Goal: Task Accomplishment & Management: Complete application form

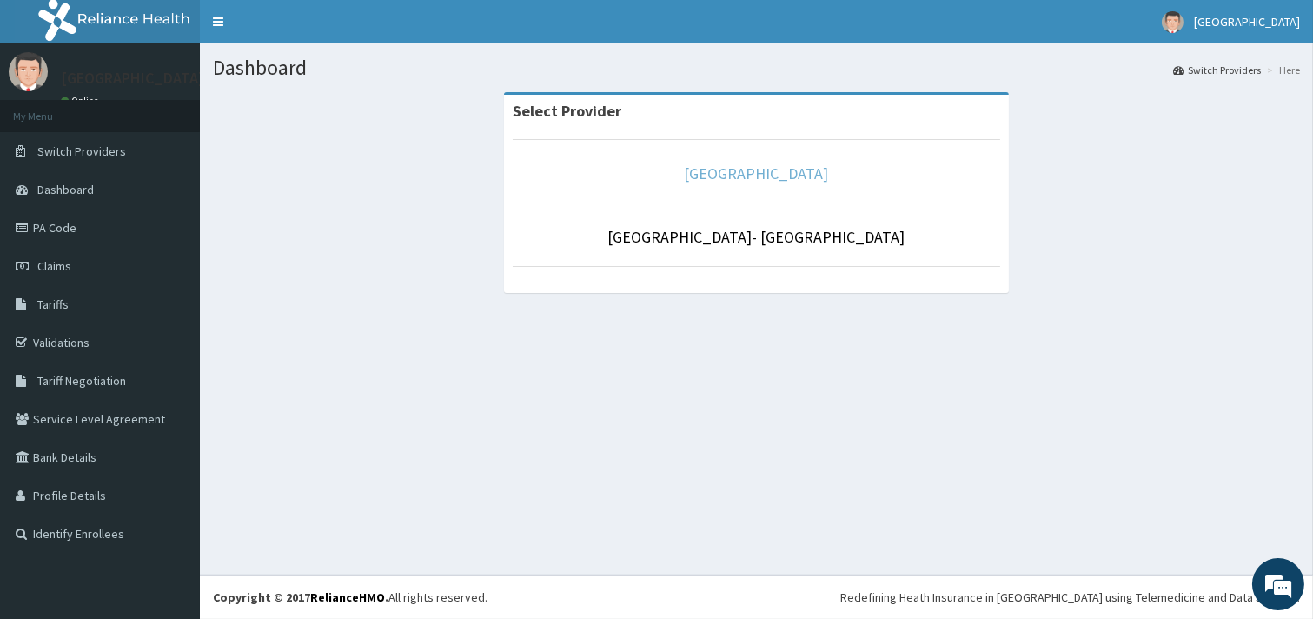
click at [775, 172] on link "[GEOGRAPHIC_DATA]" at bounding box center [757, 173] width 144 height 20
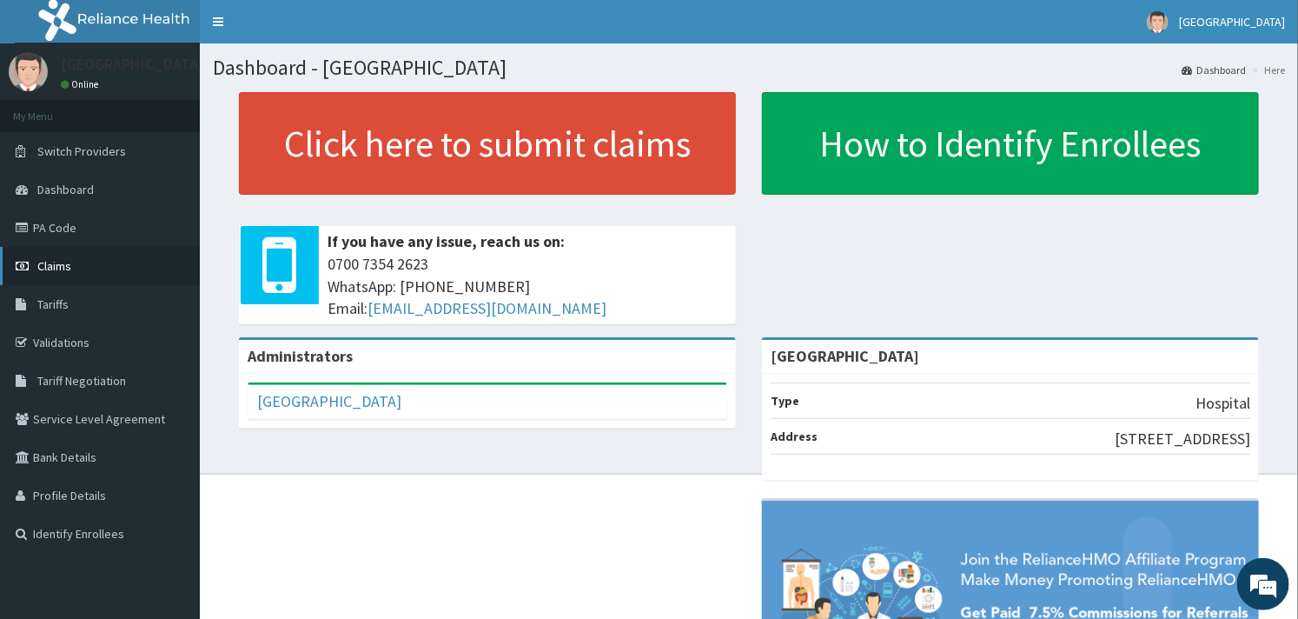
click at [58, 255] on link "Claims" at bounding box center [100, 266] width 200 height 38
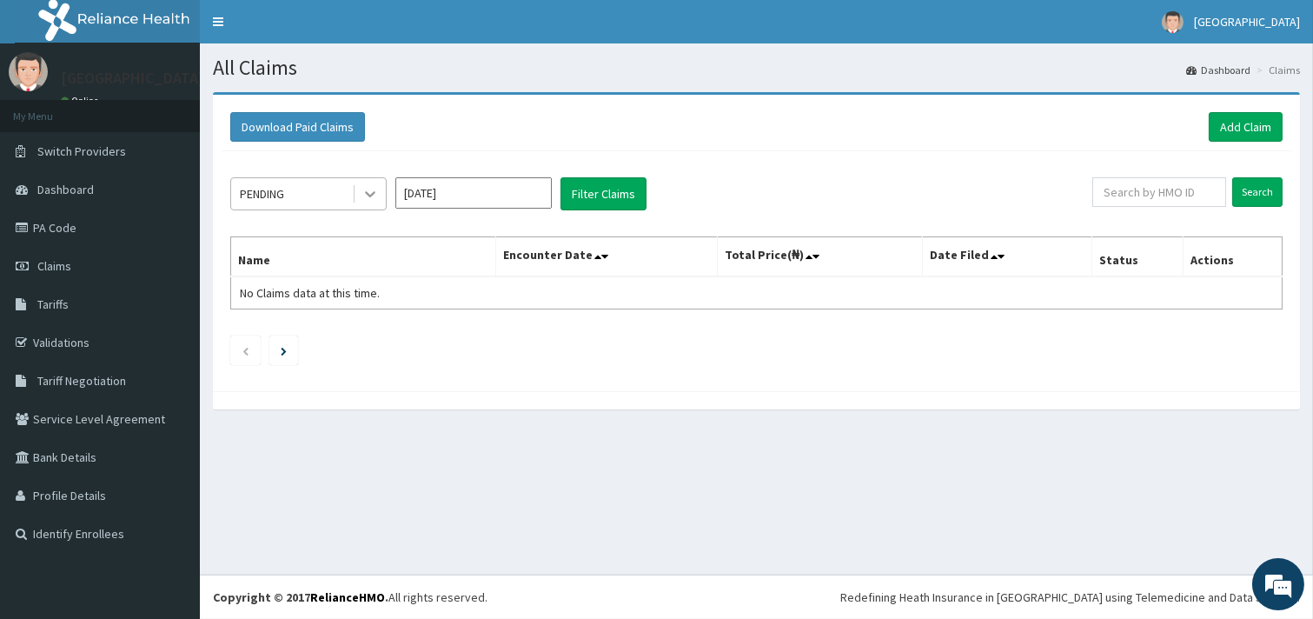
click at [382, 193] on div at bounding box center [370, 193] width 31 height 31
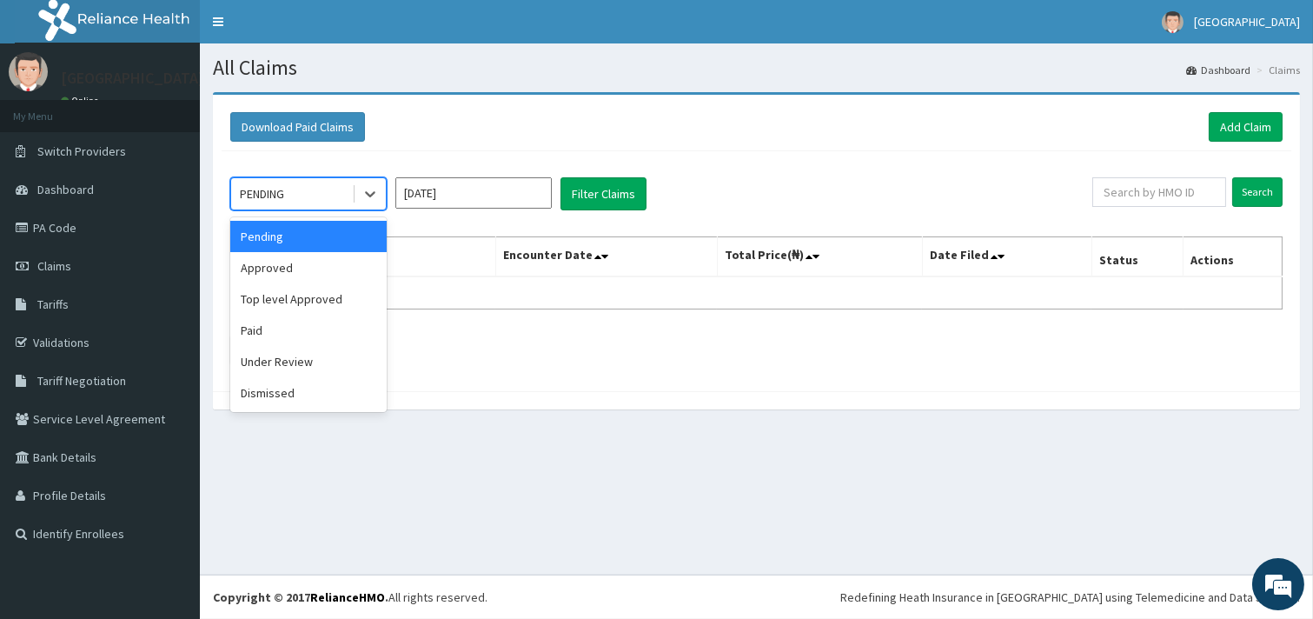
click at [759, 137] on div "Download Paid Claims Add Claim" at bounding box center [756, 127] width 1052 height 30
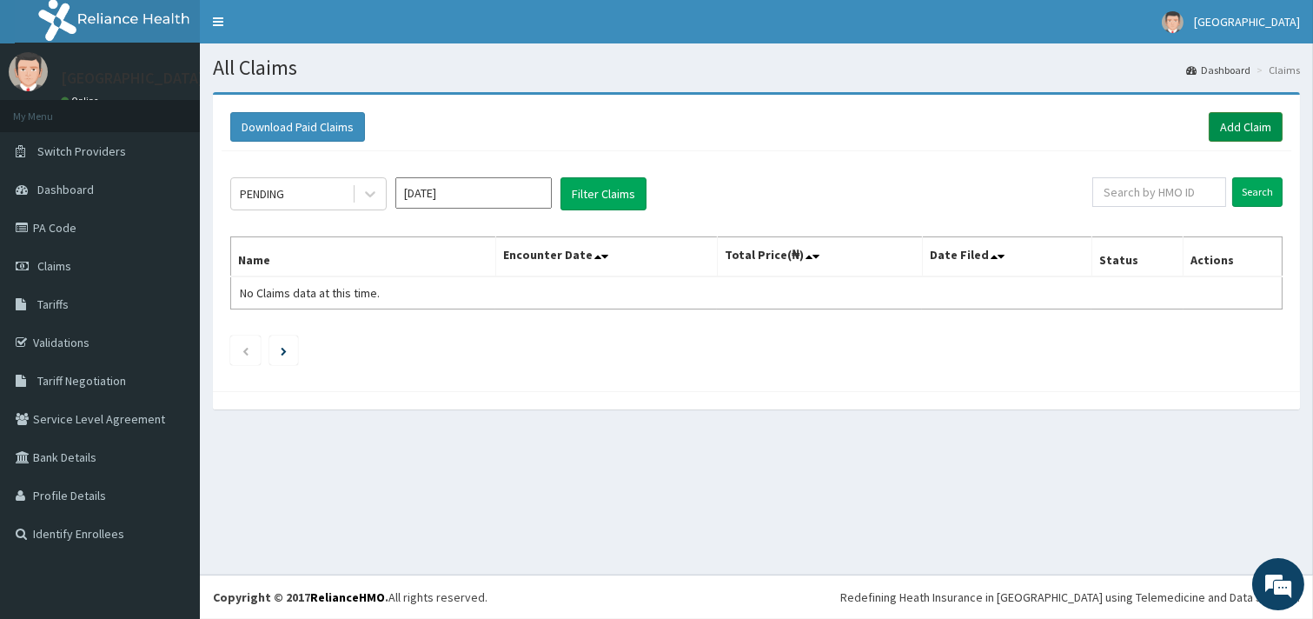
click at [1243, 116] on link "Add Claim" at bounding box center [1246, 127] width 74 height 30
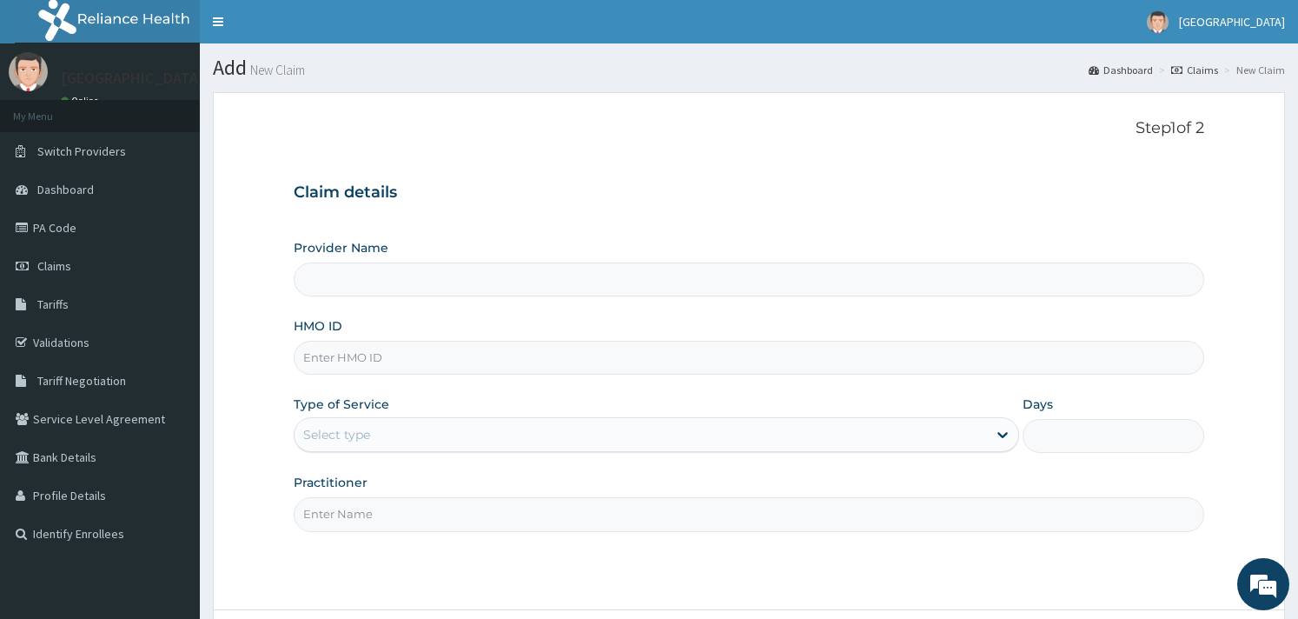
type input "Goodness Medical Centre"
click at [397, 346] on input "HMO ID" at bounding box center [749, 358] width 910 height 34
type input "CHL/11272/a"
click at [378, 440] on div "Select type" at bounding box center [641, 435] width 693 height 28
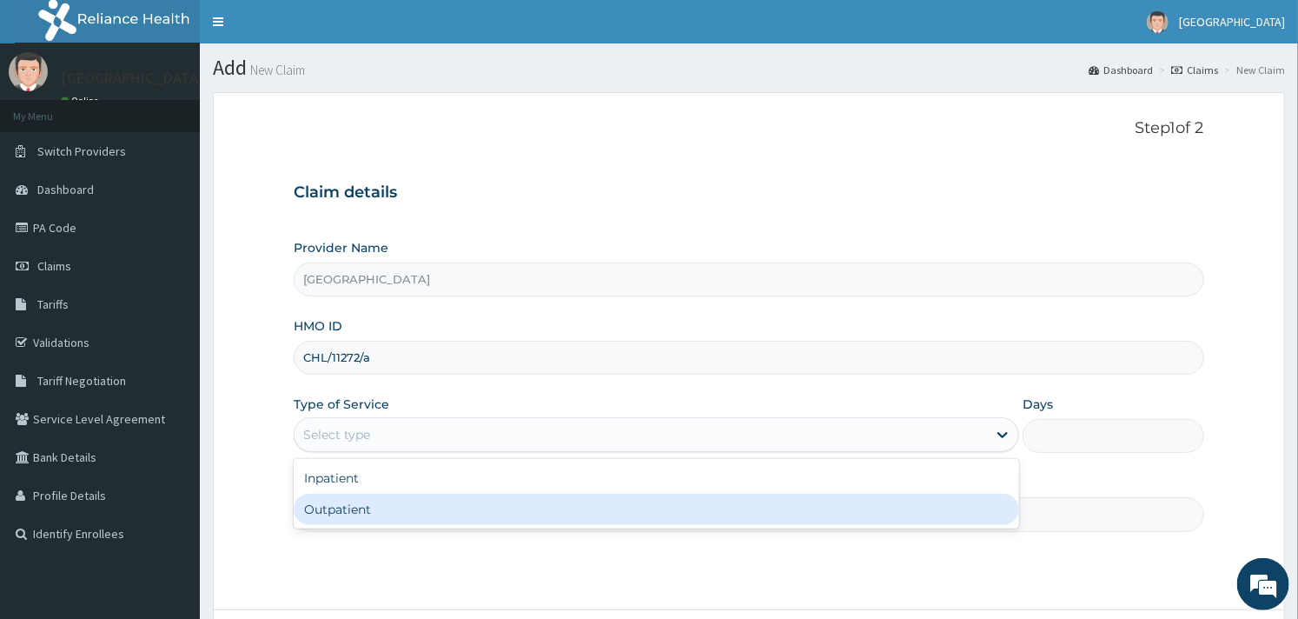
click at [404, 499] on div "Outpatient" at bounding box center [657, 509] width 726 height 31
type input "1"
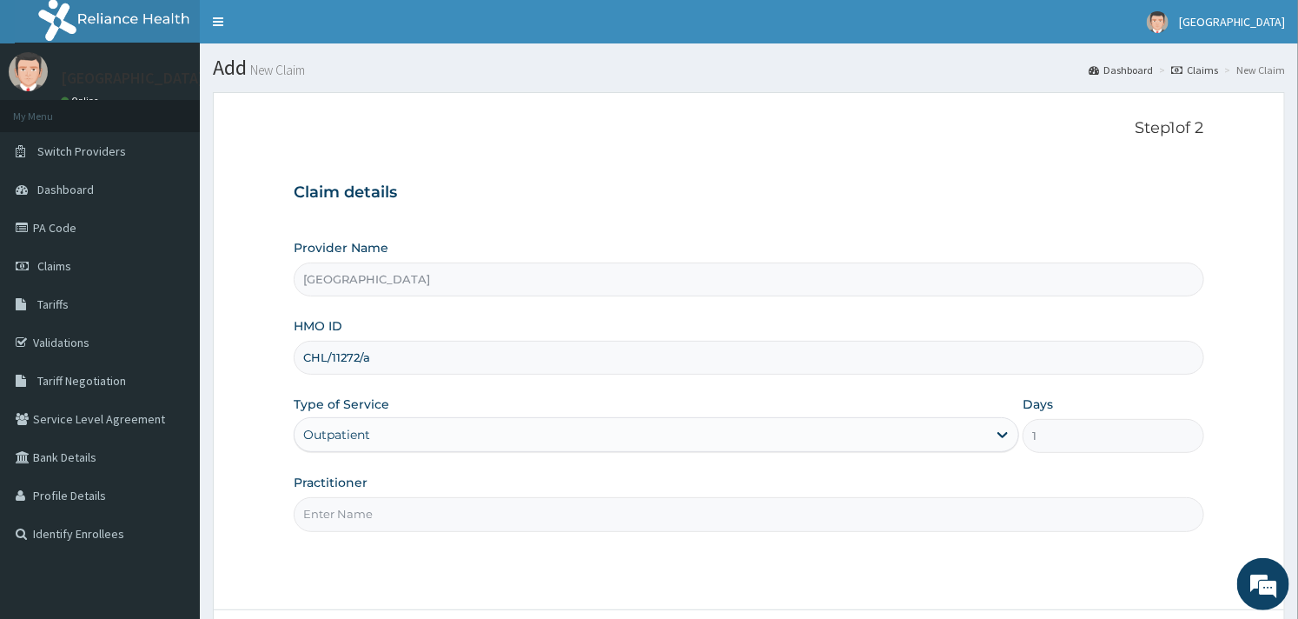
click at [410, 520] on input "Practitioner" at bounding box center [749, 514] width 910 height 34
click at [342, 589] on form "Step 1 of 2 Claim details Provider Name Goodness Medical Centre HMO ID CHL/1127…" at bounding box center [749, 400] width 1072 height 616
click at [407, 568] on div "Step 1 of 2 Claim details Provider Name Goodness Medical Centre HMO ID CHL/1127…" at bounding box center [749, 351] width 910 height 464
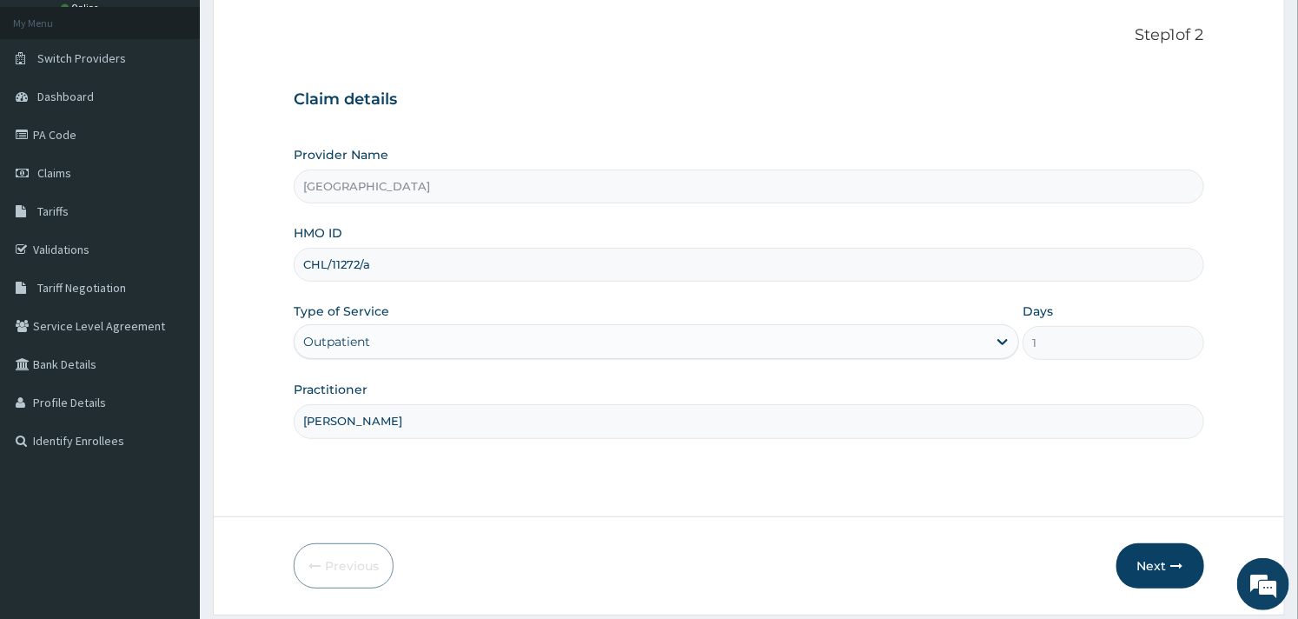
scroll to position [148, 0]
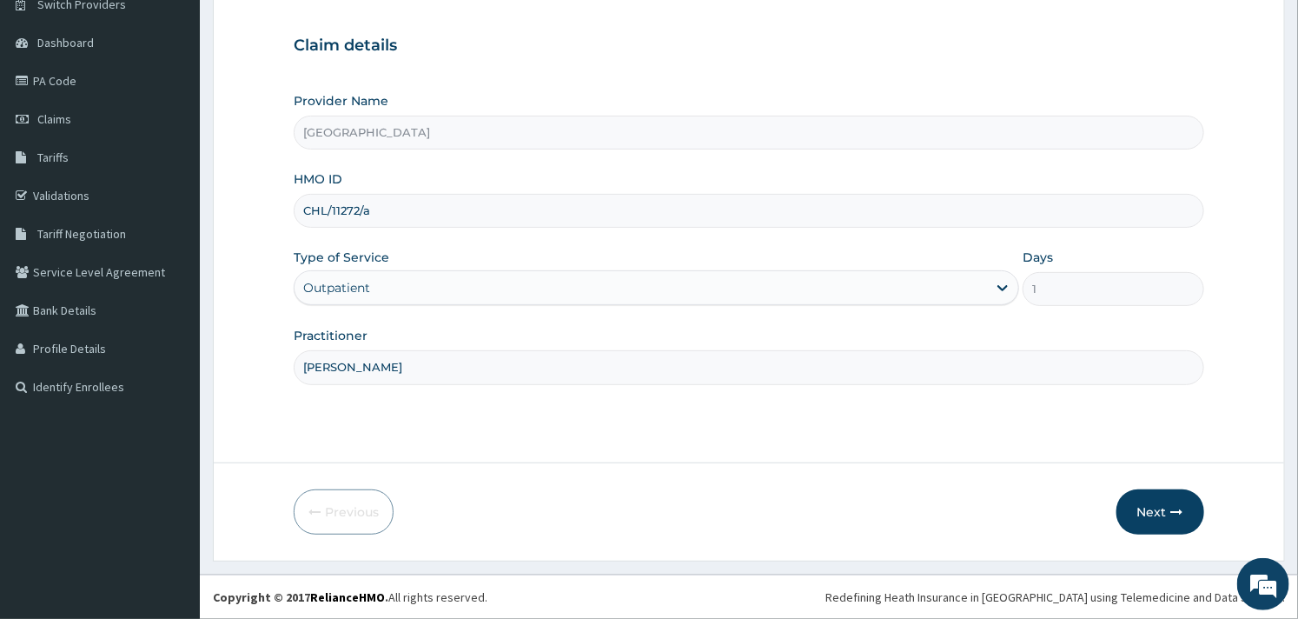
click at [315, 368] on input "dr fola" at bounding box center [749, 367] width 910 height 34
click at [326, 369] on input "Dr fola" at bounding box center [749, 367] width 910 height 34
type input "Dr Fola"
click at [1171, 502] on button "Next" at bounding box center [1161, 511] width 88 height 45
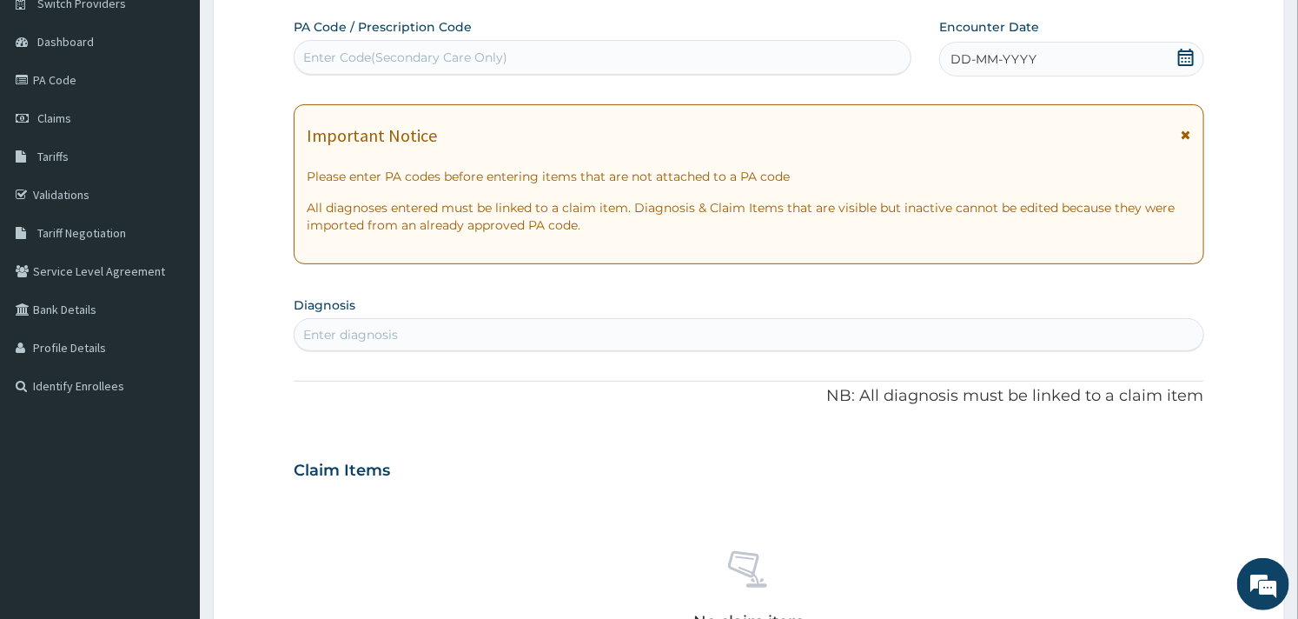
click at [958, 53] on span "DD-MM-YYYY" at bounding box center [994, 58] width 86 height 17
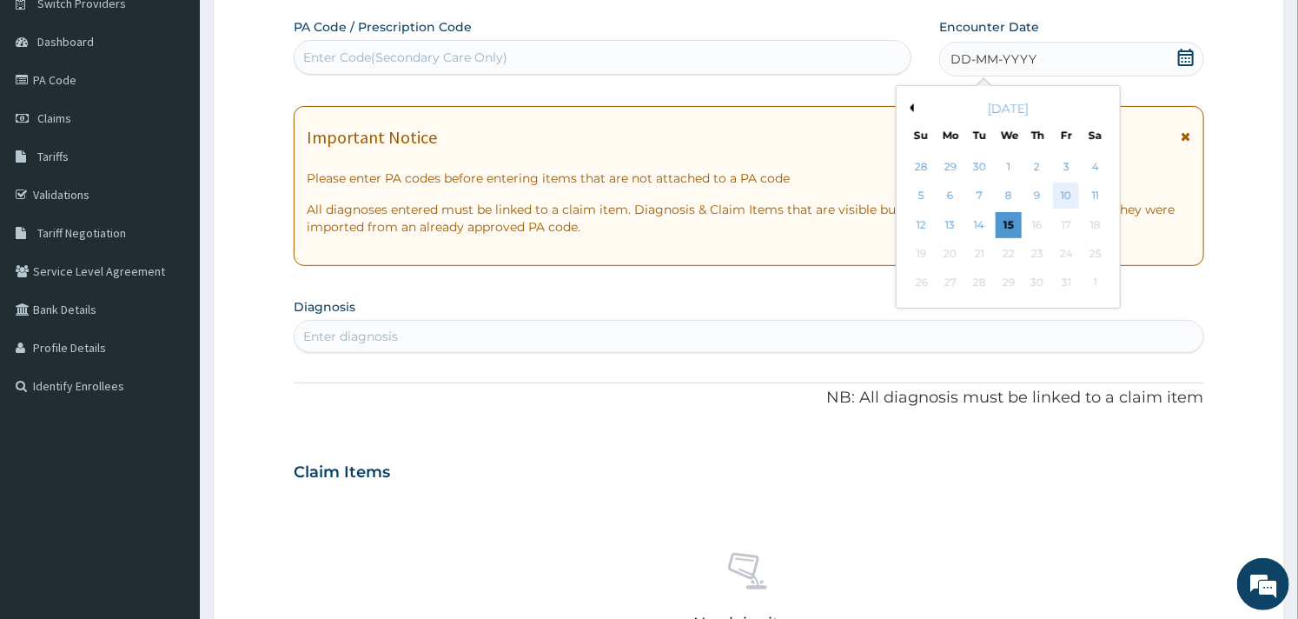
click at [1061, 189] on div "10" at bounding box center [1066, 196] width 26 height 26
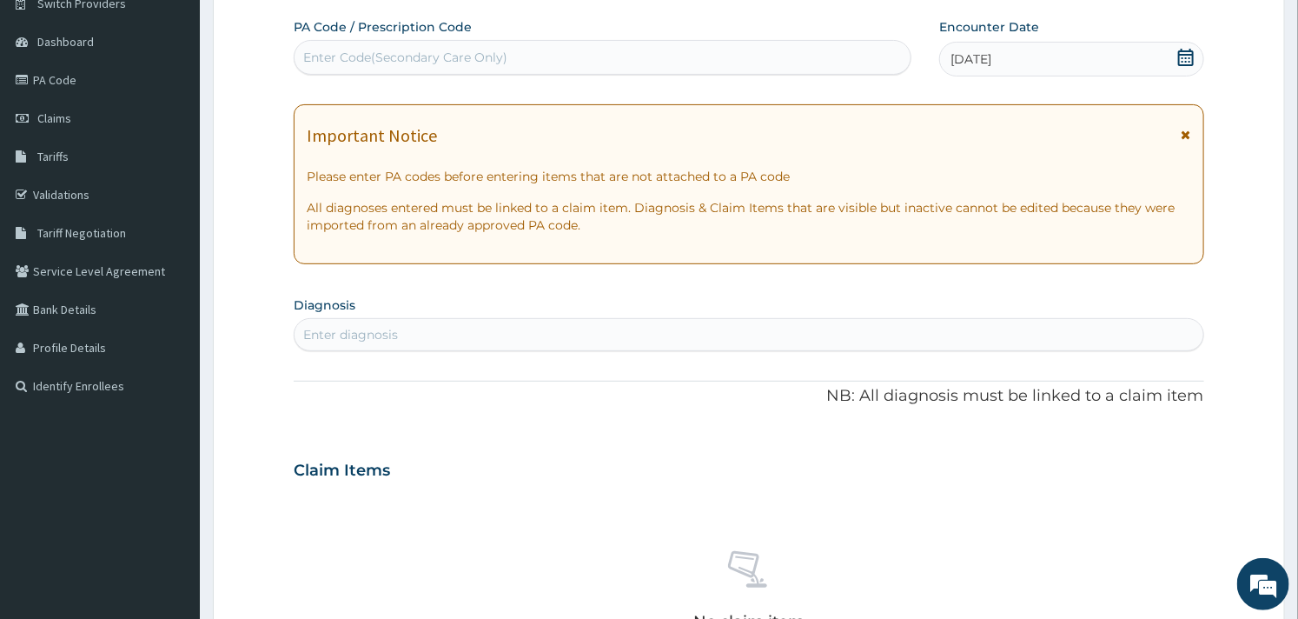
click at [663, 343] on div "Enter diagnosis" at bounding box center [749, 335] width 908 height 28
paste input "v"
type input "v"
click at [367, 333] on div "Enter diagnosis" at bounding box center [350, 334] width 95 height 17
type input "n"
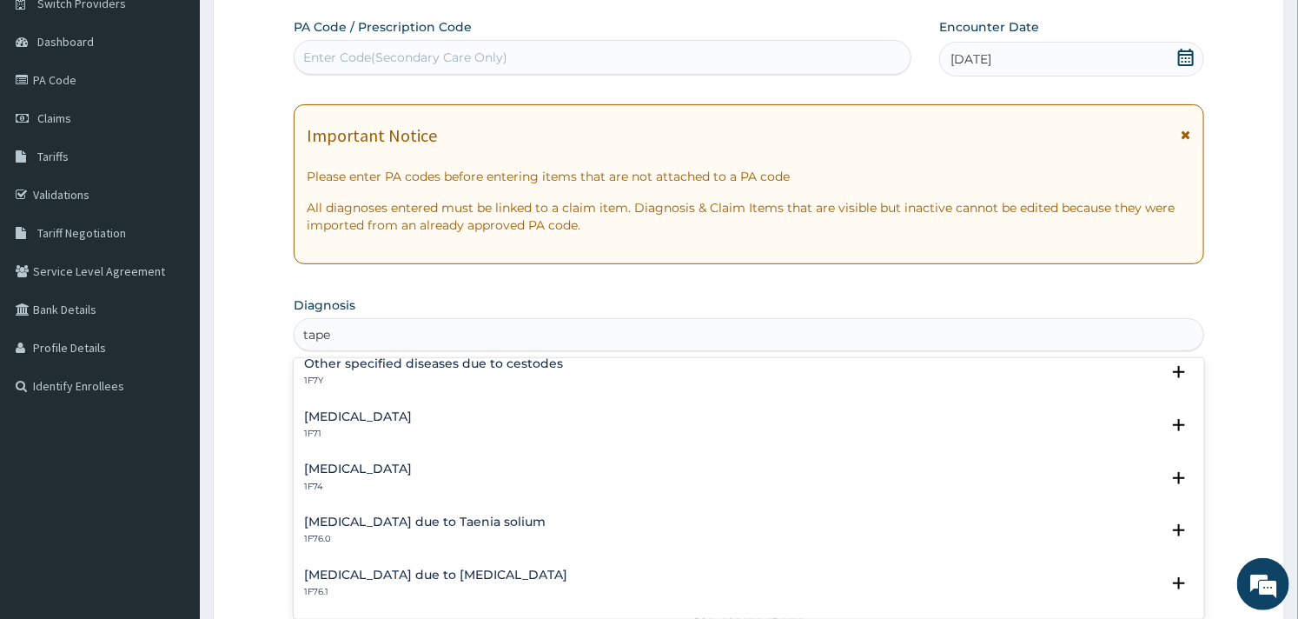
scroll to position [1, 0]
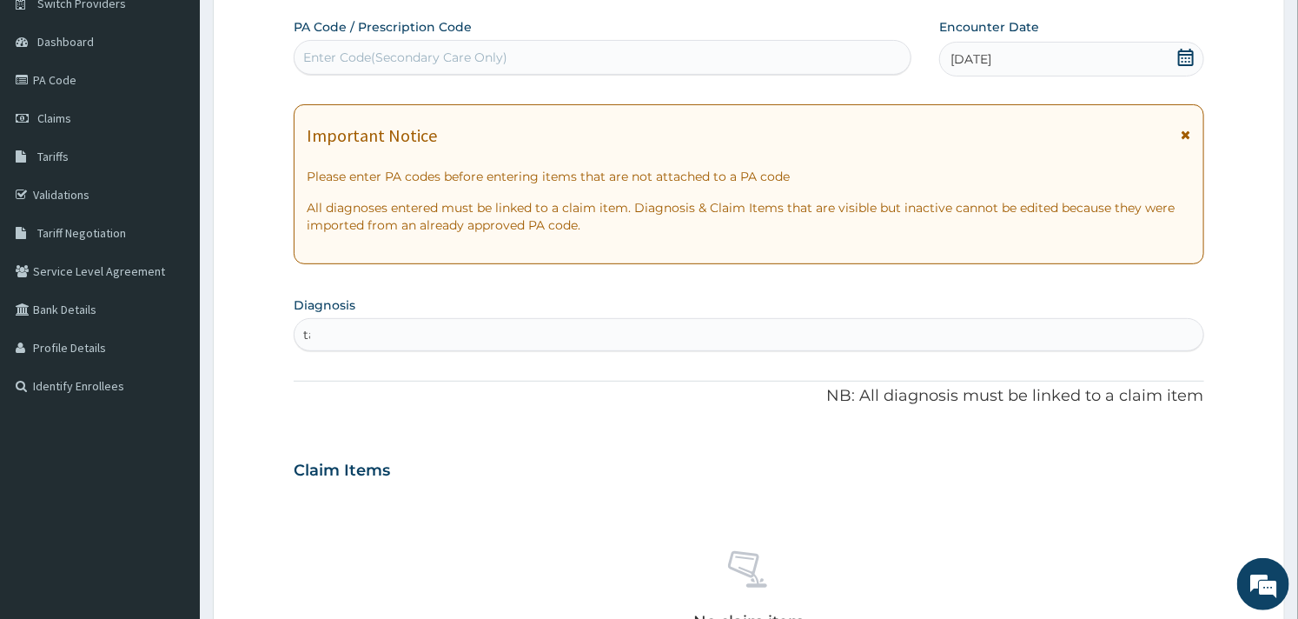
type input "t"
click at [406, 328] on div "Enter diagnosis" at bounding box center [749, 335] width 908 height 28
type input "worm"
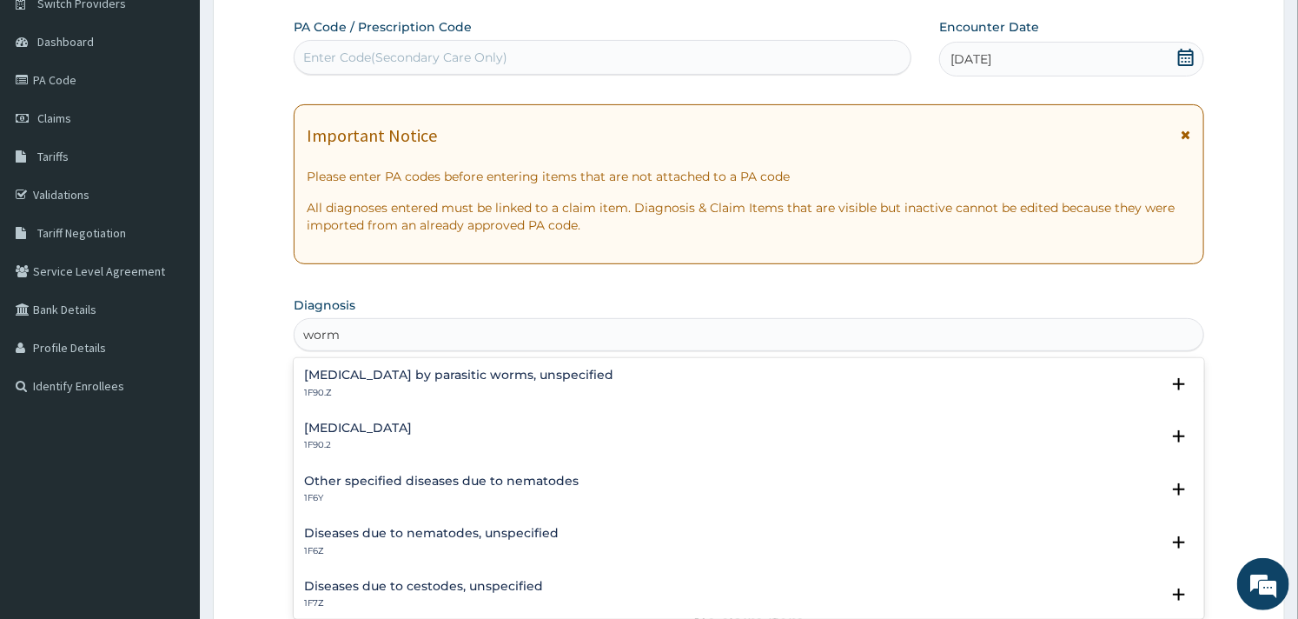
click at [407, 440] on p "1F90.2" at bounding box center [358, 445] width 108 height 12
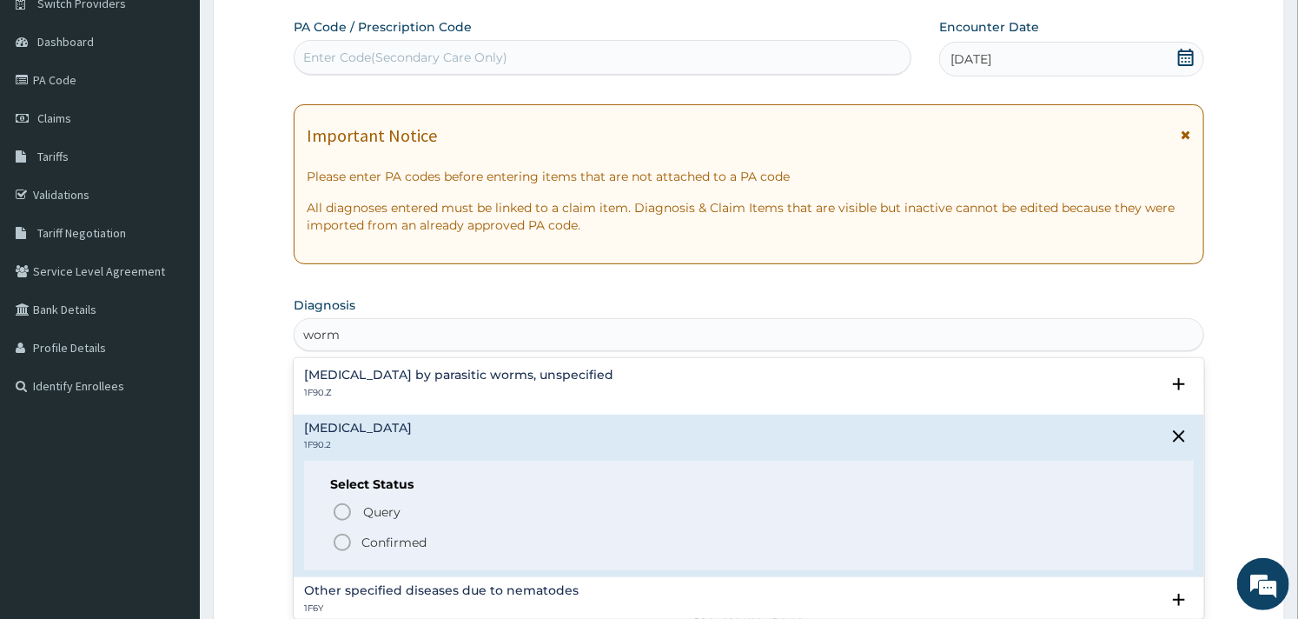
click at [341, 540] on icon "status option filled" at bounding box center [342, 542] width 21 height 21
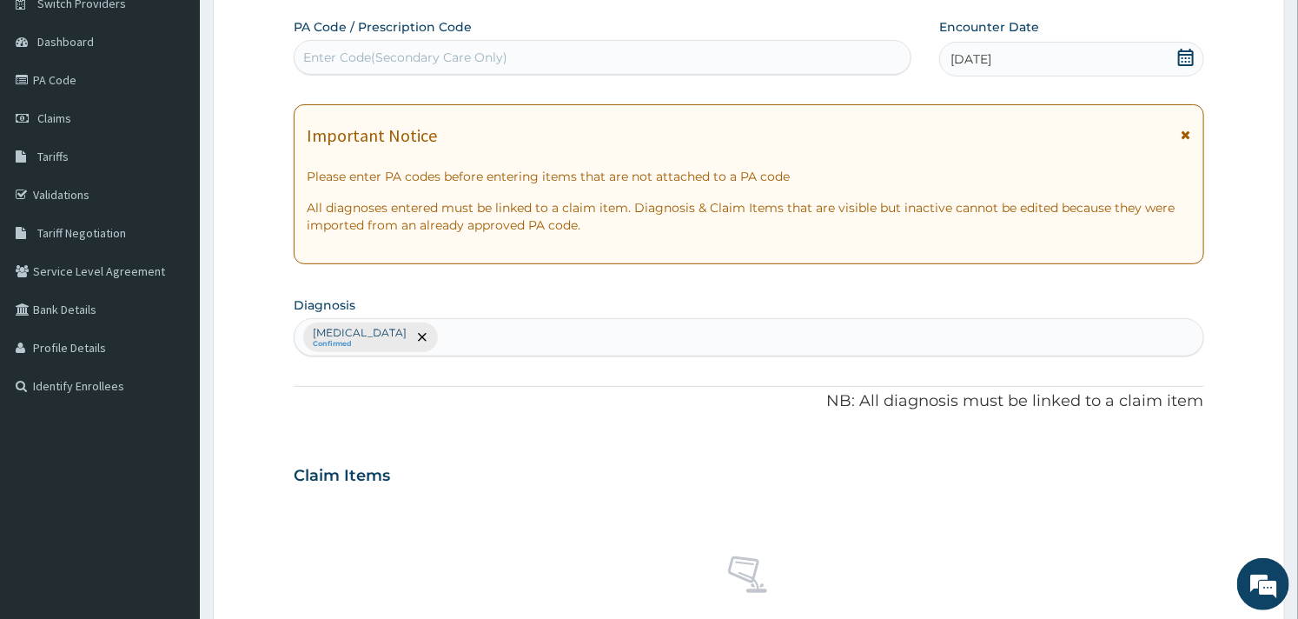
click at [534, 491] on div "Claim Items" at bounding box center [749, 471] width 910 height 45
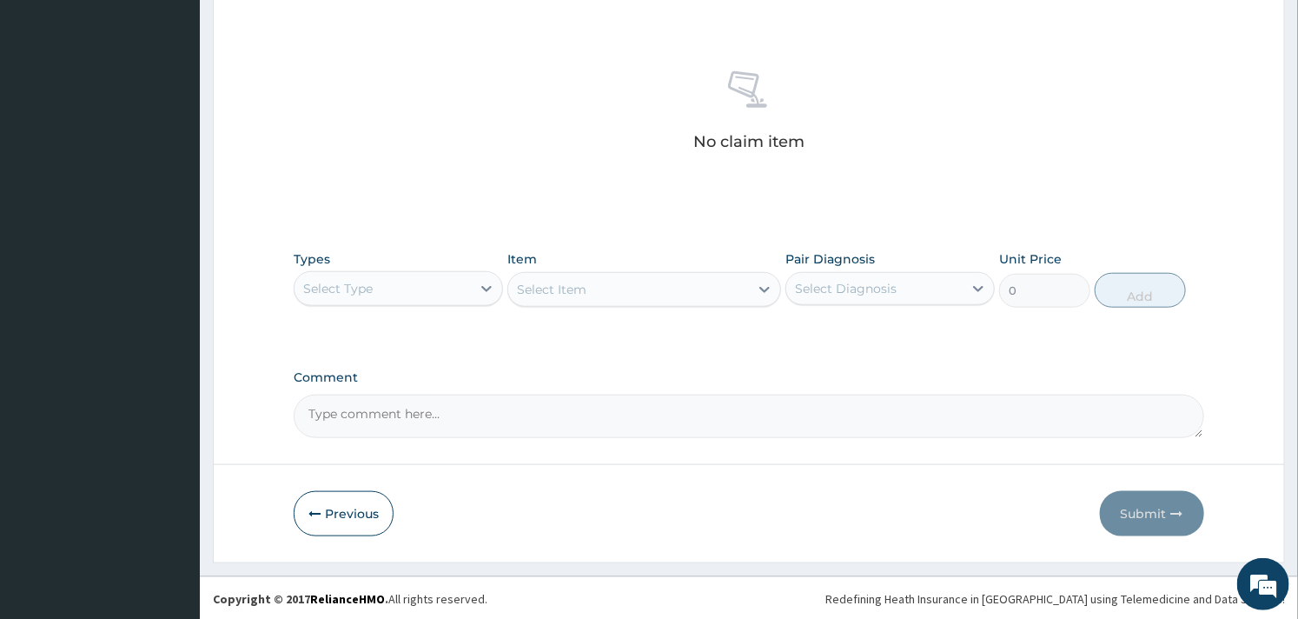
scroll to position [634, 0]
click at [449, 289] on div "Select Type" at bounding box center [383, 287] width 176 height 28
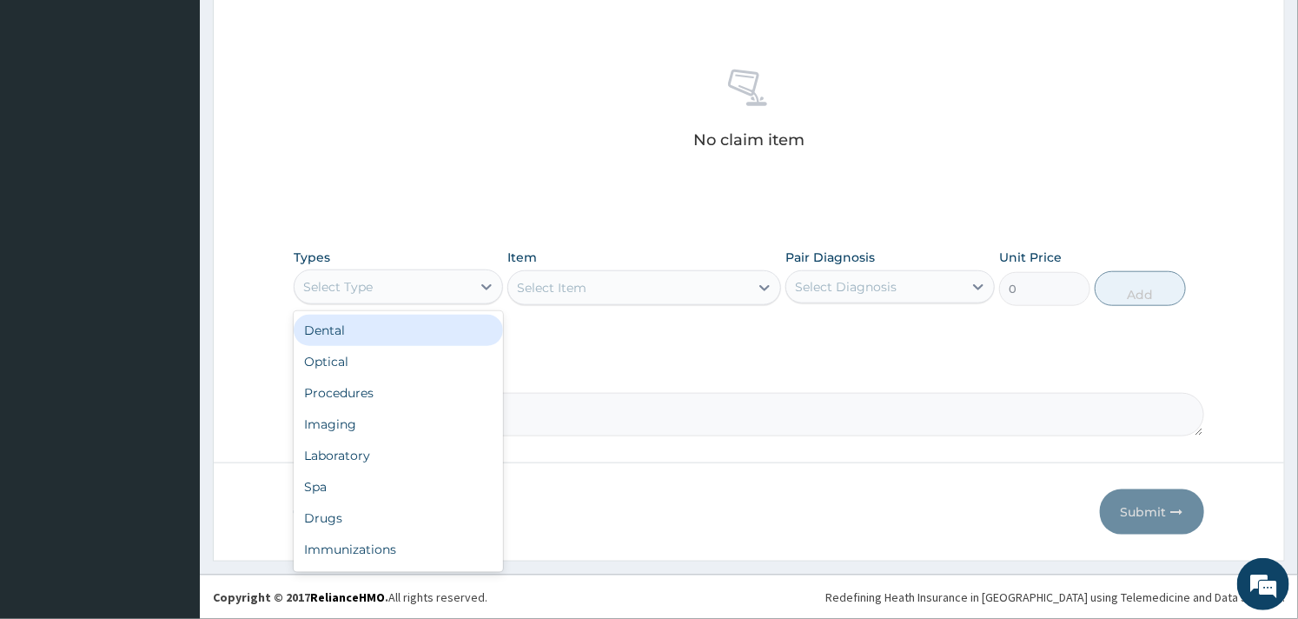
type input "p"
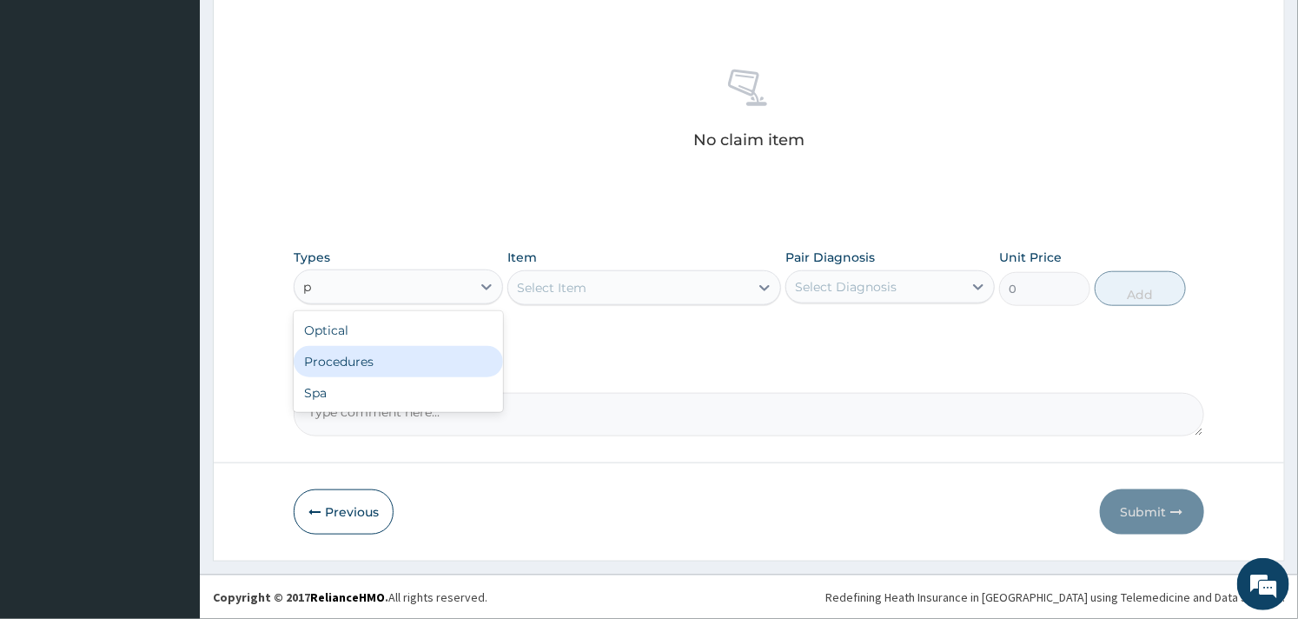
click at [434, 361] on div "Procedures" at bounding box center [398, 361] width 209 height 31
click at [604, 282] on div "Select Item" at bounding box center [643, 287] width 273 height 35
click at [649, 293] on div "Select Item" at bounding box center [643, 287] width 273 height 35
click at [648, 283] on div "Select Item" at bounding box center [628, 288] width 240 height 28
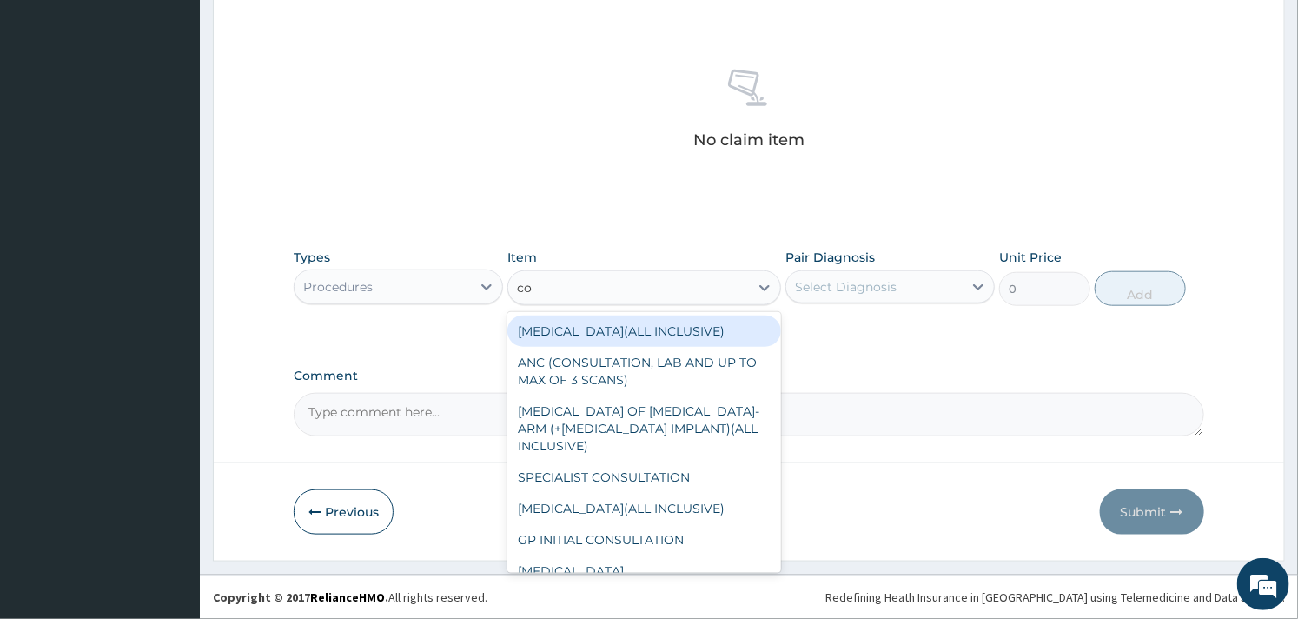
type input "con"
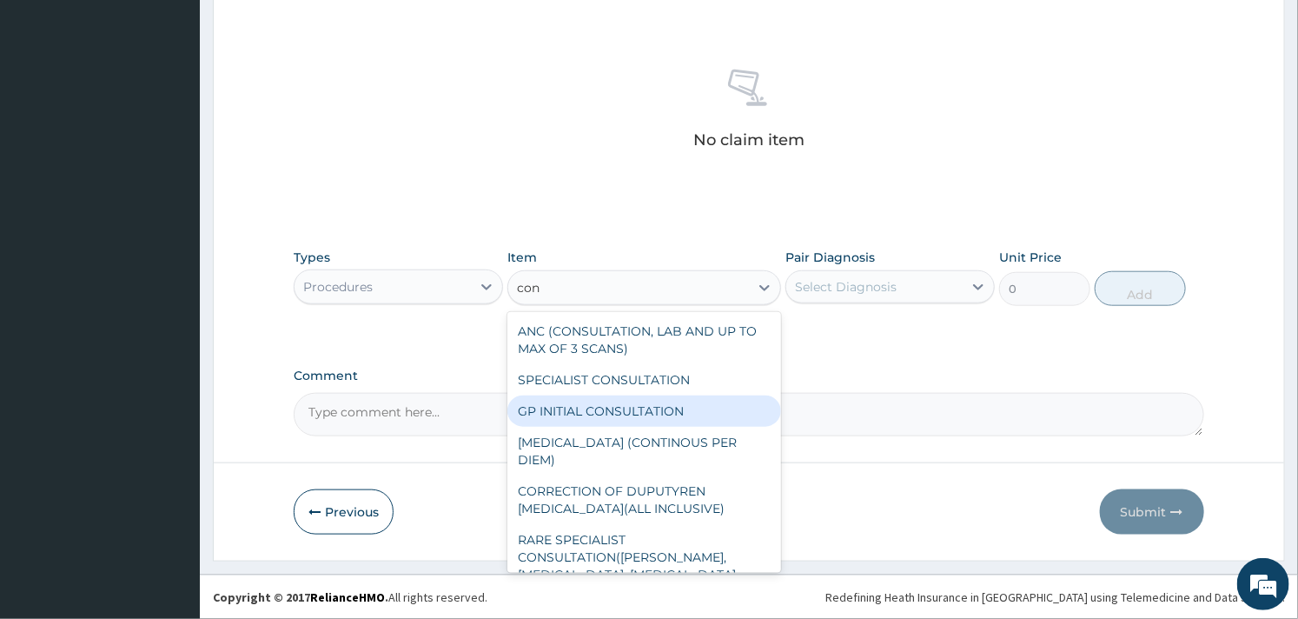
click at [624, 411] on div "GP INITIAL CONSULTATION" at bounding box center [643, 410] width 273 height 31
type input "2000"
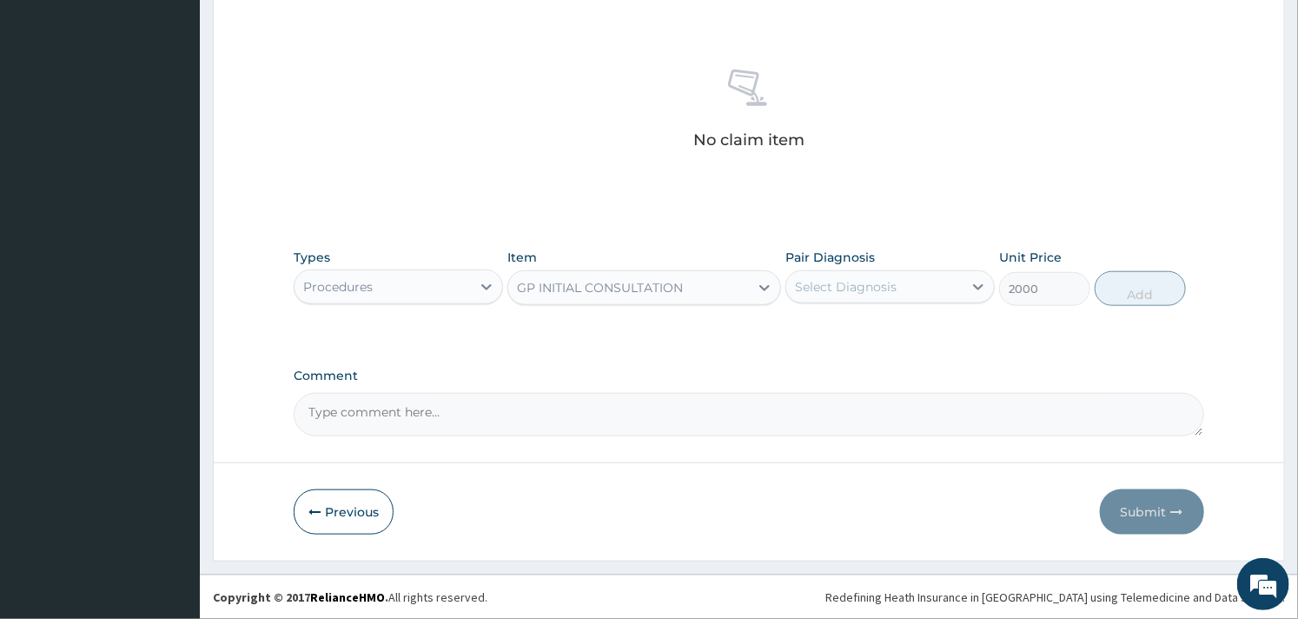
click at [873, 290] on div "Select Diagnosis" at bounding box center [846, 286] width 102 height 17
click at [857, 338] on label "Intestinal helminthiasis, unspecified" at bounding box center [868, 329] width 108 height 17
checkbox input "true"
click at [1148, 289] on button "Add" at bounding box center [1140, 288] width 91 height 35
type input "0"
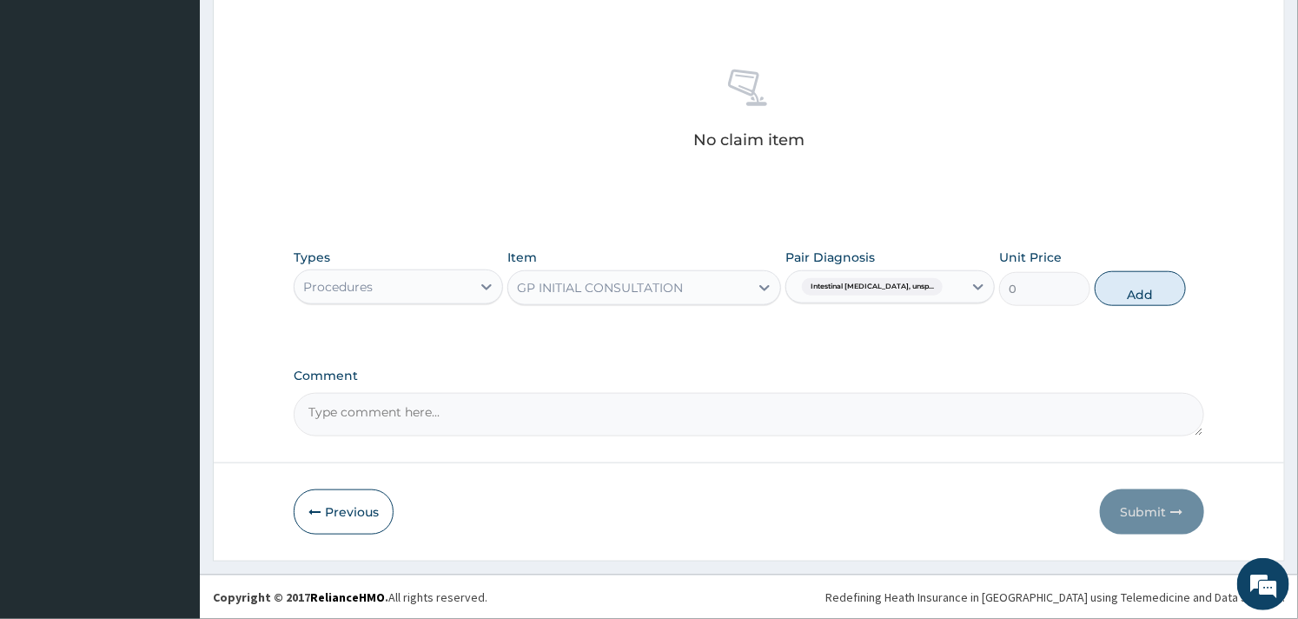
scroll to position [550, 0]
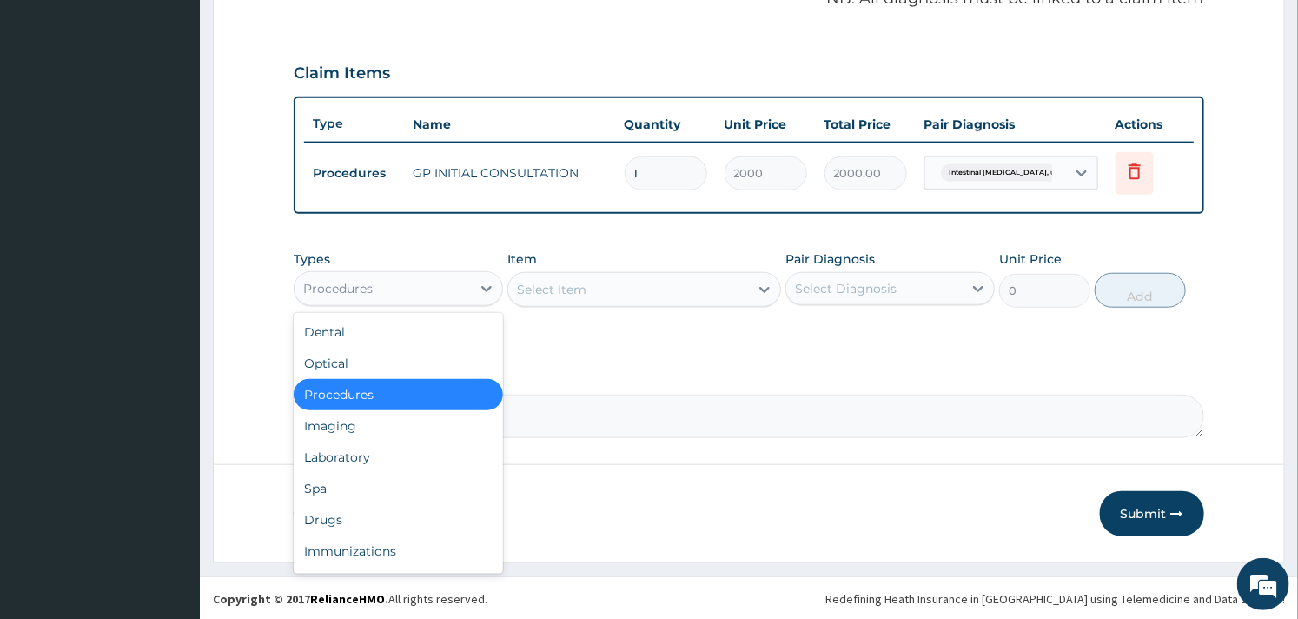
click at [419, 282] on div "Procedures" at bounding box center [383, 289] width 176 height 28
click at [339, 517] on div "Drugs" at bounding box center [398, 519] width 209 height 31
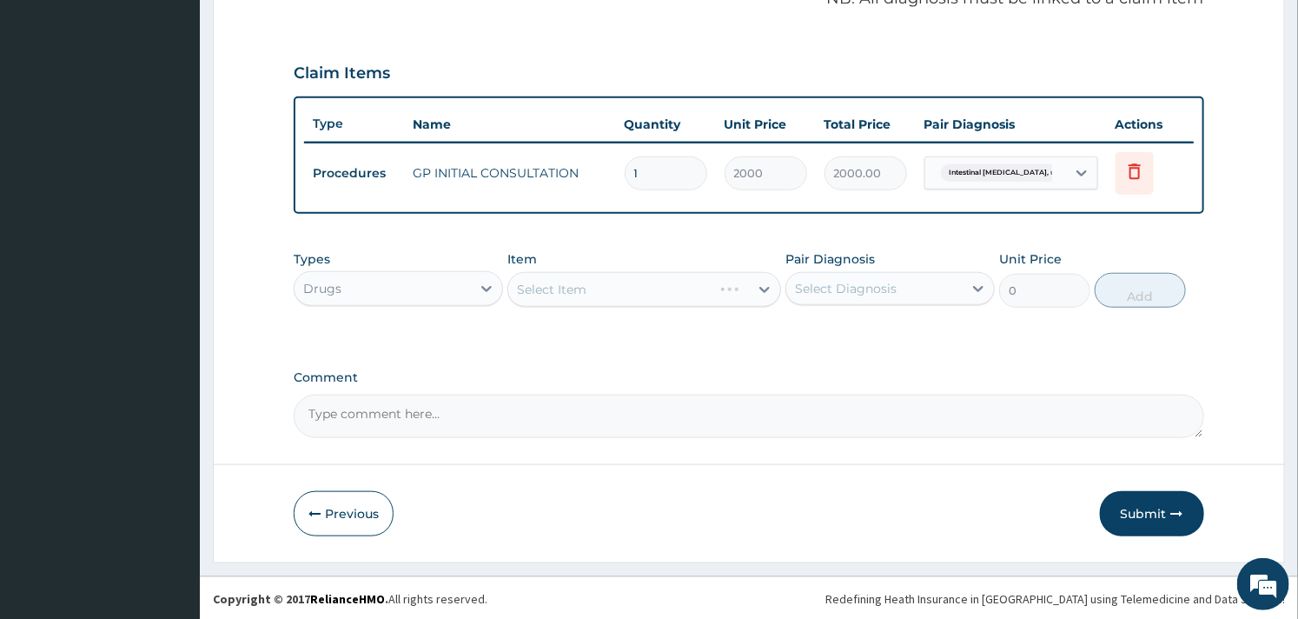
click at [636, 278] on div "Select Item" at bounding box center [643, 289] width 273 height 35
click at [636, 287] on div "Select Item" at bounding box center [628, 289] width 240 height 28
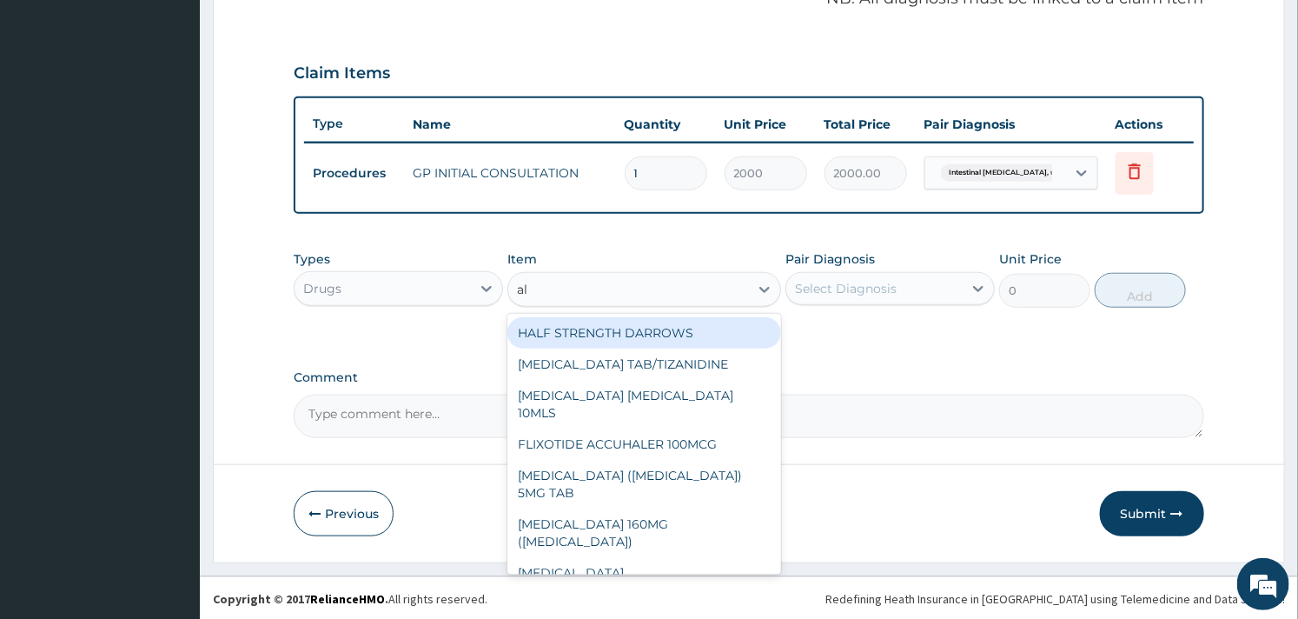
type input "alb"
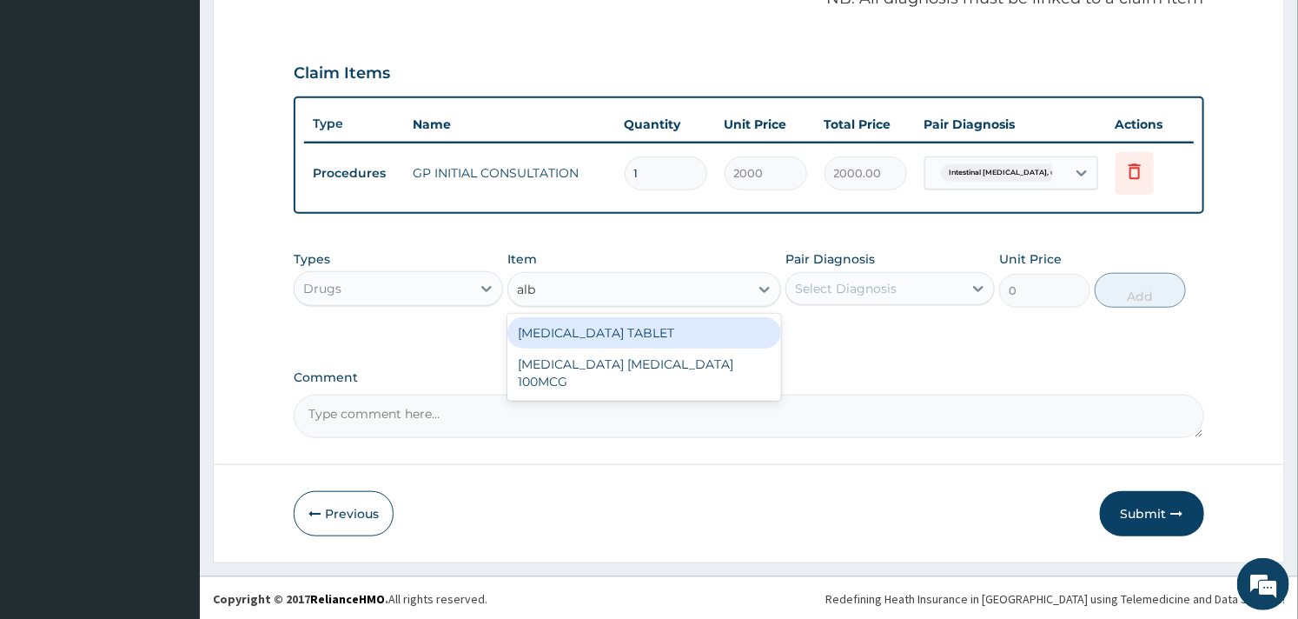
click at [627, 322] on div "ALBENDAZOLE TABLET" at bounding box center [643, 332] width 273 height 31
type input "130"
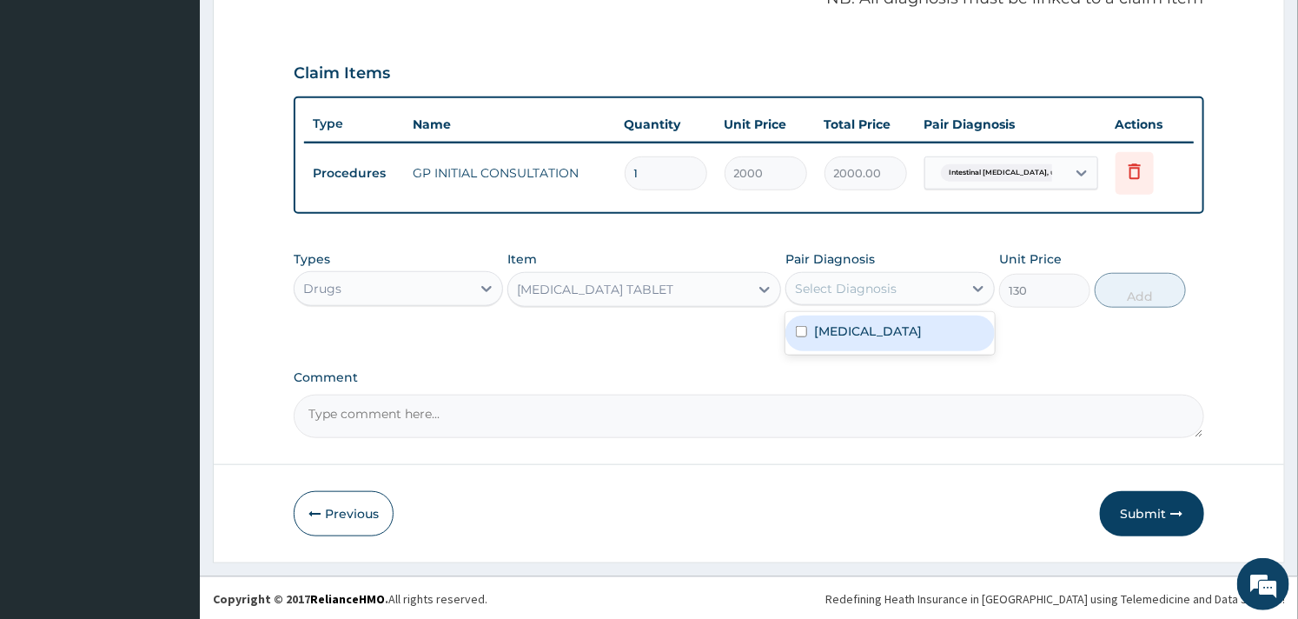
click at [932, 293] on div "Select Diagnosis" at bounding box center [874, 289] width 176 height 28
click at [892, 340] on label "Intestinal helminthiasis, unspecified" at bounding box center [868, 330] width 108 height 17
checkbox input "true"
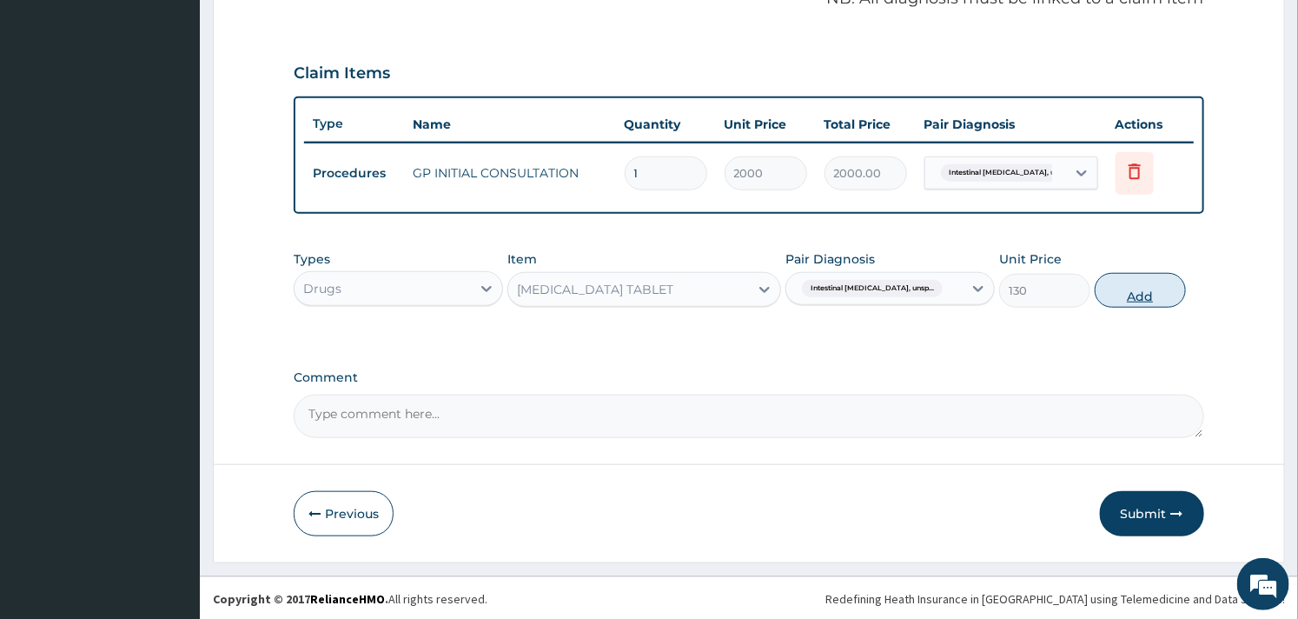
click at [1147, 290] on button "Add" at bounding box center [1140, 290] width 91 height 35
type input "0"
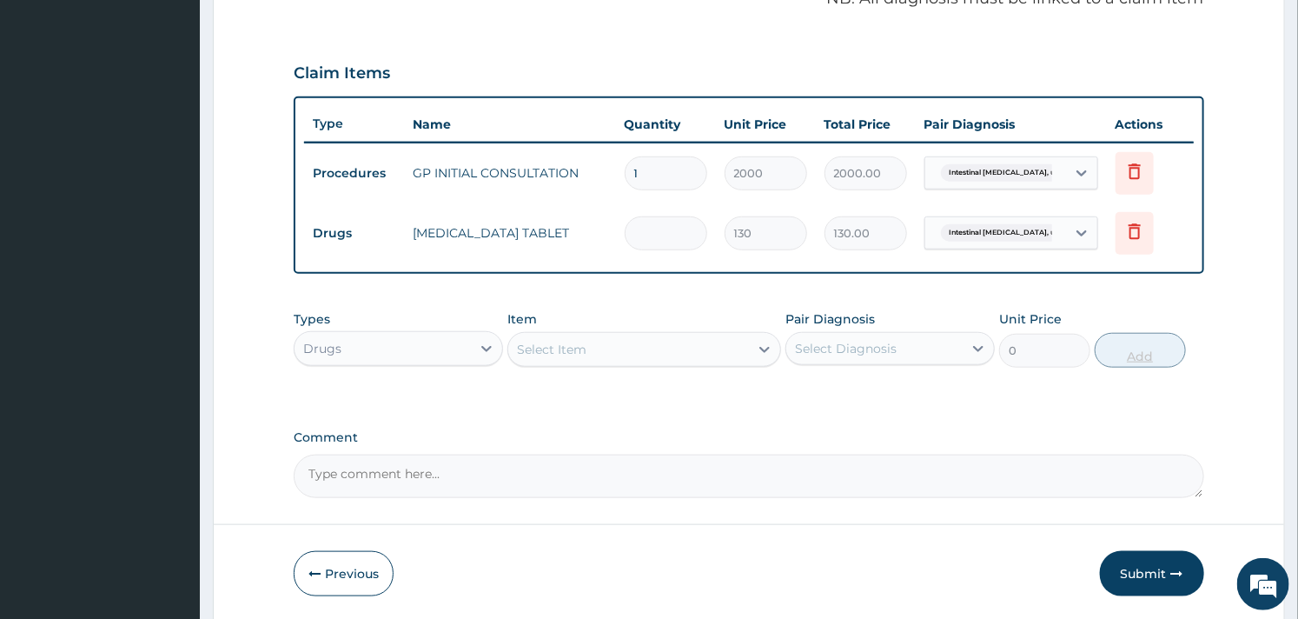
type input "0.00"
type input "2"
type input "260.00"
type input "2"
click at [1167, 567] on button "Submit" at bounding box center [1152, 573] width 104 height 45
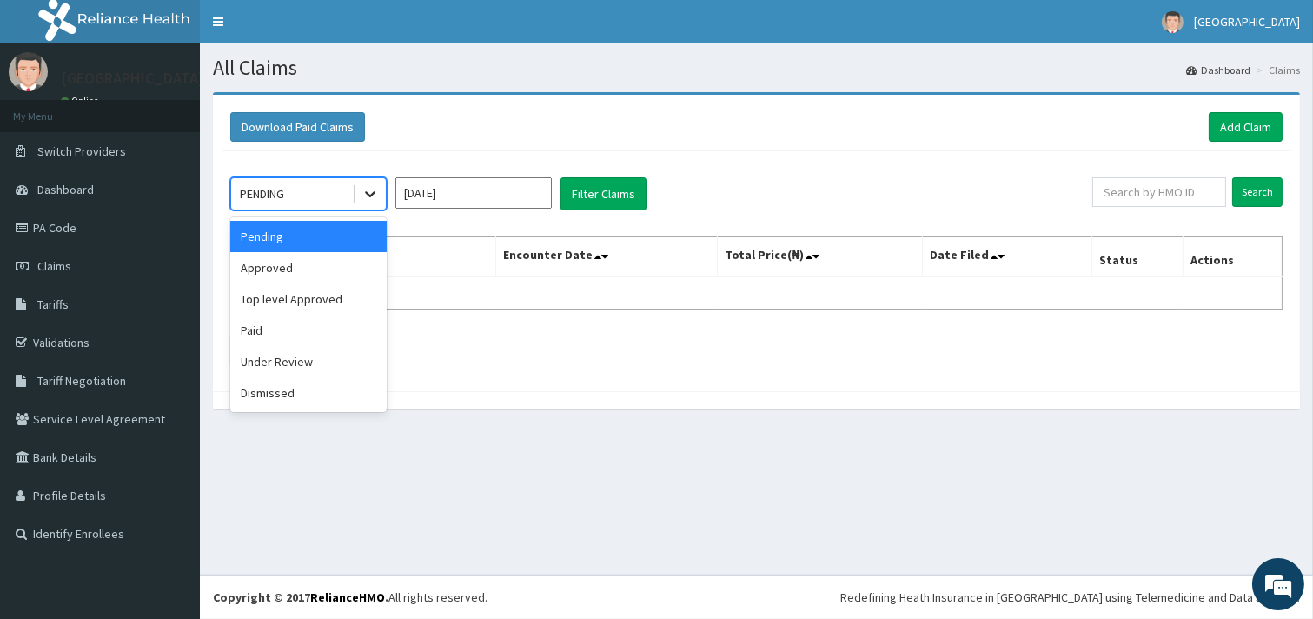
click at [370, 196] on icon at bounding box center [370, 195] width 10 height 6
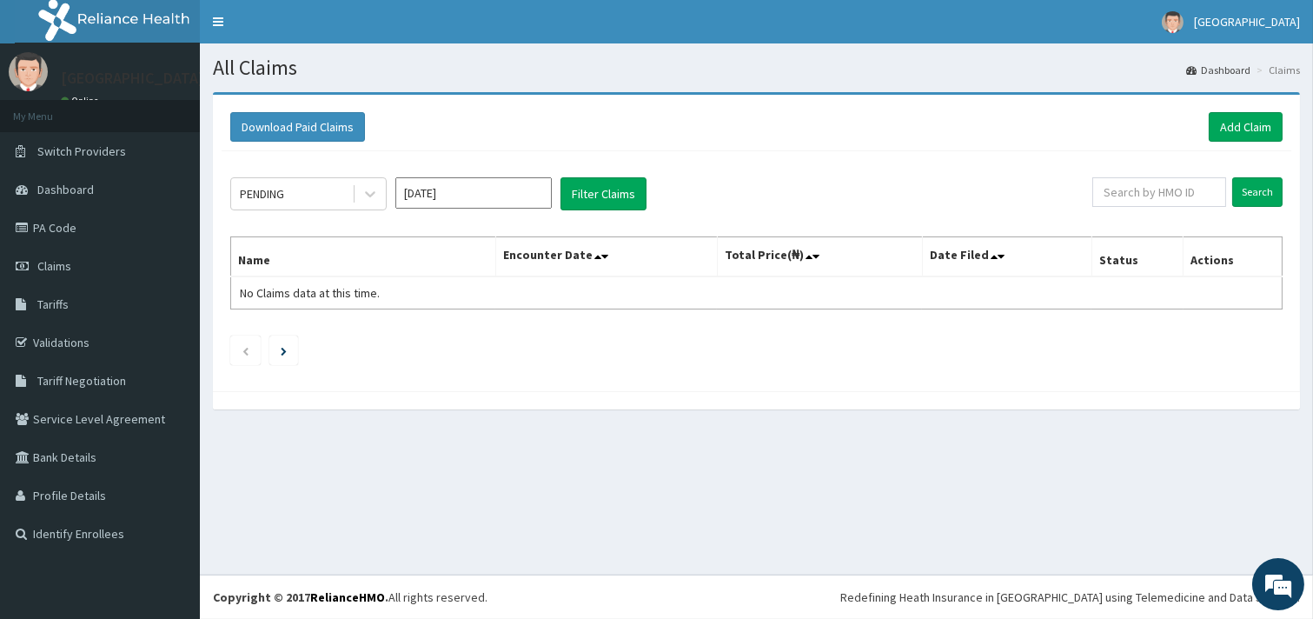
click at [489, 236] on table "Name Encounter Date Total Price(₦) Date Filed Status Actions No Claims data at …" at bounding box center [756, 272] width 1052 height 73
click at [367, 187] on icon at bounding box center [369, 193] width 17 height 17
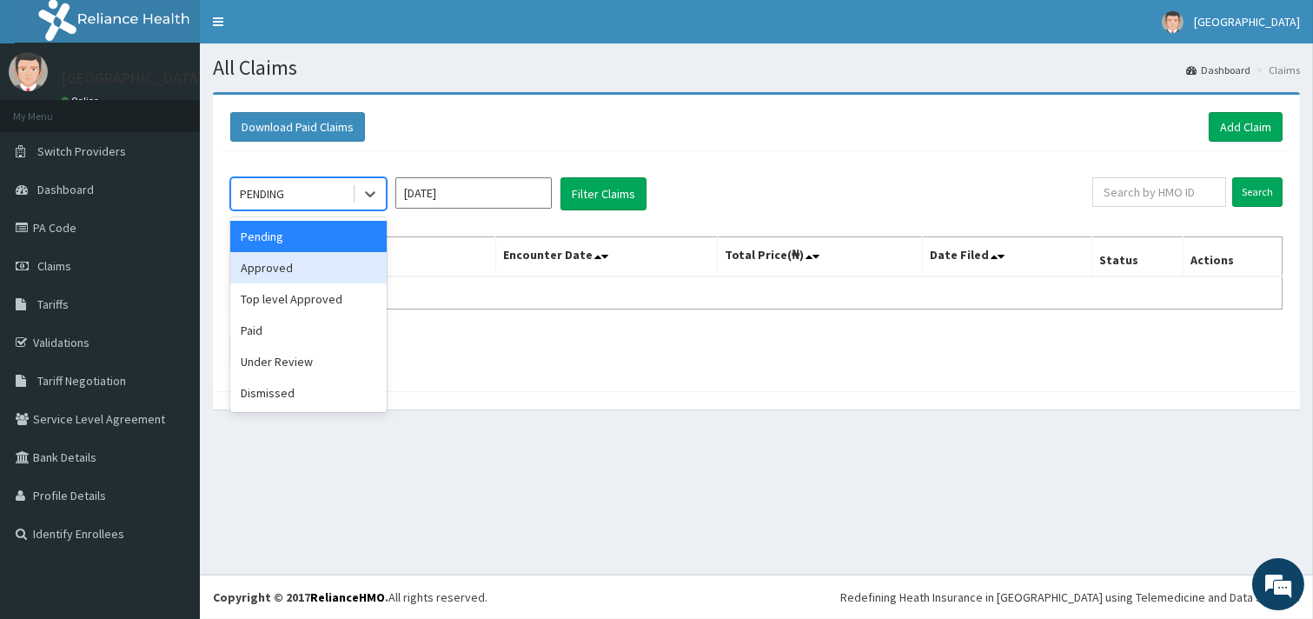
click at [328, 268] on div "Approved" at bounding box center [308, 267] width 156 height 31
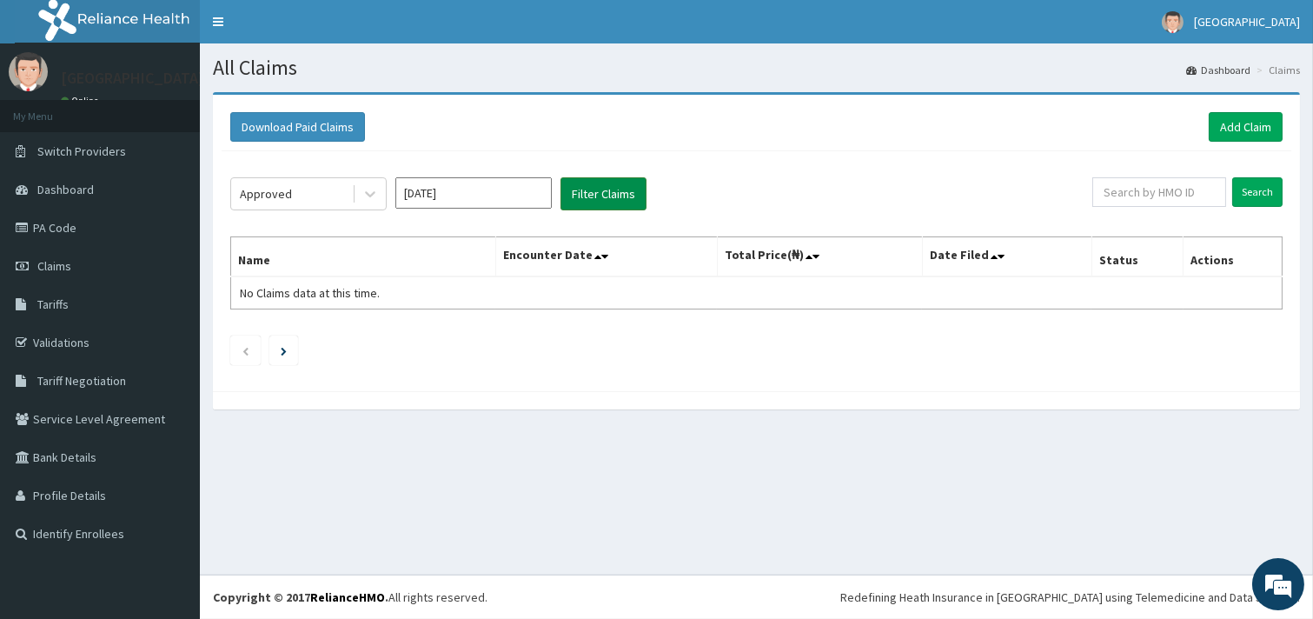
click at [577, 203] on button "Filter Claims" at bounding box center [603, 193] width 86 height 33
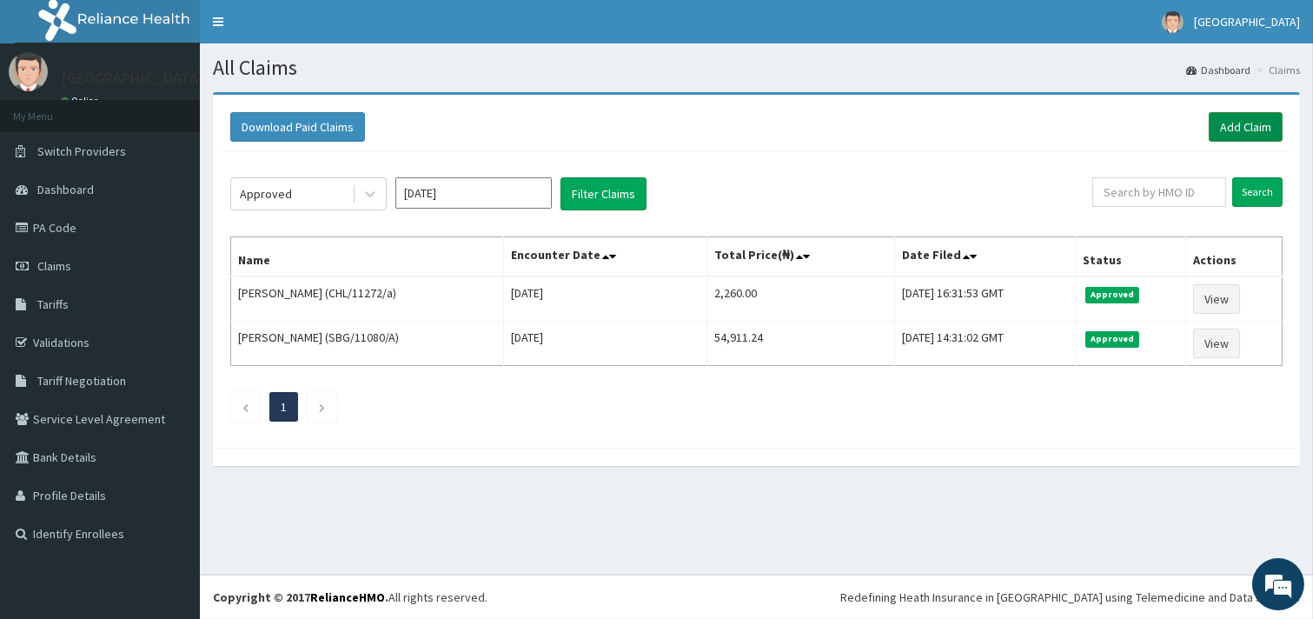
click at [1243, 126] on link "Add Claim" at bounding box center [1246, 127] width 74 height 30
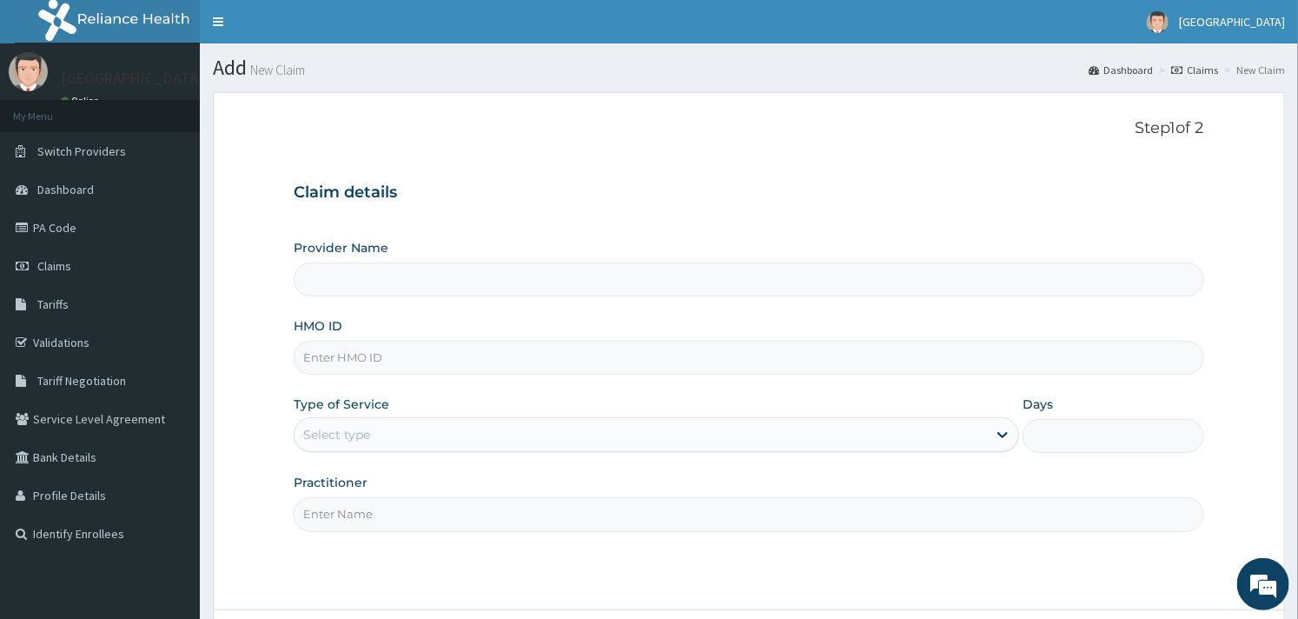
click at [365, 360] on input "HMO ID" at bounding box center [749, 358] width 910 height 34
type input "chl"
type input "[GEOGRAPHIC_DATA]"
type input "CHL/11272/b"
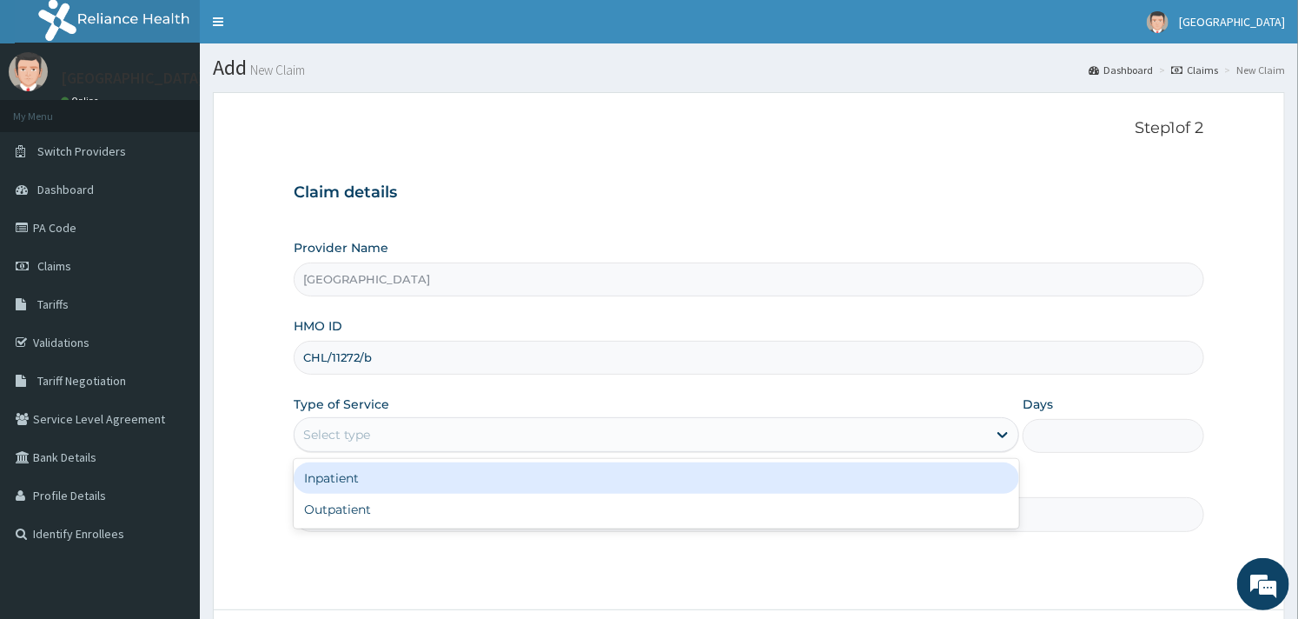
click at [446, 443] on div "Select type" at bounding box center [641, 435] width 693 height 28
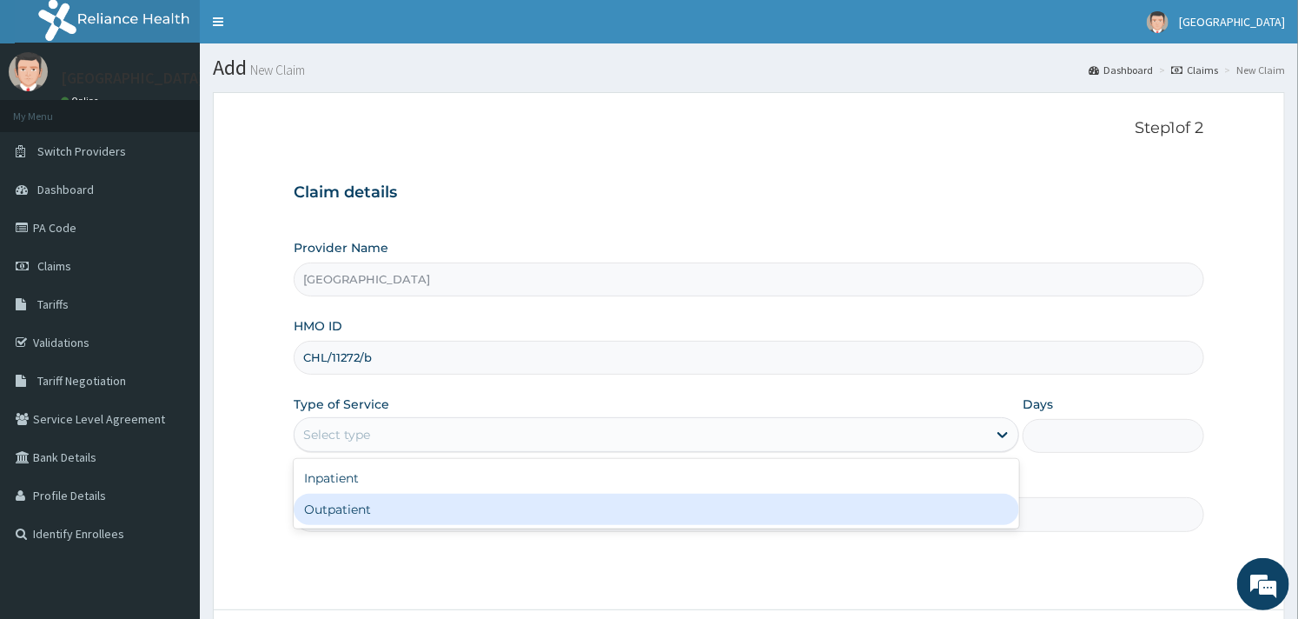
click at [418, 502] on div "Outpatient" at bounding box center [657, 509] width 726 height 31
type input "1"
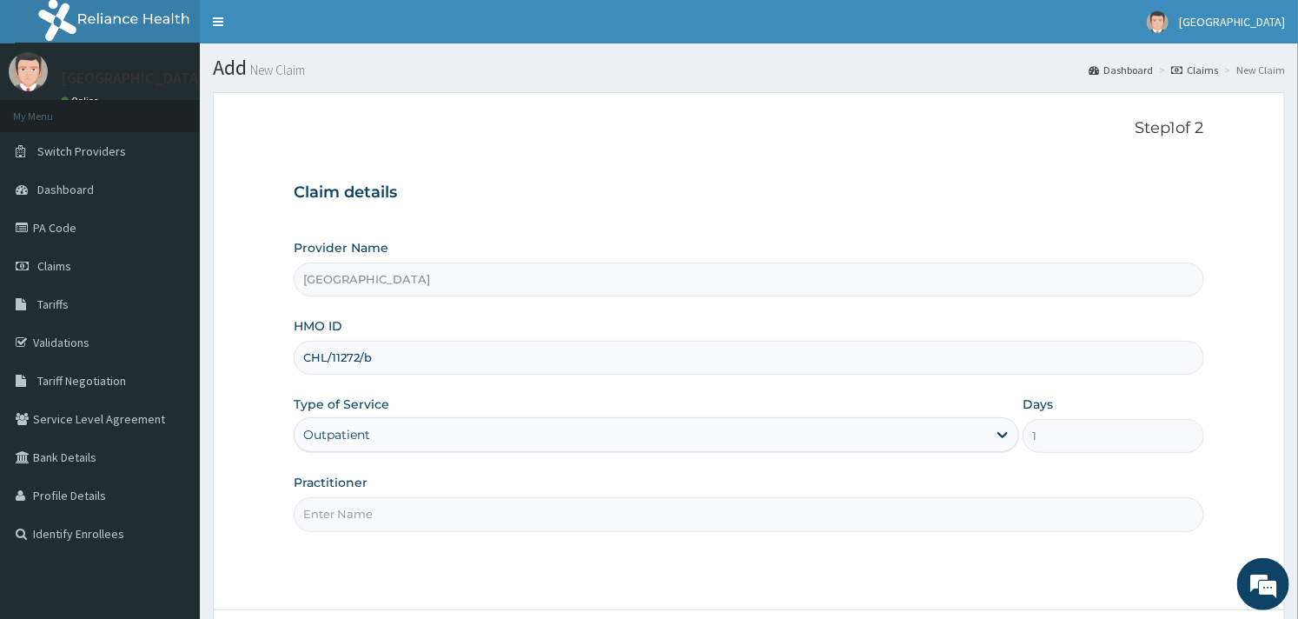
click at [415, 522] on input "Practitioner" at bounding box center [749, 514] width 910 height 34
type input "DR FOLA"
click at [432, 568] on div "Step 1 of 2 Claim details Provider Name Goodness Medical Centre HMO ID CHL/1127…" at bounding box center [749, 351] width 910 height 464
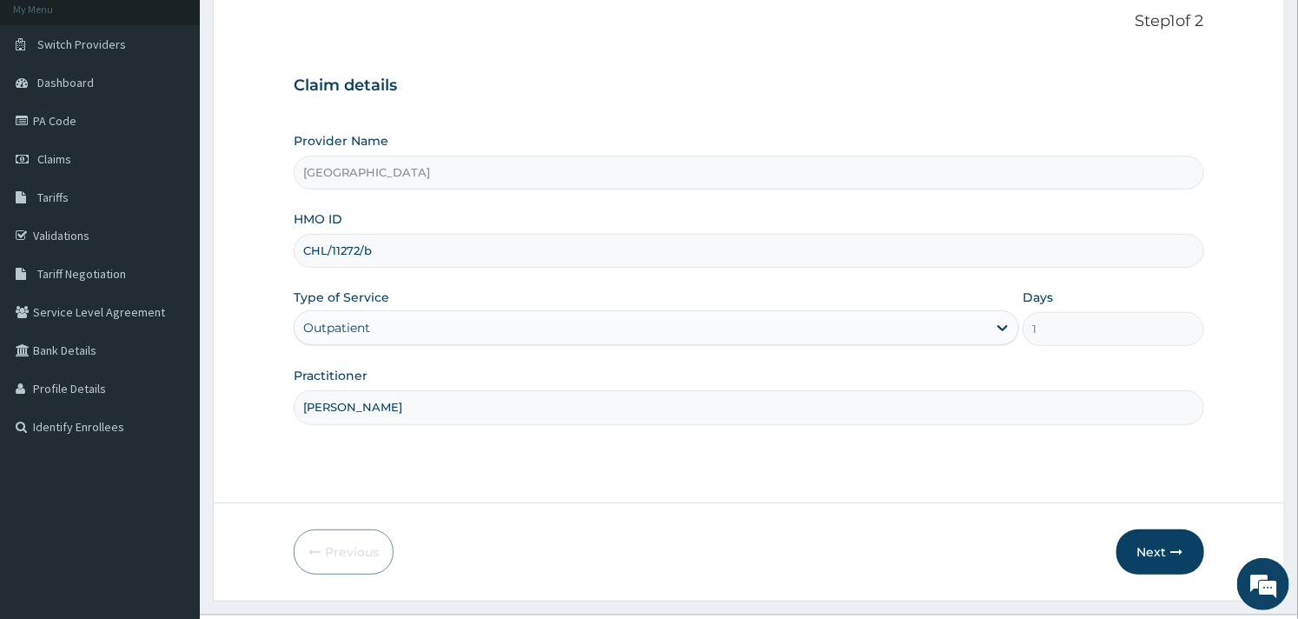
scroll to position [148, 0]
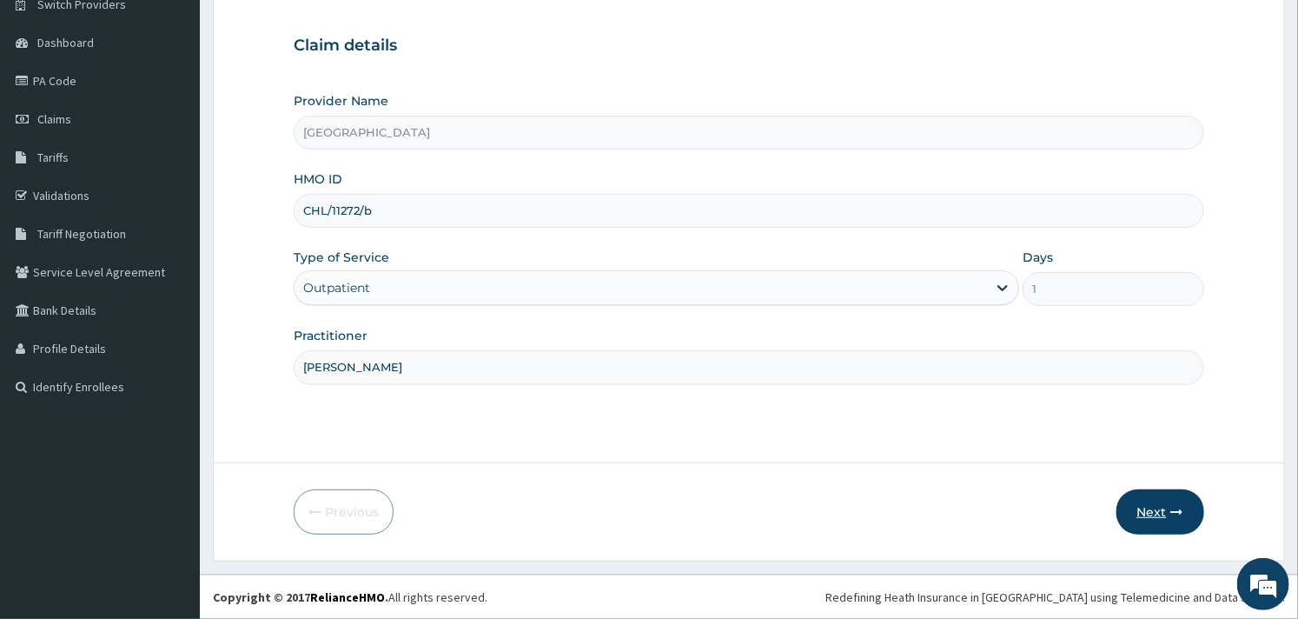
click at [1156, 502] on button "Next" at bounding box center [1161, 511] width 88 height 45
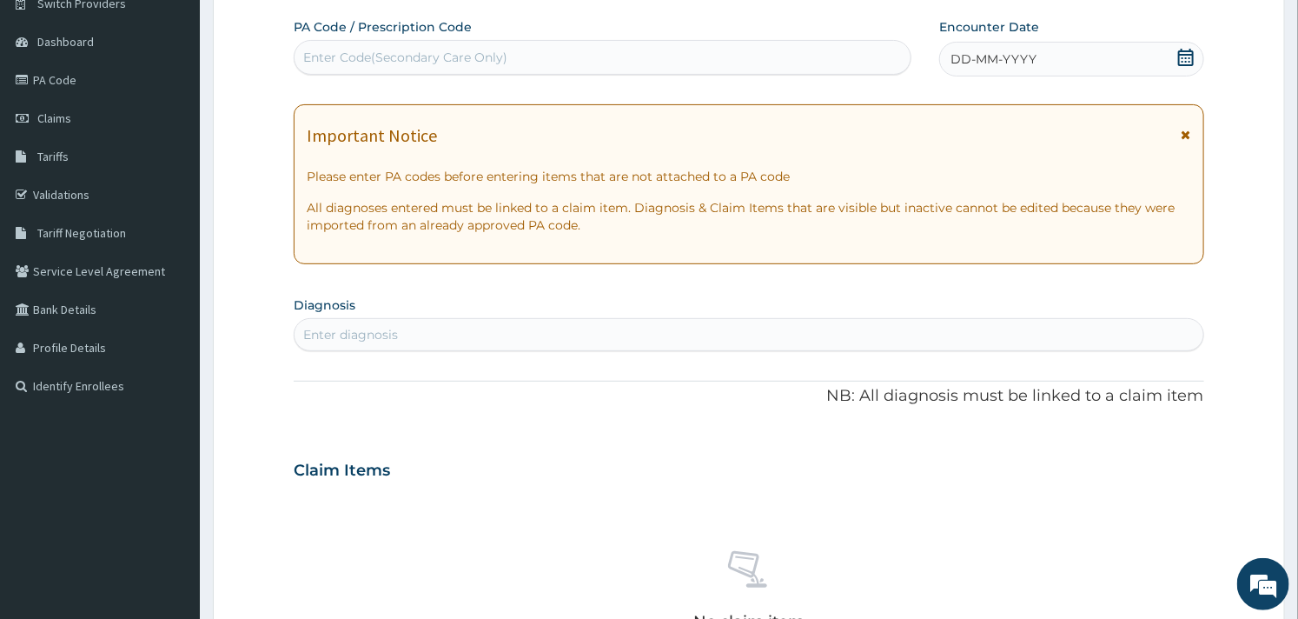
click at [1076, 63] on div "DD-MM-YYYY" at bounding box center [1071, 59] width 265 height 35
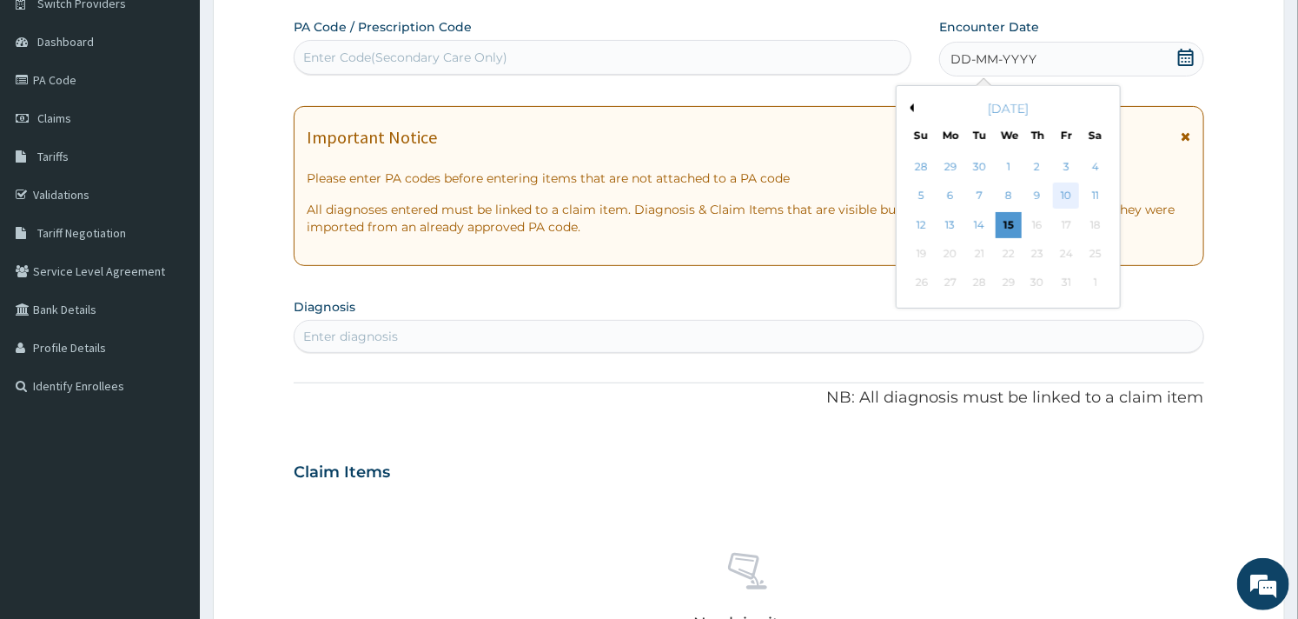
click at [1062, 186] on div "10" at bounding box center [1066, 196] width 26 height 26
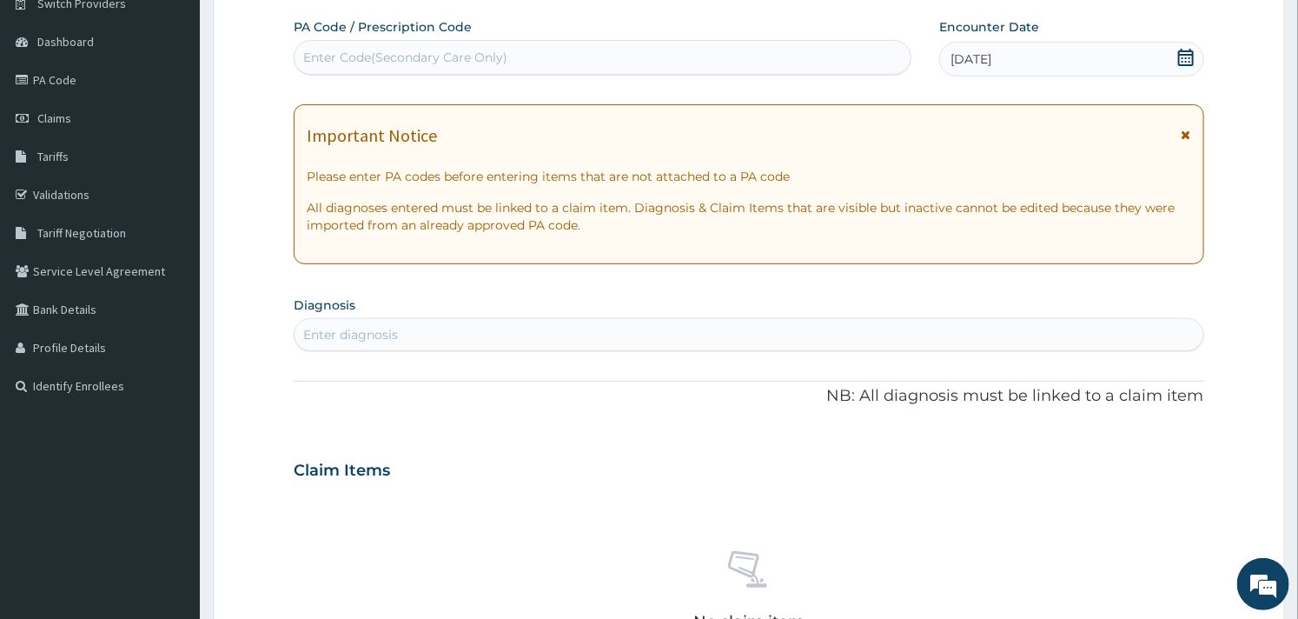
click at [455, 341] on div "Enter diagnosis" at bounding box center [749, 335] width 908 height 28
type input "i"
type input "worm"
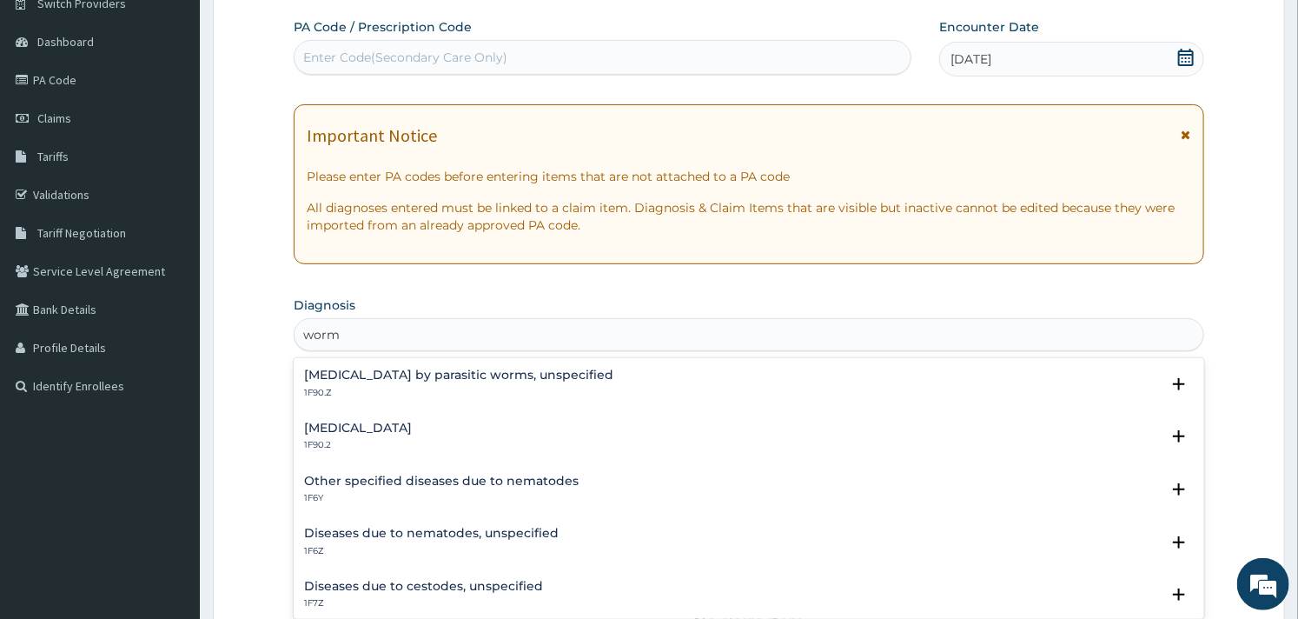
click at [412, 443] on p "1F90.2" at bounding box center [358, 445] width 108 height 12
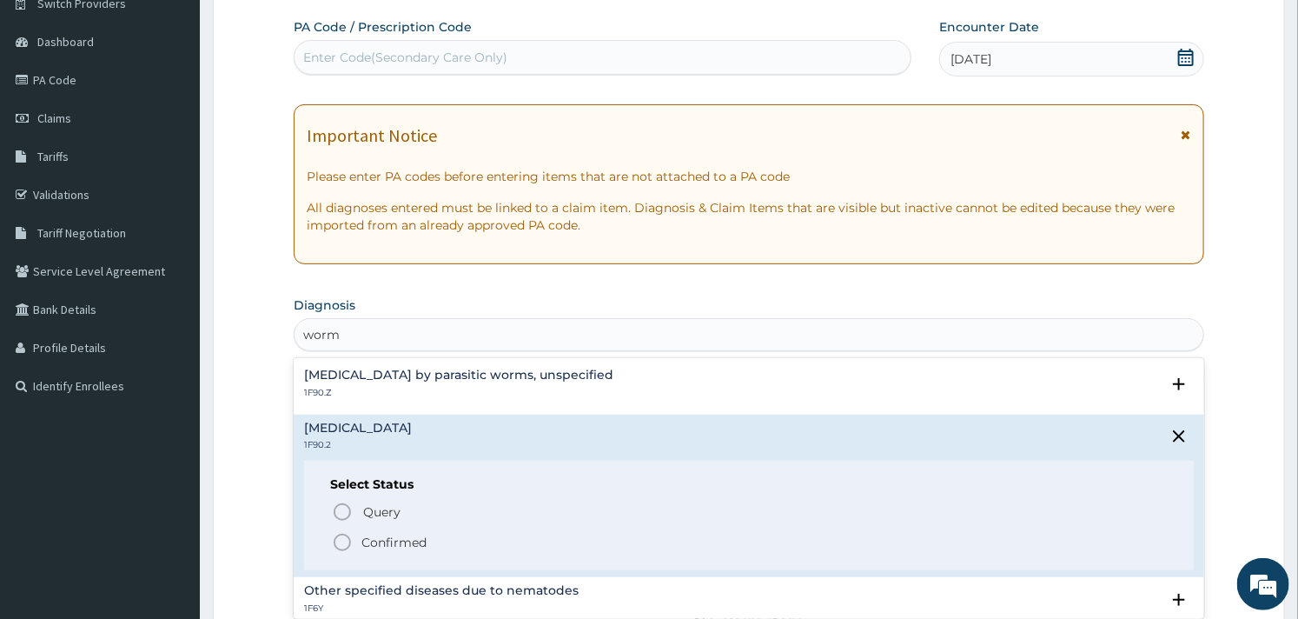
click at [348, 536] on circle "status option filled" at bounding box center [343, 542] width 16 height 16
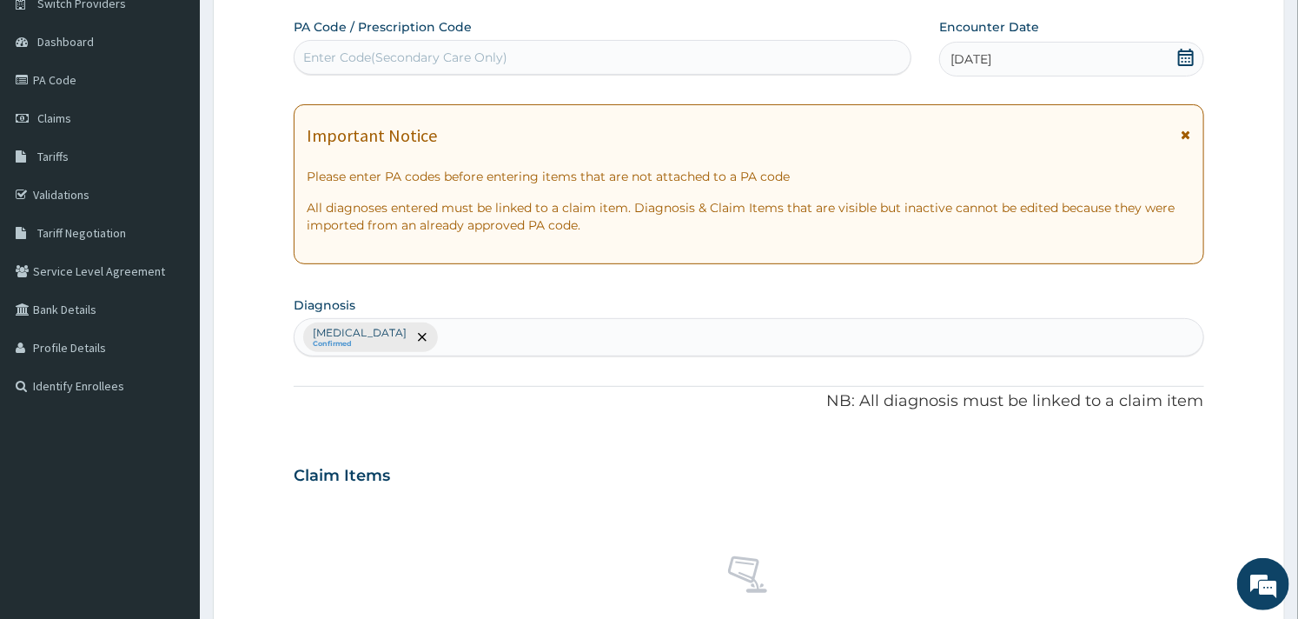
scroll to position [634, 0]
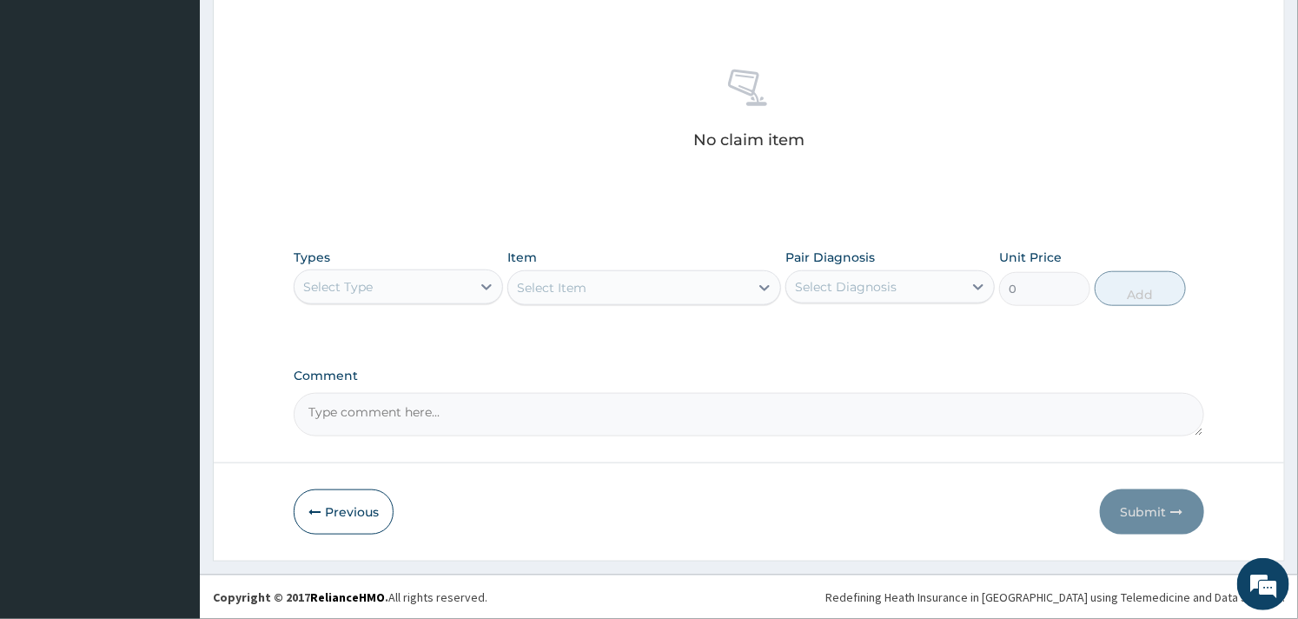
click at [358, 287] on div "Select Type" at bounding box center [338, 286] width 70 height 17
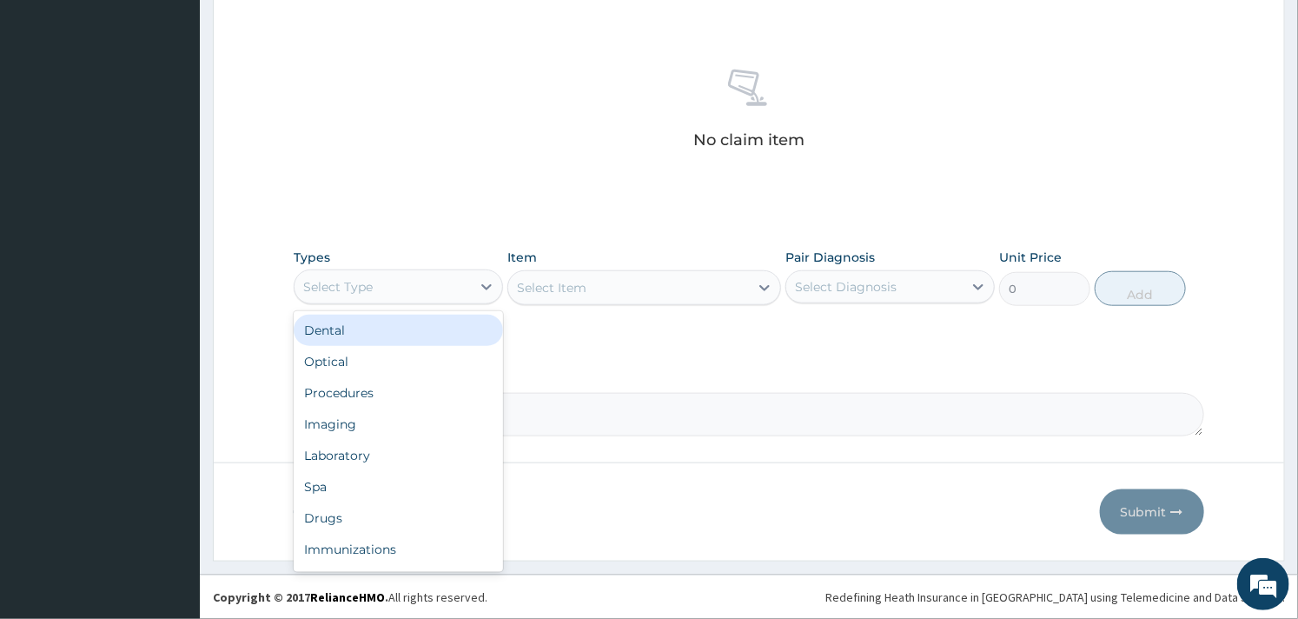
type input "p"
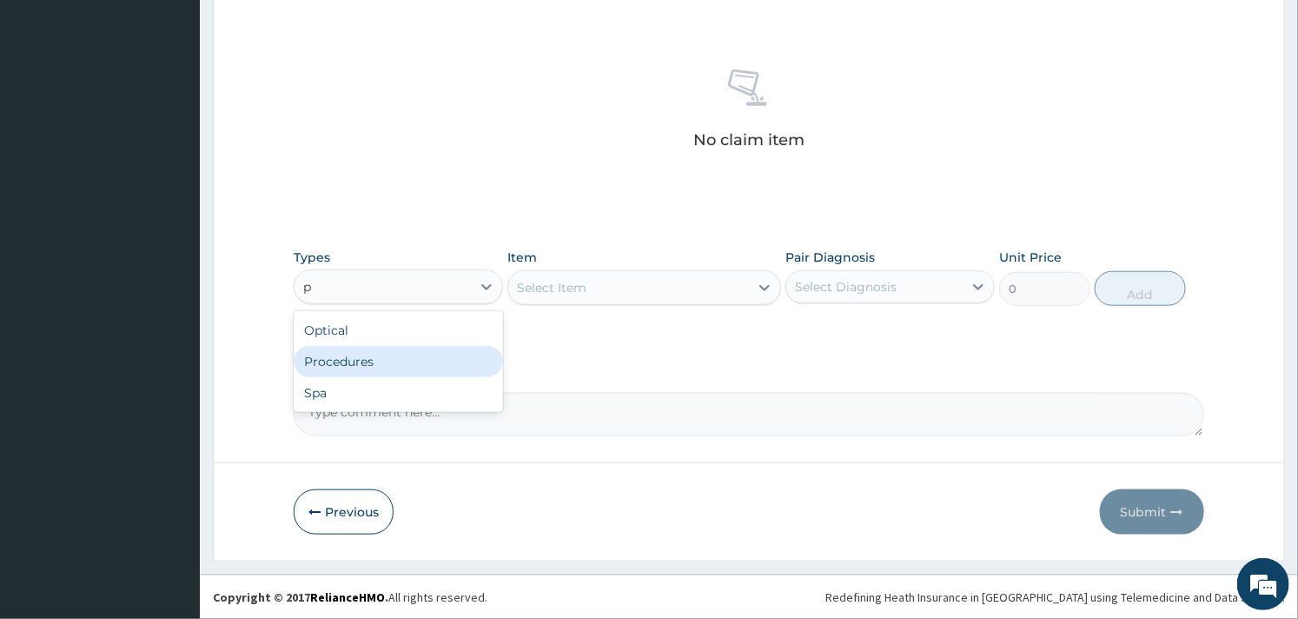
click at [360, 359] on div "Procedures" at bounding box center [398, 361] width 209 height 31
click at [666, 288] on div "Select Item" at bounding box center [643, 287] width 273 height 35
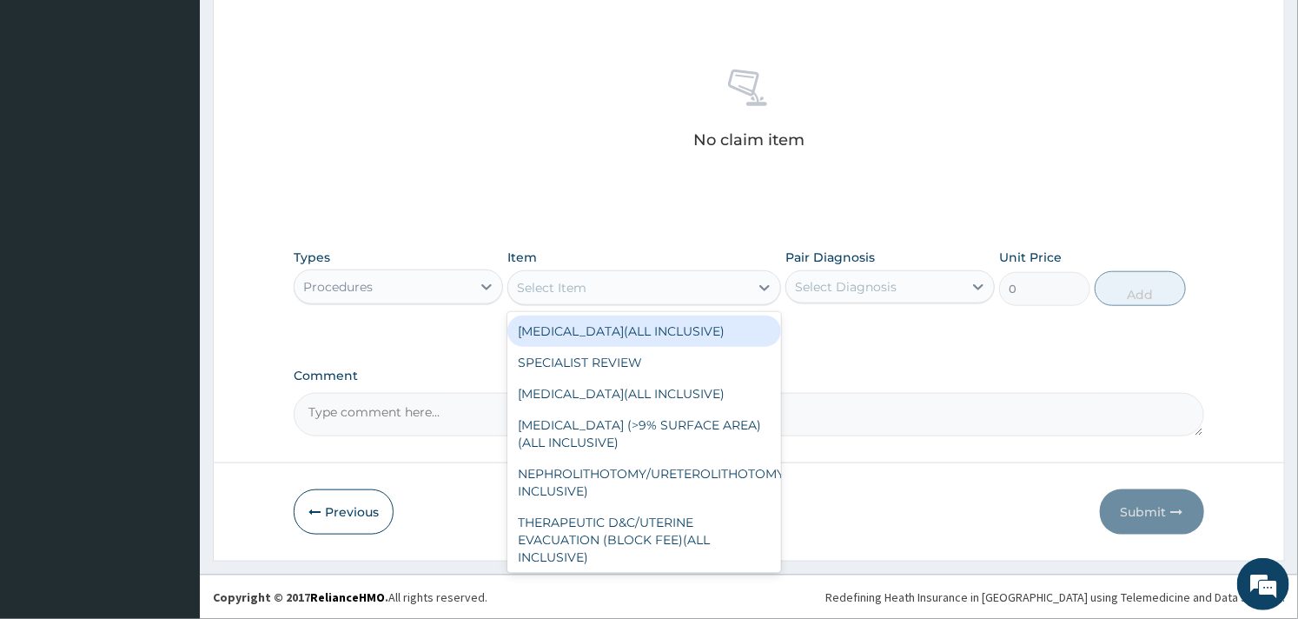
click at [666, 288] on div "Select Item" at bounding box center [628, 288] width 240 height 28
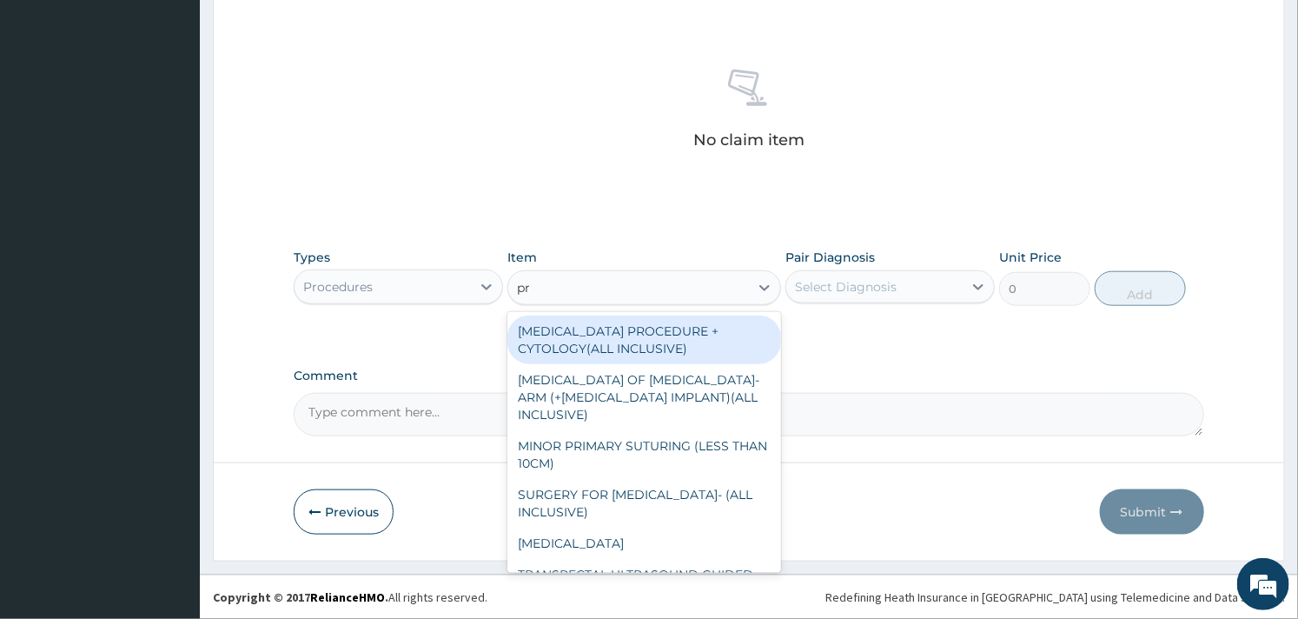
type input "p"
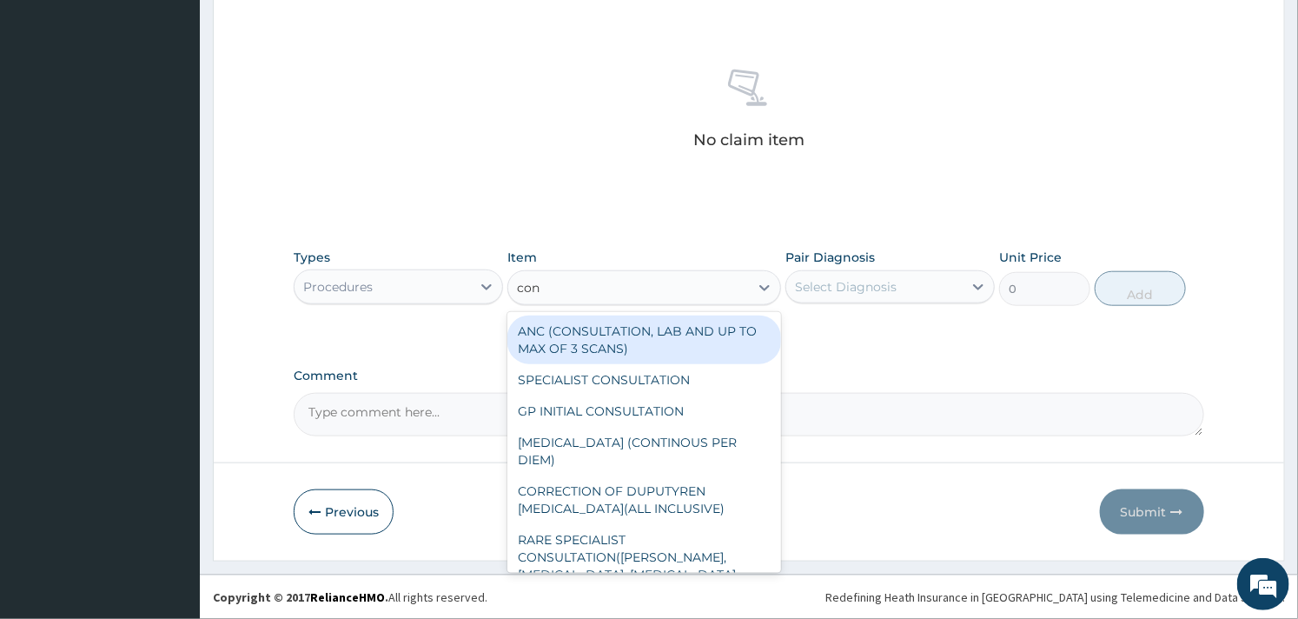
type input "cons"
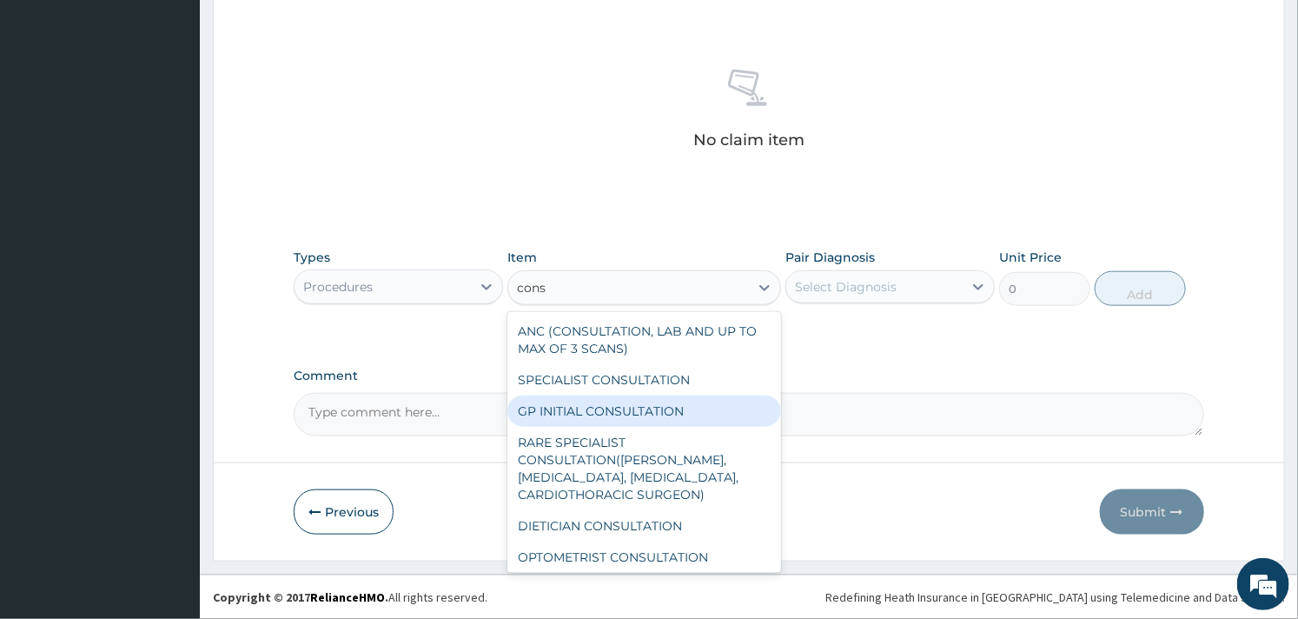
click at [663, 396] on div "GP INITIAL CONSULTATION" at bounding box center [643, 410] width 273 height 31
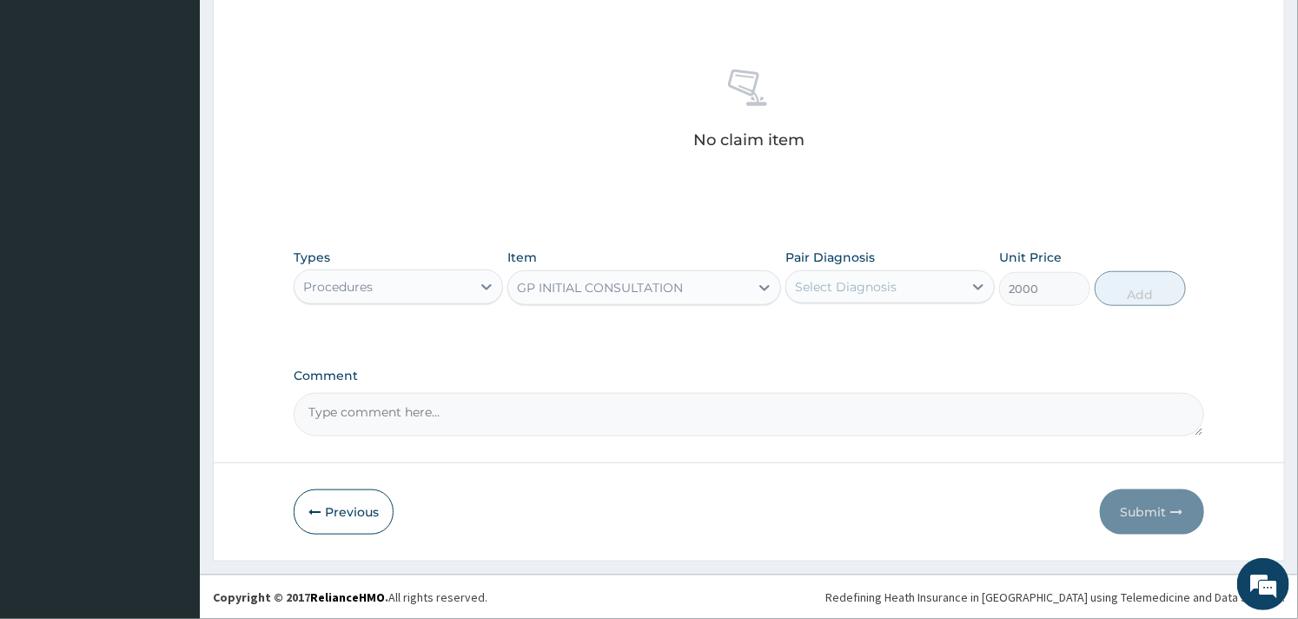
type input "2000"
click at [891, 296] on div "Select Diagnosis" at bounding box center [874, 287] width 176 height 28
click at [879, 336] on label "[MEDICAL_DATA]" at bounding box center [868, 329] width 108 height 17
checkbox input "true"
click at [1165, 276] on button "Add" at bounding box center [1140, 288] width 91 height 35
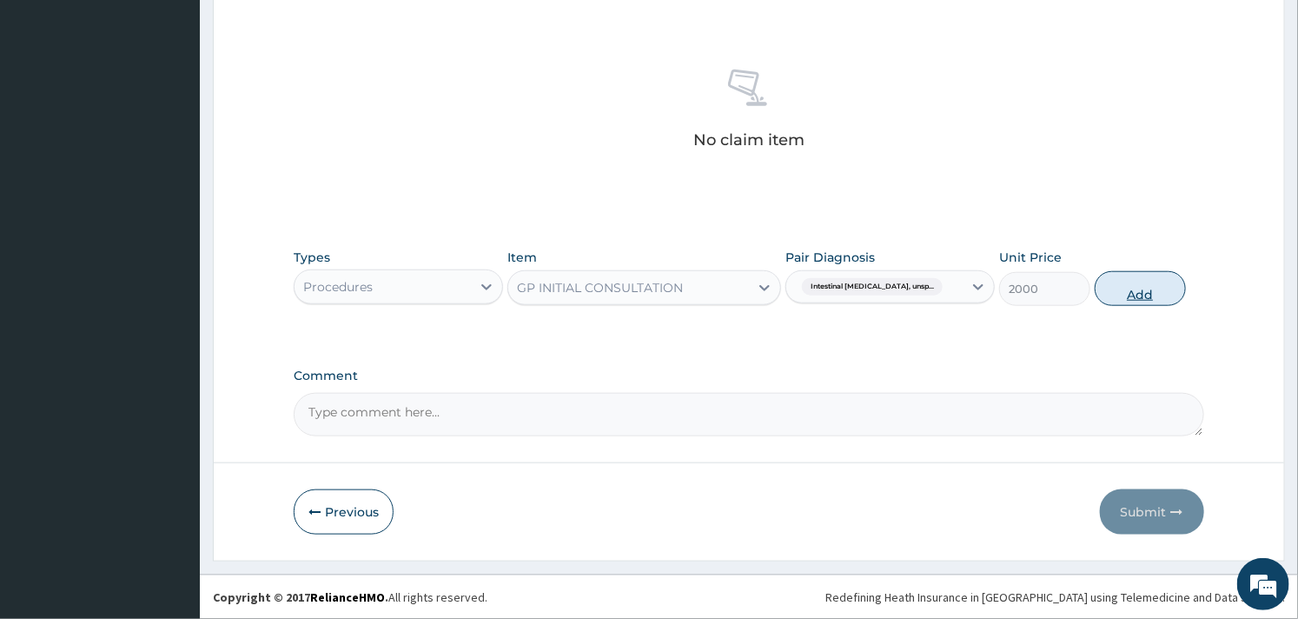
type input "0"
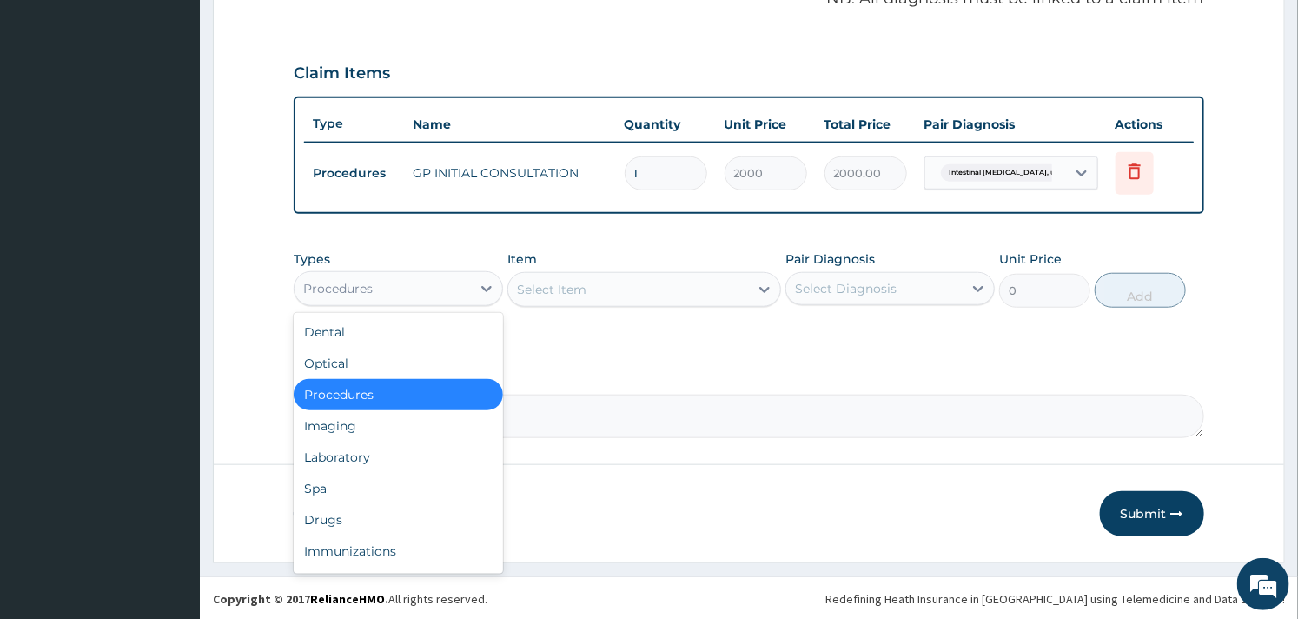
click at [446, 289] on div "Procedures" at bounding box center [383, 289] width 176 height 28
type input "dr"
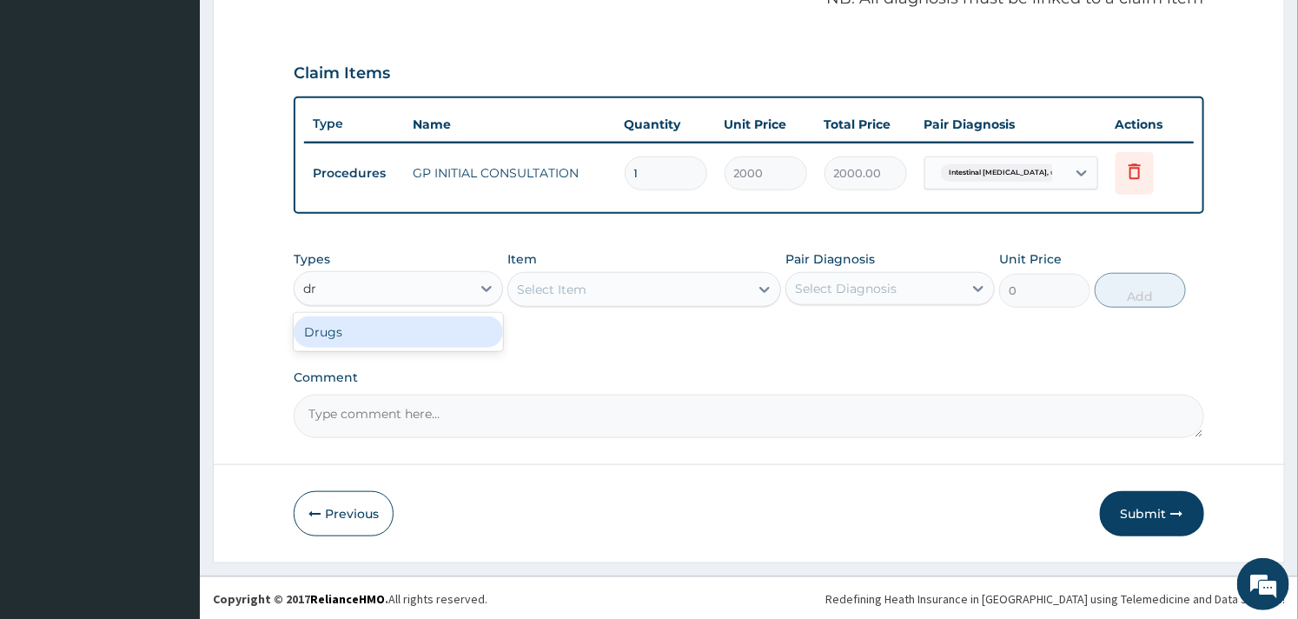
click at [428, 322] on div "Drugs" at bounding box center [398, 331] width 209 height 31
click at [600, 285] on div "Select Item" at bounding box center [643, 289] width 273 height 35
click at [600, 285] on div "Select Item" at bounding box center [628, 289] width 240 height 28
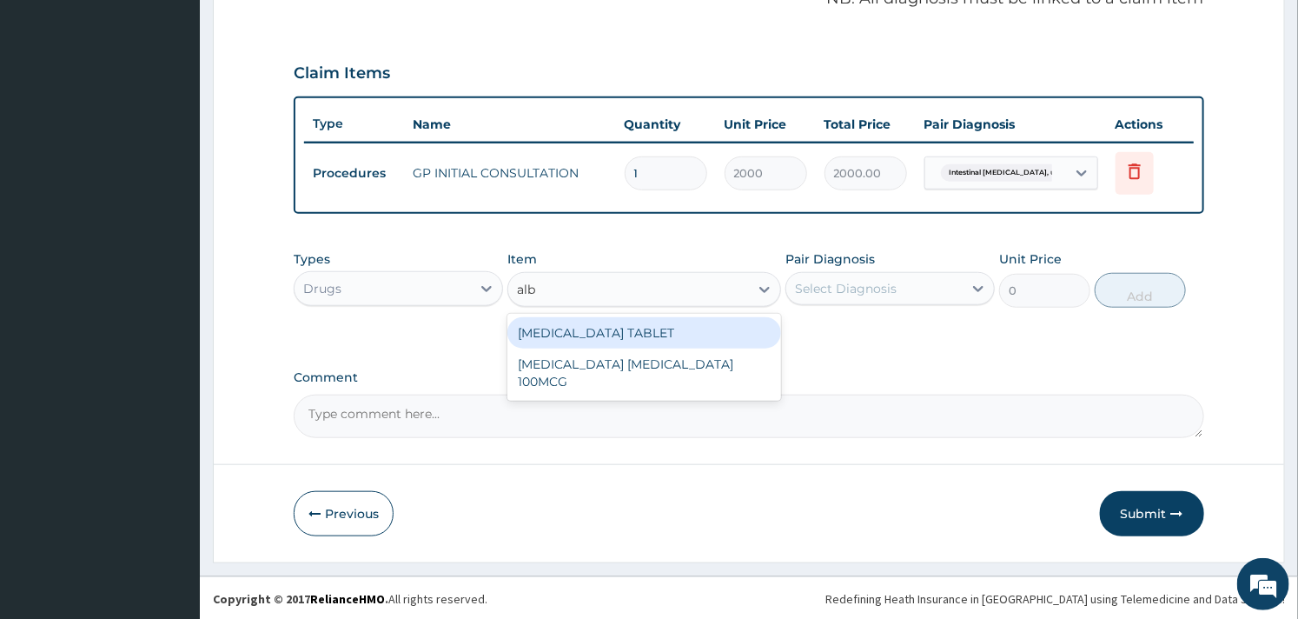
type input "albe"
click at [627, 331] on div "[MEDICAL_DATA] TABLET" at bounding box center [643, 332] width 273 height 31
type input "130"
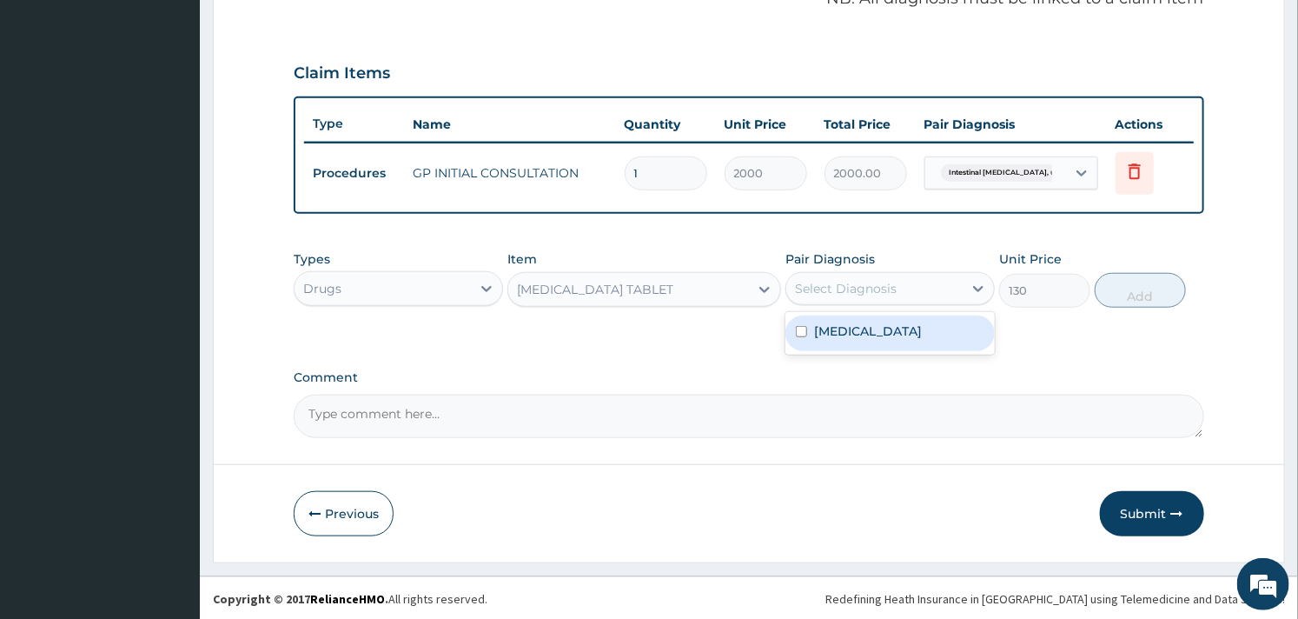
click at [927, 275] on div "Select Diagnosis" at bounding box center [874, 289] width 176 height 28
click at [909, 326] on label "[MEDICAL_DATA]" at bounding box center [868, 330] width 108 height 17
checkbox input "true"
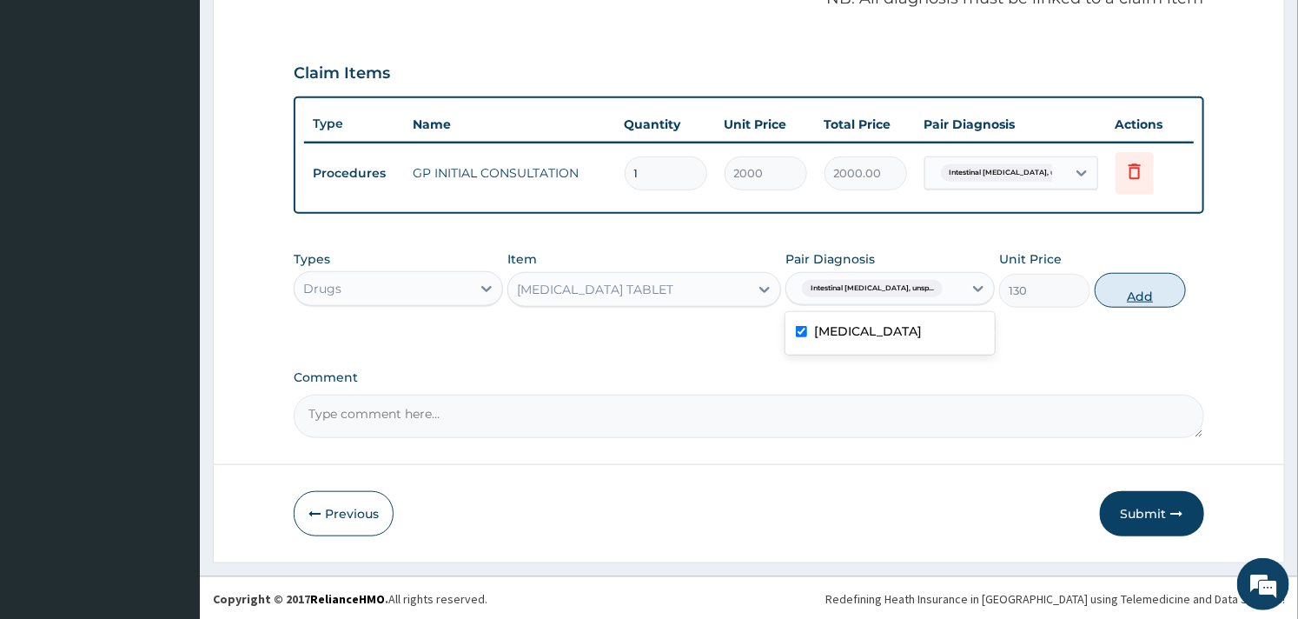
click at [1180, 284] on button "Add" at bounding box center [1140, 290] width 91 height 35
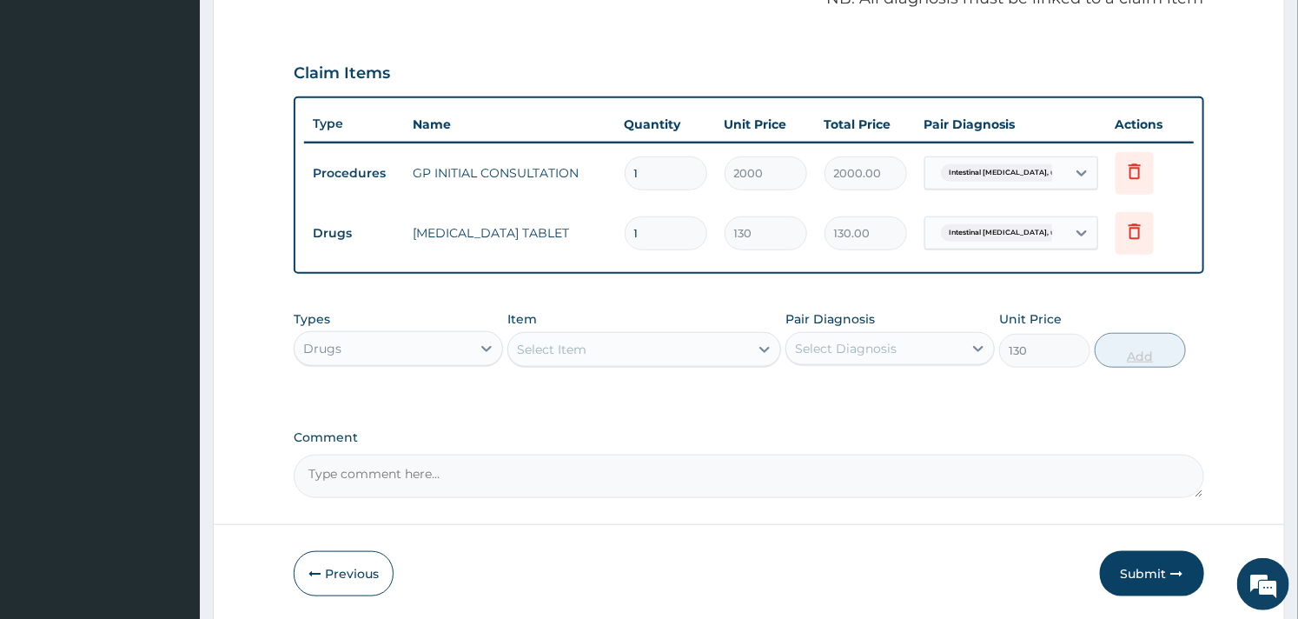
type input "0"
type input "0.00"
type input "2"
type input "260.00"
type input "2"
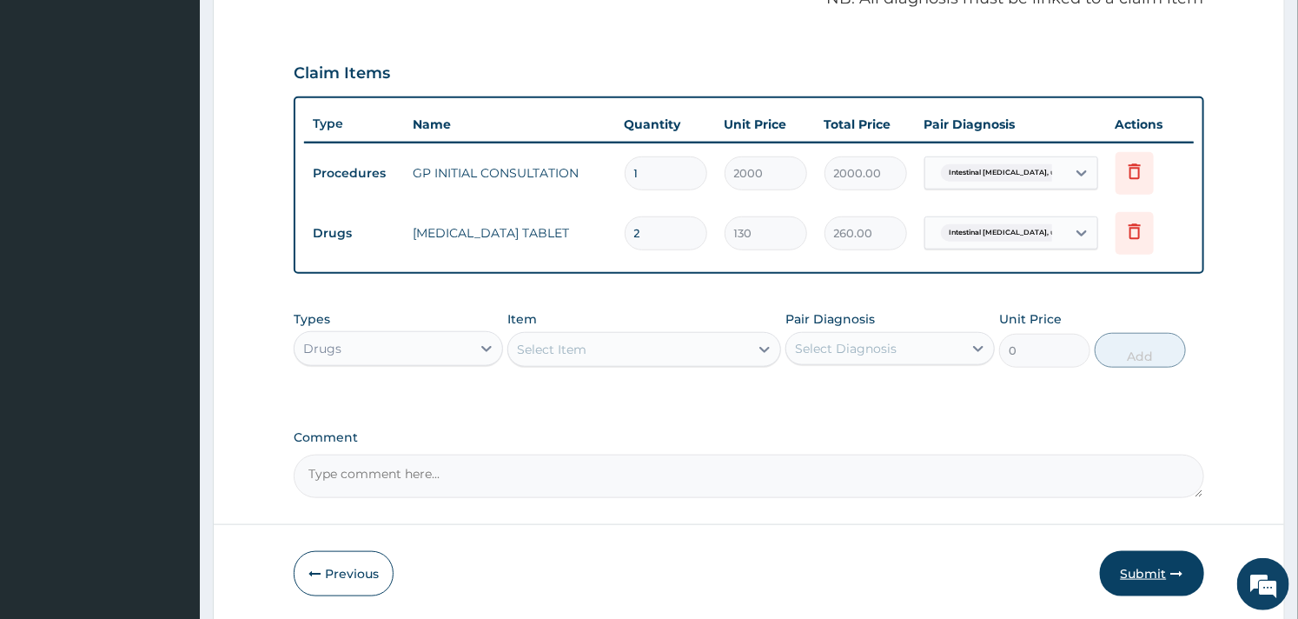
click at [1156, 580] on button "Submit" at bounding box center [1152, 573] width 104 height 45
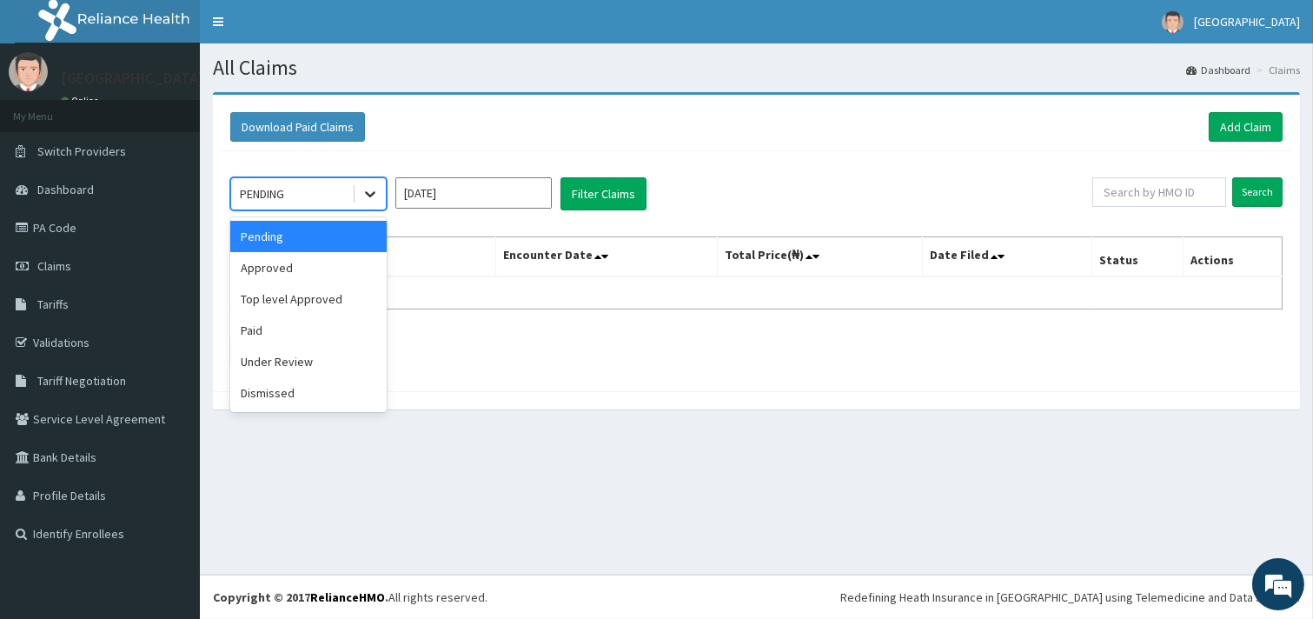
click at [379, 191] on div at bounding box center [370, 193] width 31 height 31
click at [315, 275] on div "Approved" at bounding box center [308, 267] width 156 height 31
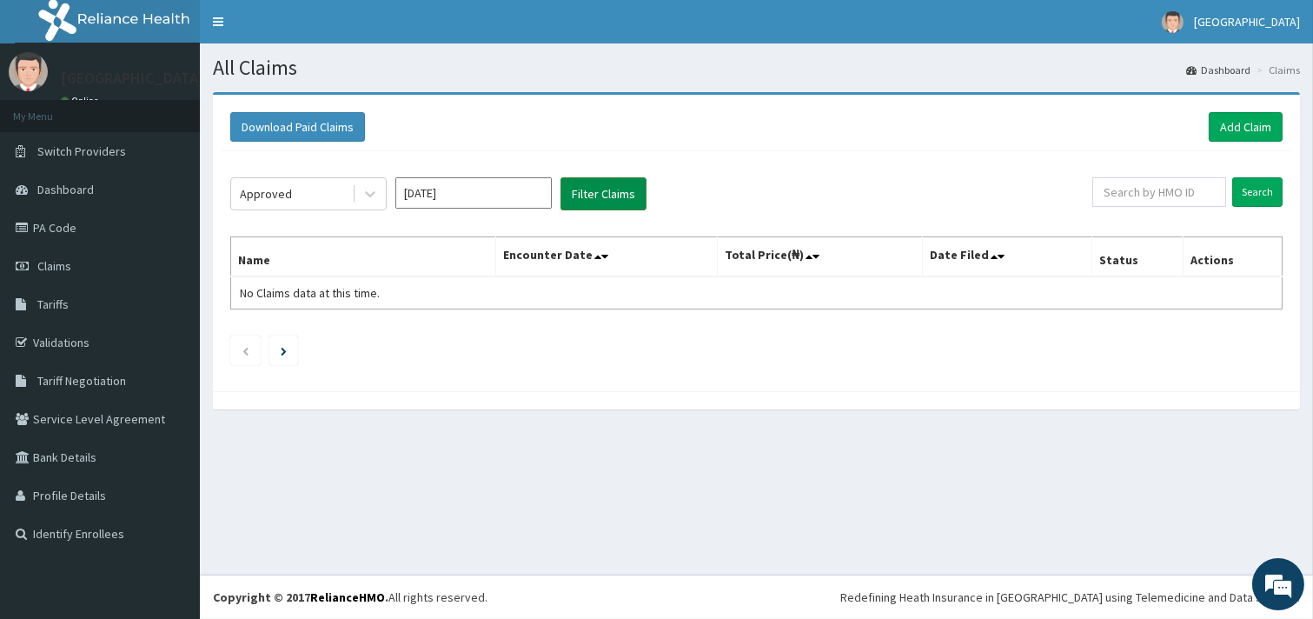
click at [600, 189] on button "Filter Claims" at bounding box center [603, 193] width 86 height 33
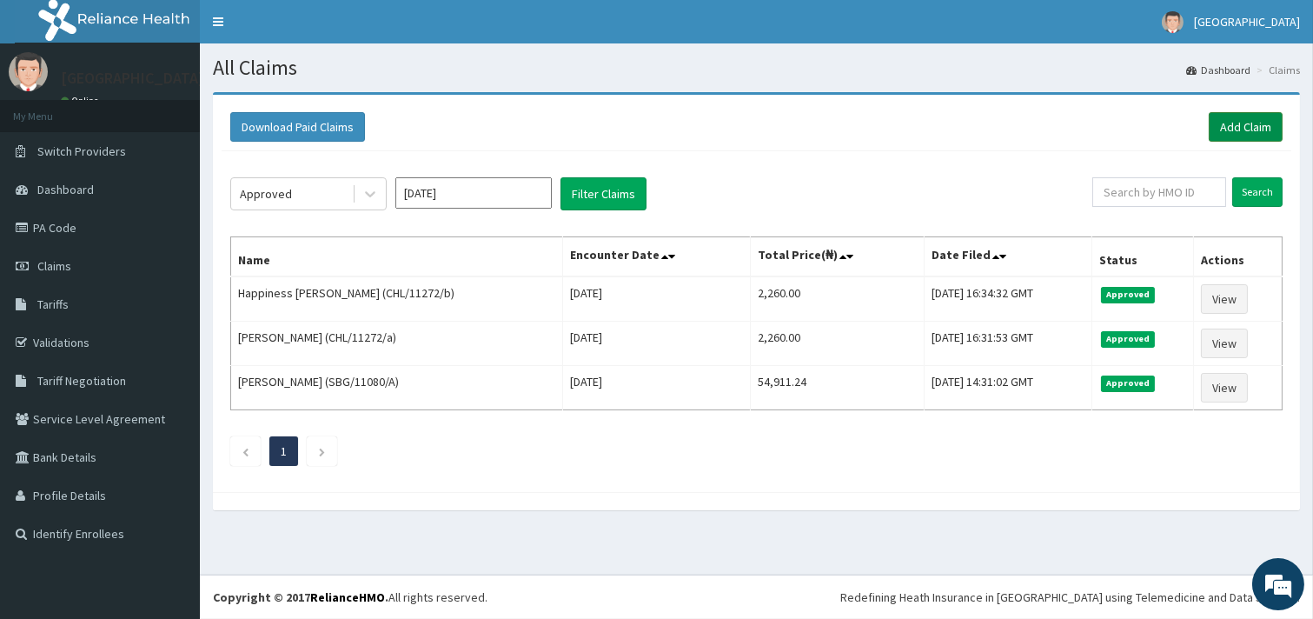
click at [1219, 128] on link "Add Claim" at bounding box center [1246, 127] width 74 height 30
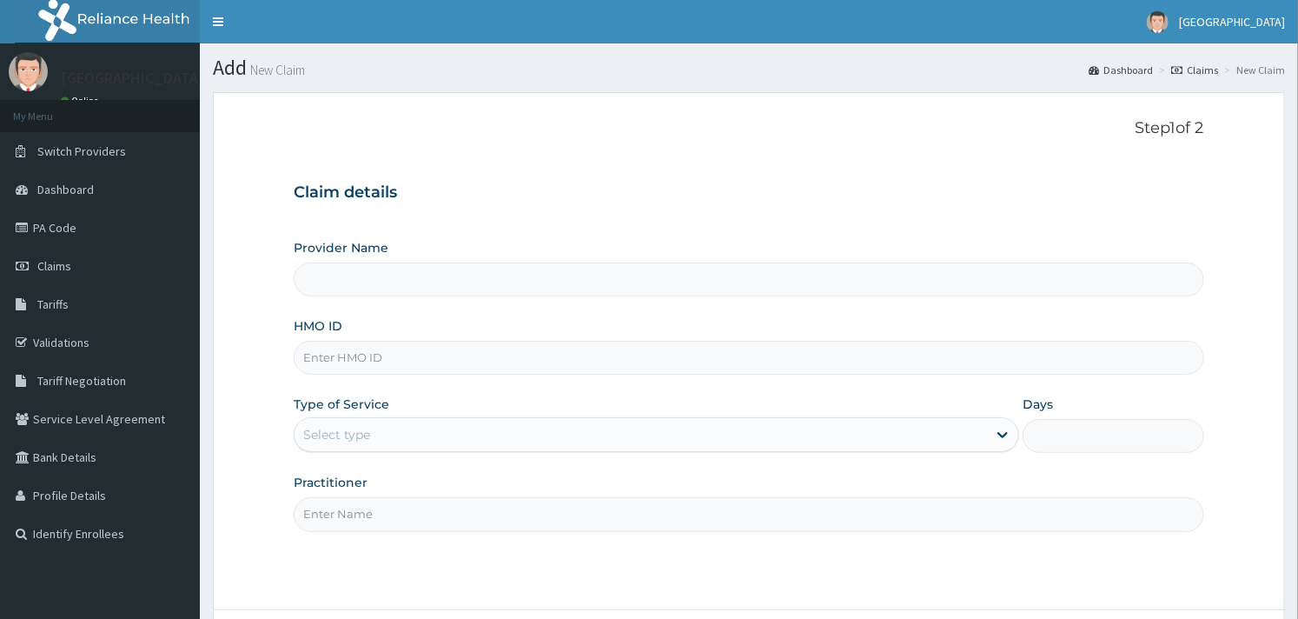
click at [517, 357] on input "HMO ID" at bounding box center [749, 358] width 910 height 34
type input "CHL/11272/"
type input "Goodness Medical Centre"
type input "CHL/11272/e"
click at [438, 438] on div "Select type" at bounding box center [641, 435] width 693 height 28
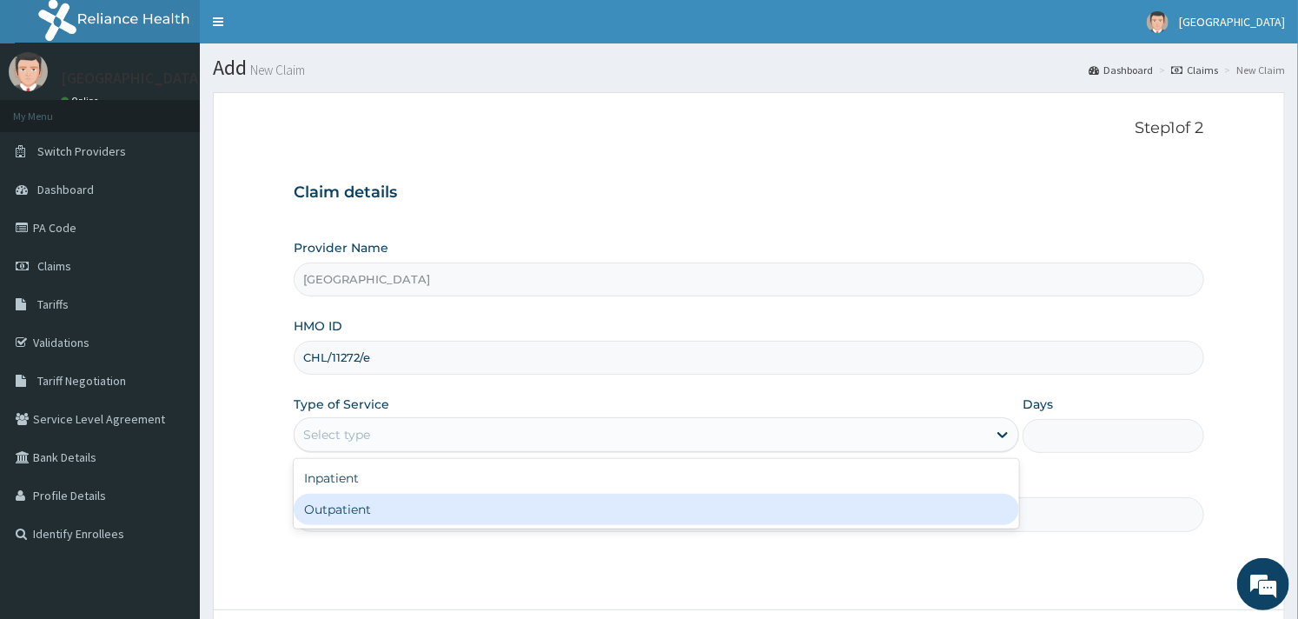
click at [406, 522] on div "Outpatient" at bounding box center [657, 509] width 726 height 31
type input "1"
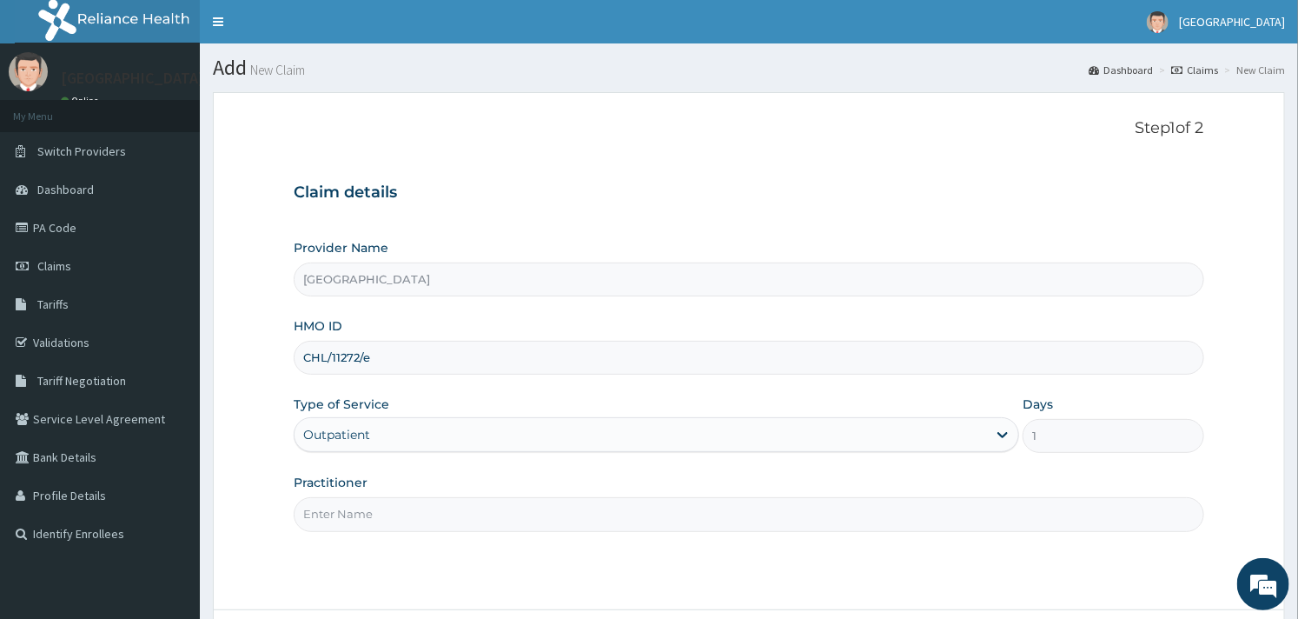
click at [402, 519] on input "Practitioner" at bounding box center [749, 514] width 910 height 34
type input "DR FOLA"
click at [415, 580] on div "Step 1 of 2 Claim details Provider Name Goodness Medical Centre HMO ID CHL/1127…" at bounding box center [749, 351] width 910 height 464
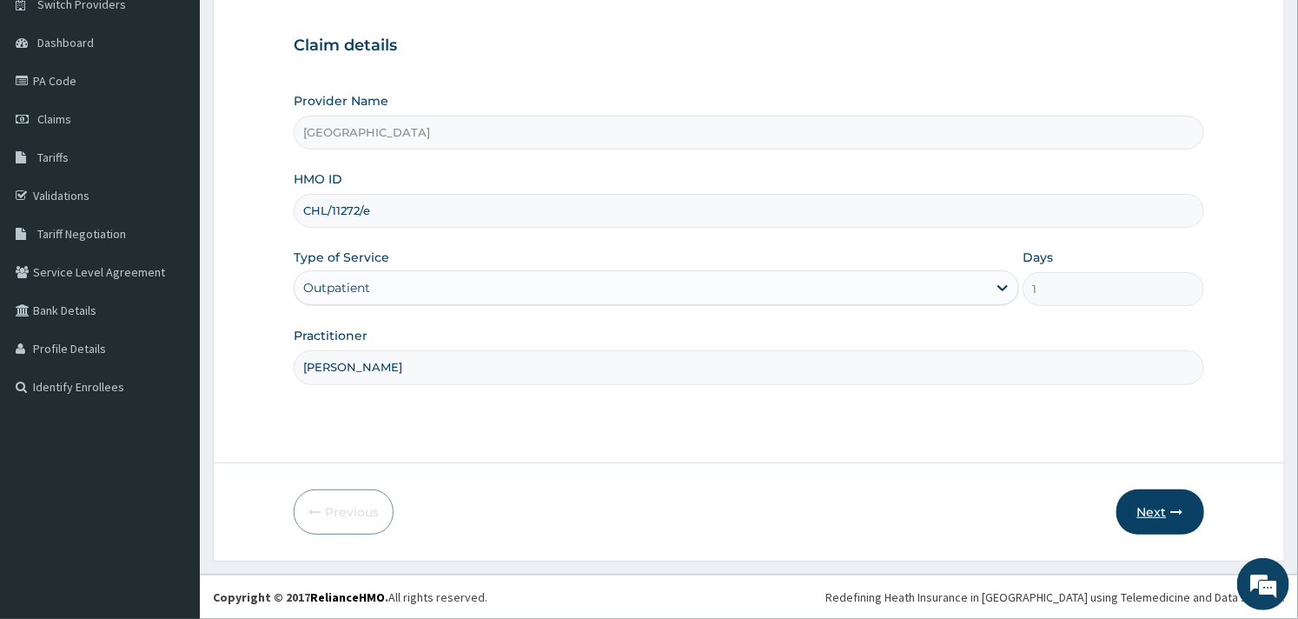
click at [1152, 514] on button "Next" at bounding box center [1161, 511] width 88 height 45
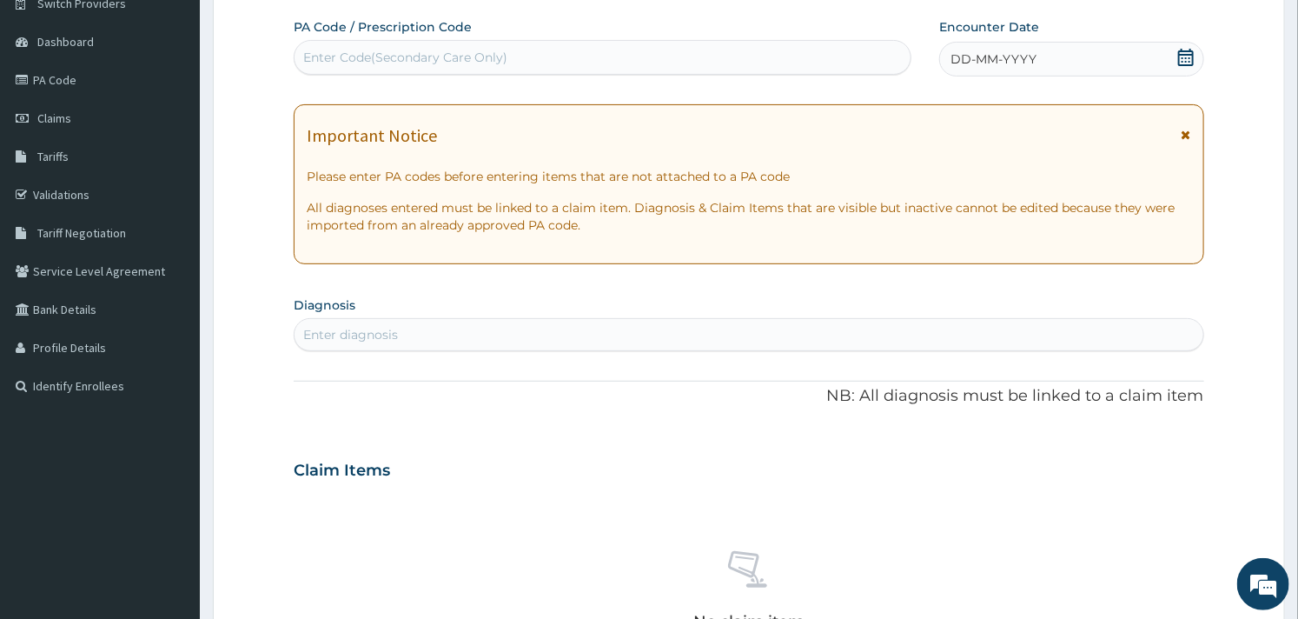
click at [968, 70] on div "DD-MM-YYYY" at bounding box center [1071, 59] width 265 height 35
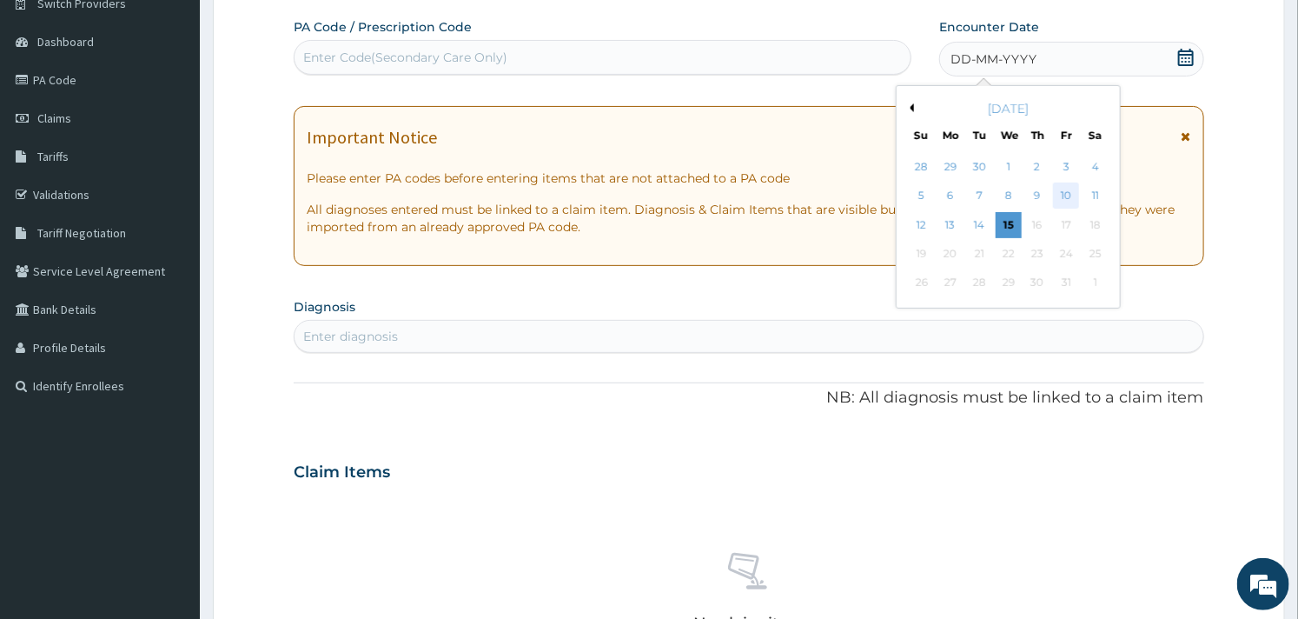
click at [1079, 197] on div "10" at bounding box center [1066, 196] width 26 height 26
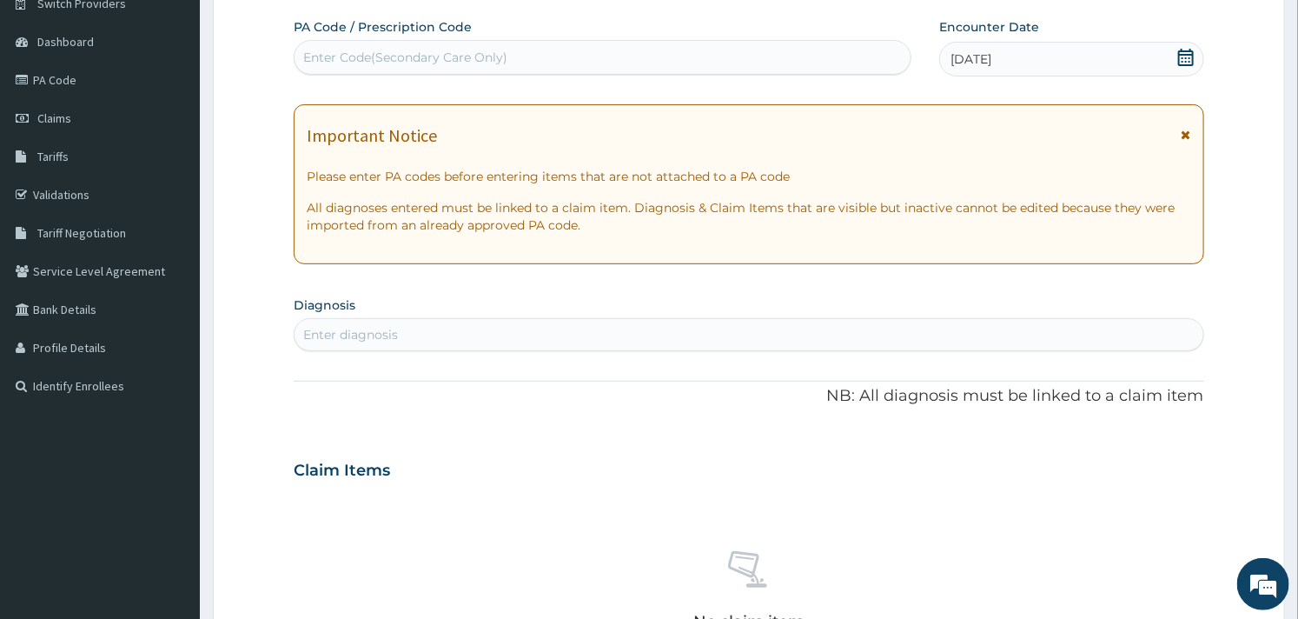
click at [464, 341] on div "Enter diagnosis" at bounding box center [749, 335] width 908 height 28
type input "h"
type input "worm"
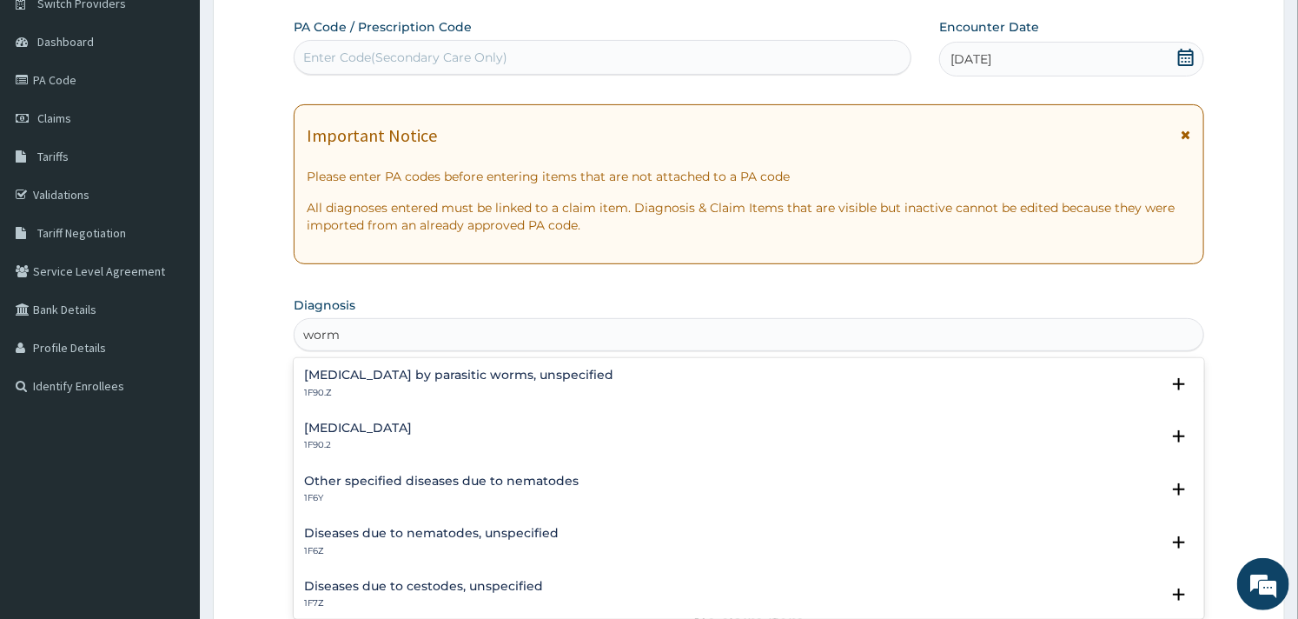
click at [403, 426] on h4 "[MEDICAL_DATA]" at bounding box center [358, 427] width 108 height 13
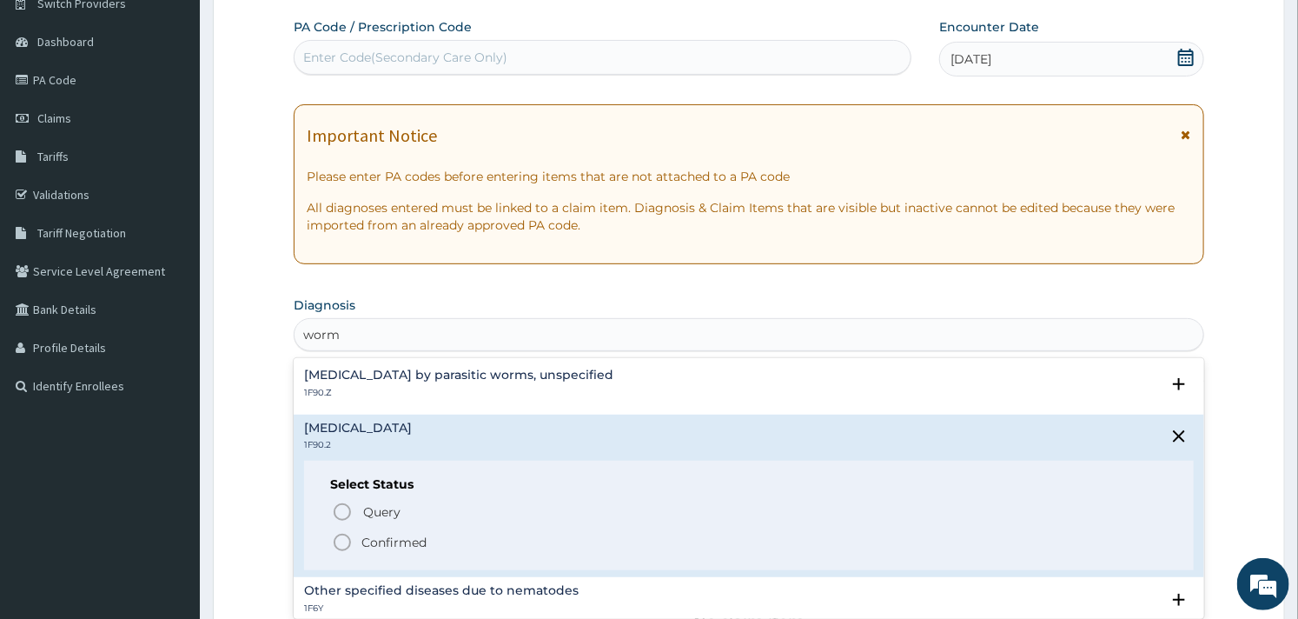
click at [345, 539] on icon "status option filled" at bounding box center [342, 542] width 21 height 21
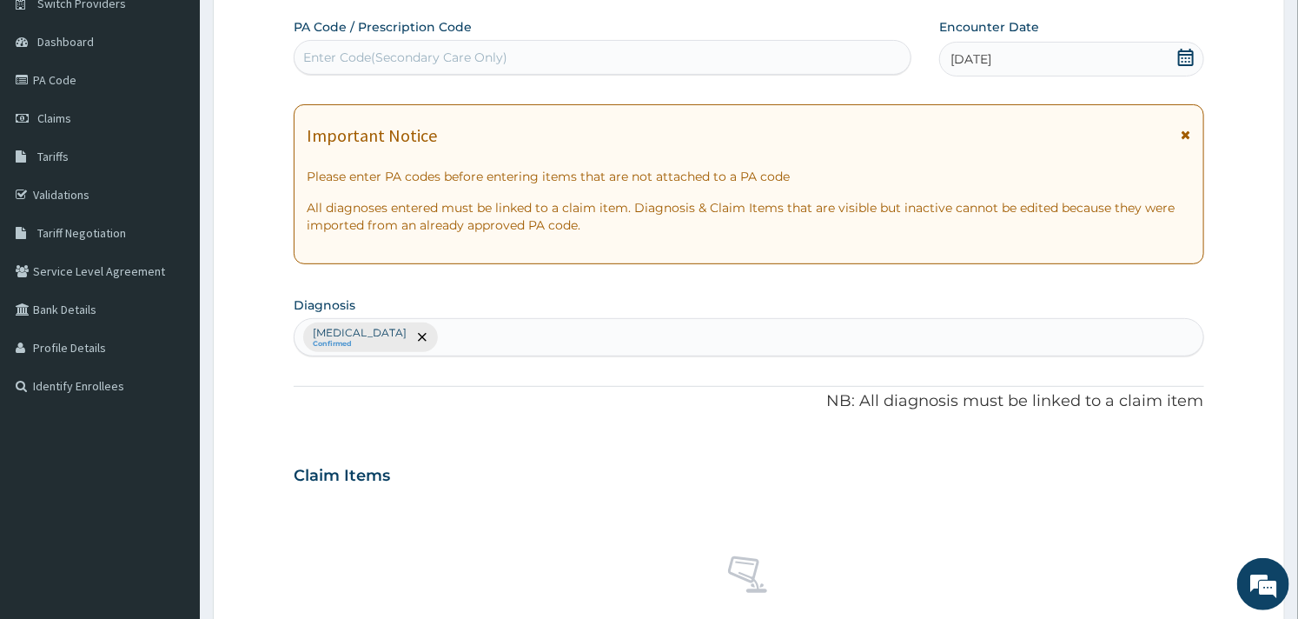
click at [663, 454] on div "Claim Items" at bounding box center [749, 471] width 910 height 45
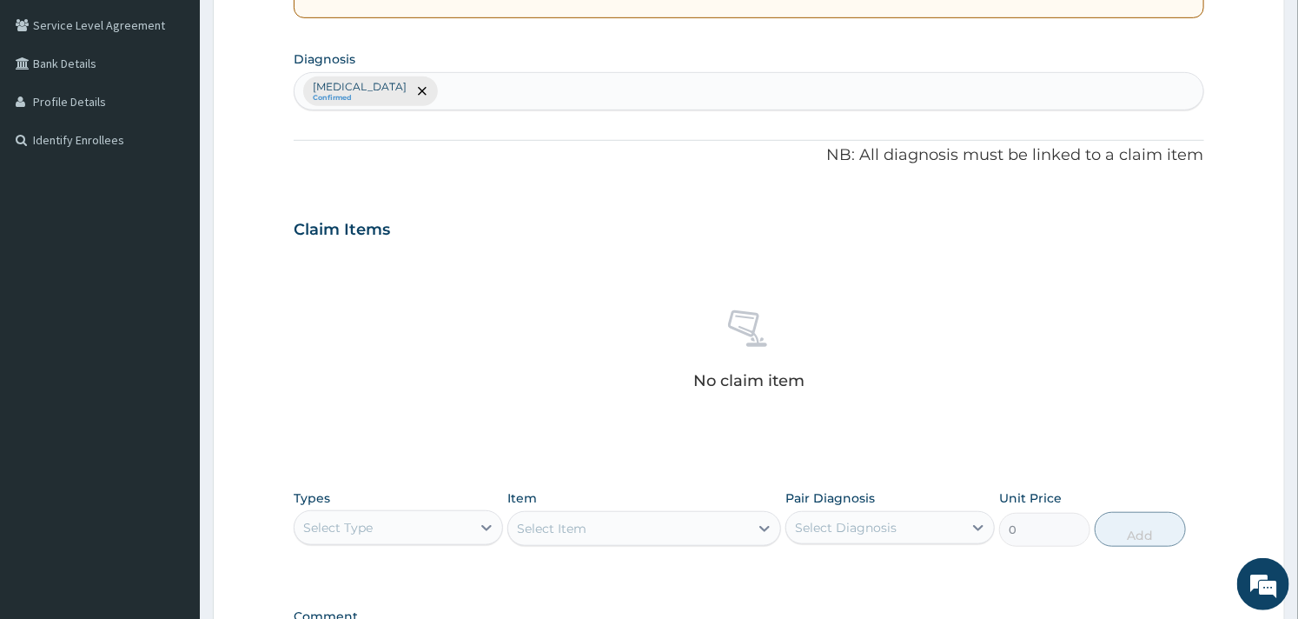
scroll to position [634, 0]
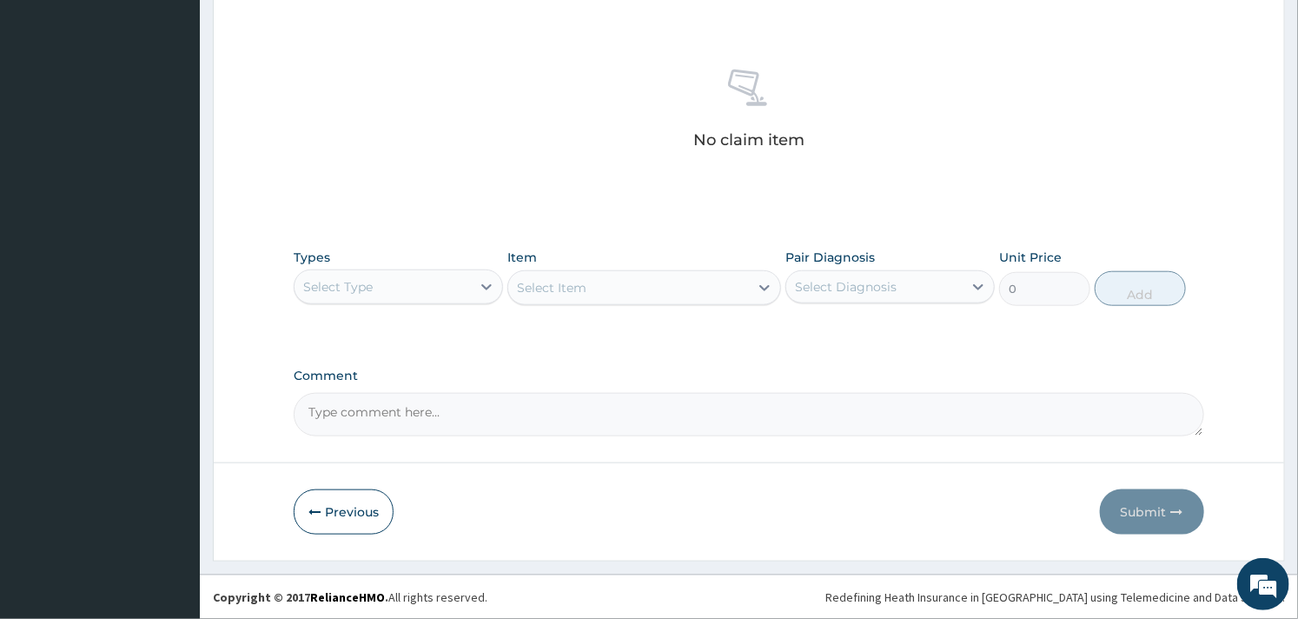
click at [431, 276] on div "Select Type" at bounding box center [383, 287] width 176 height 28
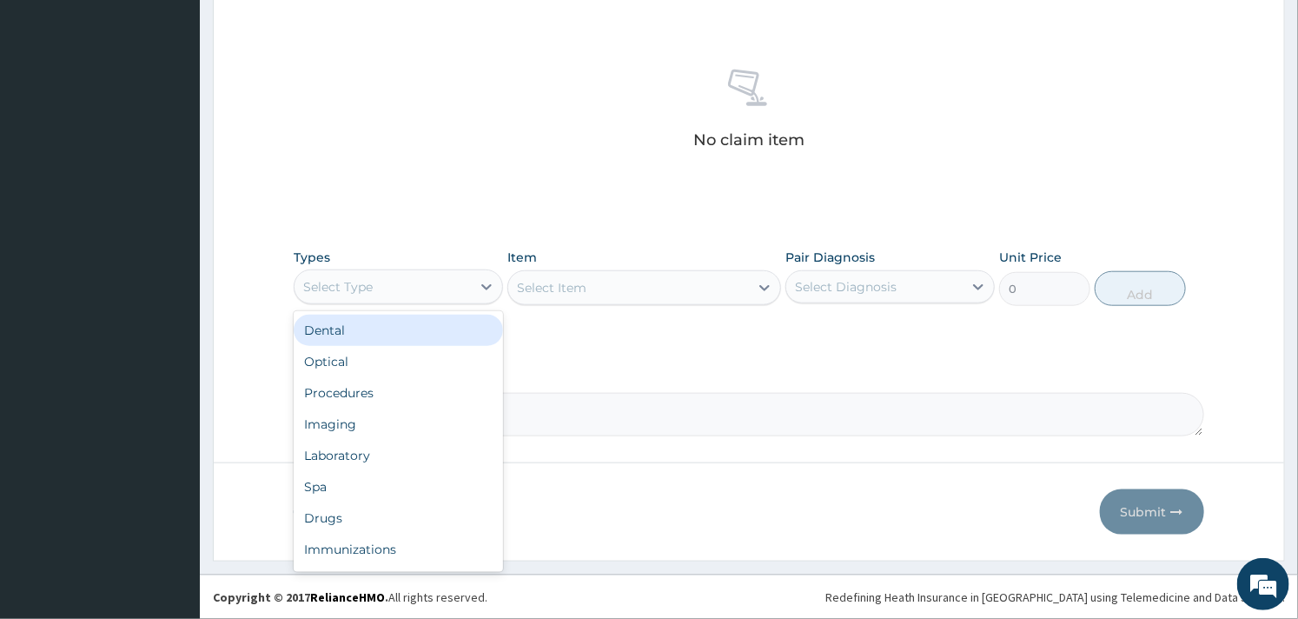
type input "p"
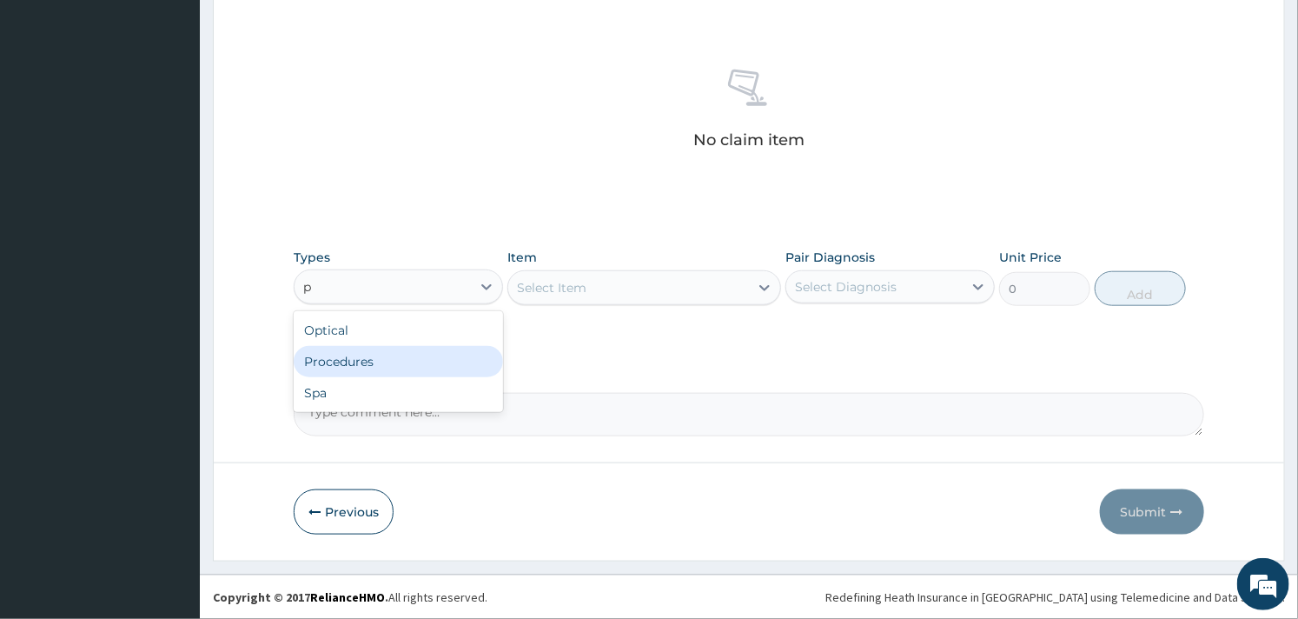
click at [403, 362] on div "Procedures" at bounding box center [398, 361] width 209 height 31
click at [622, 291] on div "Select Item" at bounding box center [643, 287] width 273 height 35
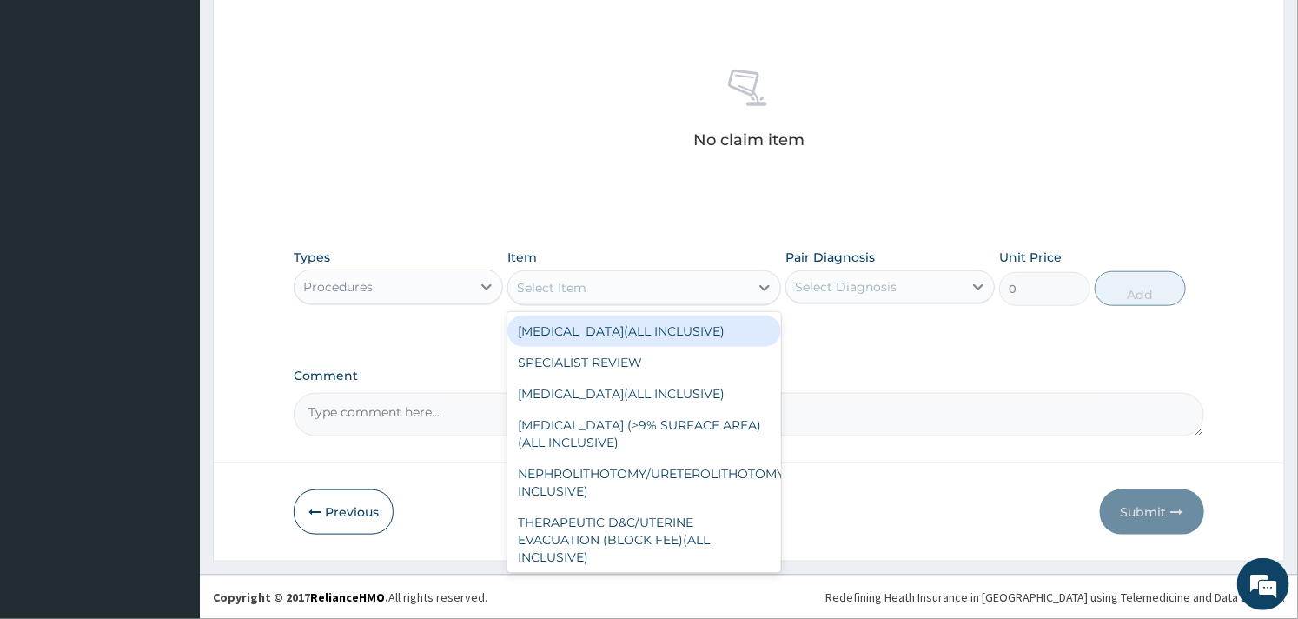
click at [622, 291] on div "Select Item" at bounding box center [628, 288] width 240 height 28
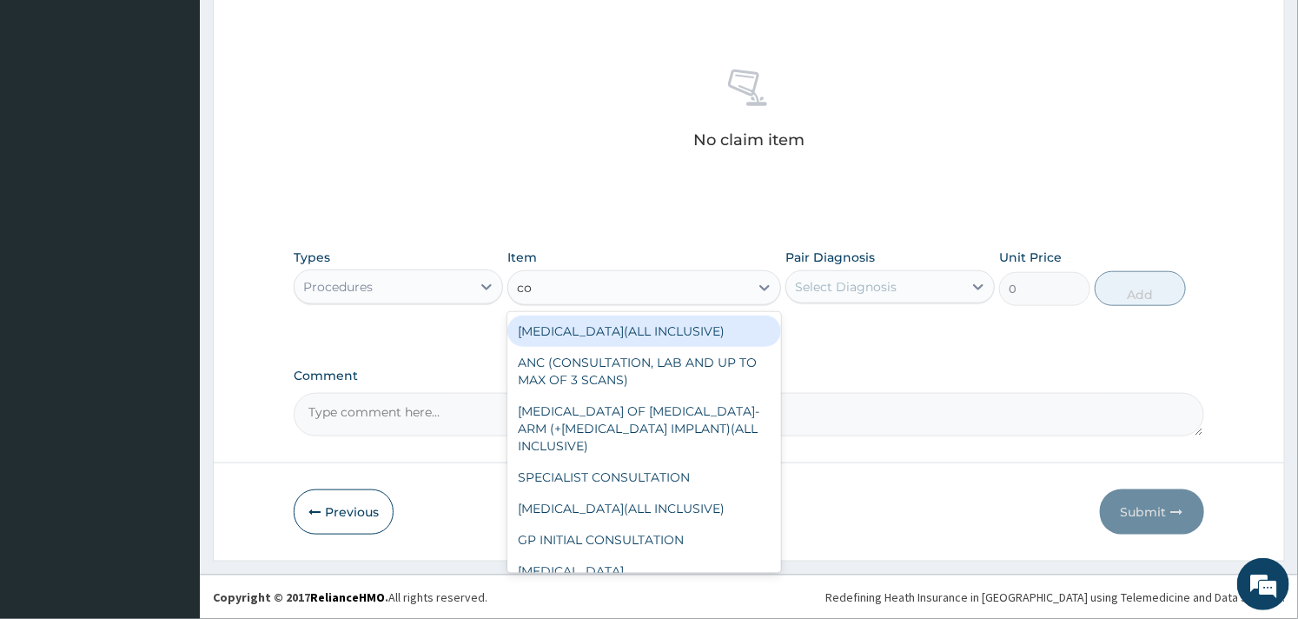
type input "con"
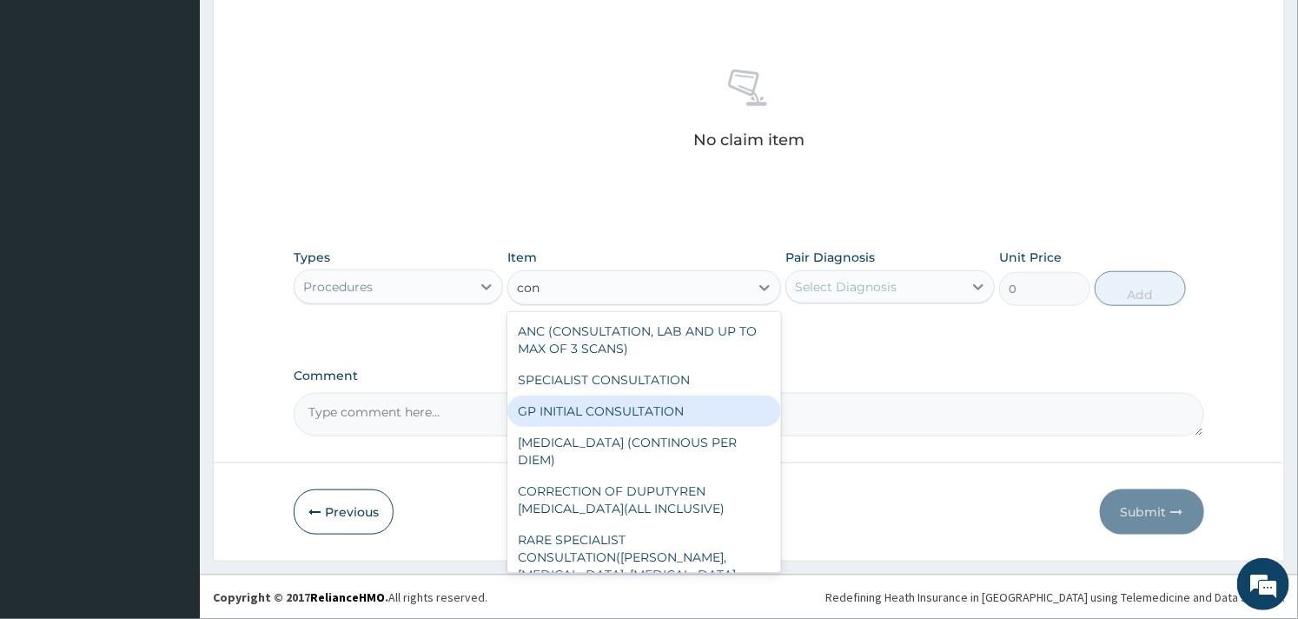
click at [600, 401] on div "GP INITIAL CONSULTATION" at bounding box center [643, 410] width 273 height 31
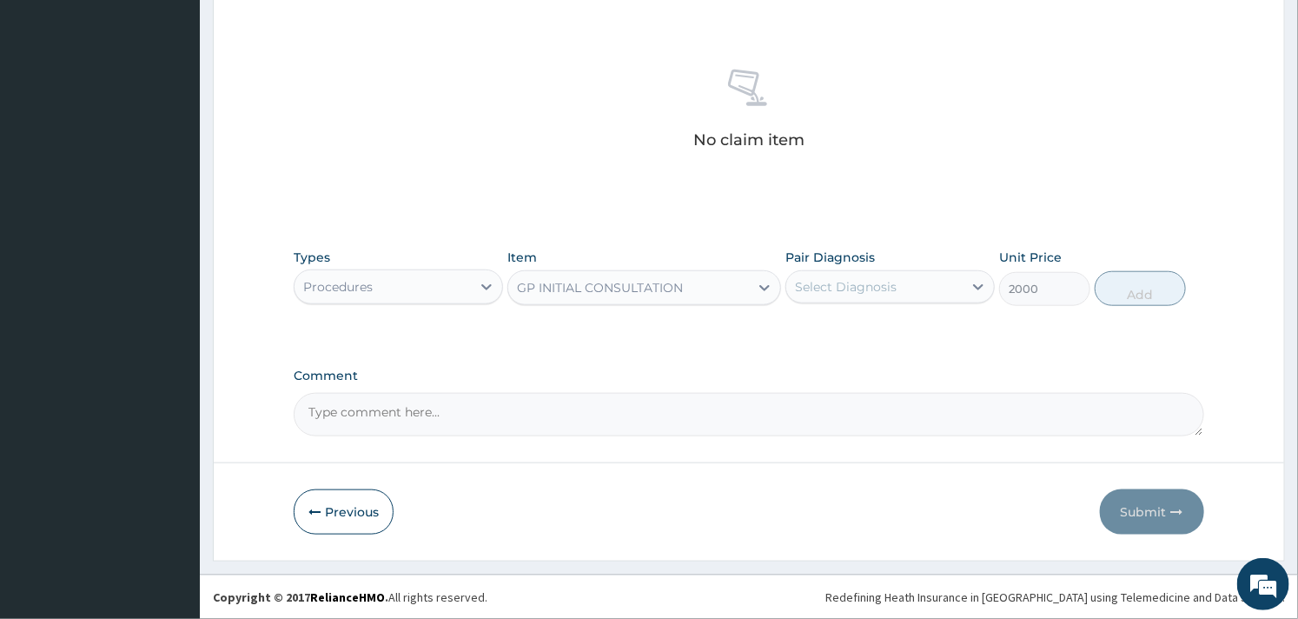
type input "2000"
click at [850, 273] on div "Select Diagnosis" at bounding box center [874, 287] width 176 height 28
click at [841, 330] on label "[MEDICAL_DATA]" at bounding box center [868, 329] width 108 height 17
checkbox input "true"
click at [1158, 282] on button "Add" at bounding box center [1140, 288] width 91 height 35
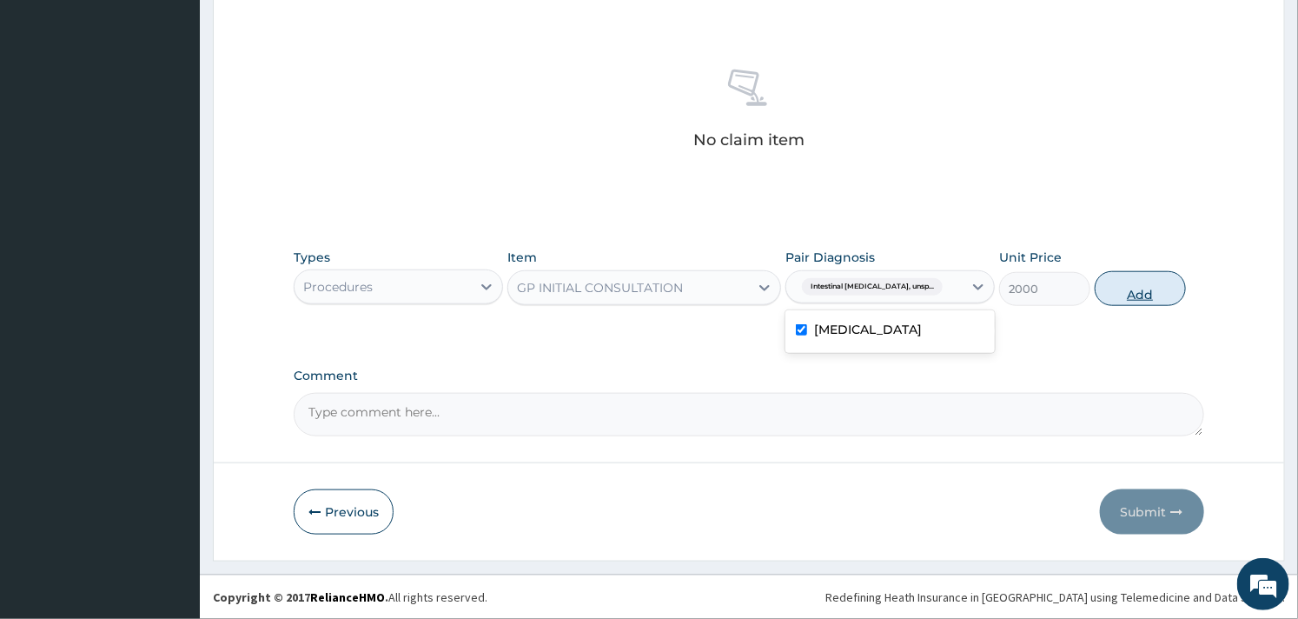
type input "0"
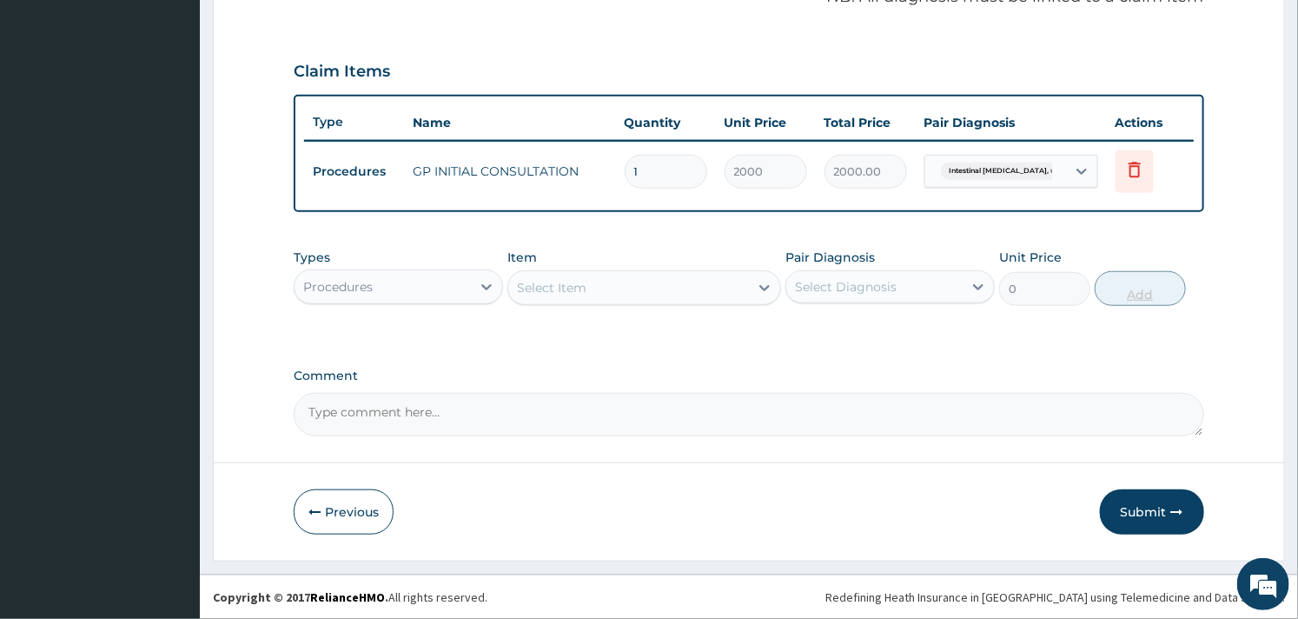
scroll to position [550, 0]
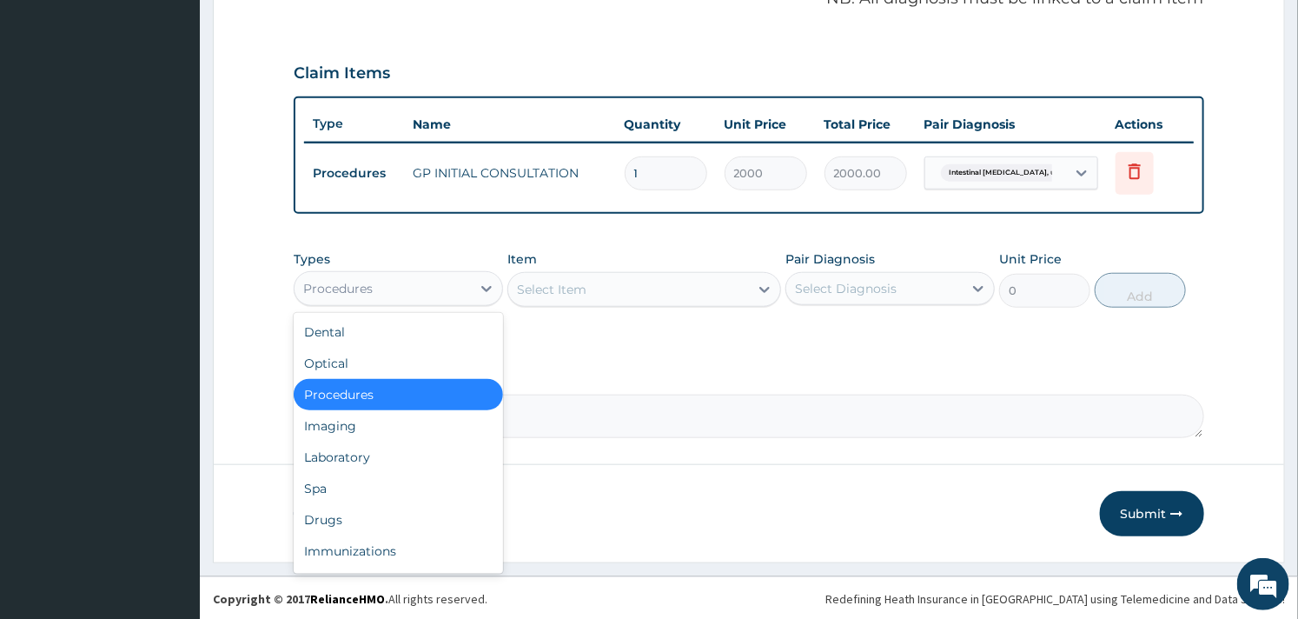
click at [428, 288] on div "Procedures" at bounding box center [383, 289] width 176 height 28
click at [343, 519] on div "Drugs" at bounding box center [398, 519] width 209 height 31
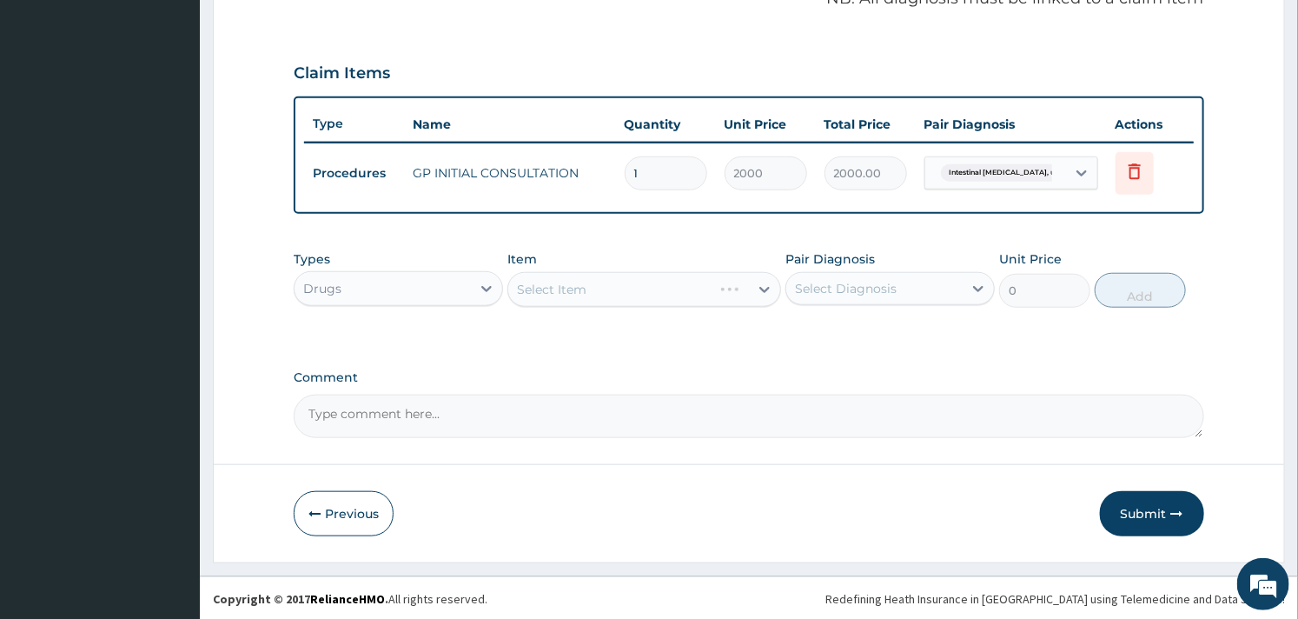
click at [629, 298] on div "Select Item" at bounding box center [643, 289] width 273 height 35
click at [624, 357] on div "PA Code / Prescription Code Enter Code(Secondary Care Only) Encounter Date 10-1…" at bounding box center [749, 27] width 910 height 822
click at [630, 279] on div "Select Item" at bounding box center [643, 289] width 273 height 35
click at [658, 288] on div "Select Item" at bounding box center [628, 289] width 240 height 28
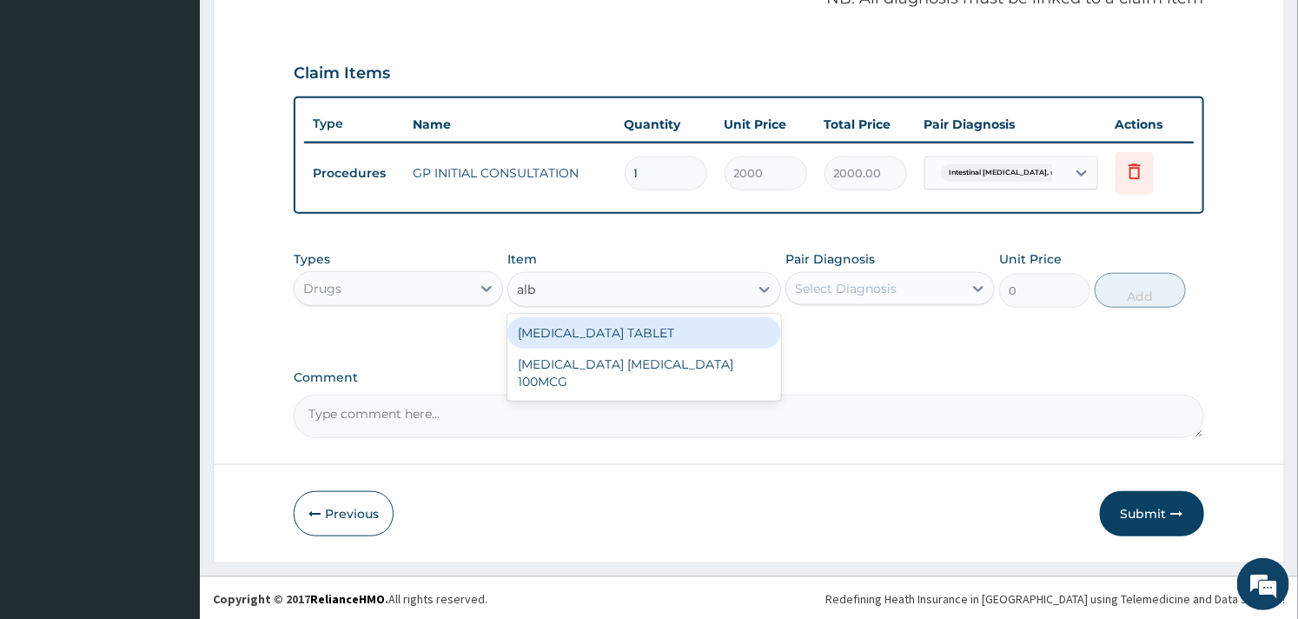
type input "albe"
click at [648, 323] on div "[MEDICAL_DATA] TABLET" at bounding box center [643, 332] width 273 height 31
type input "130"
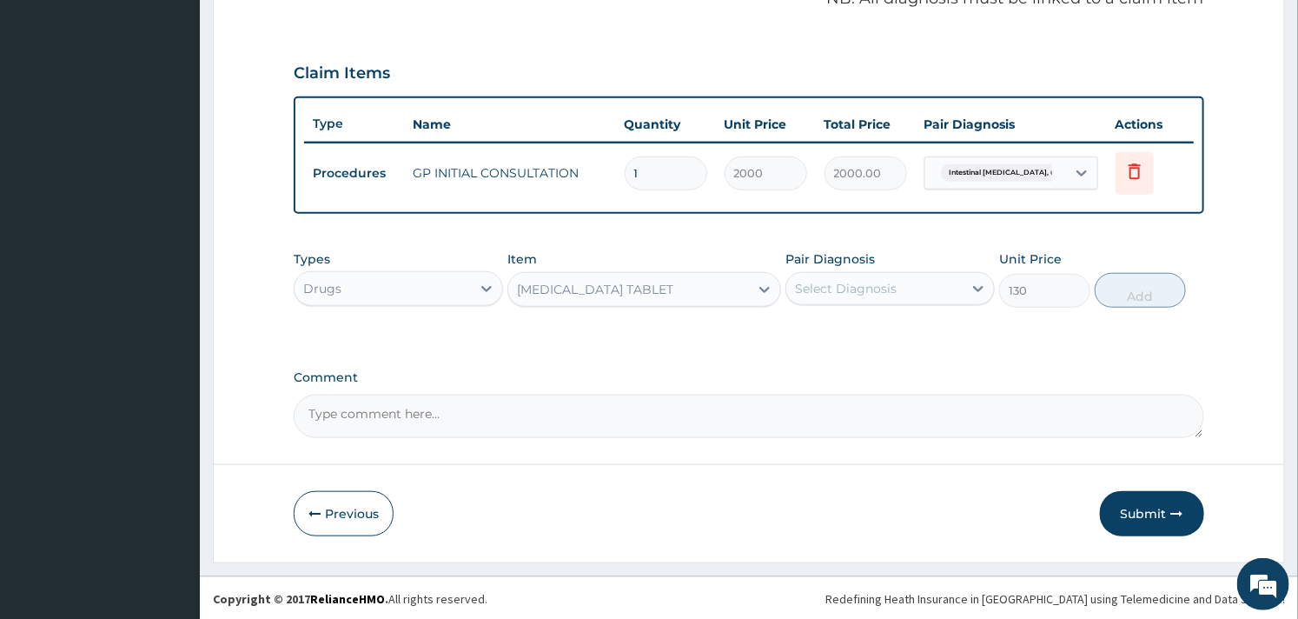
click at [847, 282] on div "Select Diagnosis" at bounding box center [846, 288] width 102 height 17
click at [845, 323] on label "[MEDICAL_DATA]" at bounding box center [868, 330] width 108 height 17
checkbox input "true"
click at [1128, 288] on button "Add" at bounding box center [1140, 290] width 91 height 35
type input "0"
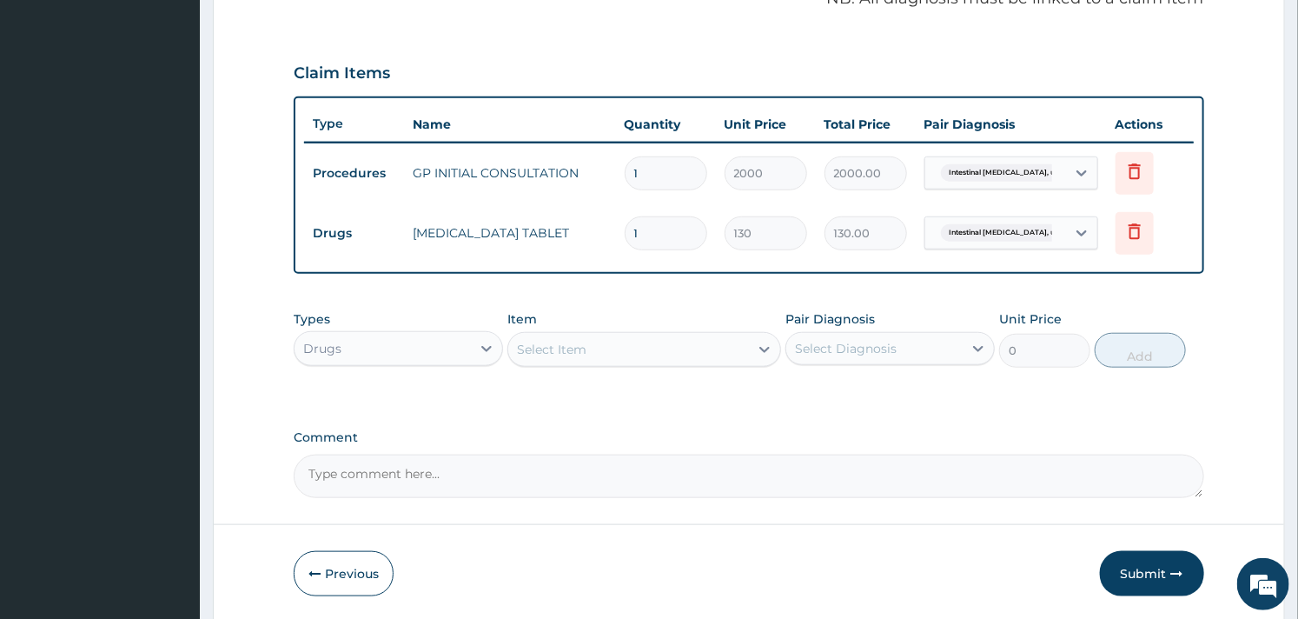
click at [606, 291] on div "PA Code / Prescription Code Enter Code(Secondary Care Only) Encounter Date [DAT…" at bounding box center [749, 57] width 910 height 882
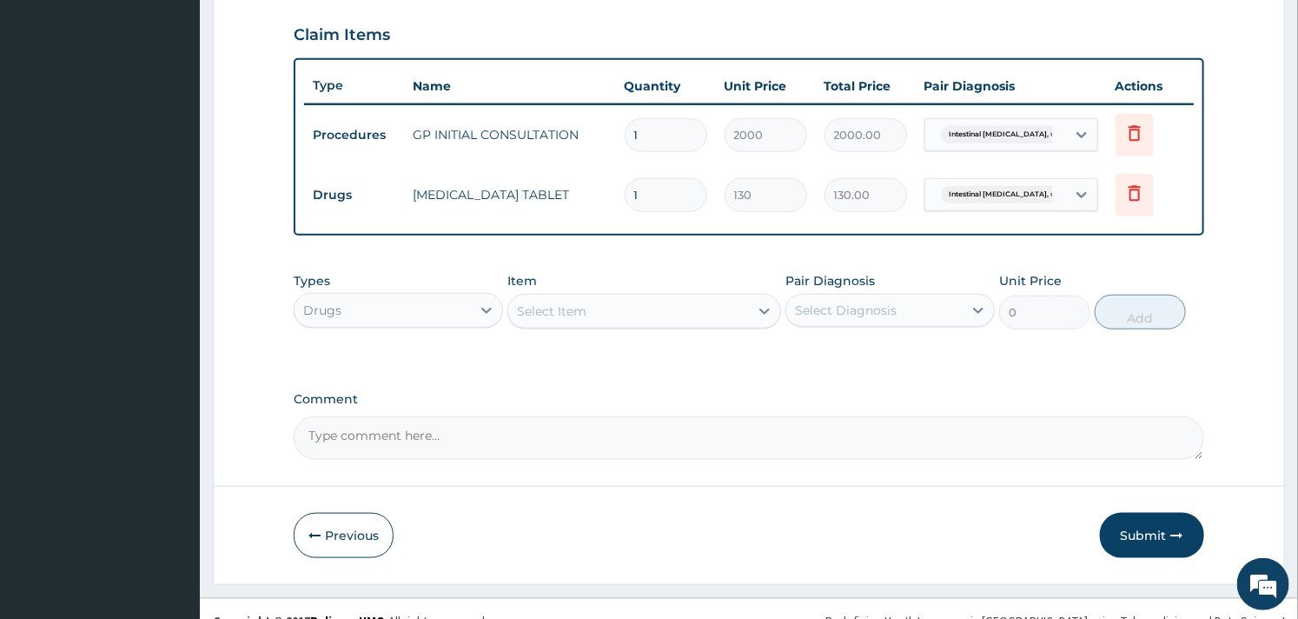
scroll to position [610, 0]
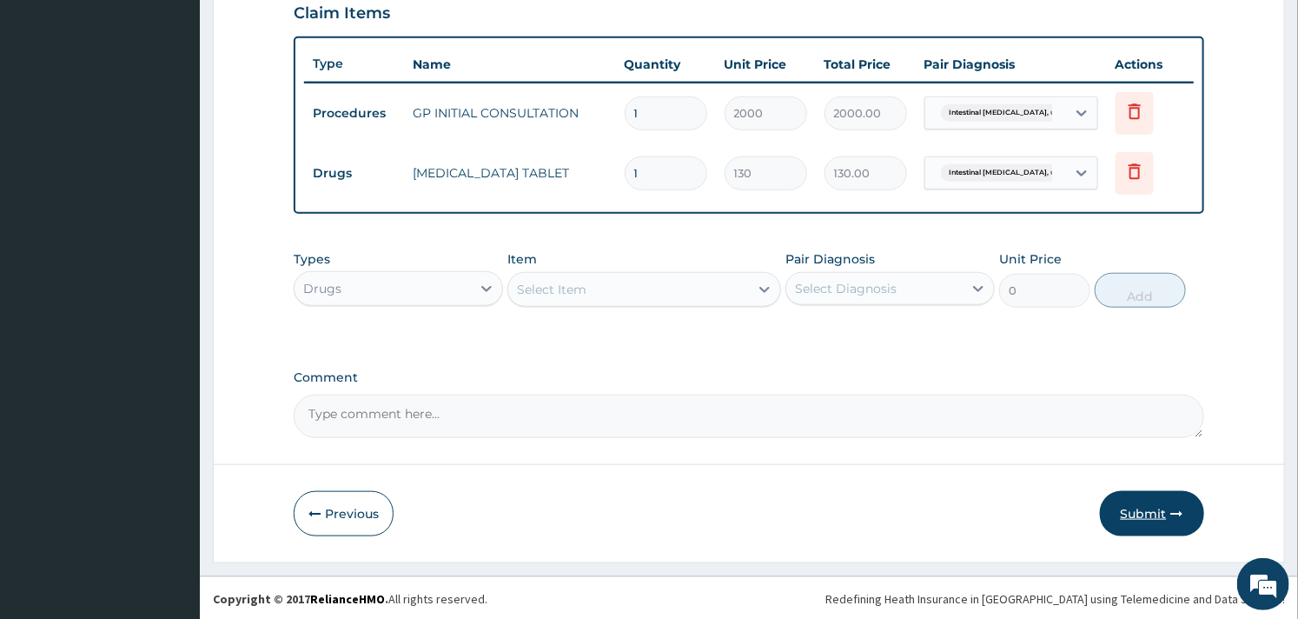
click at [1158, 513] on button "Submit" at bounding box center [1152, 513] width 104 height 45
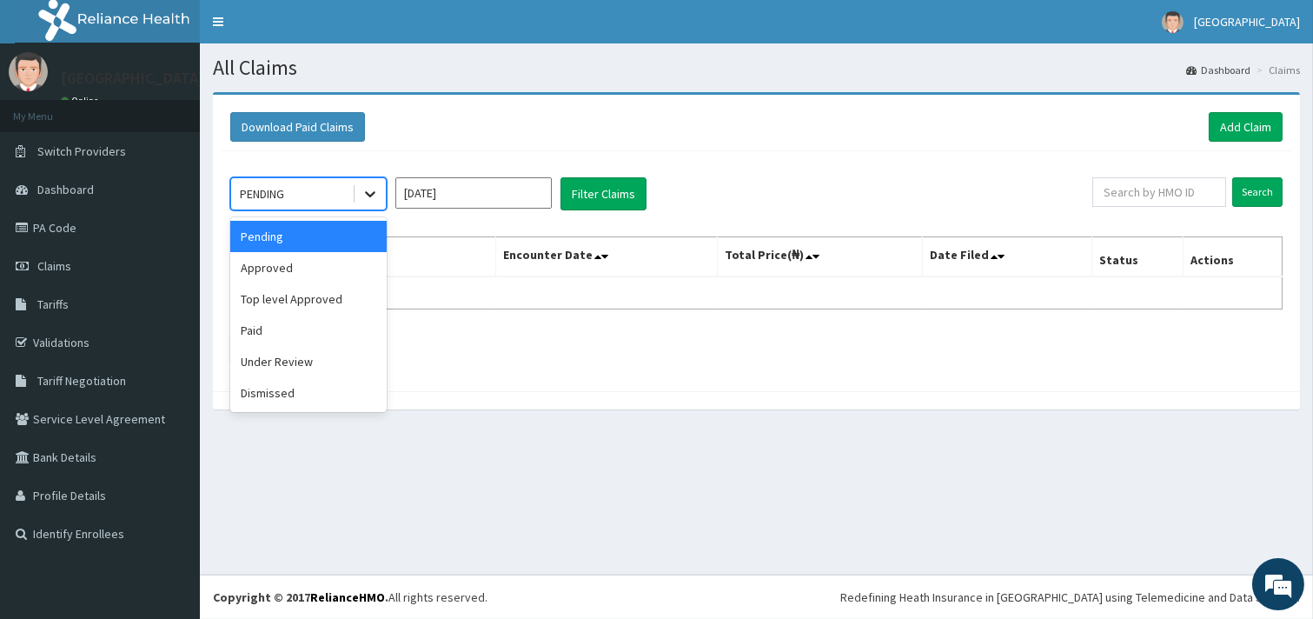
click at [375, 203] on div at bounding box center [370, 193] width 31 height 31
click at [339, 259] on div "Approved" at bounding box center [308, 267] width 156 height 31
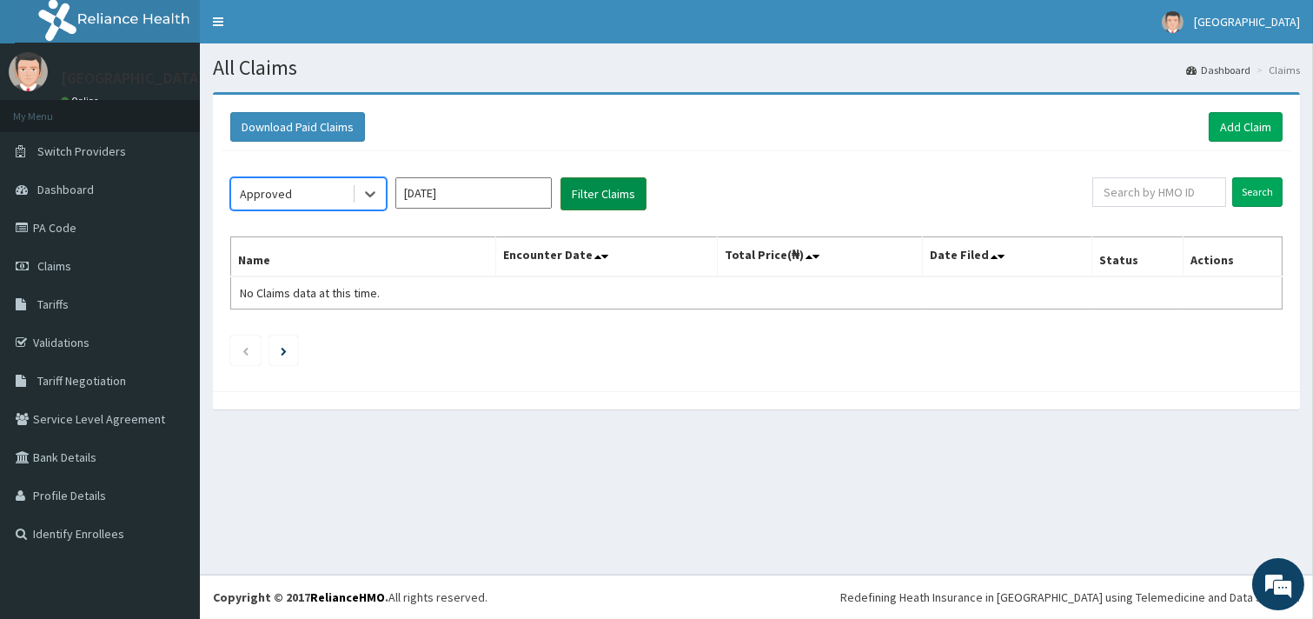
click at [613, 202] on button "Filter Claims" at bounding box center [603, 193] width 86 height 33
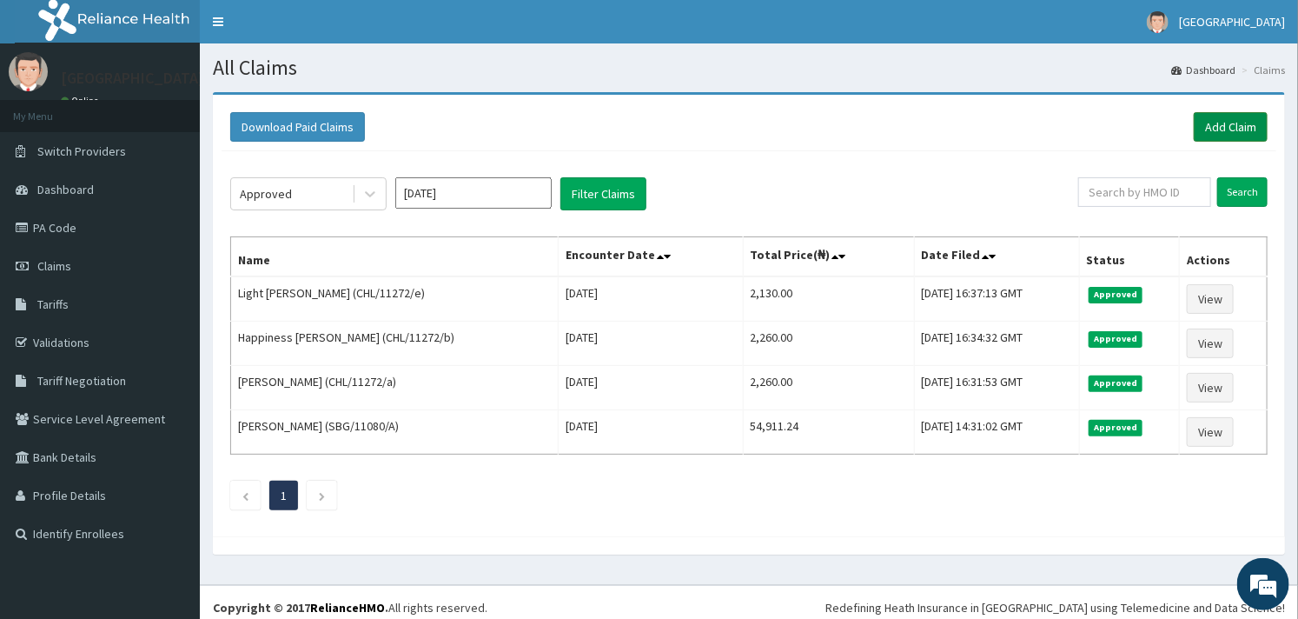
click at [1254, 120] on link "Add Claim" at bounding box center [1231, 127] width 74 height 30
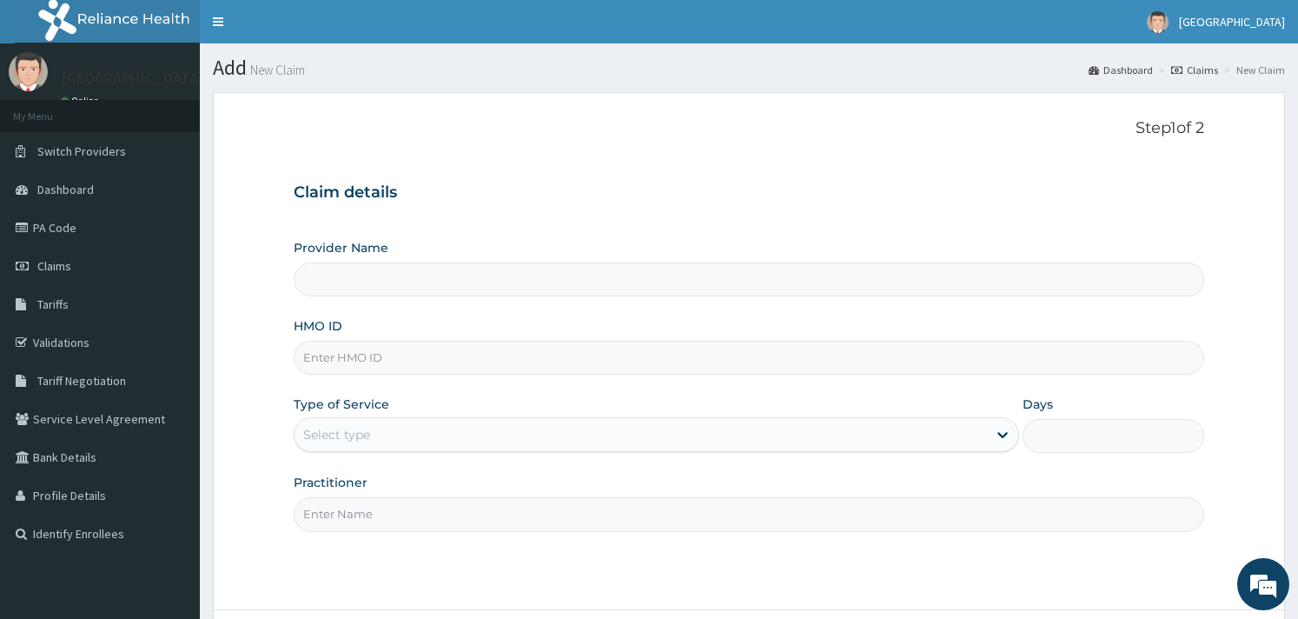
type input "[GEOGRAPHIC_DATA]"
click at [464, 368] on input "HMO ID" at bounding box center [749, 358] width 910 height 34
type input "CHL/11272/D"
click at [431, 436] on div "Select type" at bounding box center [641, 435] width 693 height 28
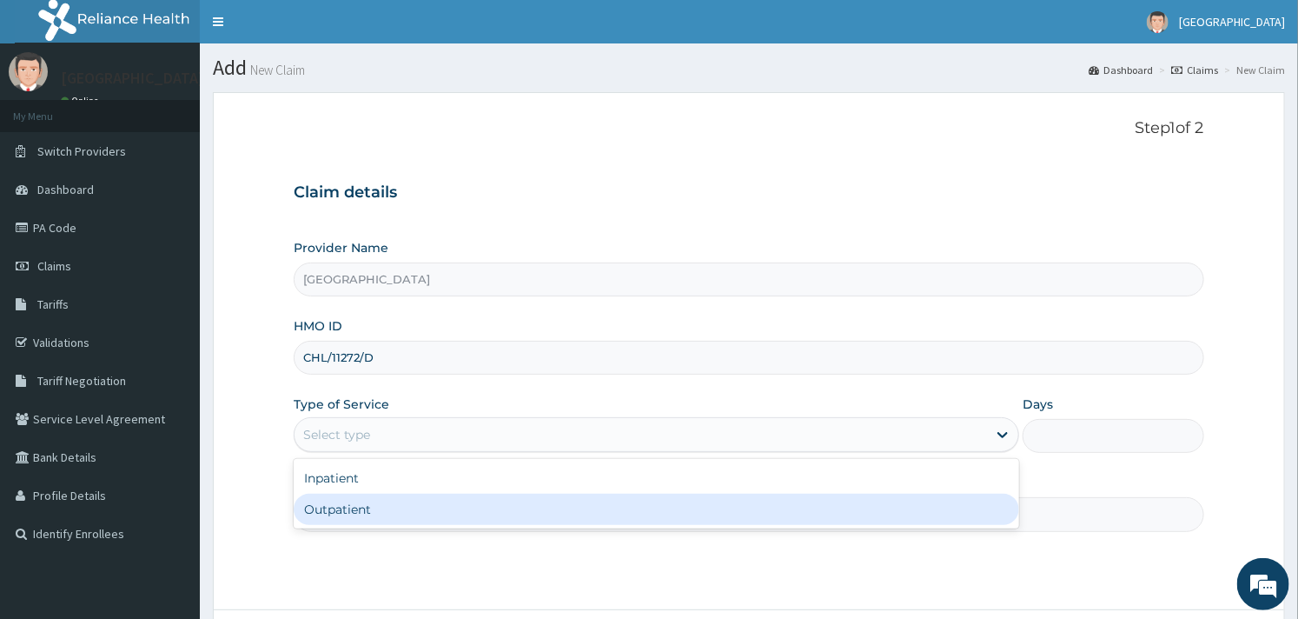
click at [421, 501] on div "Outpatient" at bounding box center [657, 509] width 726 height 31
type input "1"
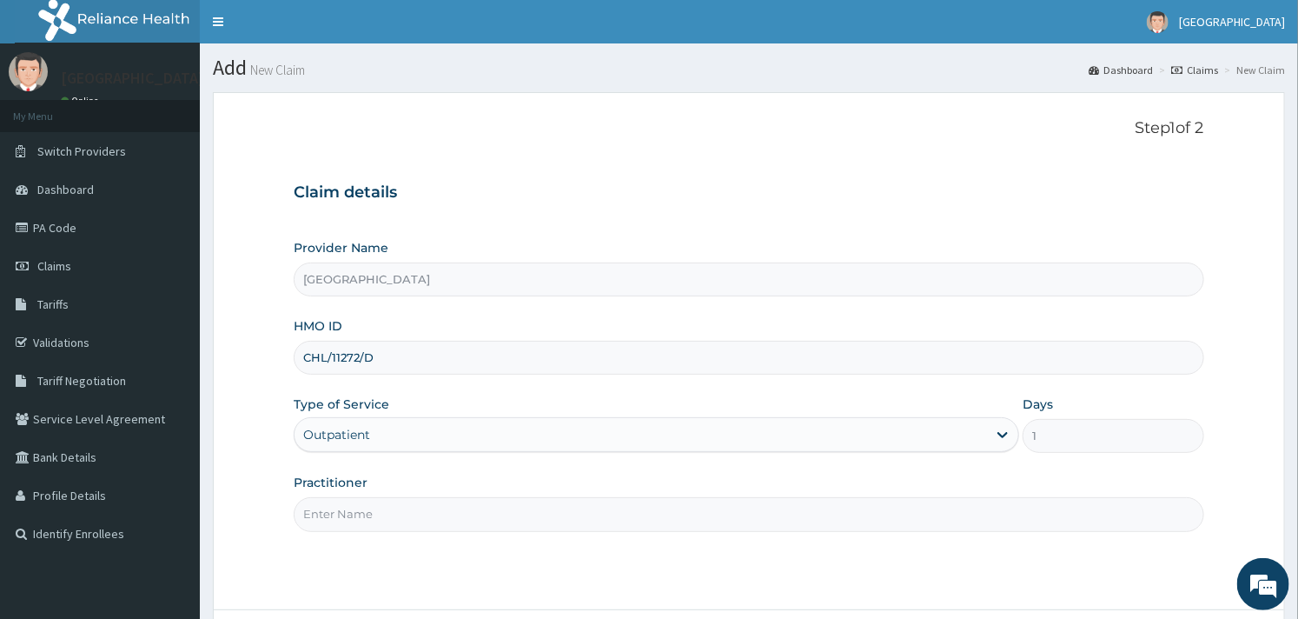
click at [405, 514] on input "Practitioner" at bounding box center [749, 514] width 910 height 34
type input "[PERSON_NAME]"
click at [432, 559] on div "Step 1 of 2 Claim details Provider Name Goodness Medical Centre HMO ID CHL/1127…" at bounding box center [749, 351] width 910 height 464
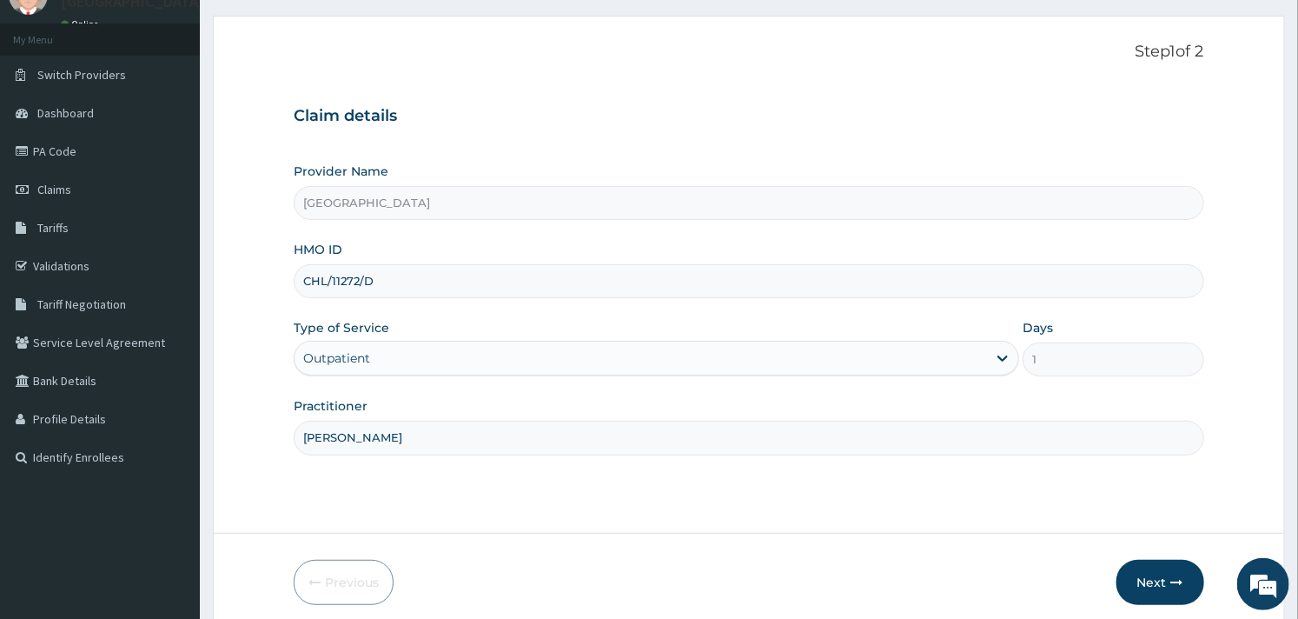
scroll to position [148, 0]
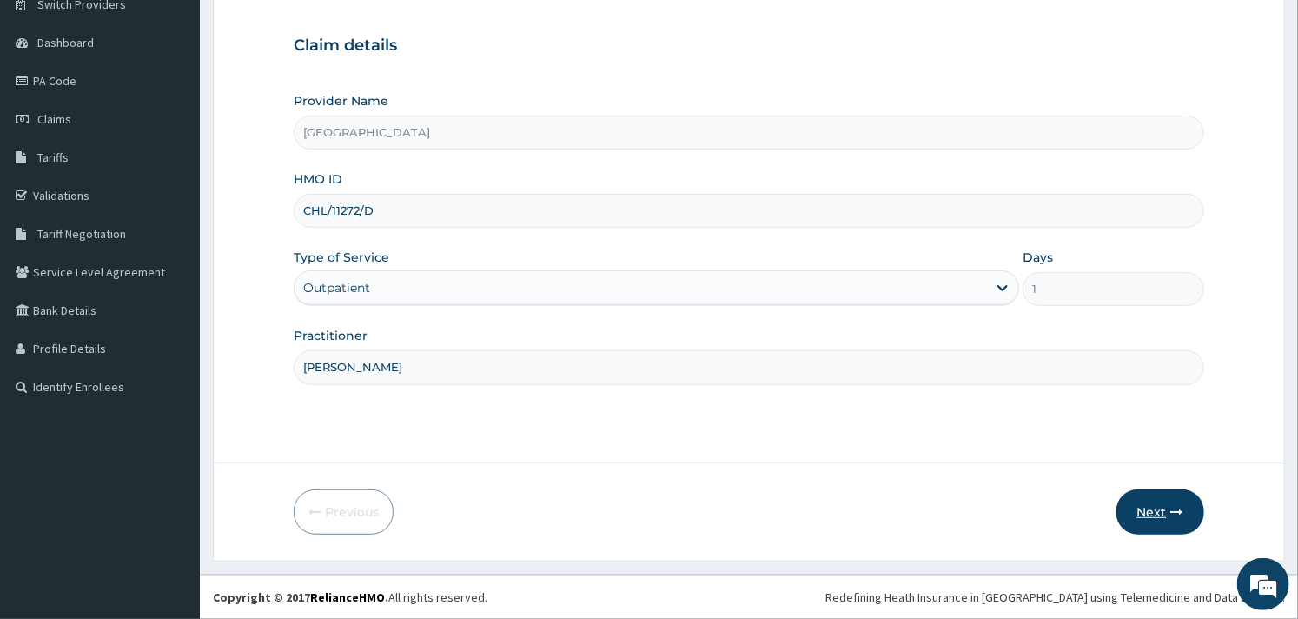
click at [1166, 514] on button "Next" at bounding box center [1161, 511] width 88 height 45
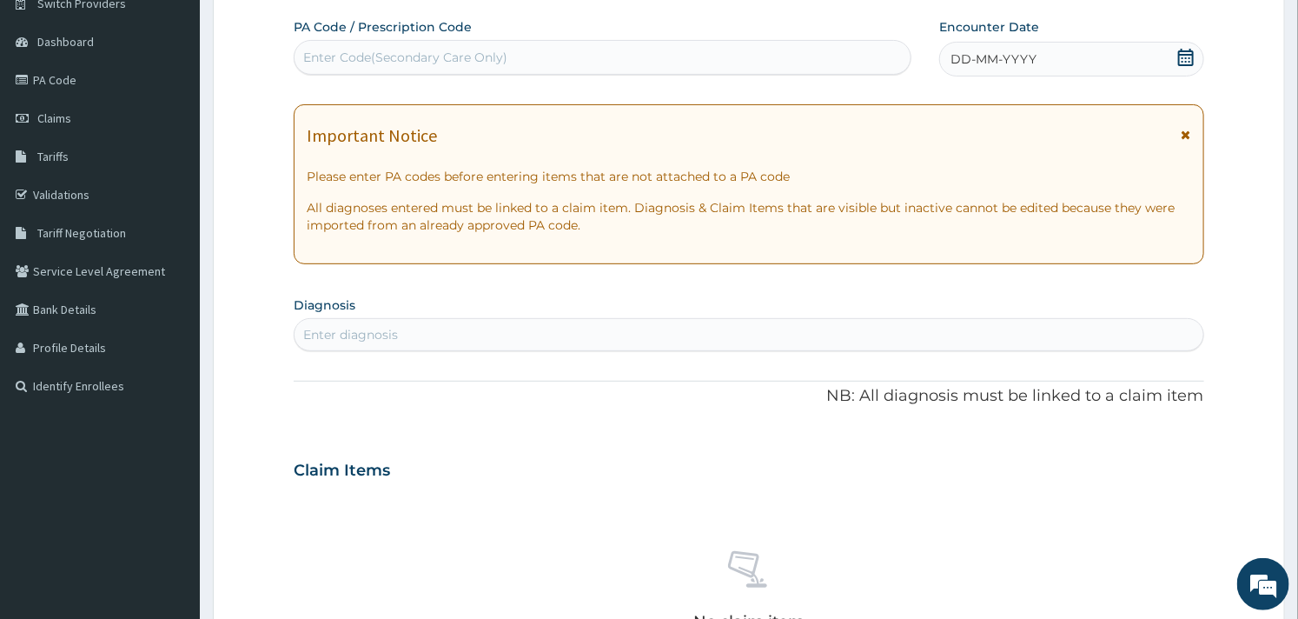
click at [971, 64] on span "DD-MM-YYYY" at bounding box center [994, 58] width 86 height 17
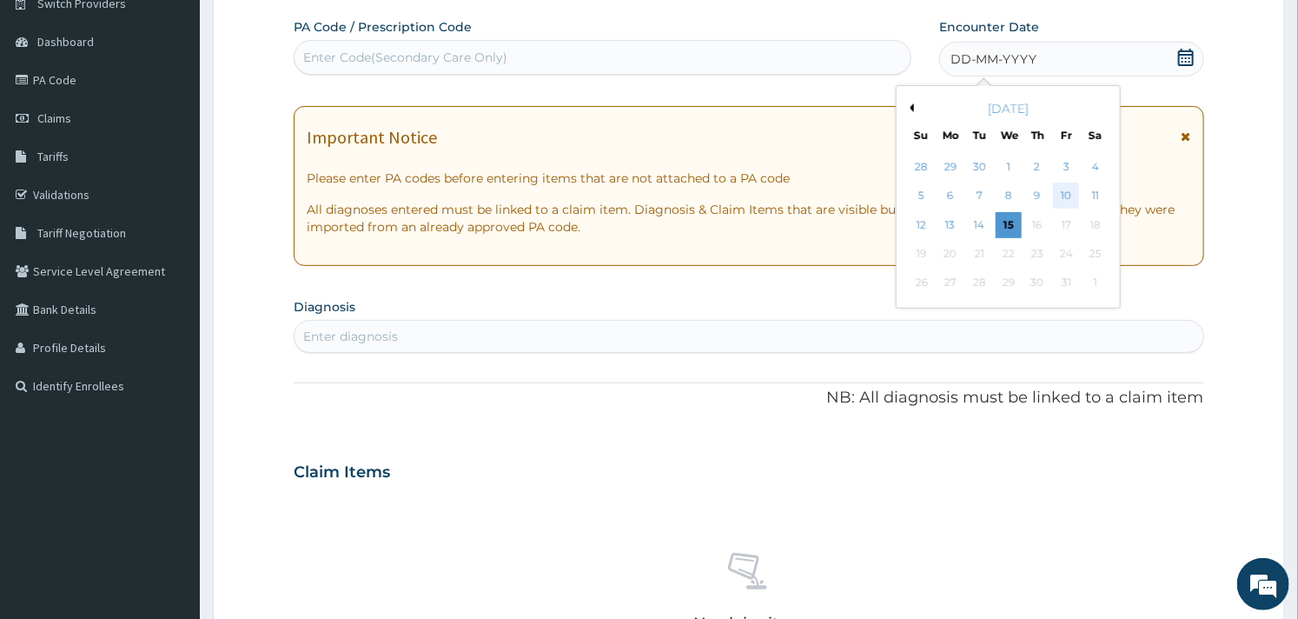
click at [1060, 188] on div "10" at bounding box center [1066, 196] width 26 height 26
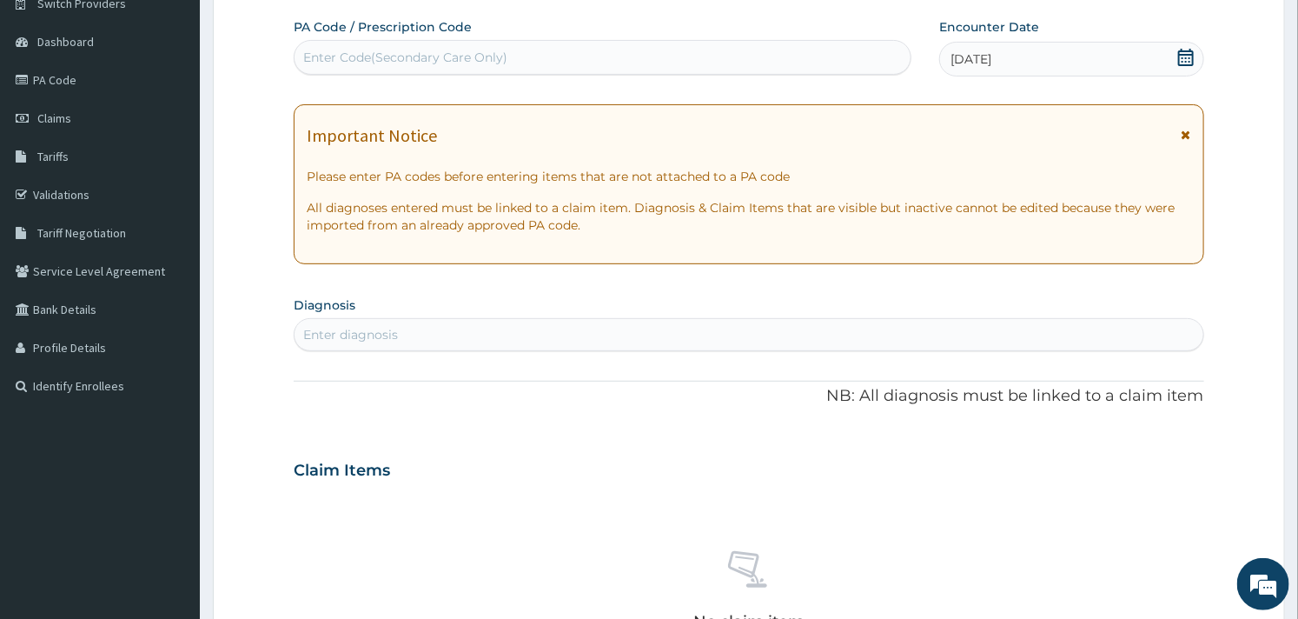
click at [588, 335] on div "Enter diagnosis" at bounding box center [749, 335] width 908 height 28
type input "worm"
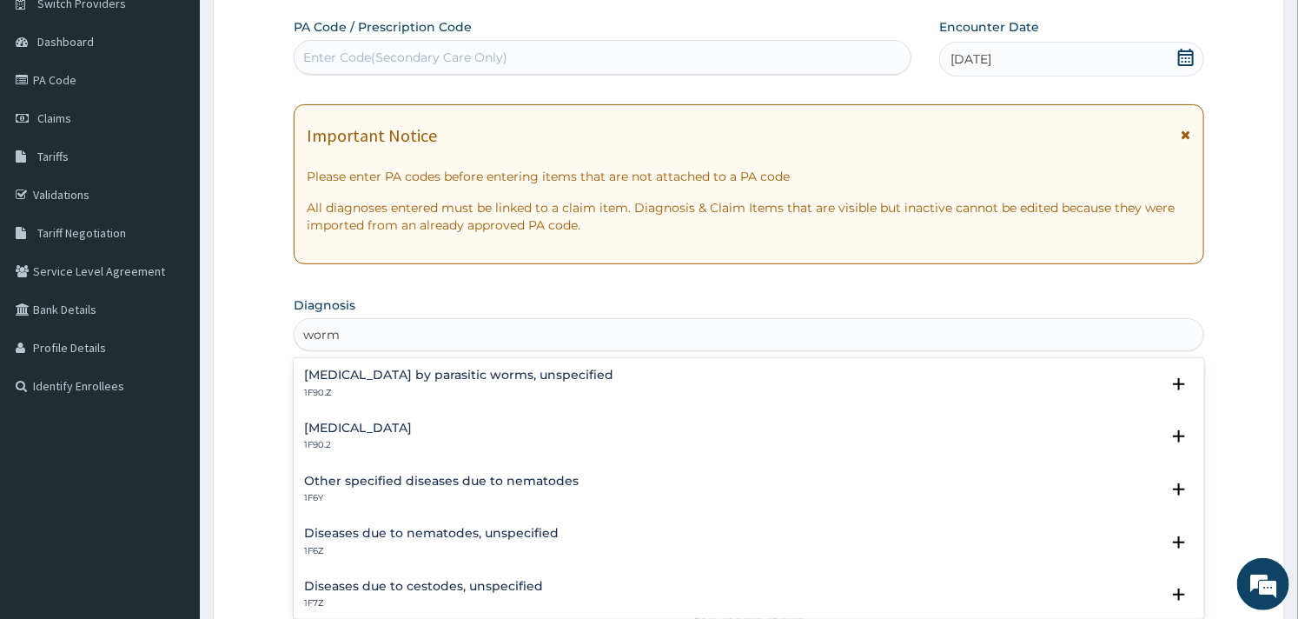
click at [412, 428] on h4 "Intestinal helminthiasis, unspecified" at bounding box center [358, 427] width 108 height 13
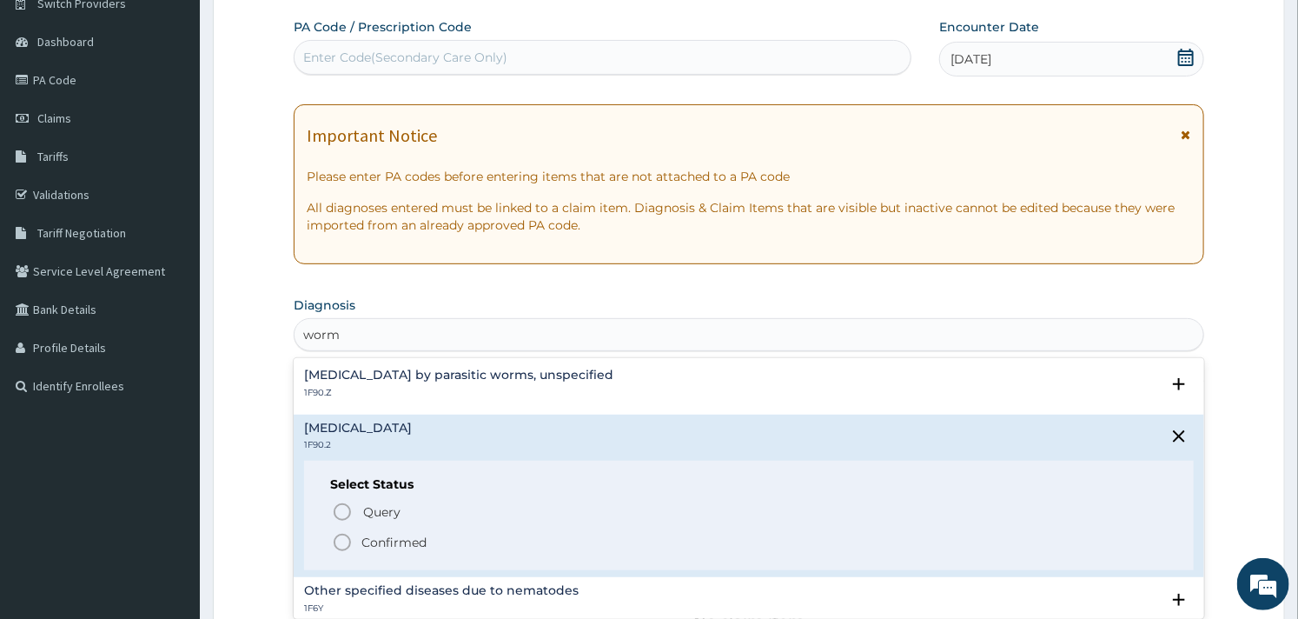
click at [361, 539] on p "Confirmed" at bounding box center [393, 542] width 65 height 17
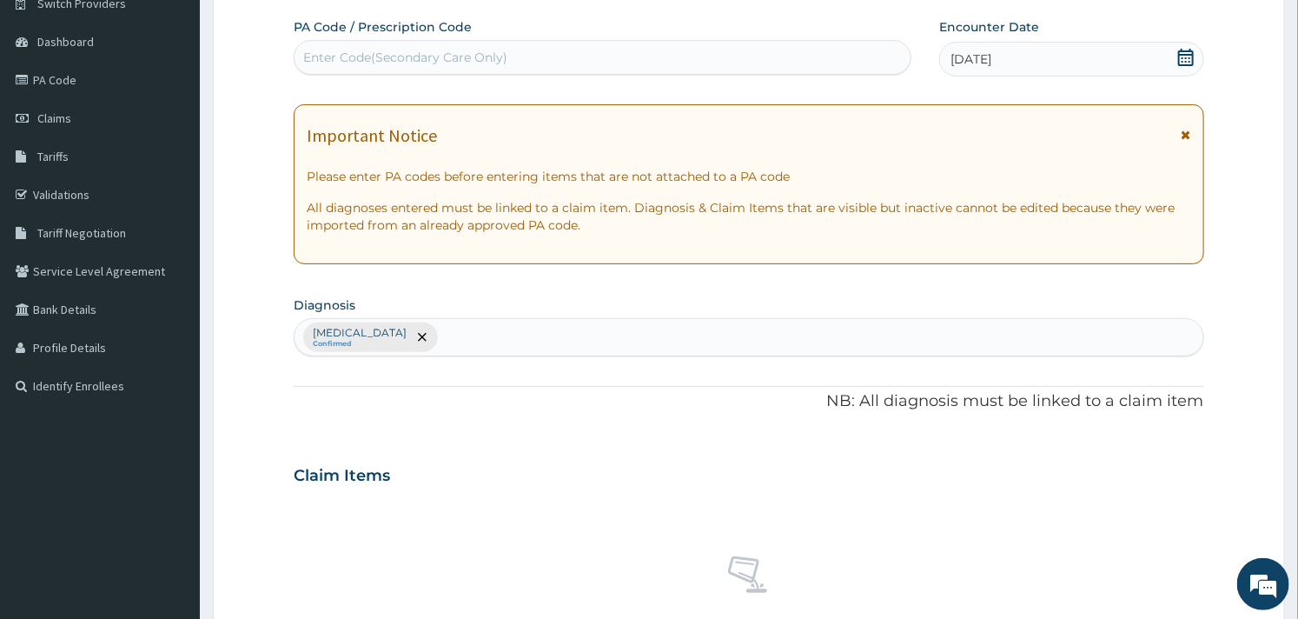
click at [530, 452] on div "Claim Items" at bounding box center [749, 471] width 910 height 45
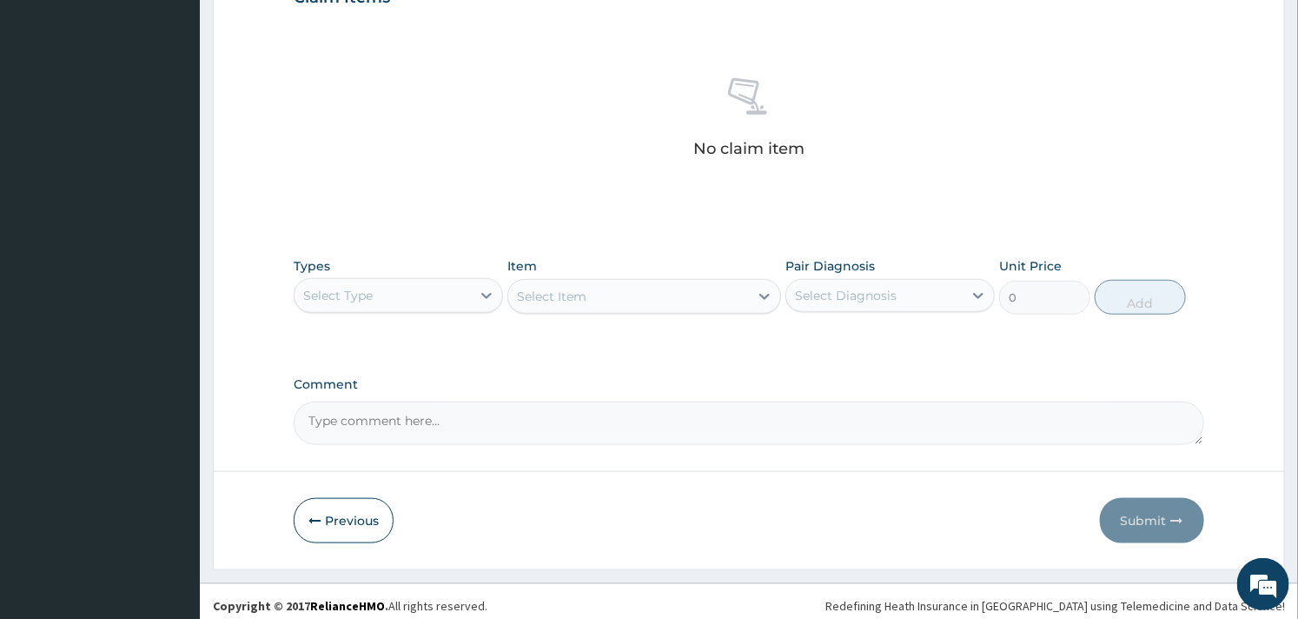
scroll to position [634, 0]
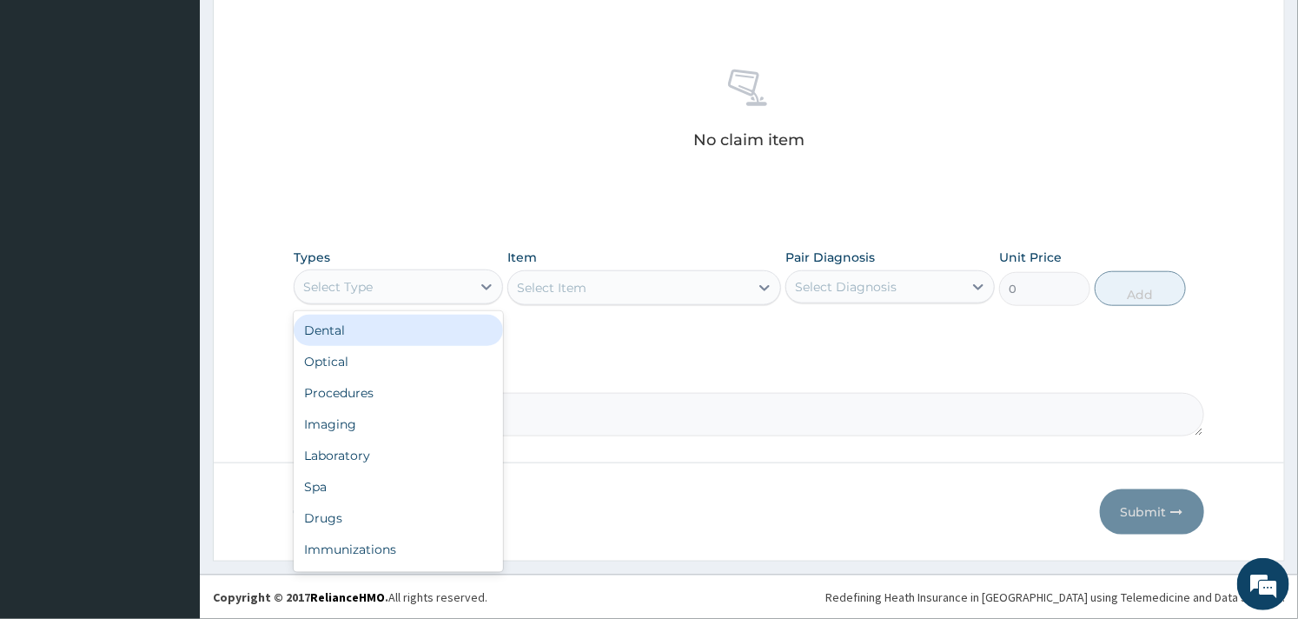
click at [423, 280] on div "Select Type" at bounding box center [383, 287] width 176 height 28
type input "p"
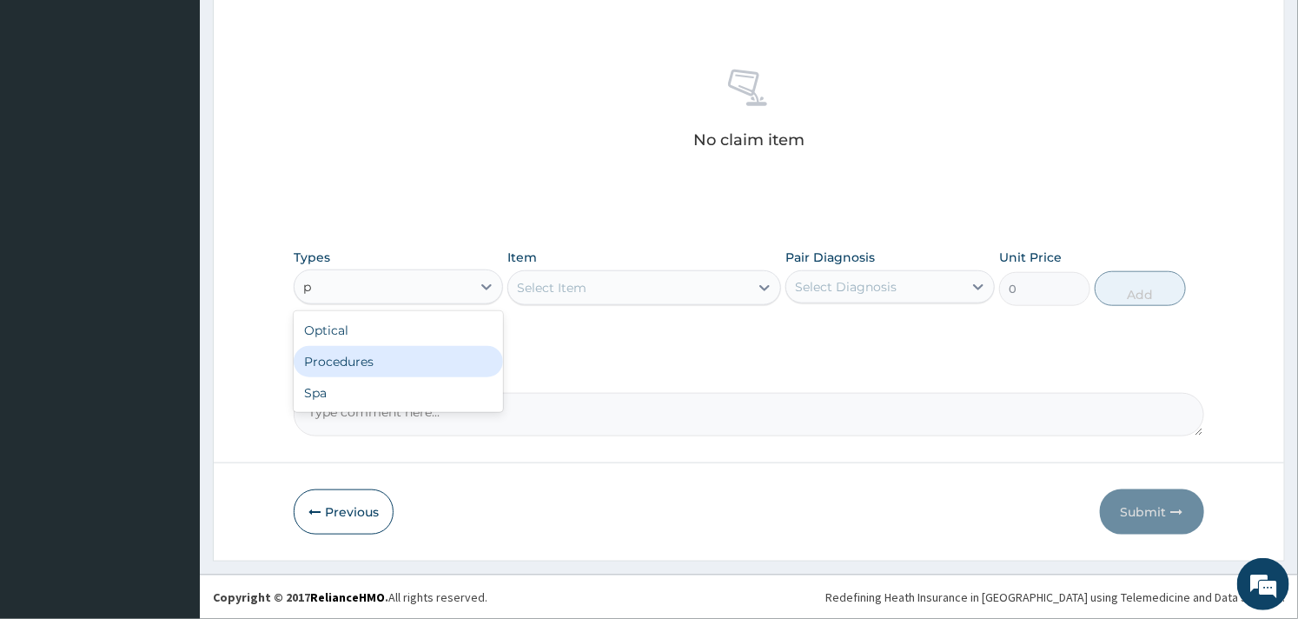
click at [397, 360] on div "Procedures" at bounding box center [398, 361] width 209 height 31
click at [603, 292] on div "Select Item" at bounding box center [643, 287] width 273 height 35
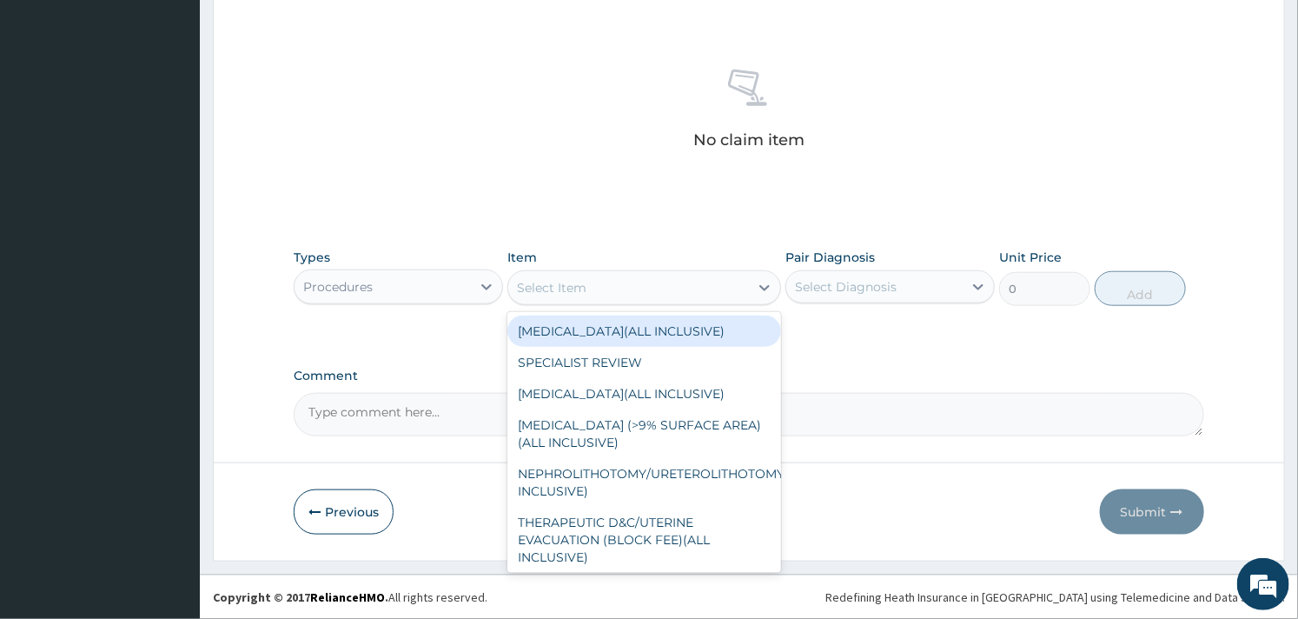
click at [603, 292] on div "Select Item" at bounding box center [628, 288] width 240 height 28
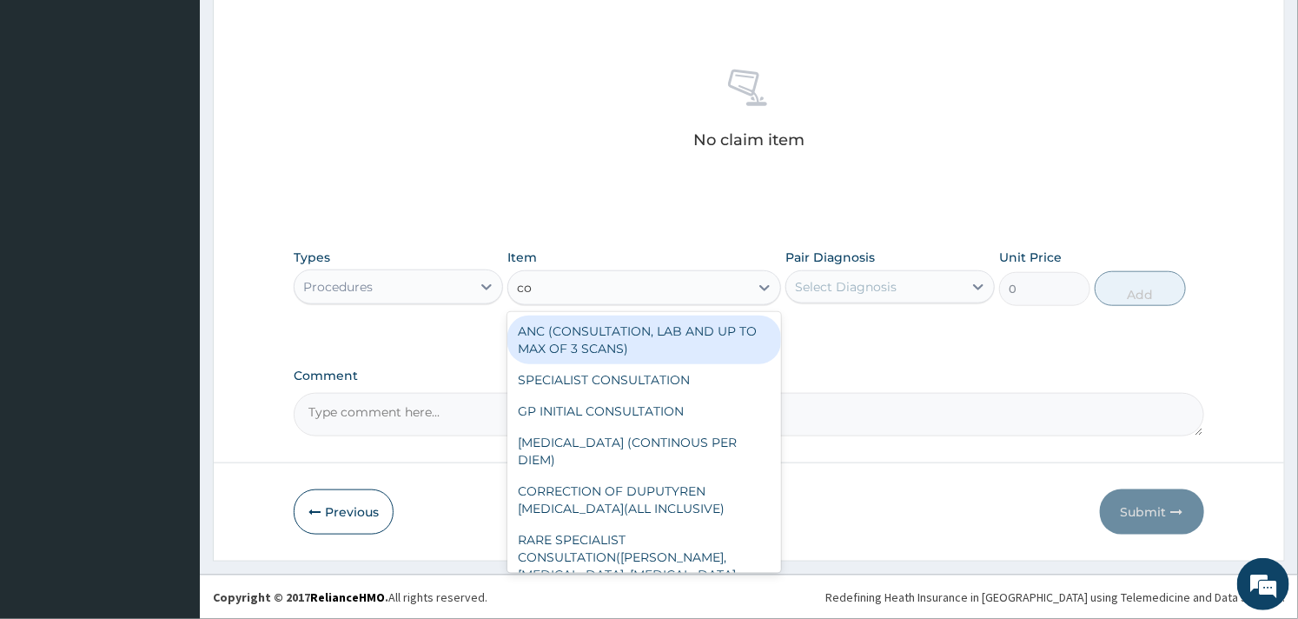
type input "con"
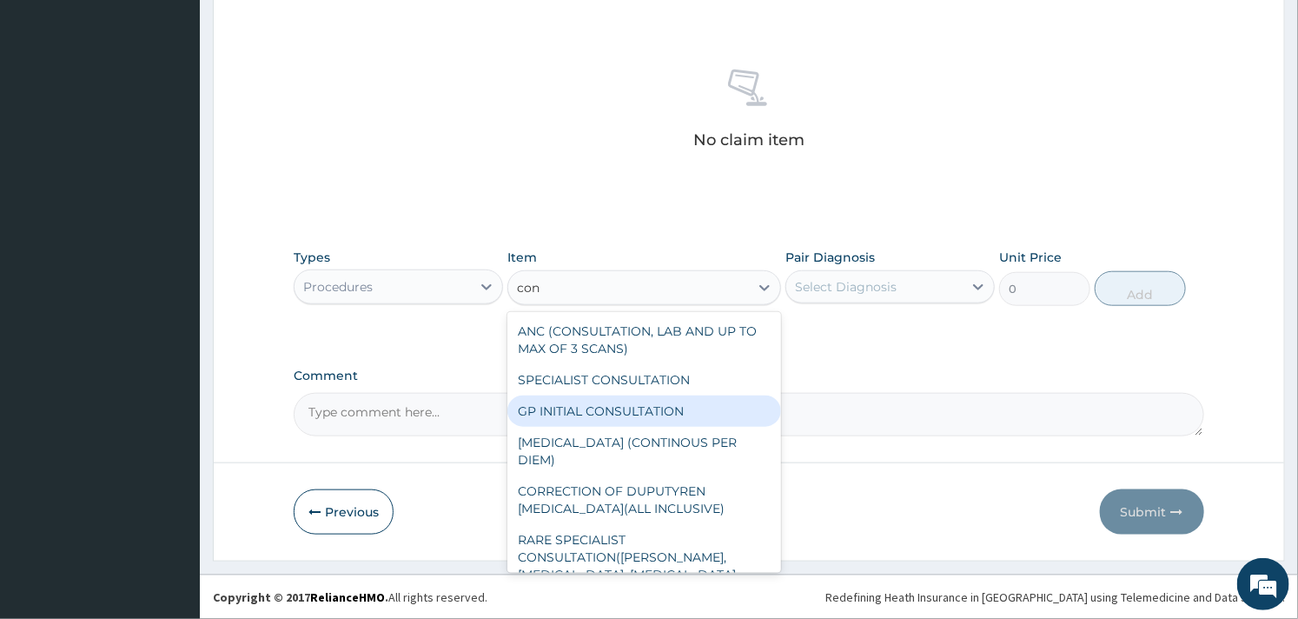
click at [598, 400] on div "GP INITIAL CONSULTATION" at bounding box center [643, 410] width 273 height 31
type input "2000"
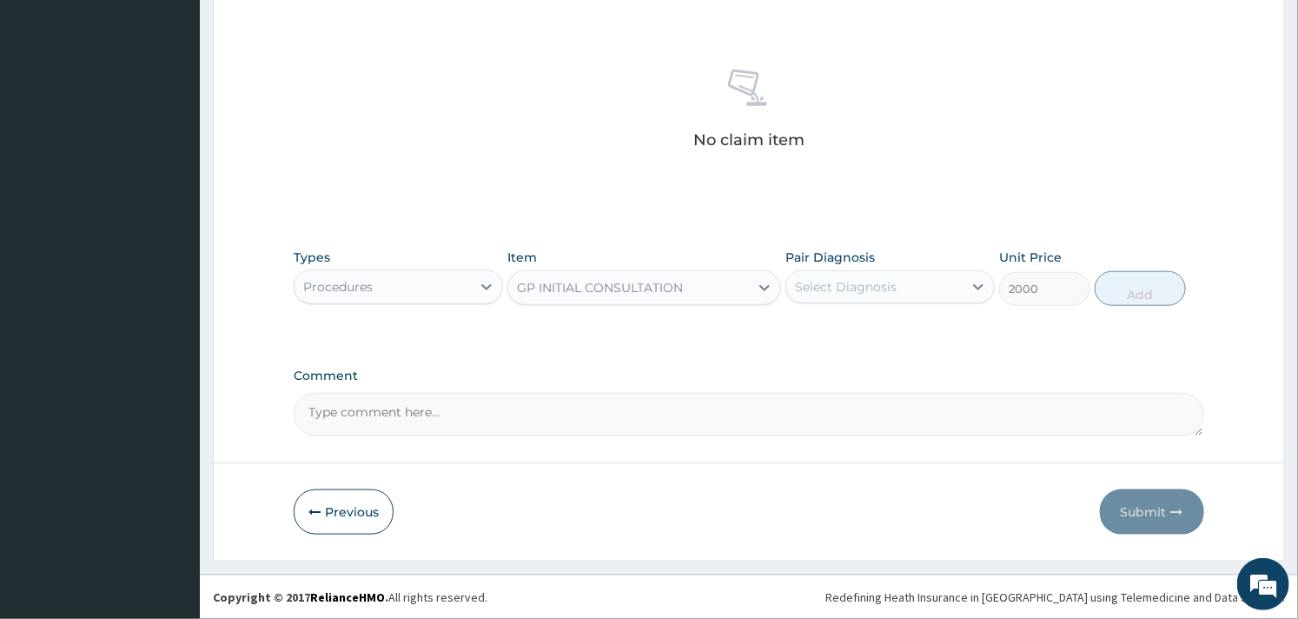
click at [879, 284] on div "Select Diagnosis" at bounding box center [846, 286] width 102 height 17
click at [876, 338] on label "[MEDICAL_DATA]" at bounding box center [868, 329] width 108 height 17
checkbox input "true"
click at [1148, 288] on button "Add" at bounding box center [1140, 288] width 91 height 35
type input "0"
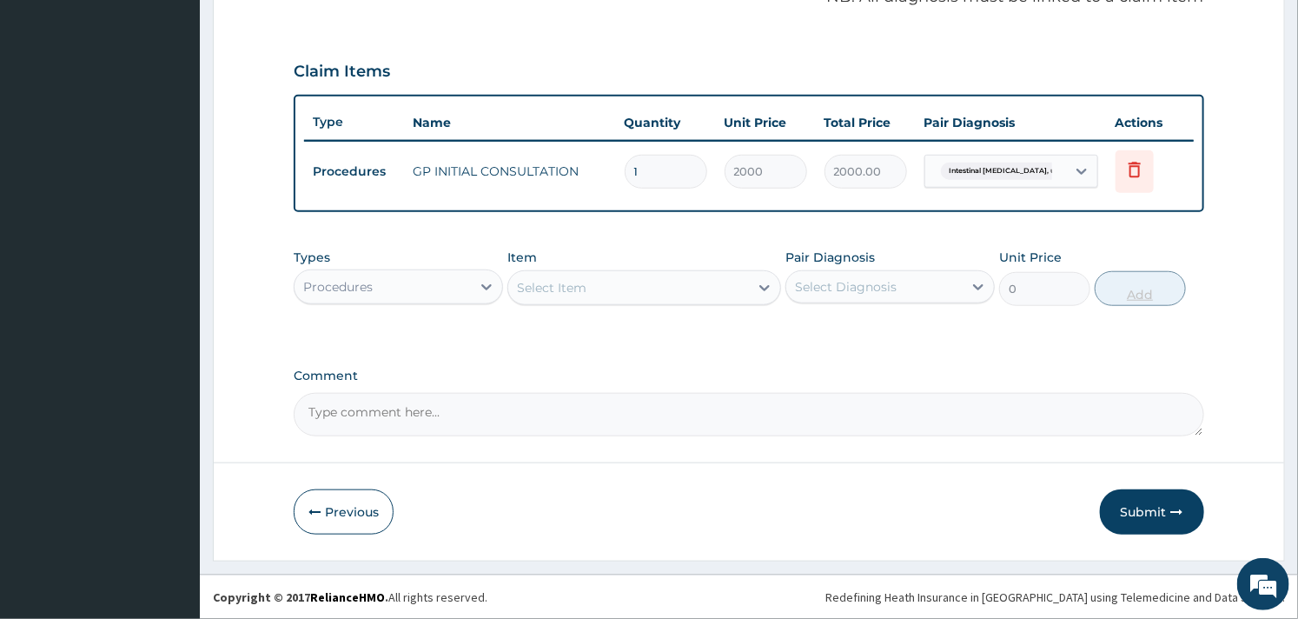
scroll to position [550, 0]
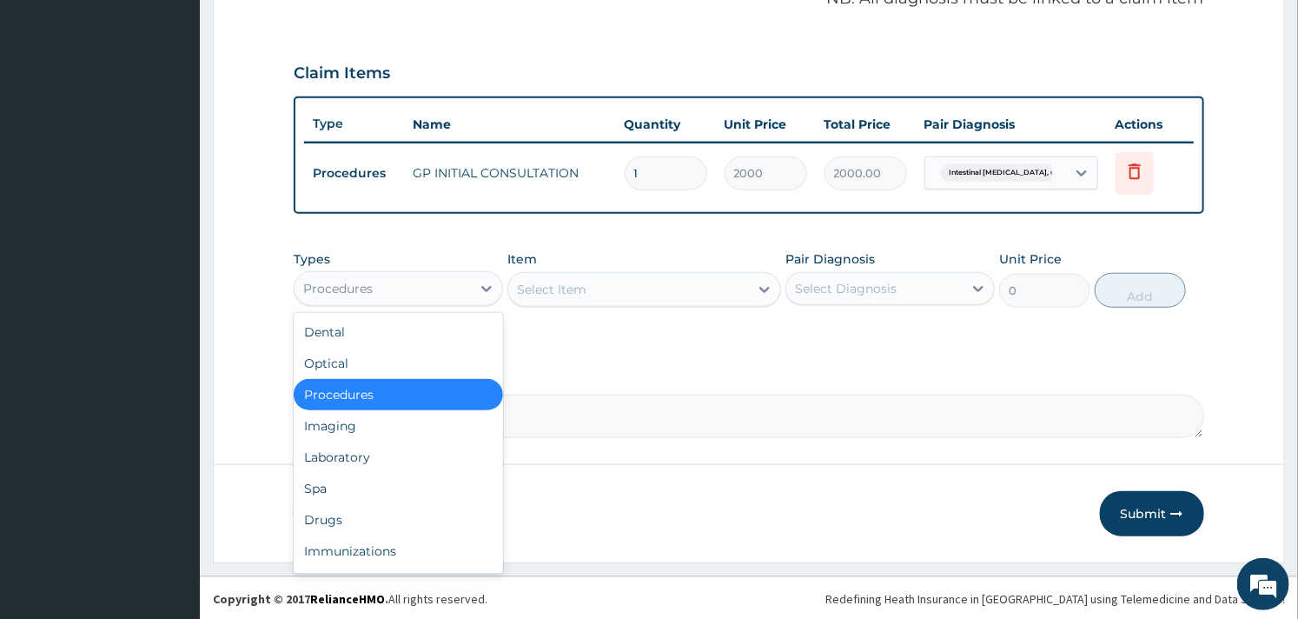
click at [396, 299] on div "Procedures" at bounding box center [383, 289] width 176 height 28
click at [340, 506] on div "Drugs" at bounding box center [398, 519] width 209 height 31
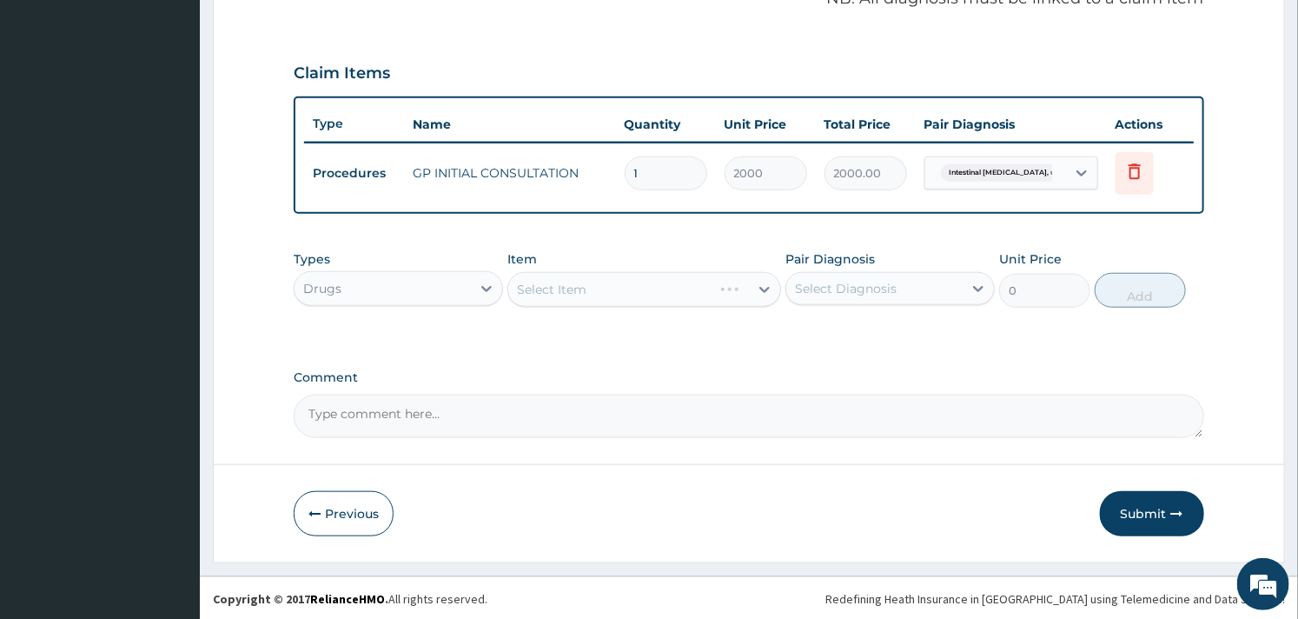
click at [617, 288] on div "Select Item" at bounding box center [643, 289] width 273 height 35
click at [615, 288] on div "Select Item" at bounding box center [628, 289] width 240 height 28
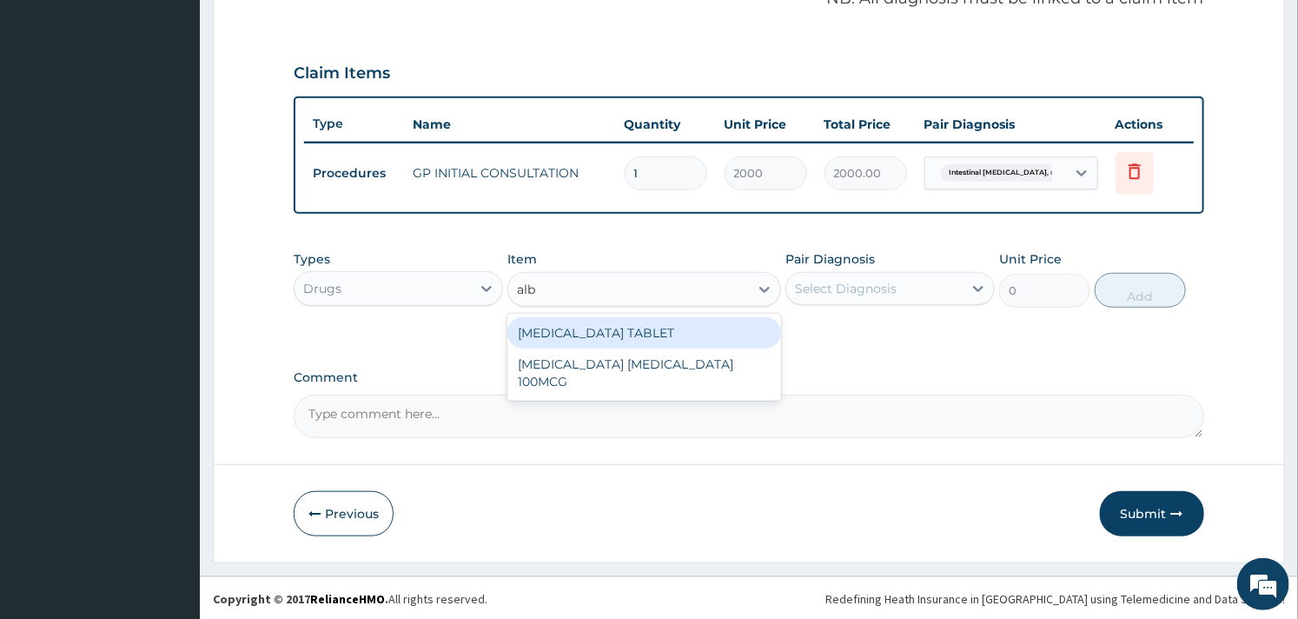
type input "albe"
click at [620, 325] on div "[MEDICAL_DATA] TABLET" at bounding box center [643, 332] width 273 height 31
type input "130"
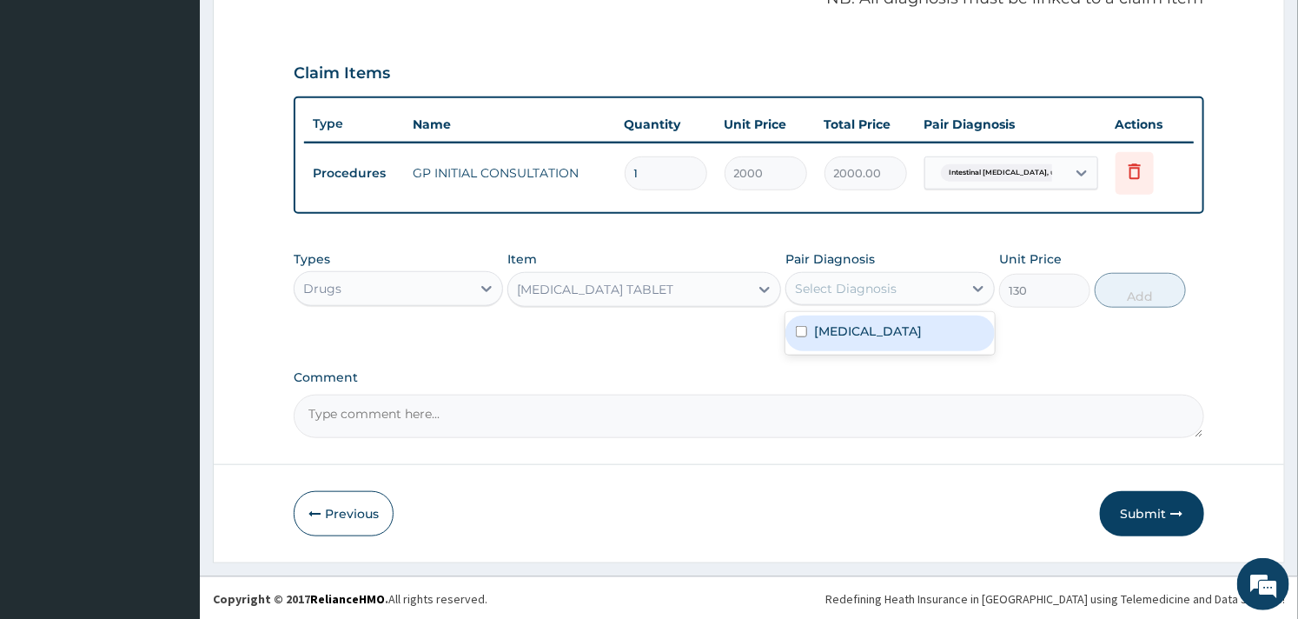
click at [941, 287] on div "Select Diagnosis" at bounding box center [874, 289] width 176 height 28
click at [897, 340] on label "[MEDICAL_DATA]" at bounding box center [868, 330] width 108 height 17
checkbox input "true"
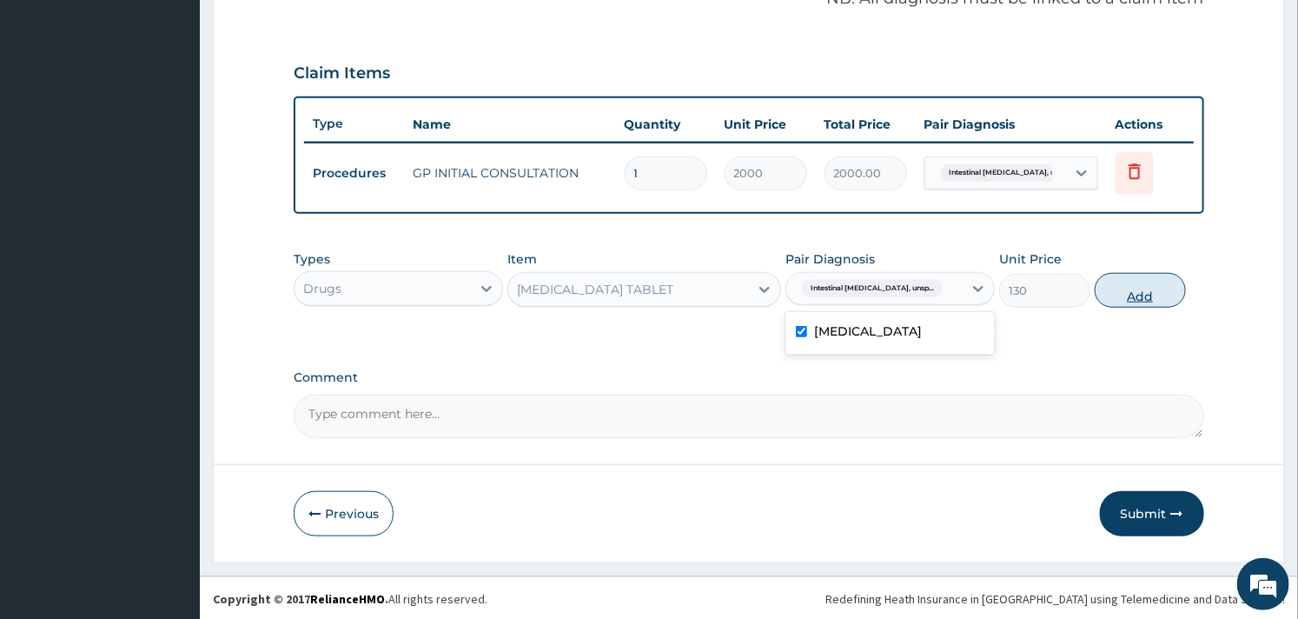
click at [1144, 295] on button "Add" at bounding box center [1140, 290] width 91 height 35
type input "0"
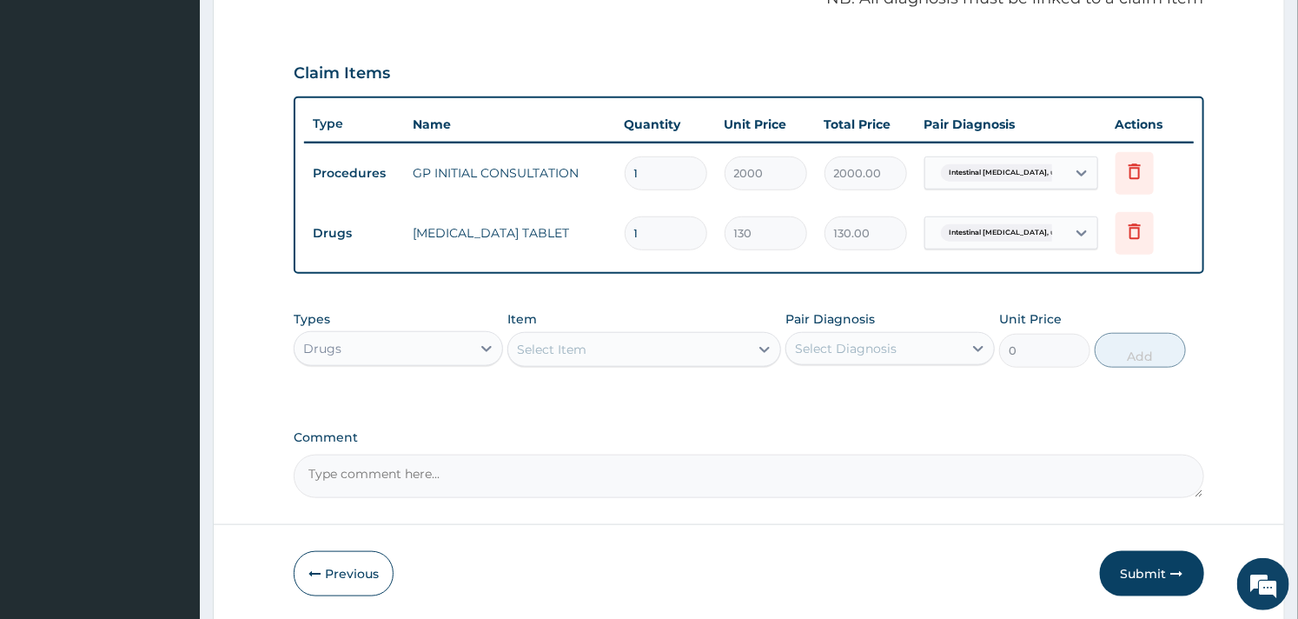
click at [633, 39] on div "PA Code / Prescription Code Enter Code(Secondary Care Only) Encounter Date 10-1…" at bounding box center [749, 57] width 910 height 882
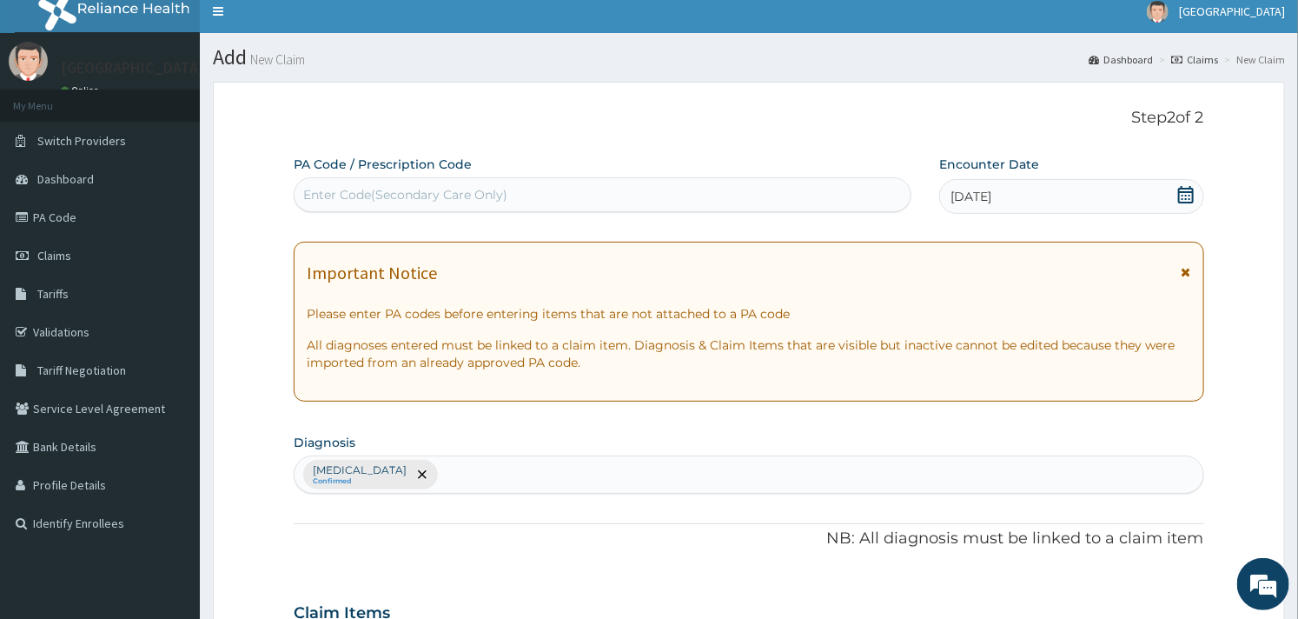
scroll to position [0, 0]
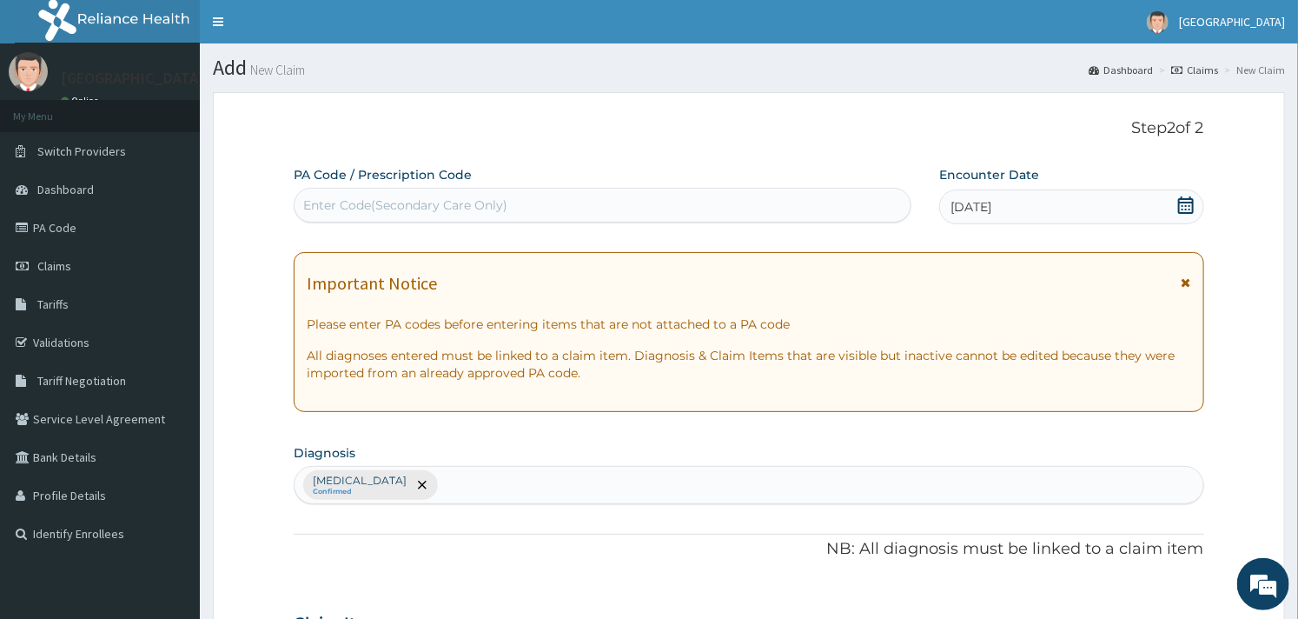
click at [614, 474] on div "Intestinal helminthiasis, unspecified Confirmed" at bounding box center [749, 485] width 908 height 36
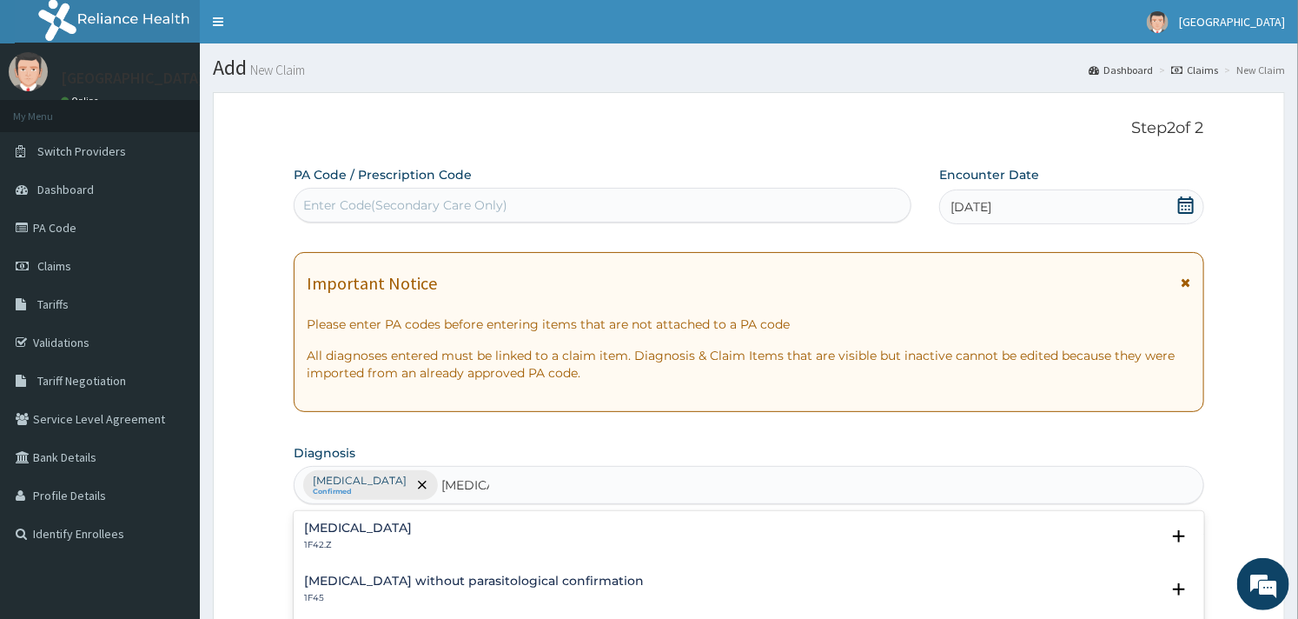
type input "malaria"
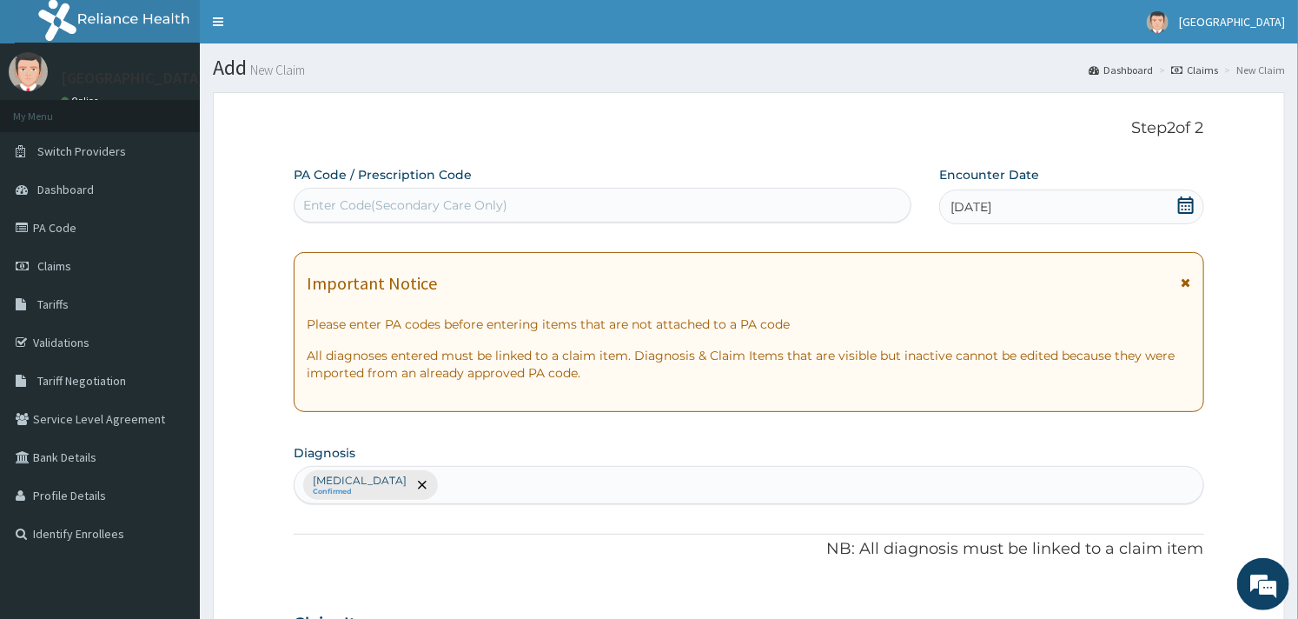
click at [701, 447] on section "Diagnosis Intestinal helminthiasis, unspecified Confirmed" at bounding box center [749, 472] width 910 height 64
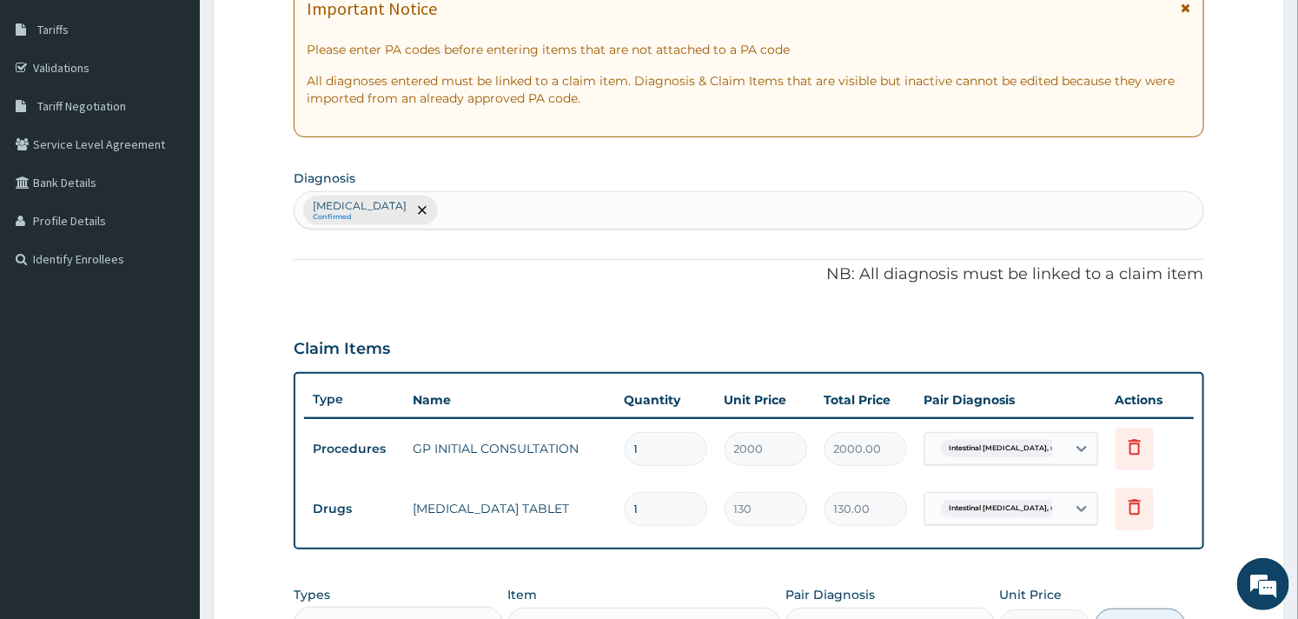
scroll to position [308, 0]
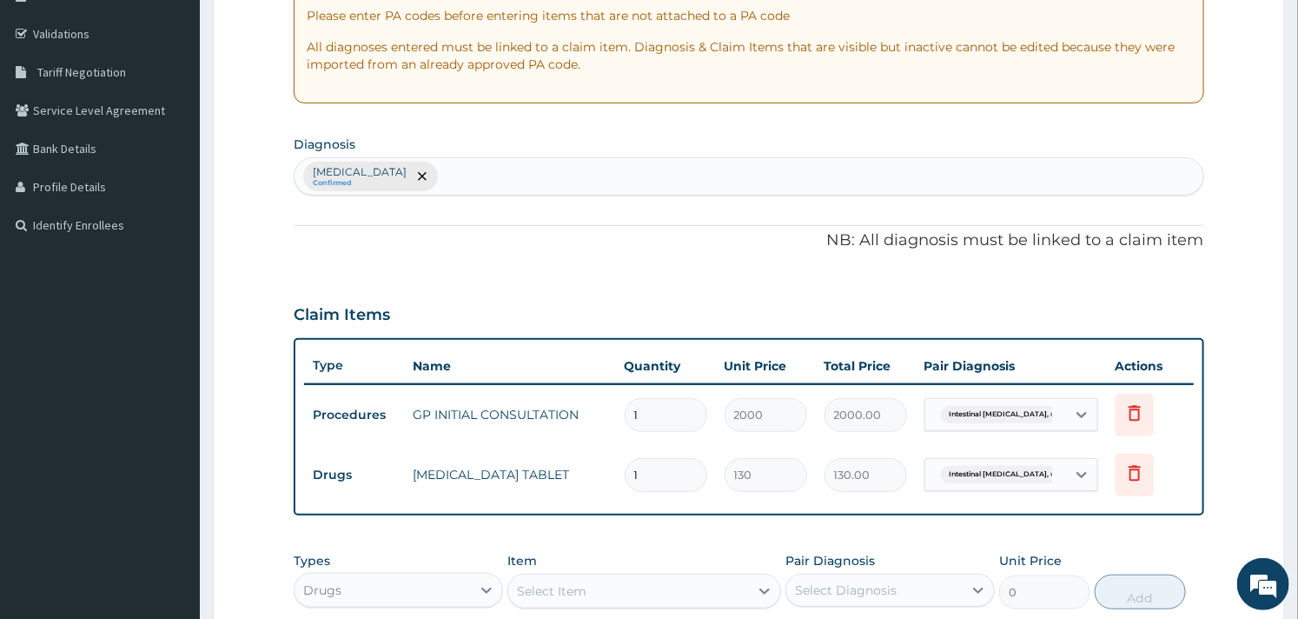
click at [570, 161] on div "Intestinal helminthiasis, unspecified Confirmed" at bounding box center [749, 176] width 908 height 36
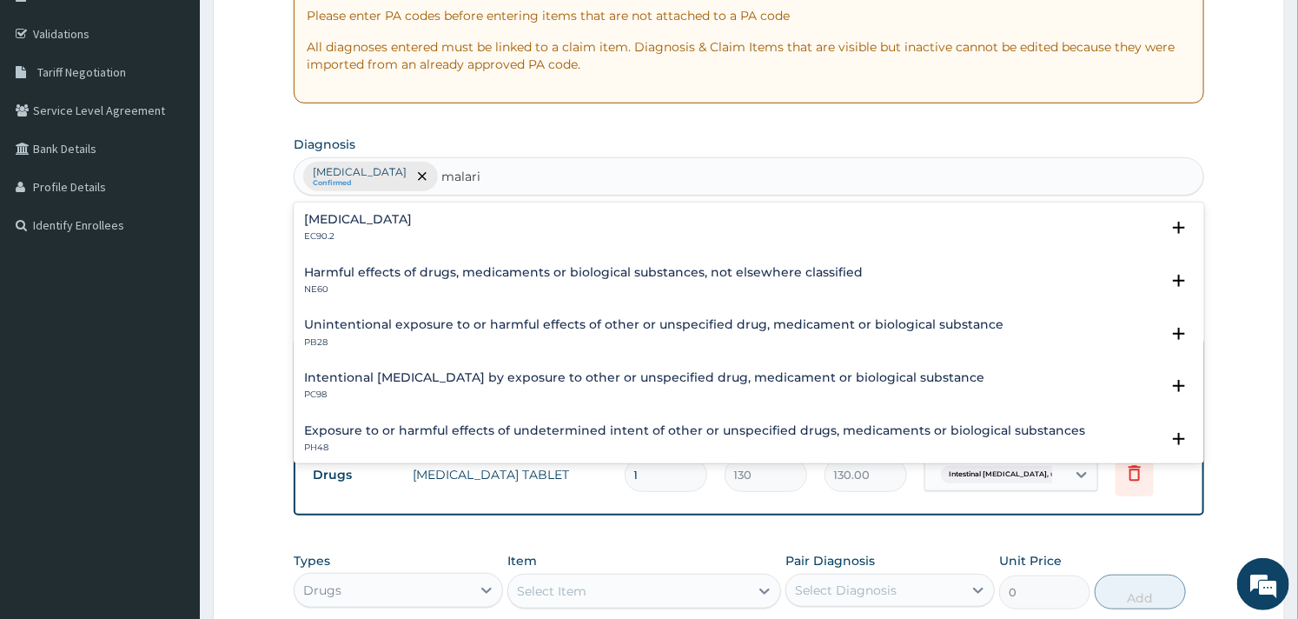
type input "malaria"
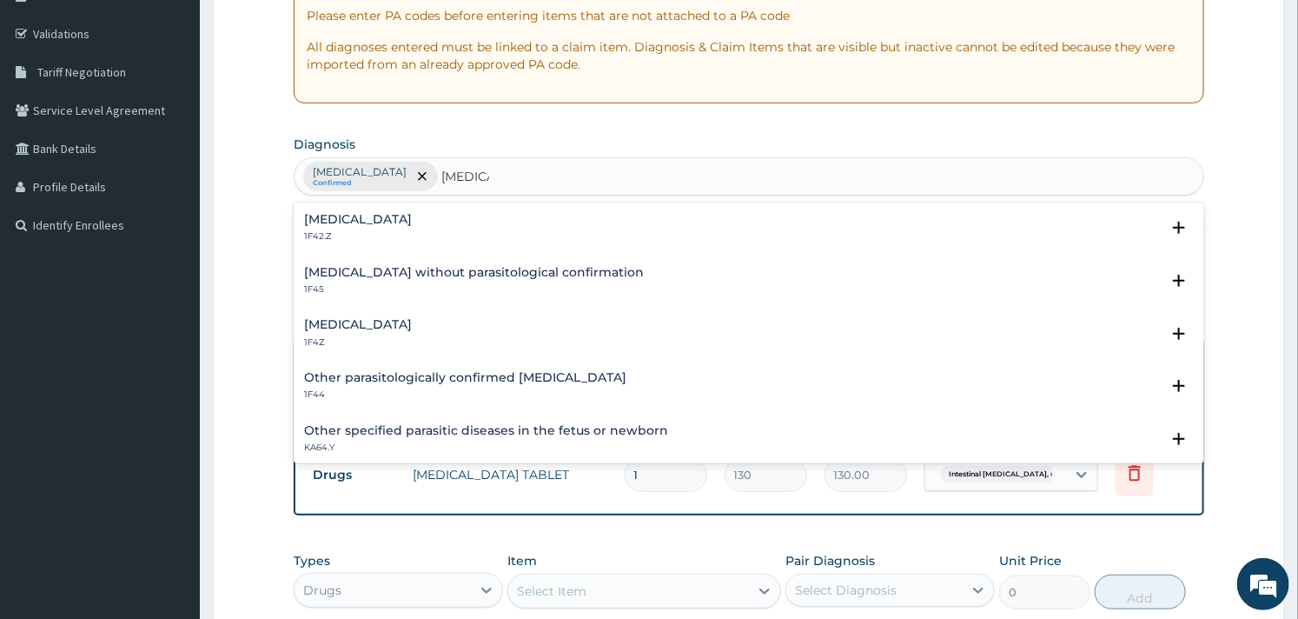
click at [351, 331] on h4 "Malaria, unspecified" at bounding box center [358, 324] width 108 height 13
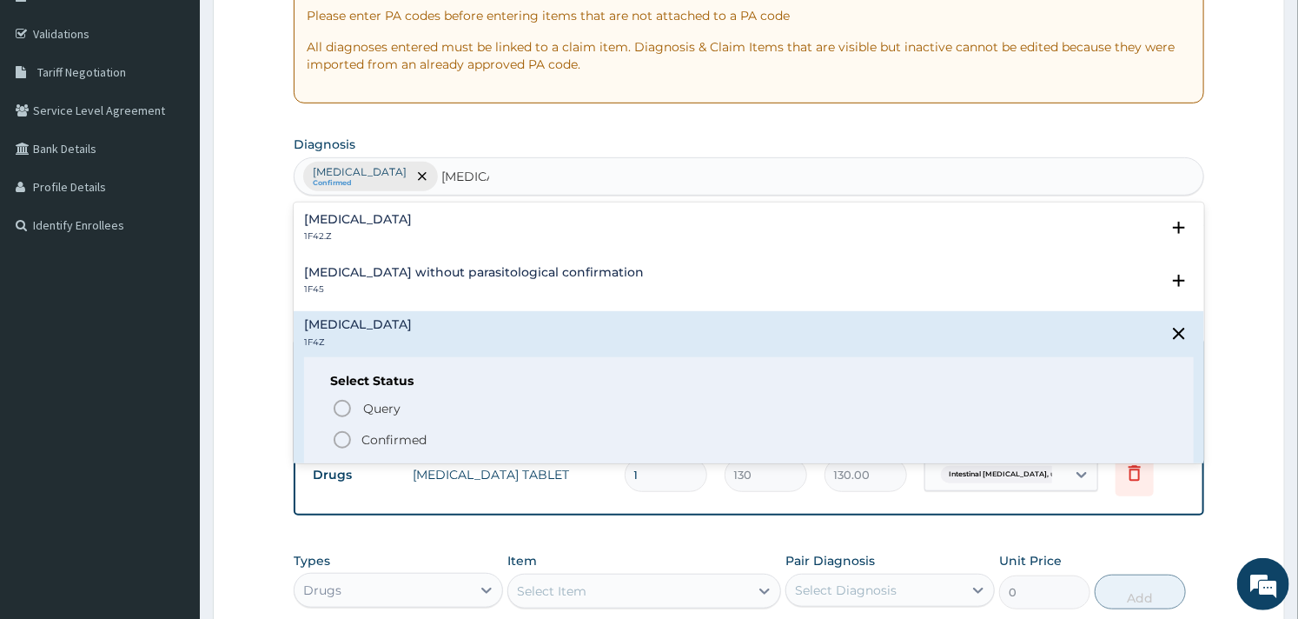
click at [363, 437] on p "Confirmed" at bounding box center [393, 439] width 65 height 17
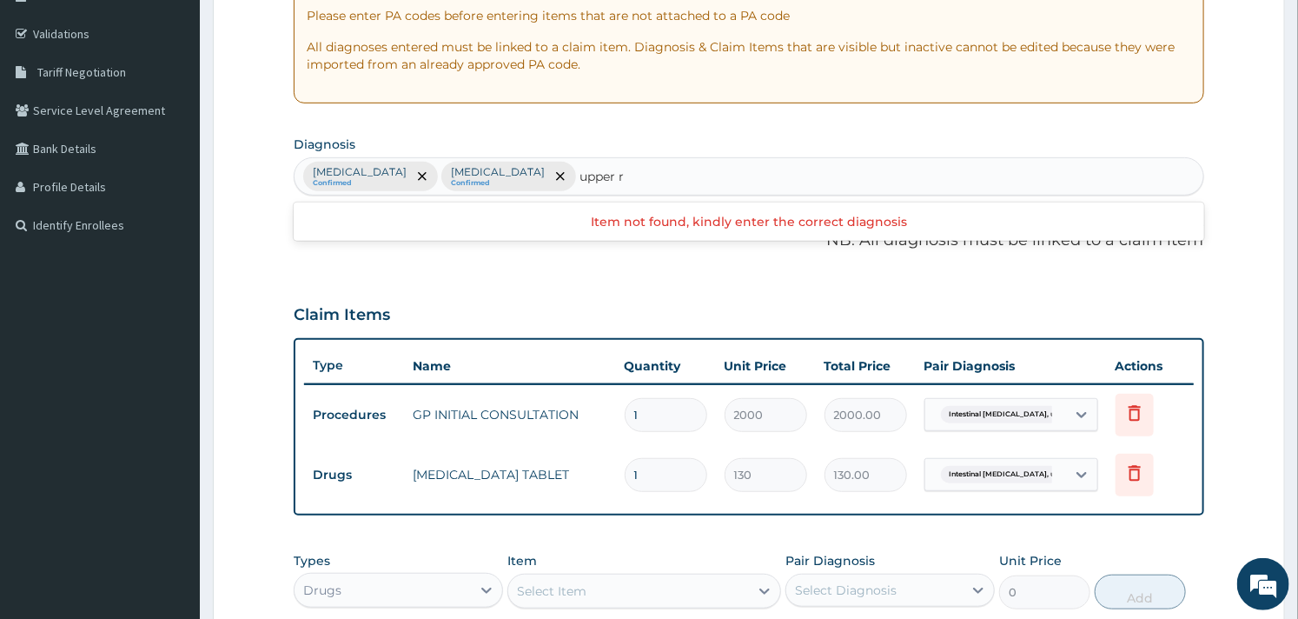
type input "upper"
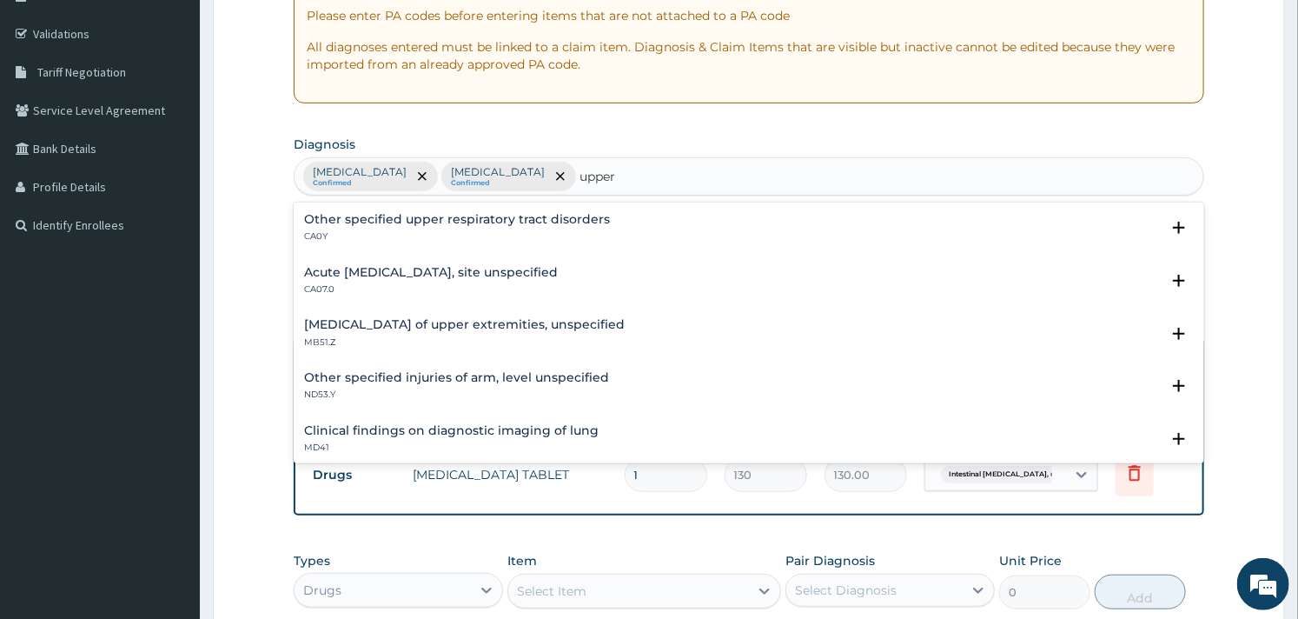
click at [513, 282] on div "Acute upper respiratory infection, site unspecified CA07.0" at bounding box center [431, 281] width 254 height 30
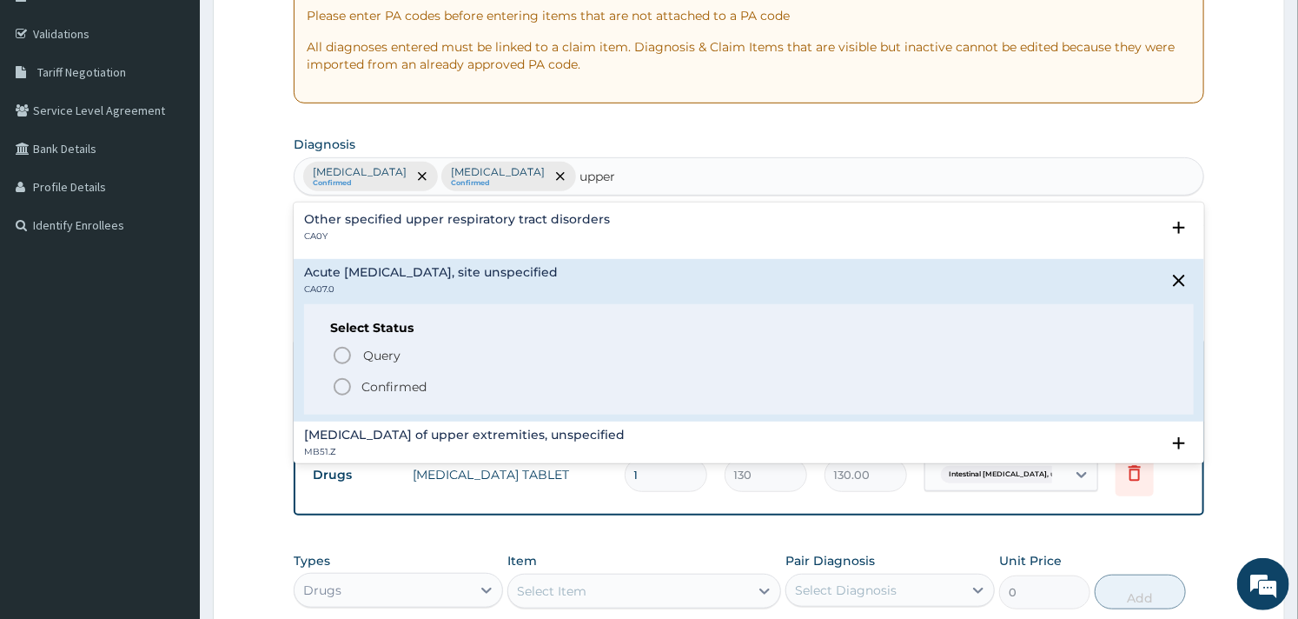
click at [374, 385] on p "Confirmed" at bounding box center [393, 386] width 65 height 17
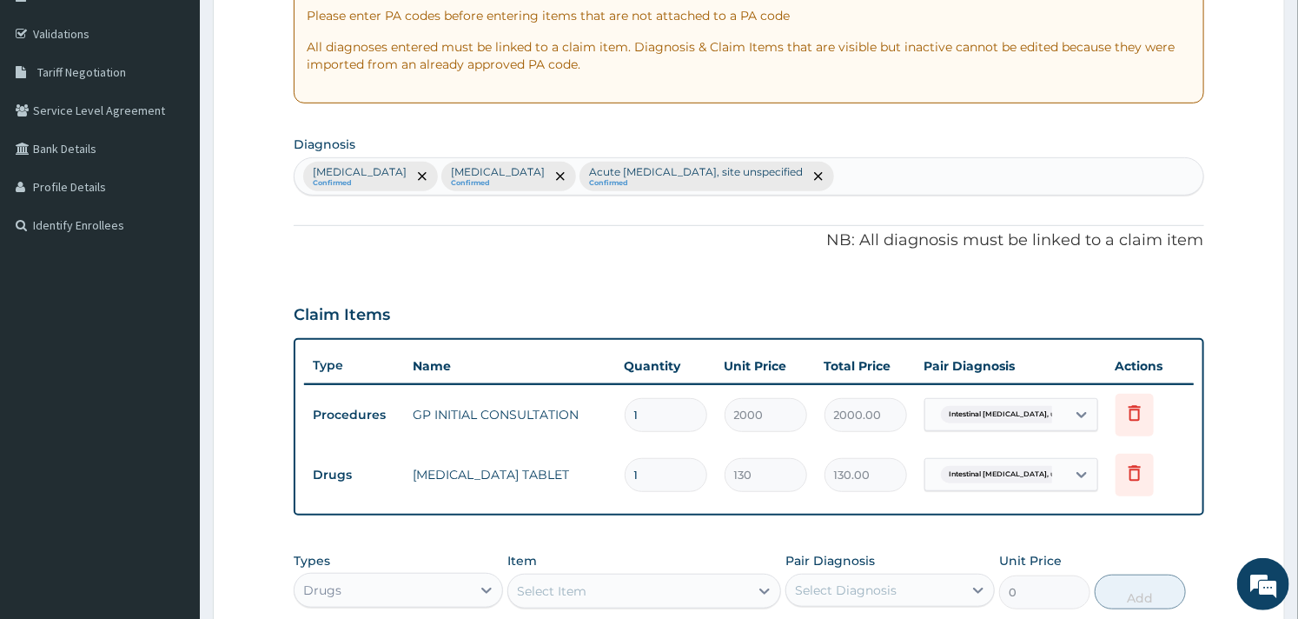
click at [574, 536] on div "PA Code / Prescription Code Enter Code(Secondary Care Only) Encounter Date 10-1…" at bounding box center [749, 298] width 910 height 882
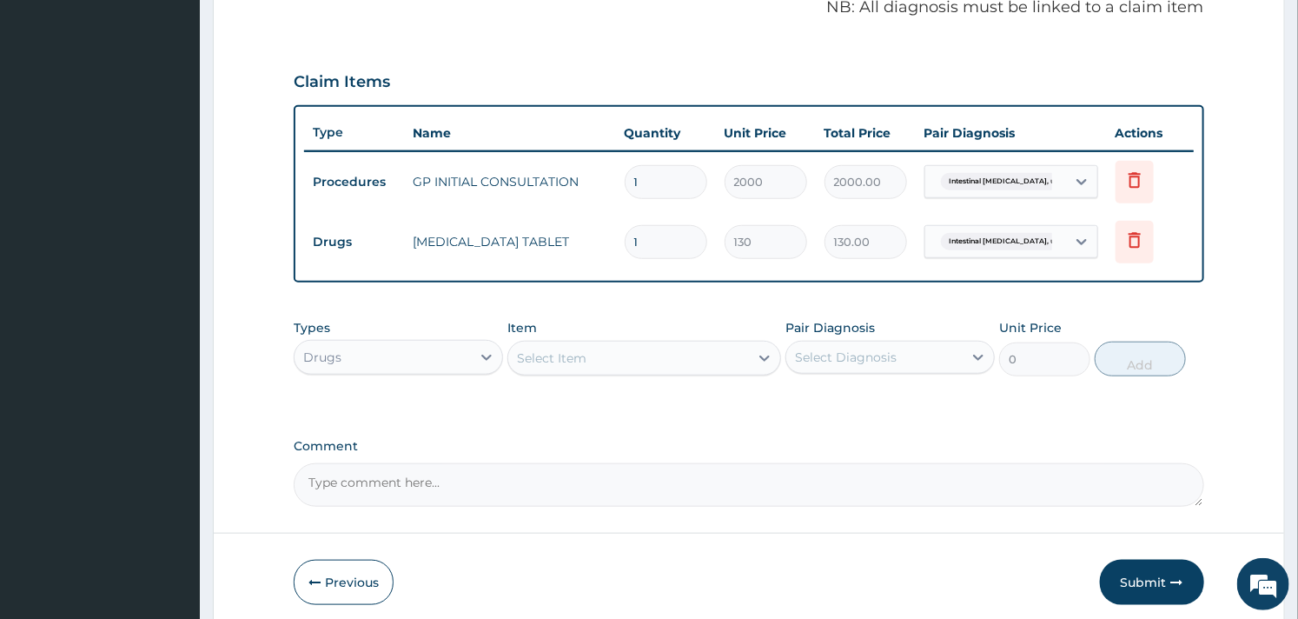
scroll to position [579, 0]
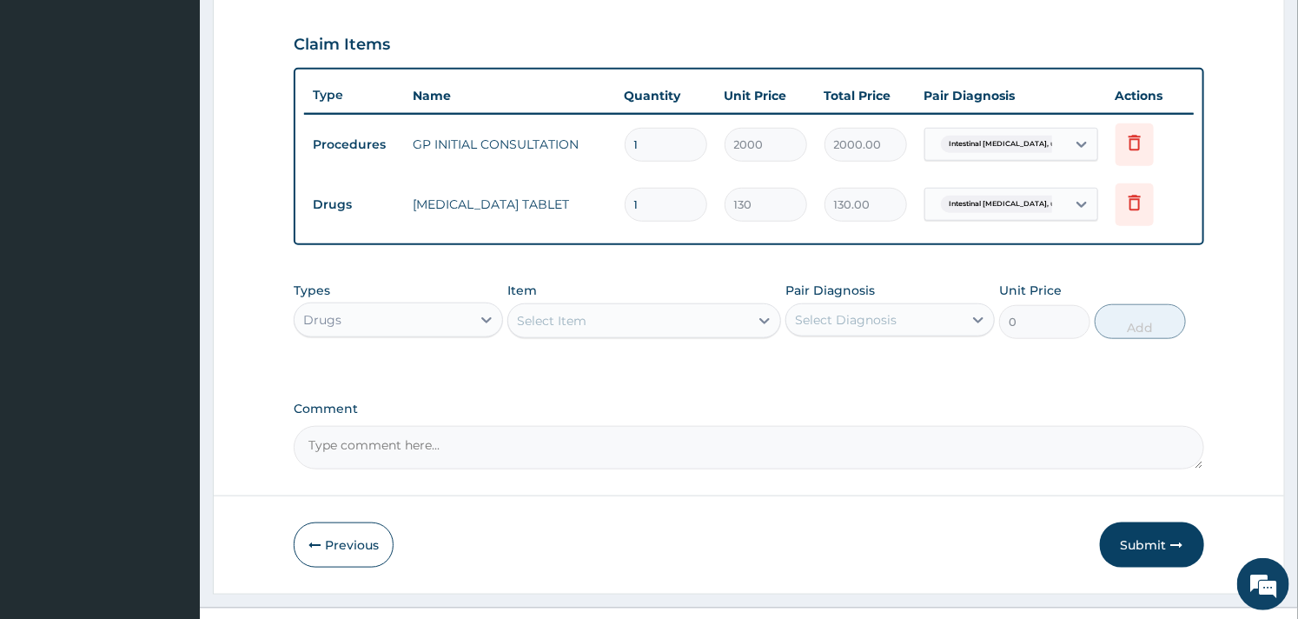
click at [598, 315] on div "Select Item" at bounding box center [628, 321] width 240 height 28
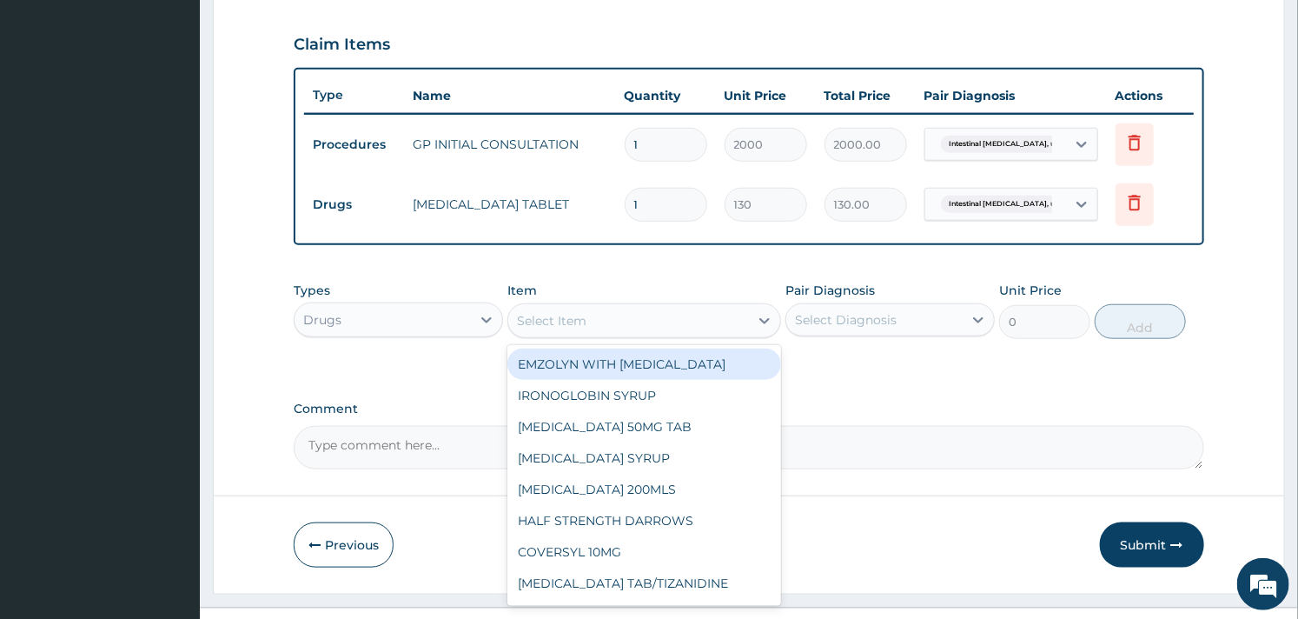
click at [398, 322] on div "Drugs" at bounding box center [383, 320] width 176 height 28
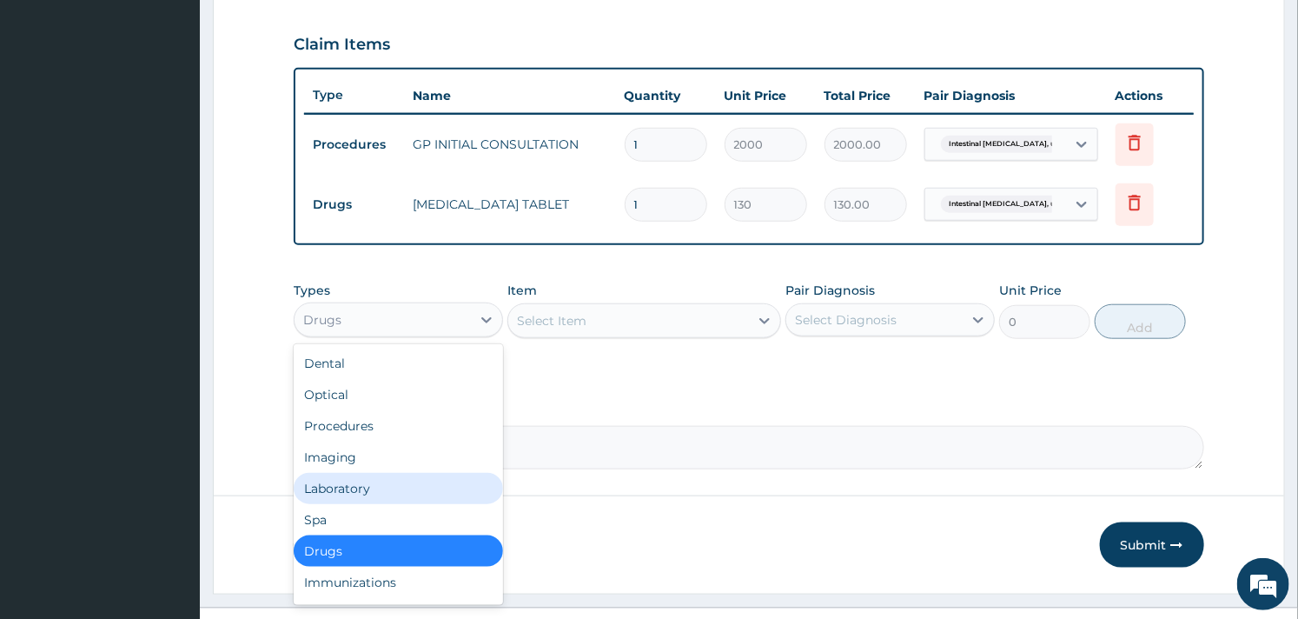
click at [370, 475] on div "Laboratory" at bounding box center [398, 488] width 209 height 31
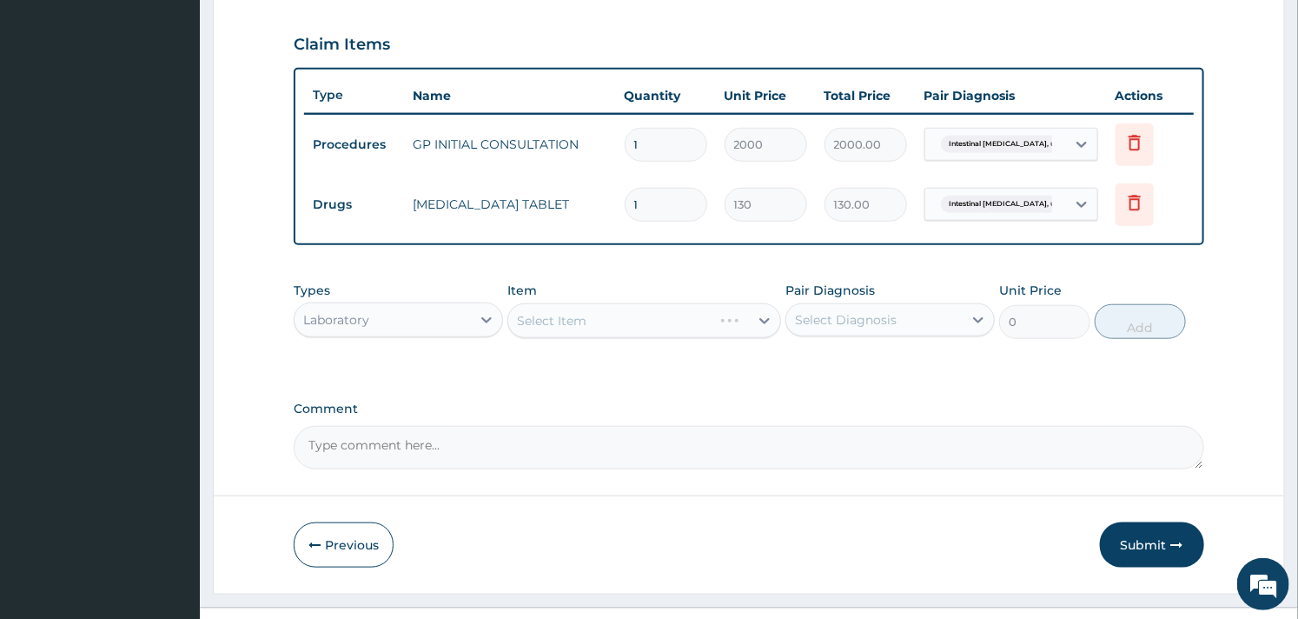
click at [647, 317] on div "Select Item" at bounding box center [643, 320] width 273 height 35
click at [629, 322] on div "Select Item" at bounding box center [628, 321] width 240 height 28
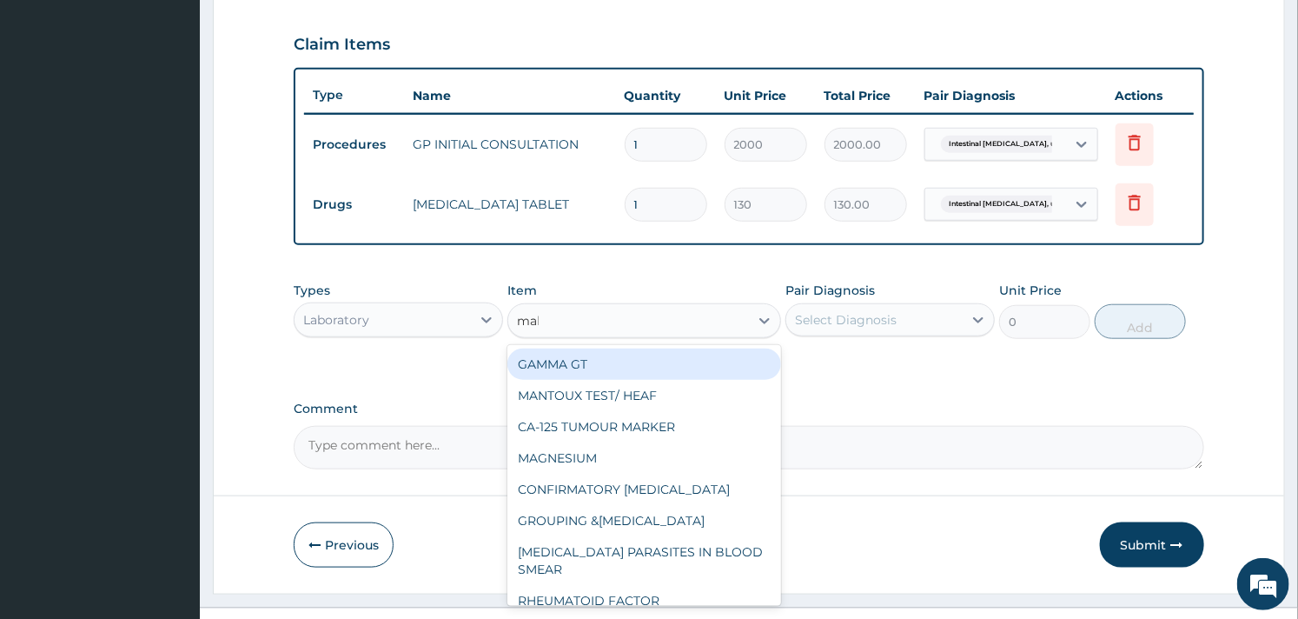
type input "mala"
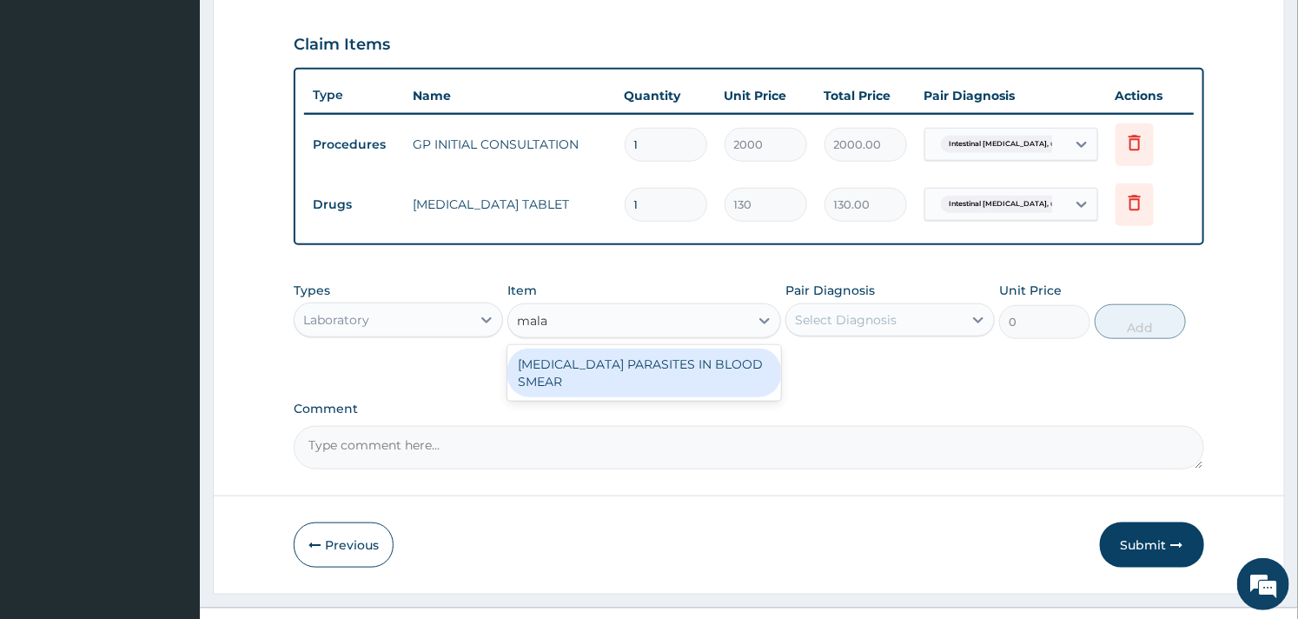
click at [644, 354] on div "MALARIA PARASITES IN BLOOD SMEAR" at bounding box center [643, 372] width 273 height 49
type input "1700"
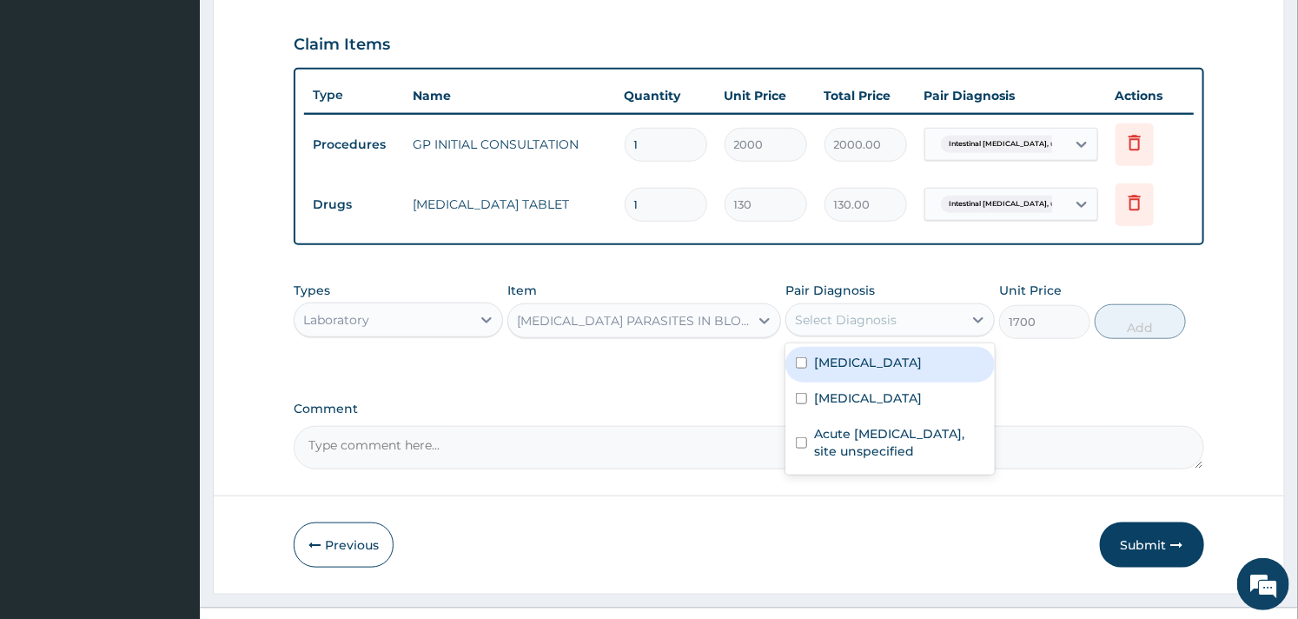
click at [891, 311] on div "Select Diagnosis" at bounding box center [846, 319] width 102 height 17
click at [873, 401] on div "Malaria, unspecified" at bounding box center [890, 400] width 209 height 36
checkbox input "true"
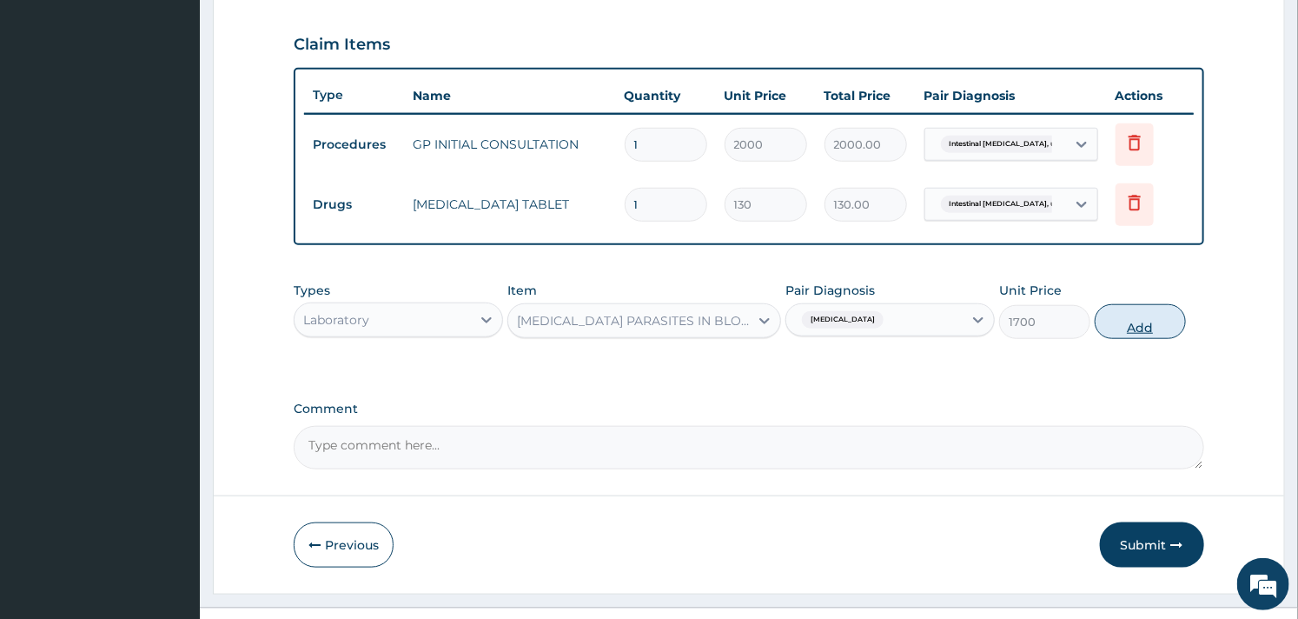
click at [1144, 328] on button "Add" at bounding box center [1140, 321] width 91 height 35
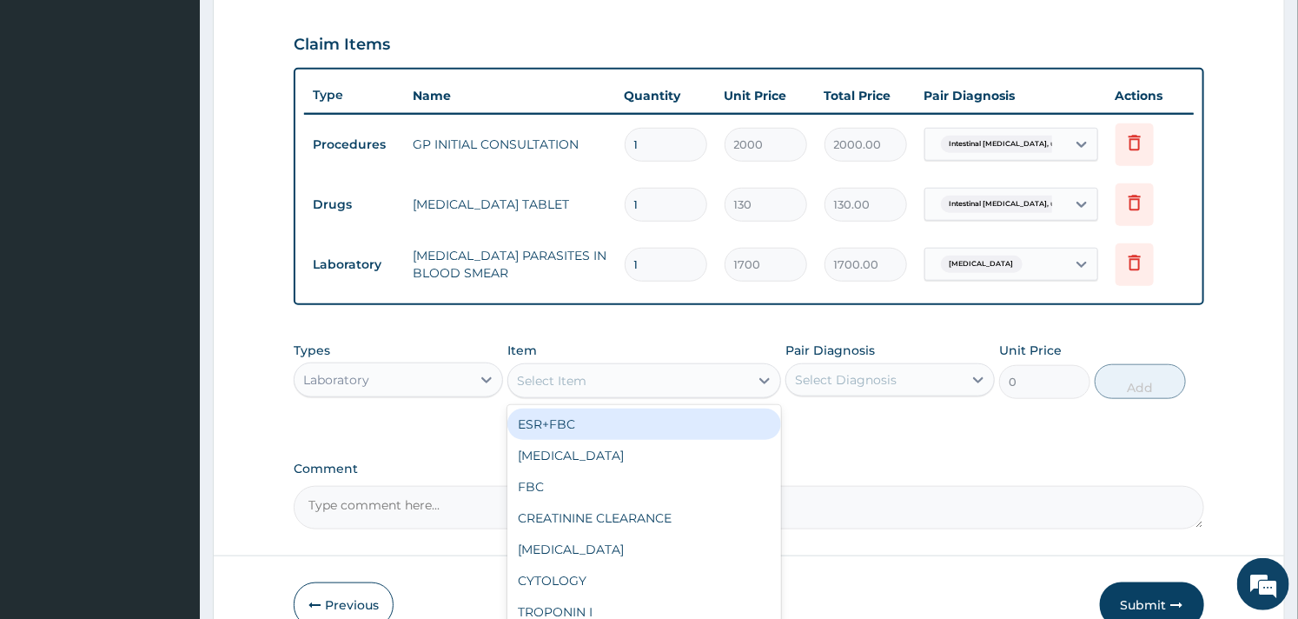
click at [528, 372] on div "Select Item" at bounding box center [552, 380] width 70 height 17
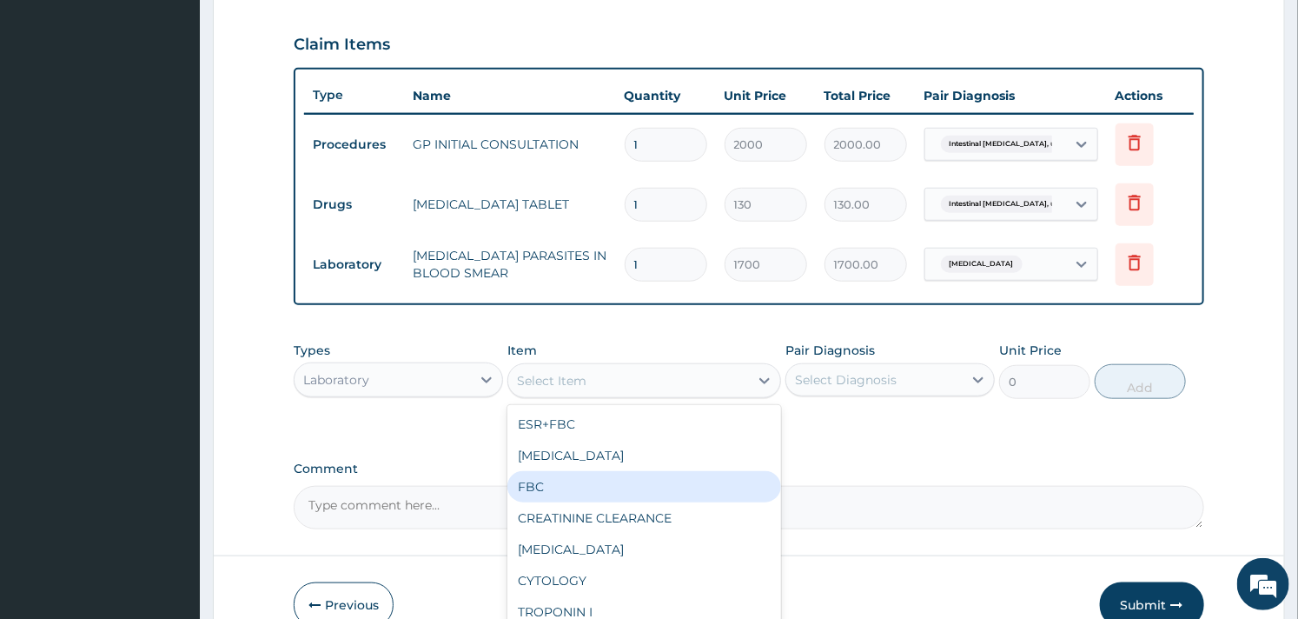
click at [561, 484] on div "FBC" at bounding box center [643, 486] width 273 height 31
type input "2500"
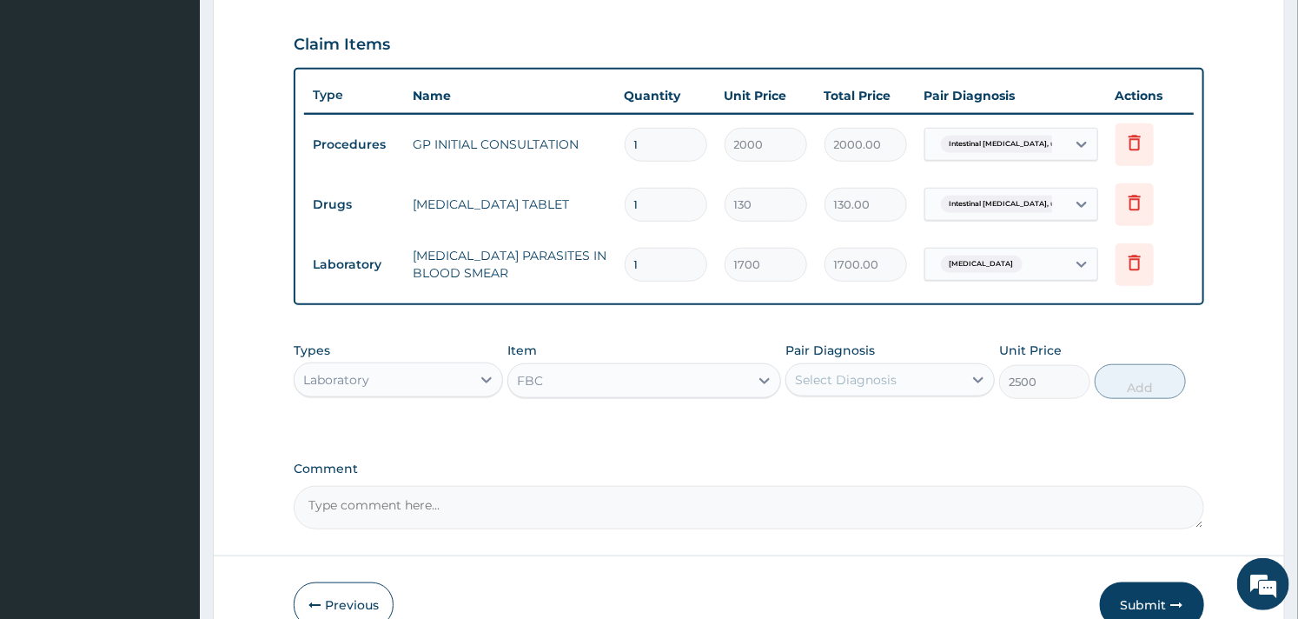
click at [889, 366] on div "Select Diagnosis" at bounding box center [874, 380] width 176 height 28
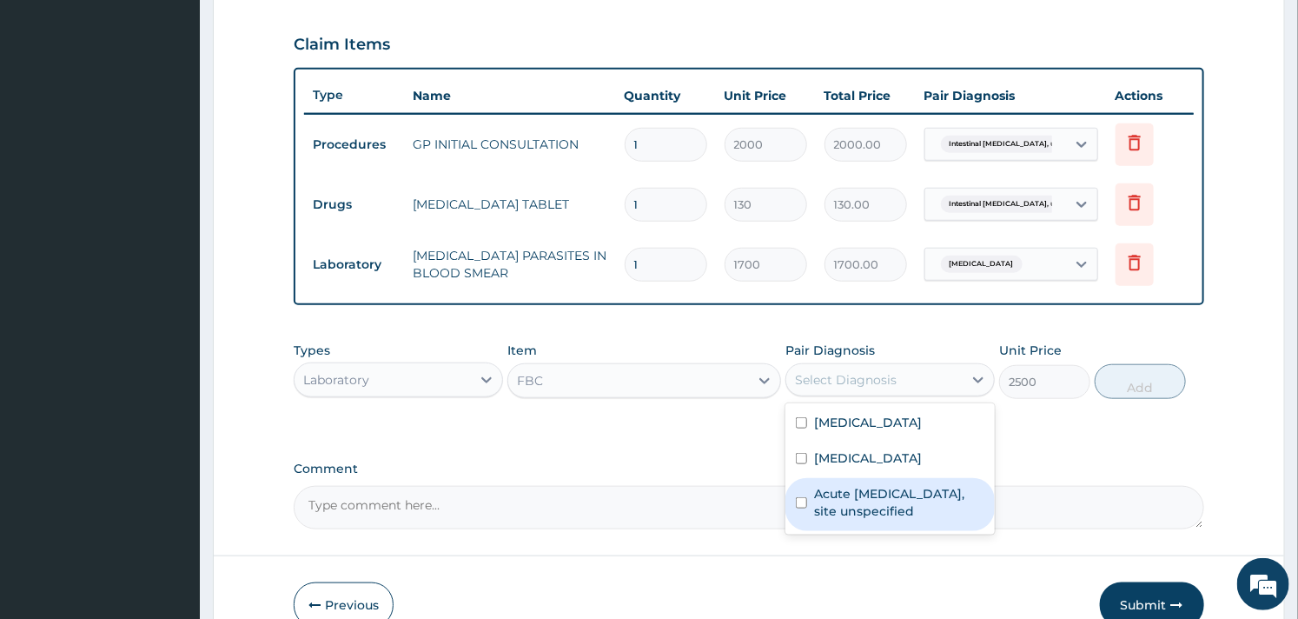
click at [850, 501] on label "Acute upper respiratory infection, site unspecified" at bounding box center [899, 502] width 170 height 35
checkbox input "true"
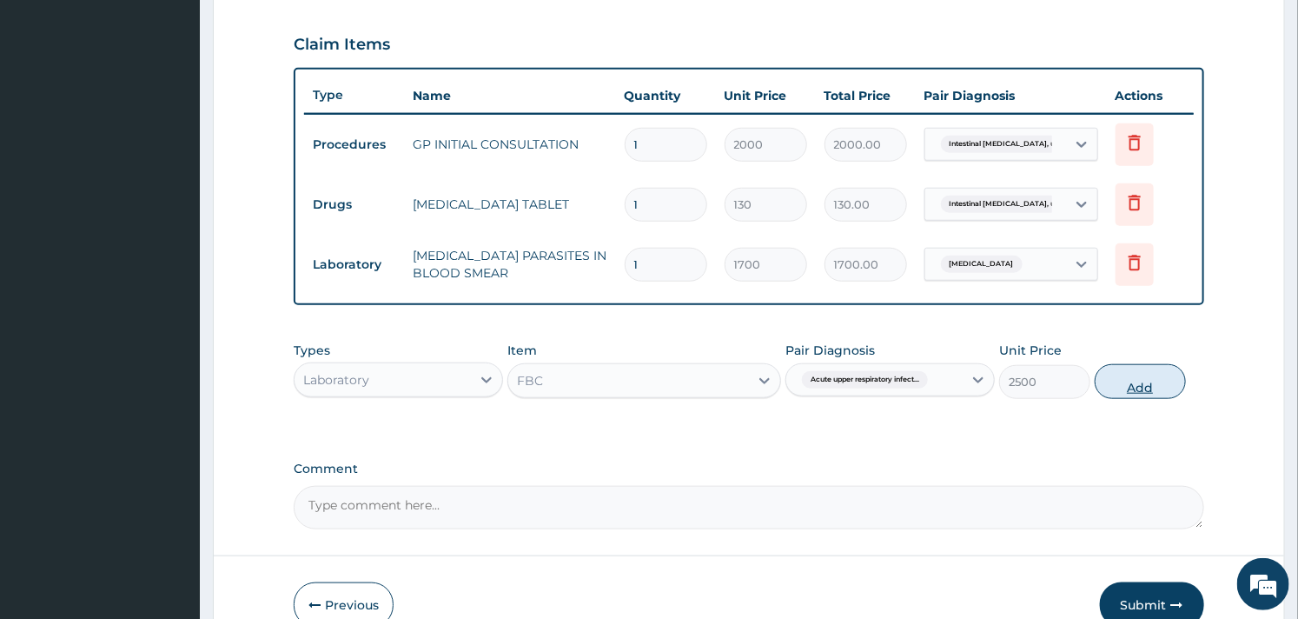
click at [1161, 381] on button "Add" at bounding box center [1140, 381] width 91 height 35
type input "0"
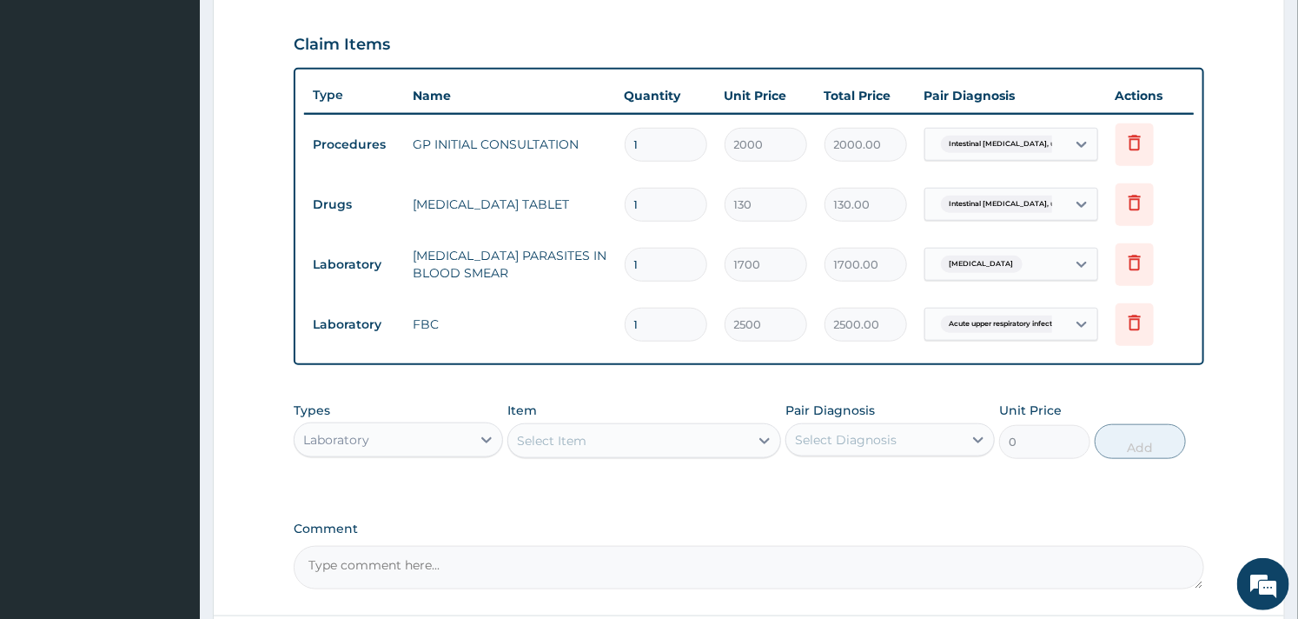
click at [778, 388] on div "PA Code / Prescription Code Enter Code(Secondary Care Only) Encounter Date 10-1…" at bounding box center [749, 88] width 910 height 1002
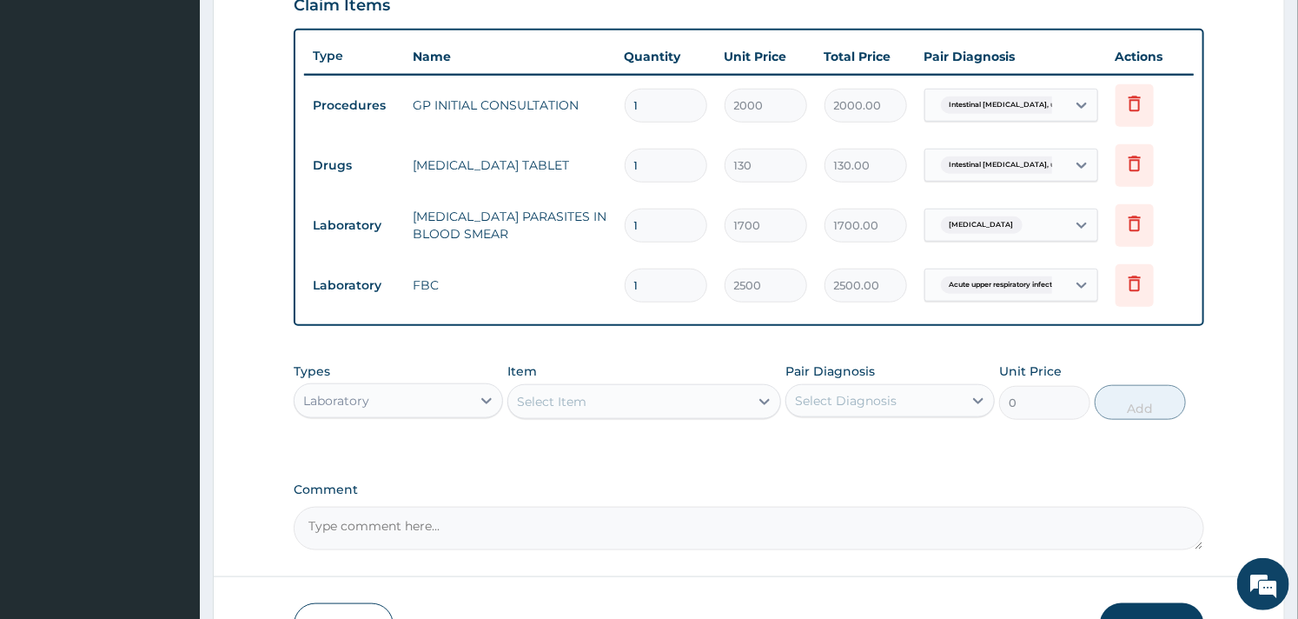
scroll to position [732, 0]
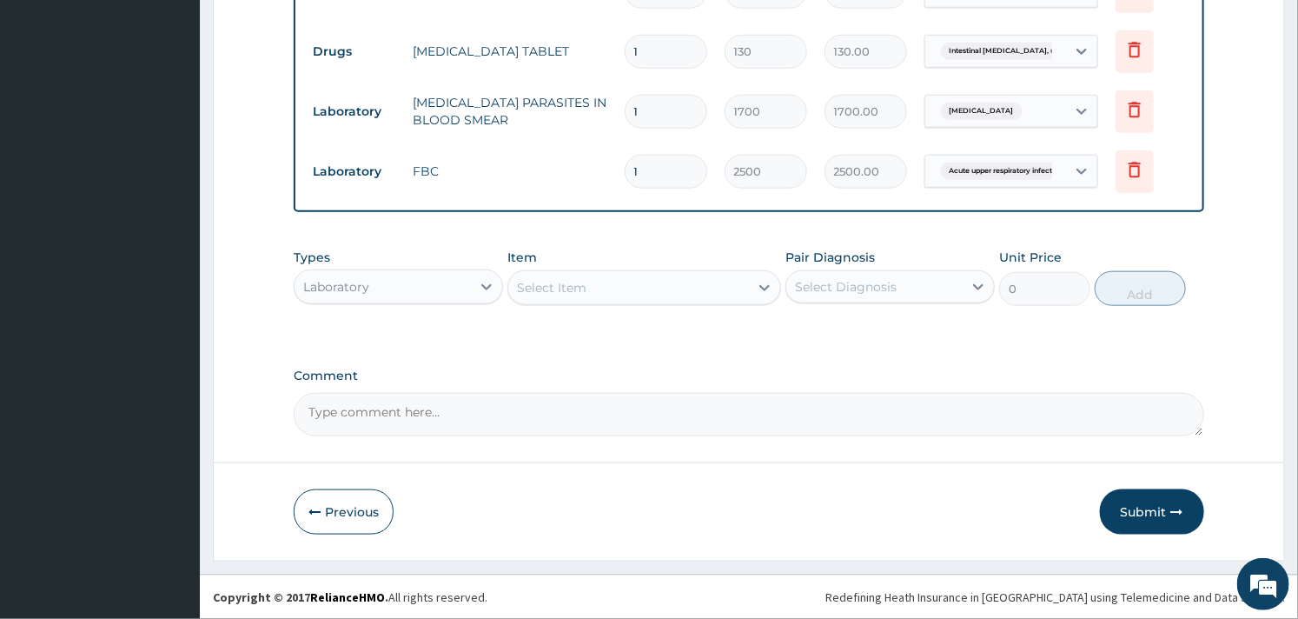
click at [395, 288] on div "Laboratory" at bounding box center [383, 287] width 176 height 28
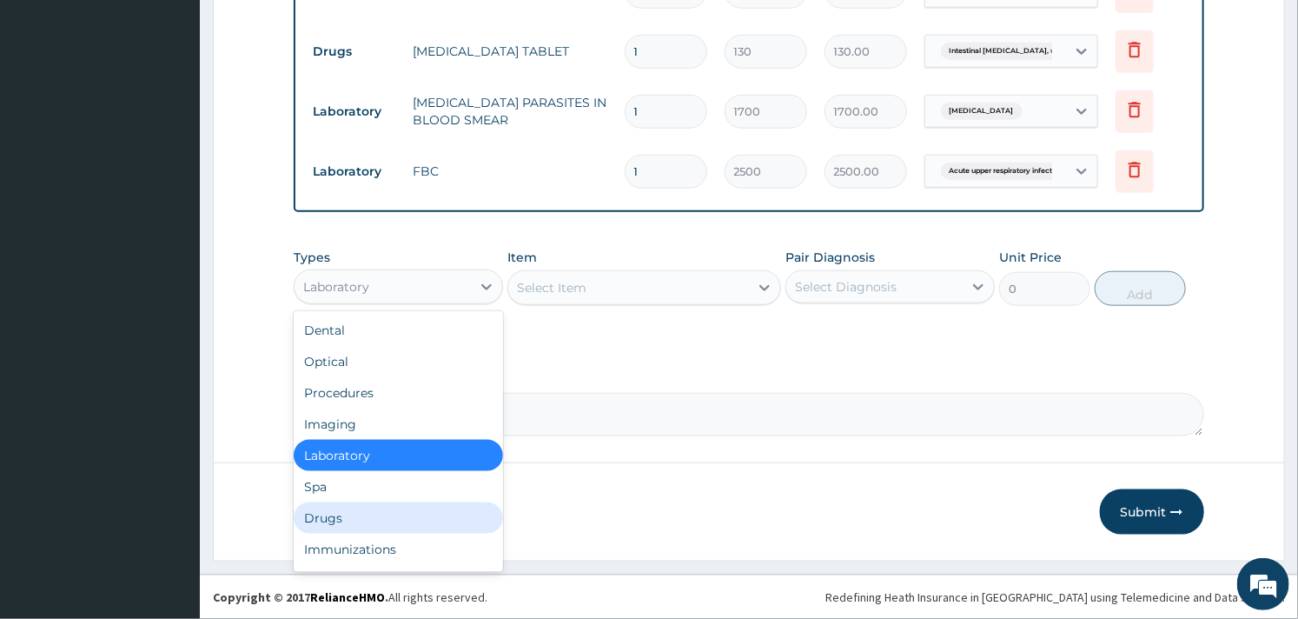
click at [355, 511] on div "Drugs" at bounding box center [398, 517] width 209 height 31
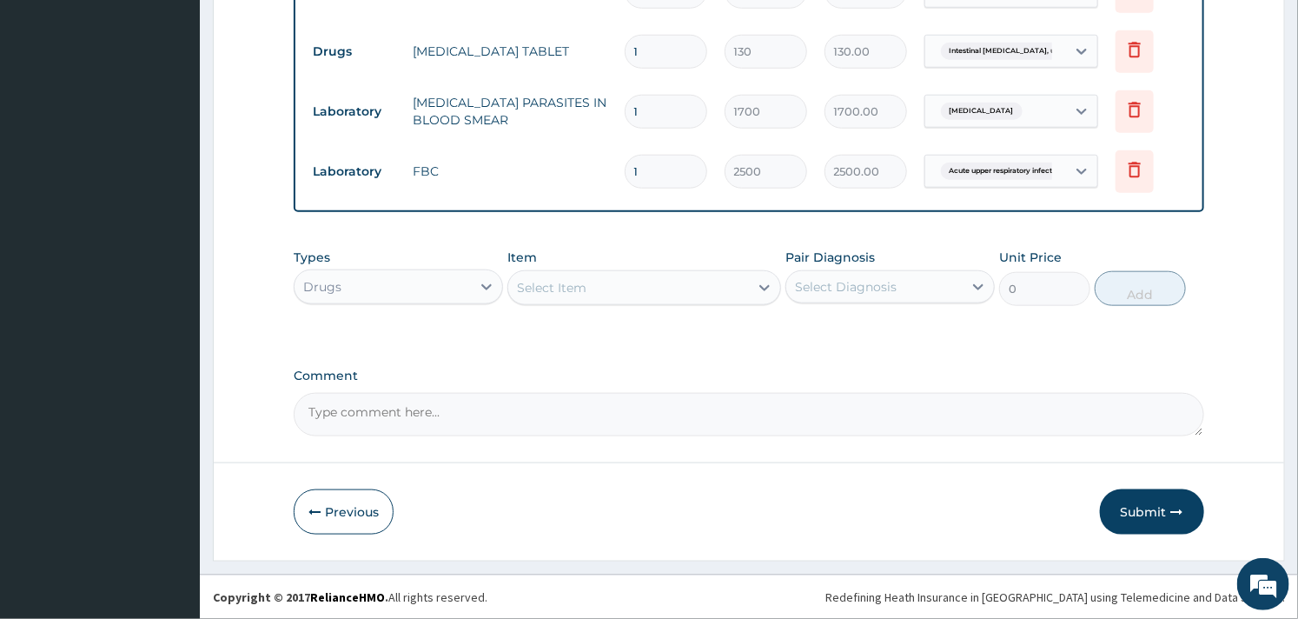
click at [593, 288] on div "Select Item" at bounding box center [628, 288] width 240 height 28
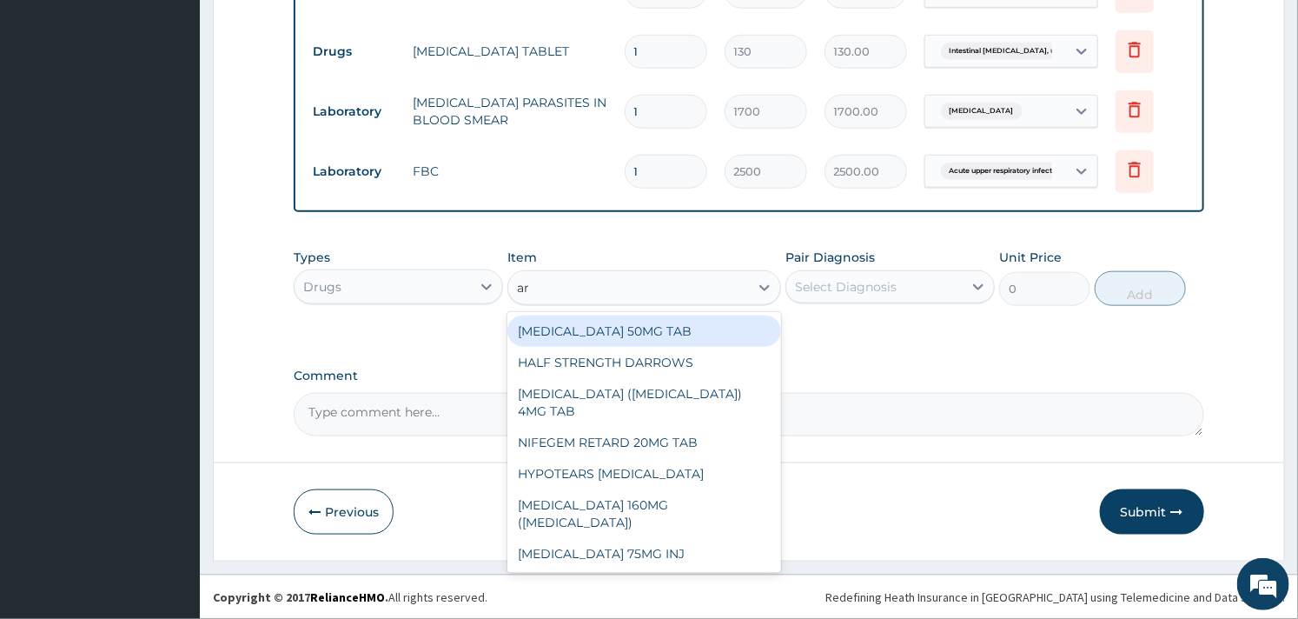
type input "a"
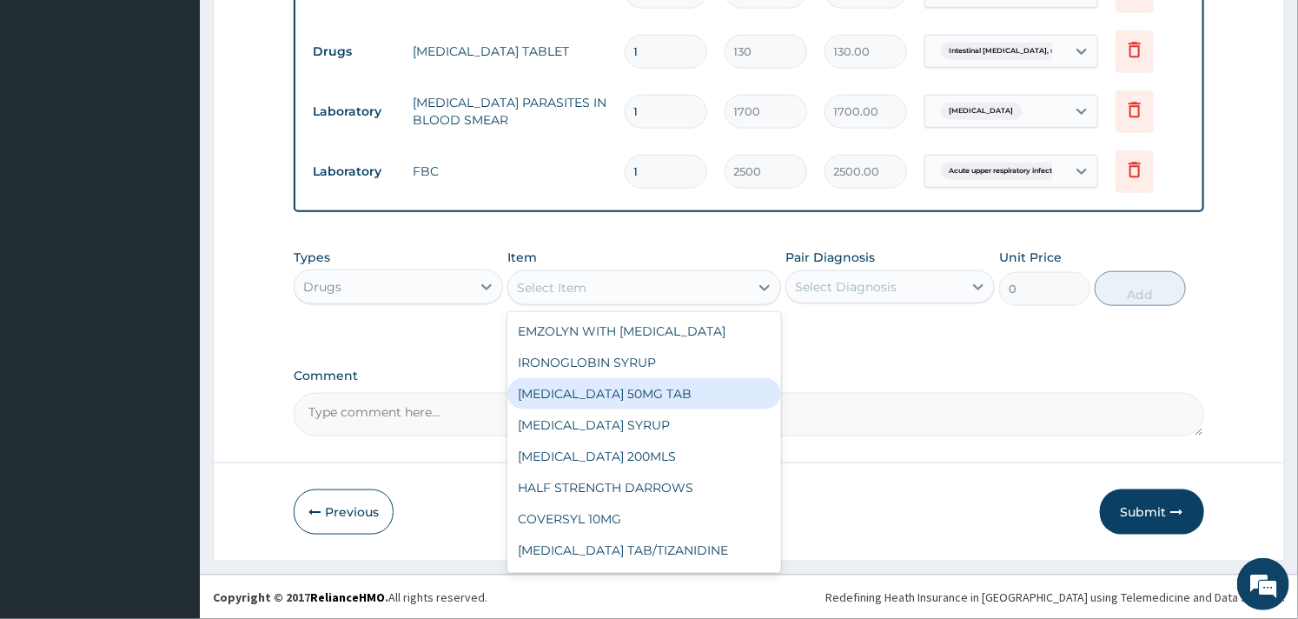
type input "p"
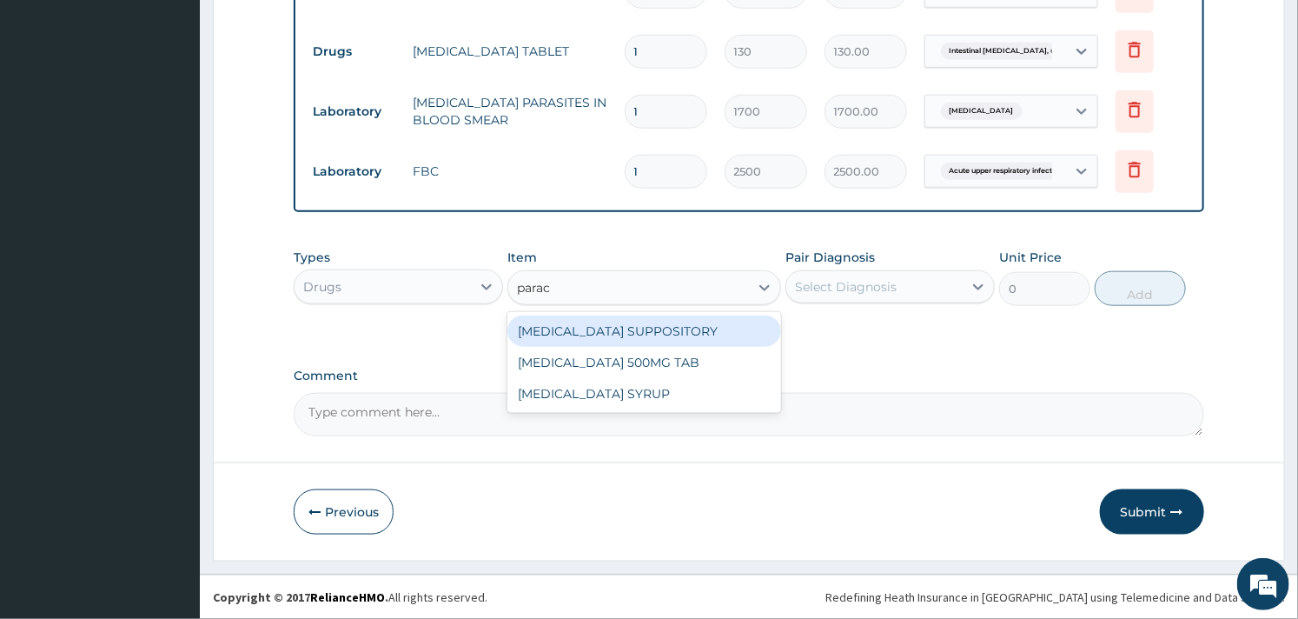
type input "para"
click at [623, 331] on div "PARACETAMOL SUPPOSITORY" at bounding box center [643, 330] width 273 height 31
type input "210"
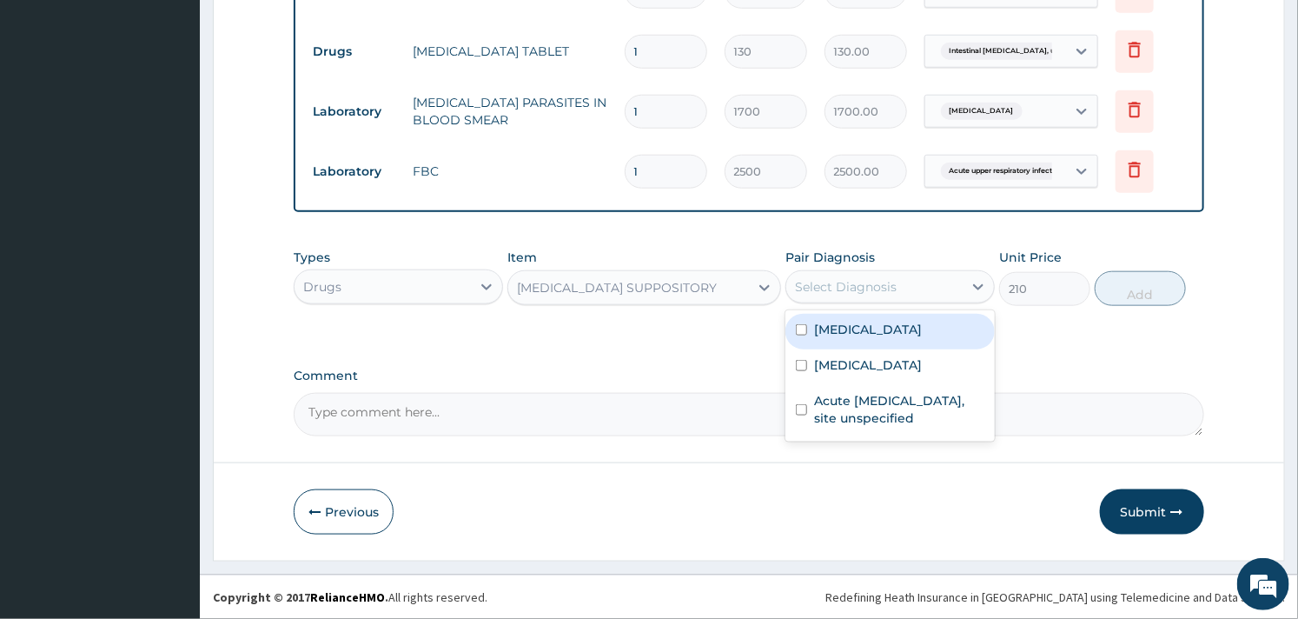
click at [845, 283] on div "Select Diagnosis" at bounding box center [846, 286] width 102 height 17
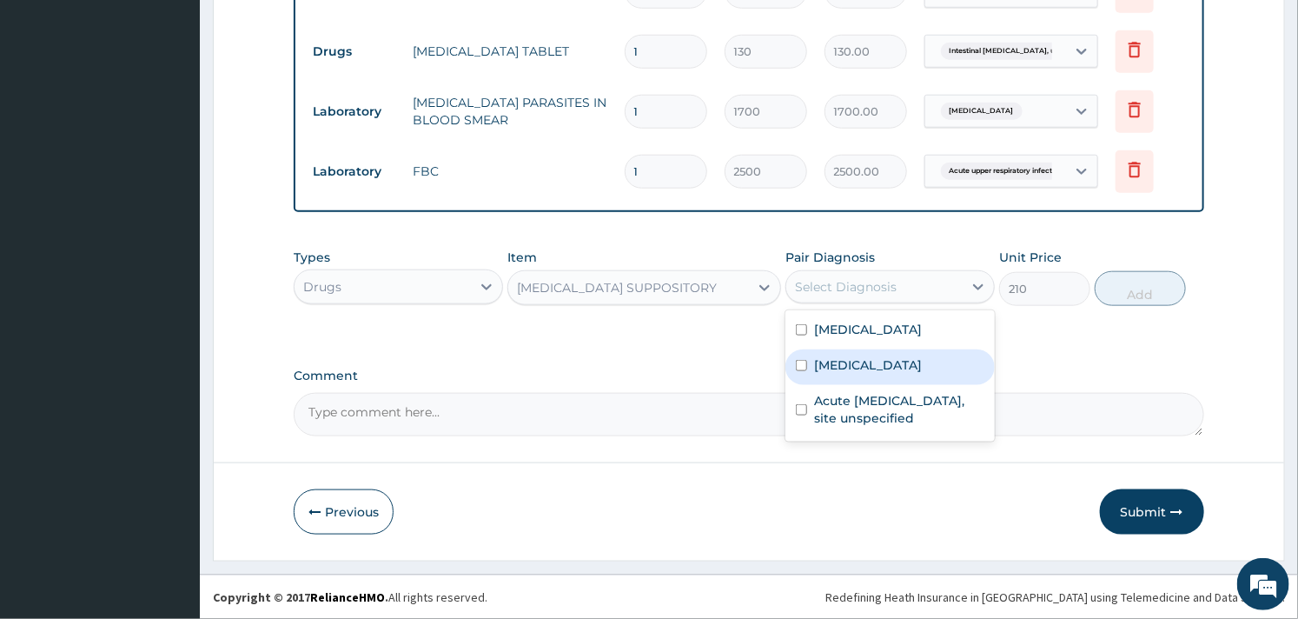
click at [870, 374] on label "Malaria, unspecified" at bounding box center [868, 364] width 108 height 17
checkbox input "true"
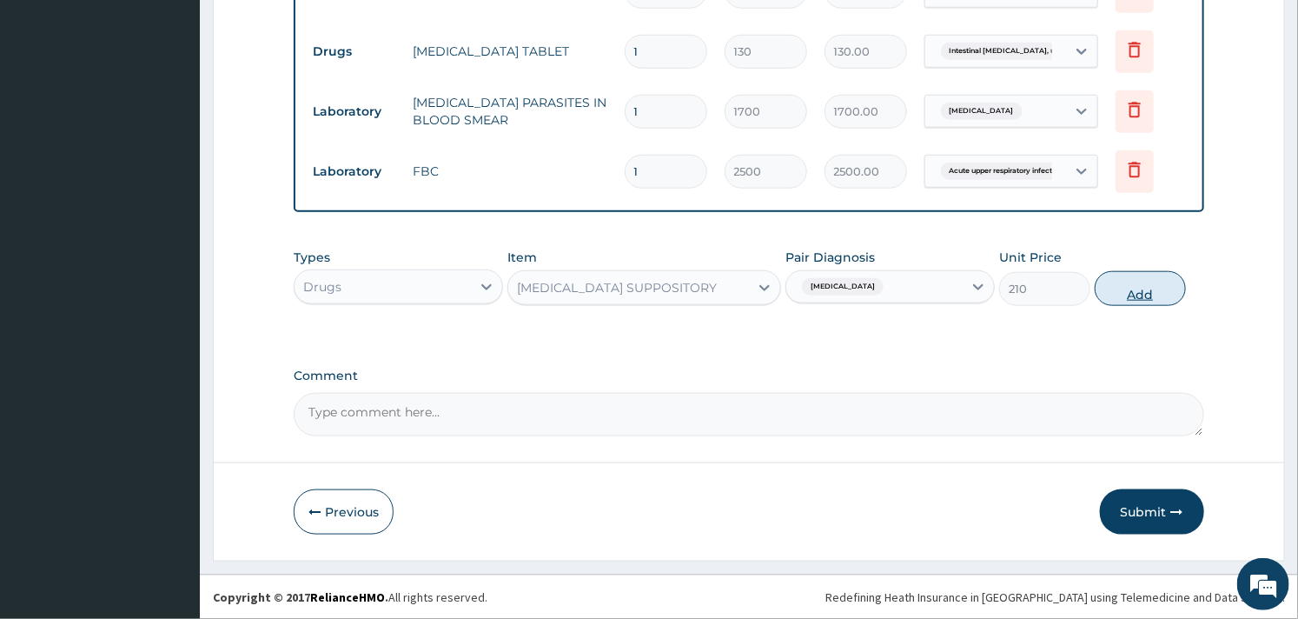
click at [1126, 276] on button "Add" at bounding box center [1140, 288] width 91 height 35
type input "0"
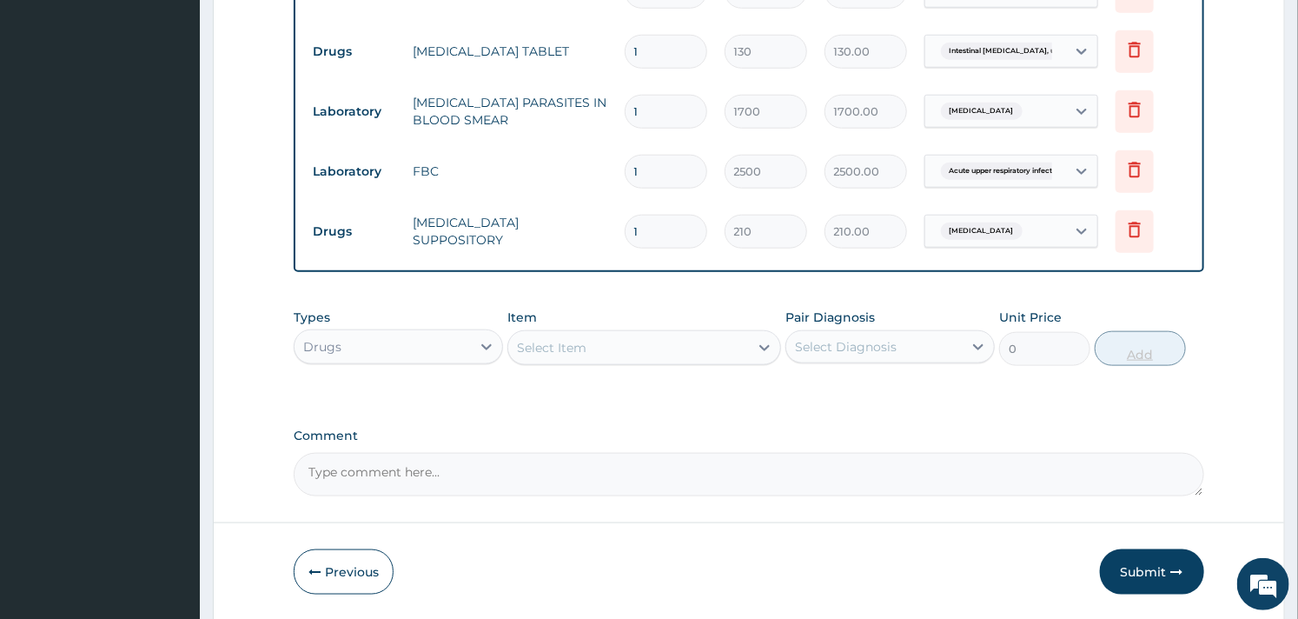
type input "0.00"
type input "2"
type input "420.00"
type input "2"
click at [640, 346] on div "Select Item" at bounding box center [628, 348] width 240 height 28
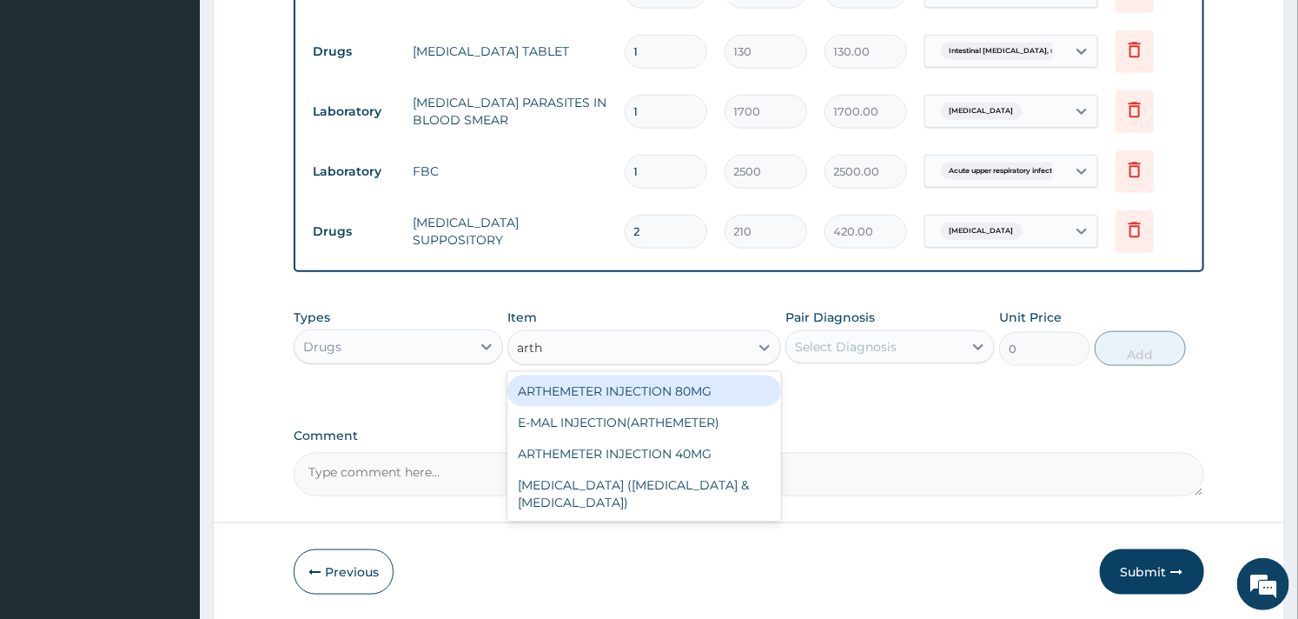
type input "arthe"
click at [652, 392] on div "ARTHEMETER INJECTION 80MG" at bounding box center [643, 390] width 273 height 31
type input "600"
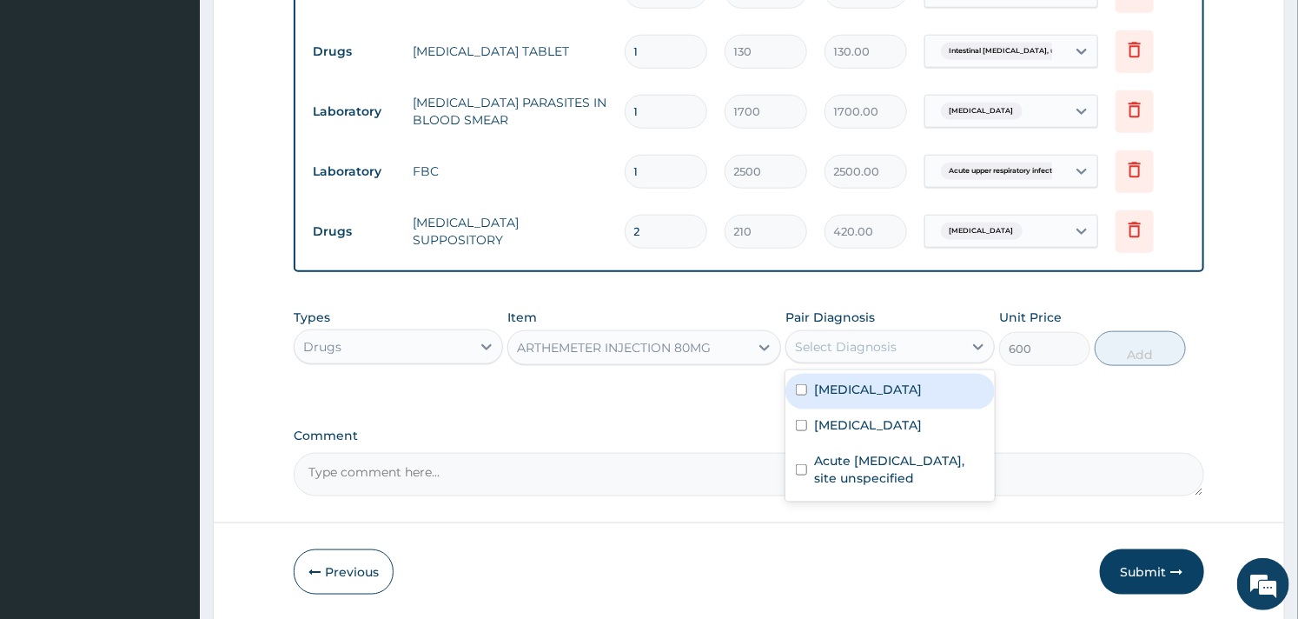
click at [852, 350] on div "Select Diagnosis" at bounding box center [846, 346] width 102 height 17
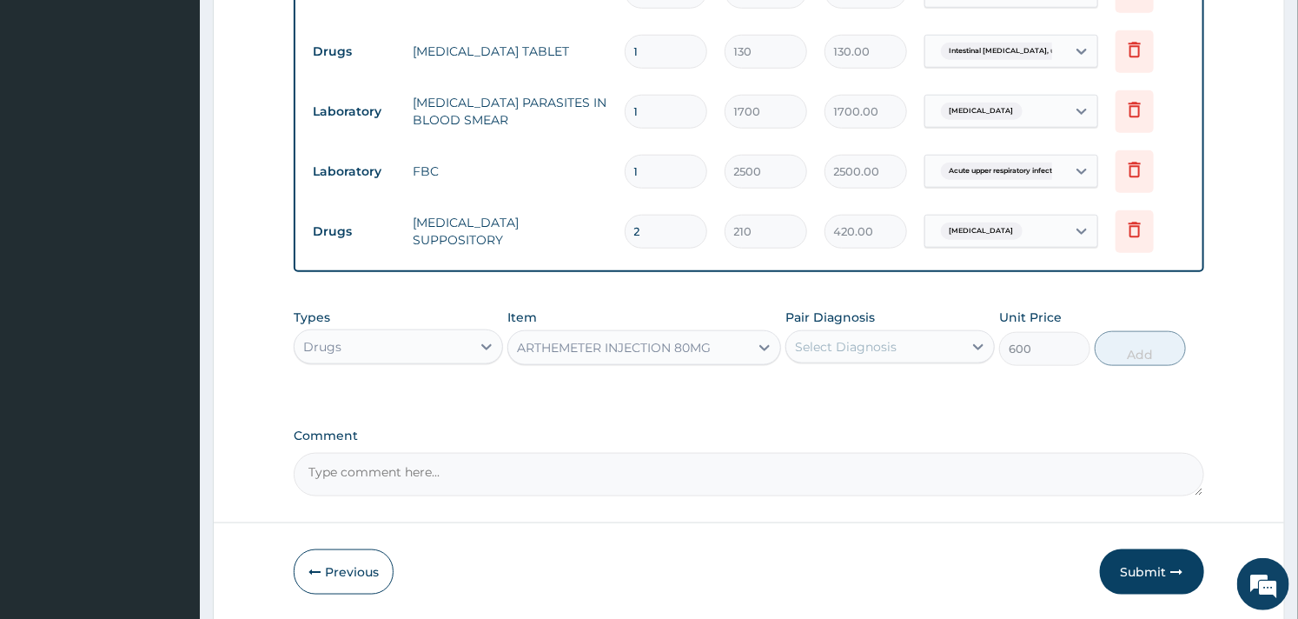
click at [825, 353] on div "Select Diagnosis" at bounding box center [846, 346] width 102 height 17
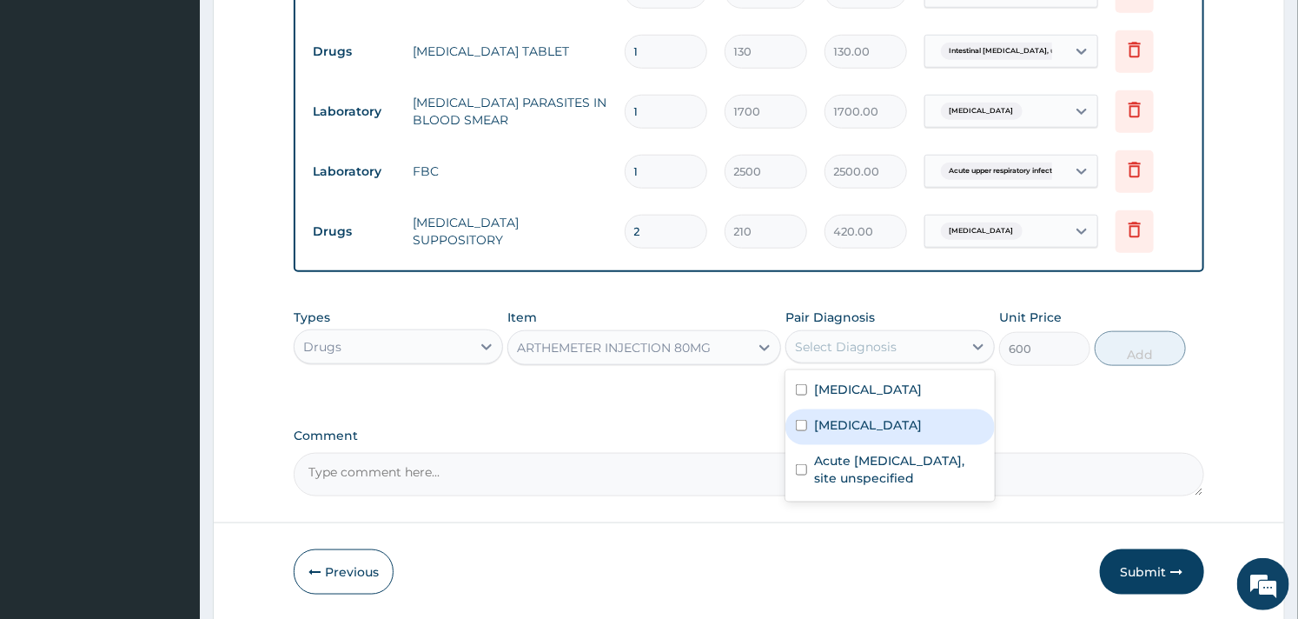
click at [838, 431] on div "Malaria, unspecified" at bounding box center [890, 427] width 209 height 36
checkbox input "true"
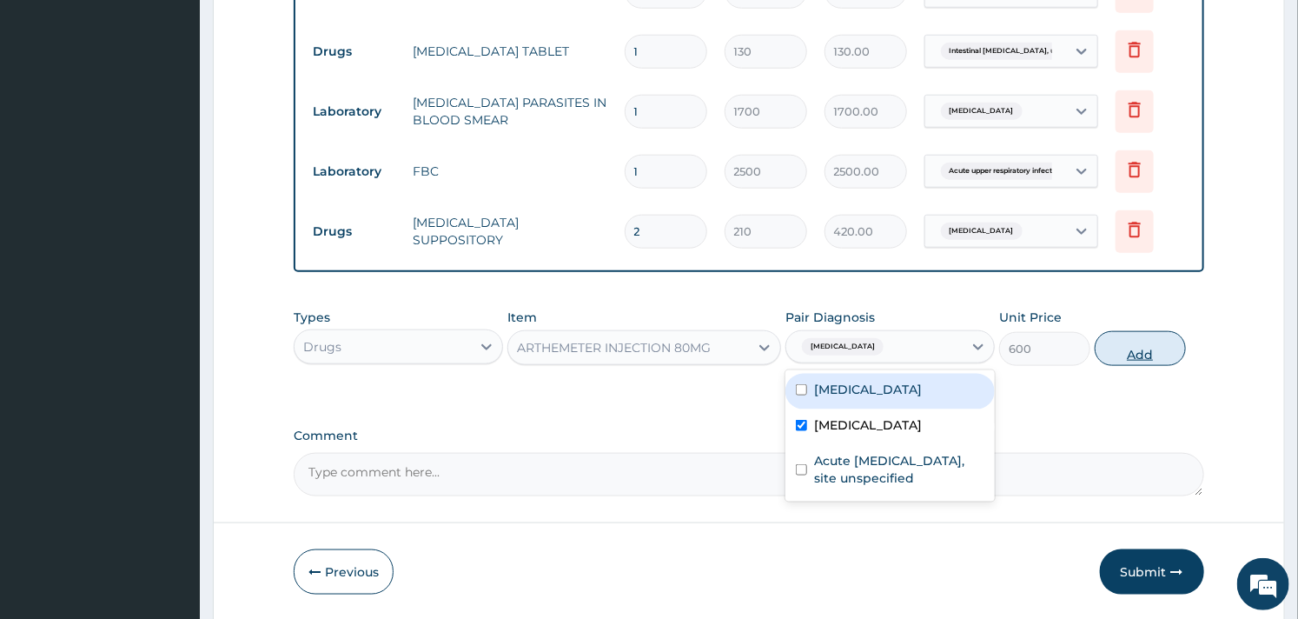
click at [1168, 348] on button "Add" at bounding box center [1140, 348] width 91 height 35
type input "0"
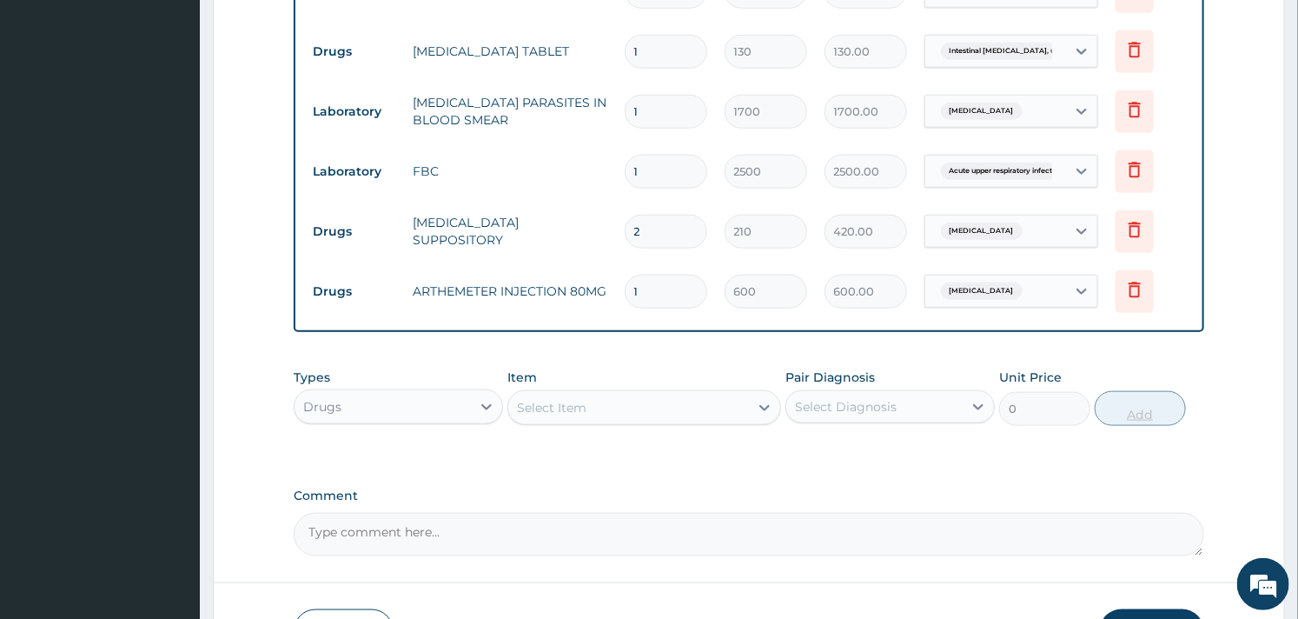
type input "0.00"
type input "3"
type input "1800.00"
type input "3"
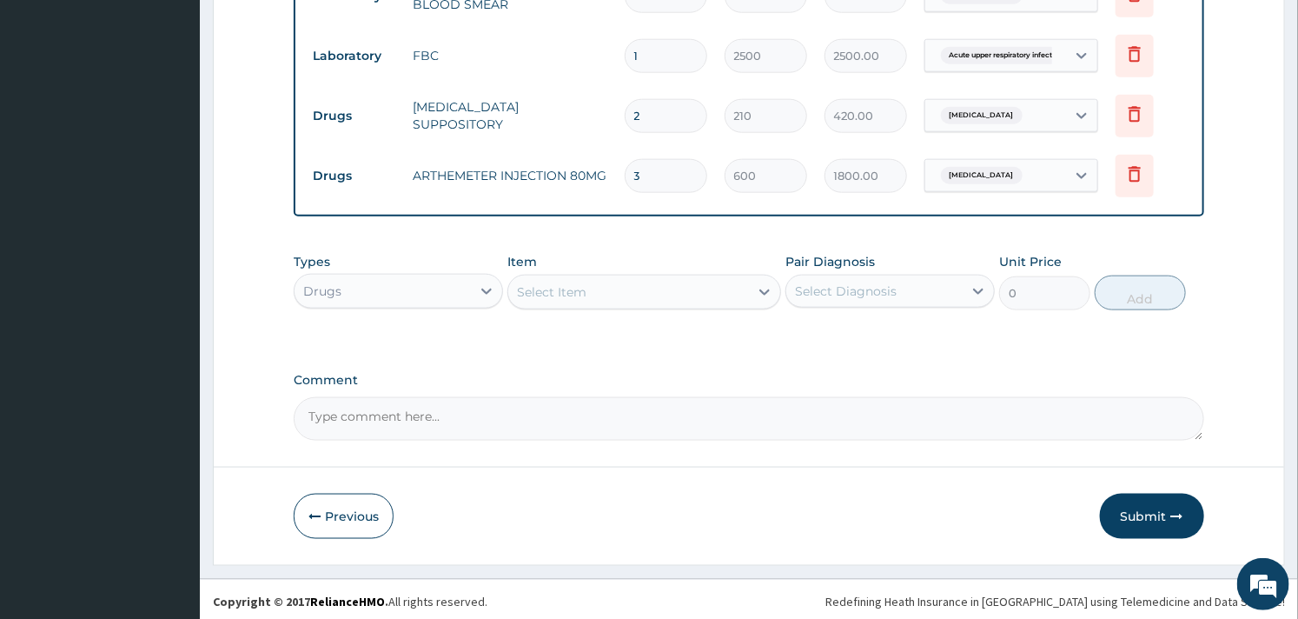
scroll to position [852, 0]
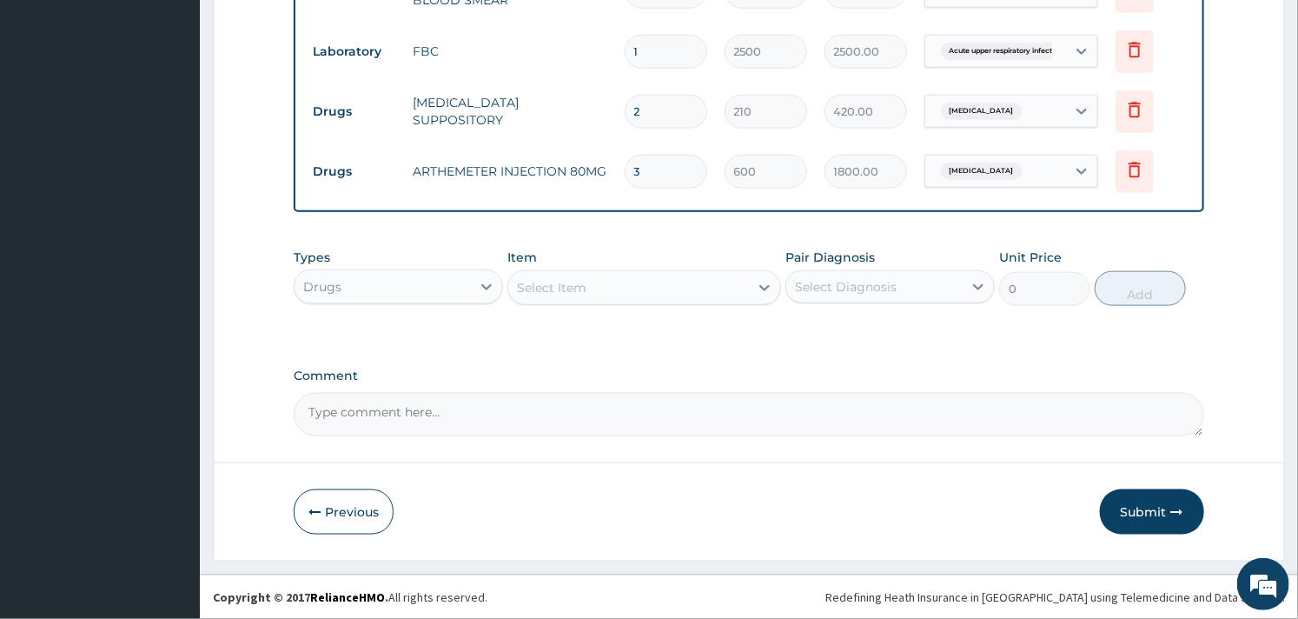
click at [583, 293] on div "Select Item" at bounding box center [552, 287] width 70 height 17
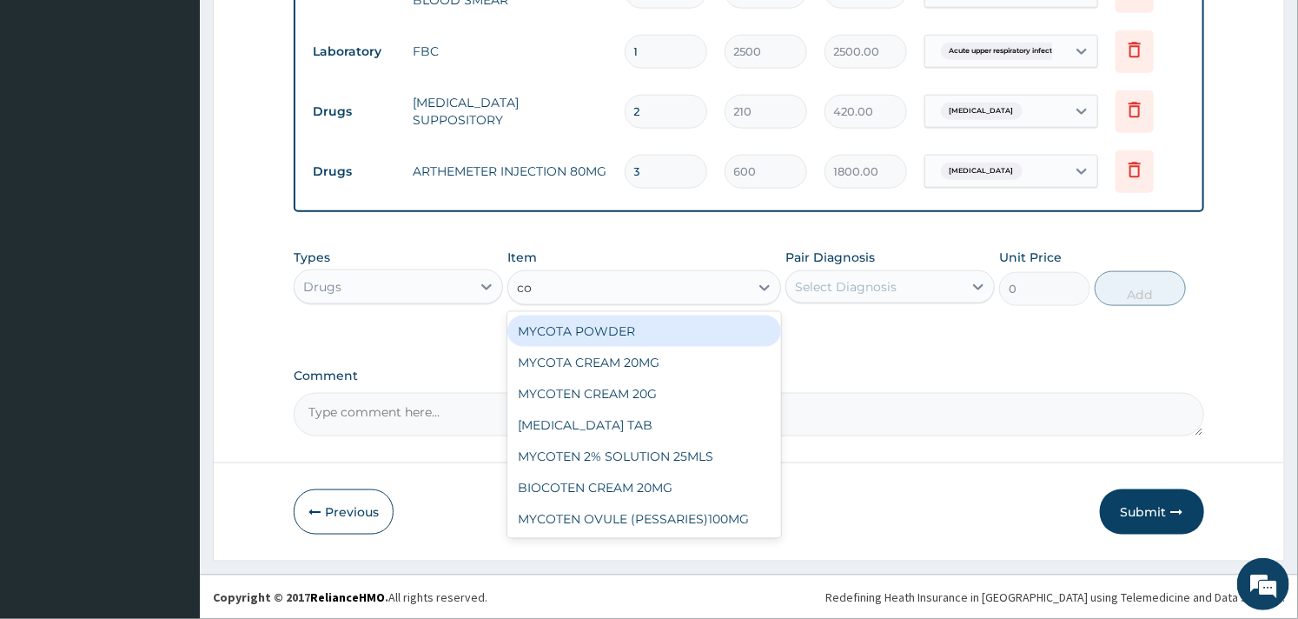
type input "c"
type input "sep"
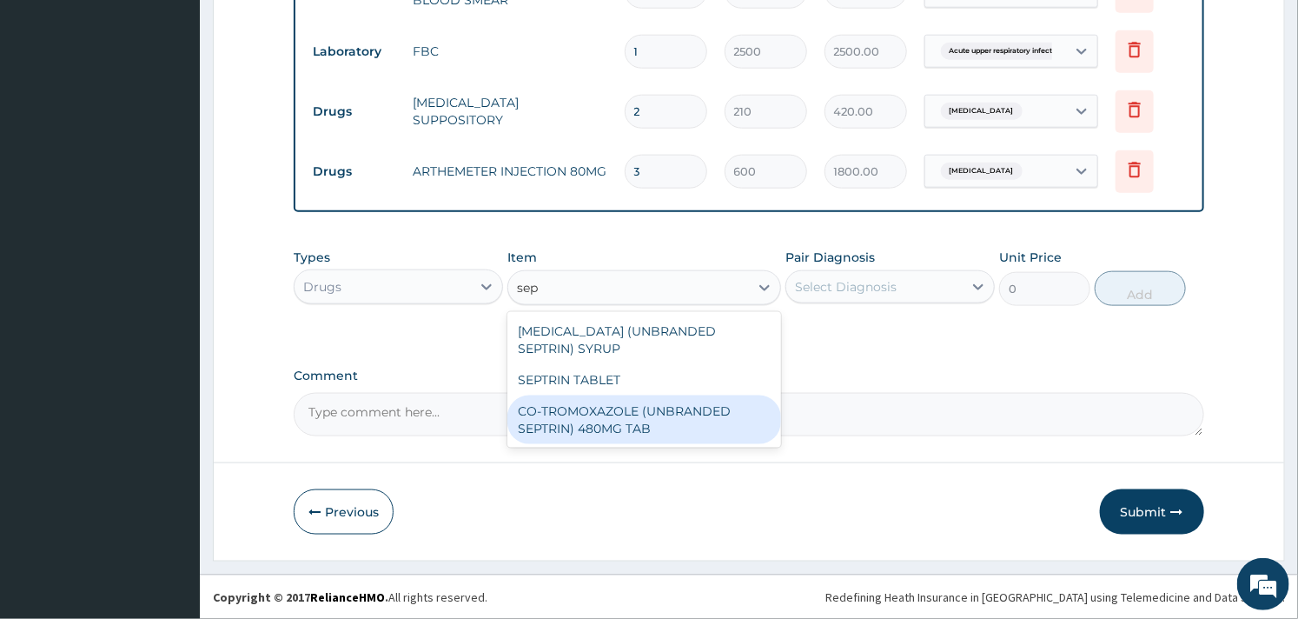
click at [591, 418] on div "CO-TROMOXAZOLE (UNBRANDED SEPTRIN) 480MG TAB" at bounding box center [643, 419] width 273 height 49
type input "31.2"
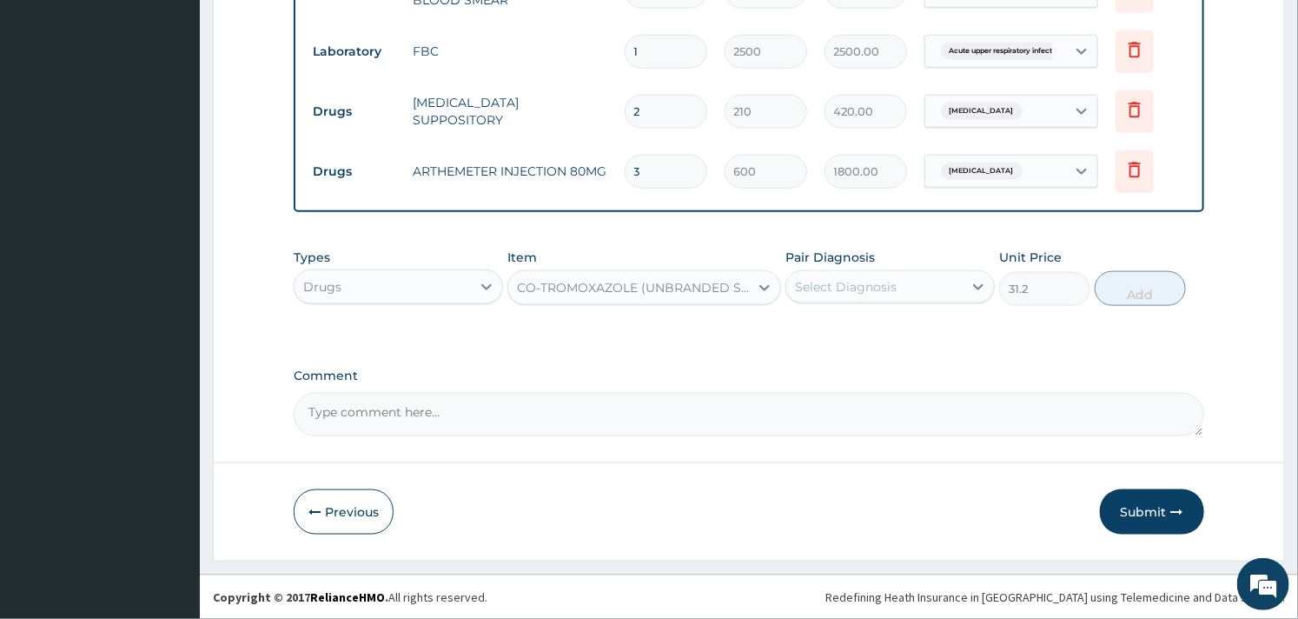
click at [641, 288] on div "CO-TROMOXAZOLE (UNBRANDED SEPTRIN) 480MG TAB" at bounding box center [633, 287] width 233 height 17
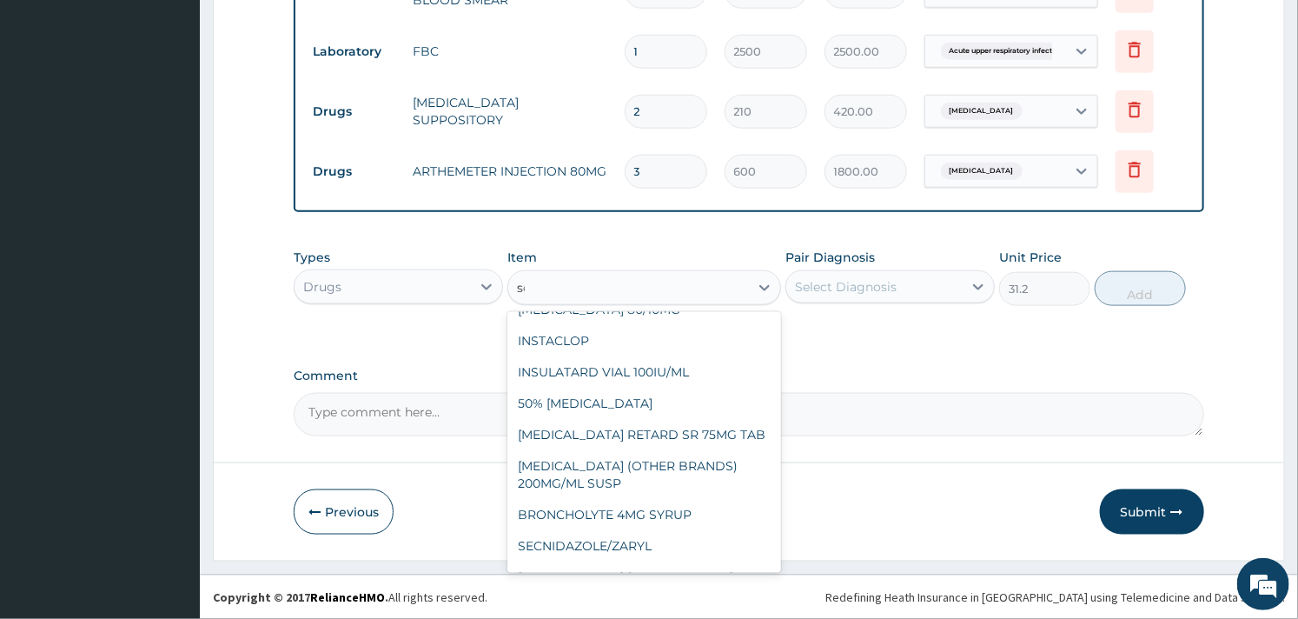
scroll to position [623, 0]
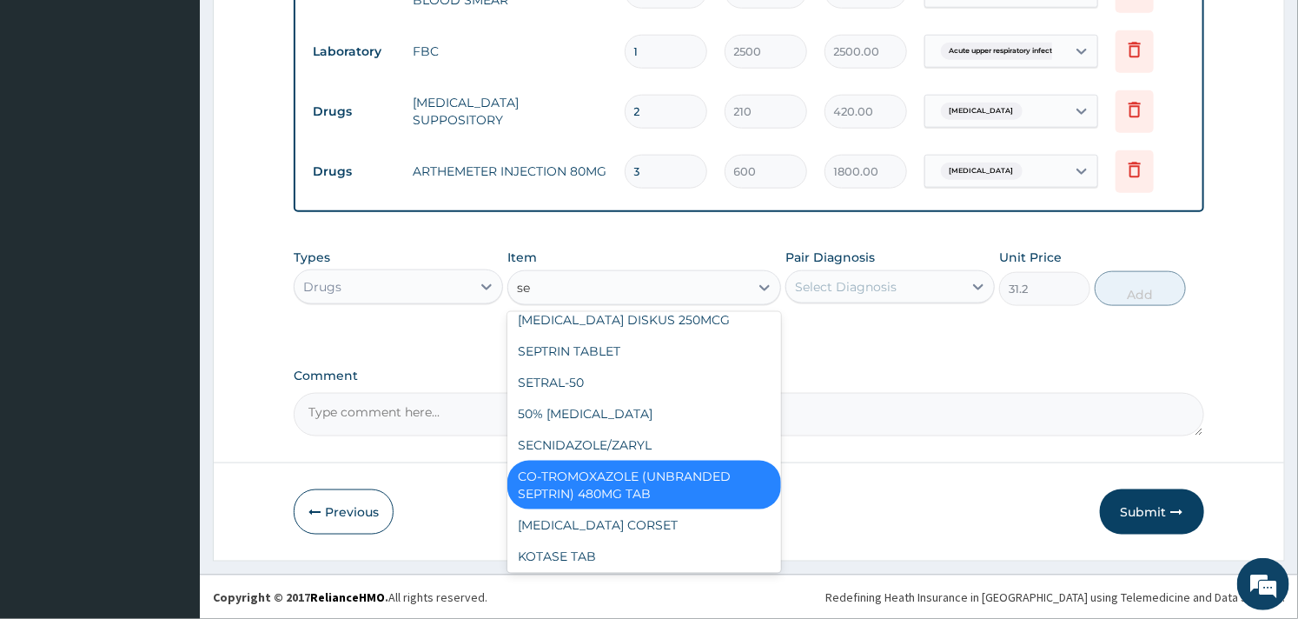
type input "sep"
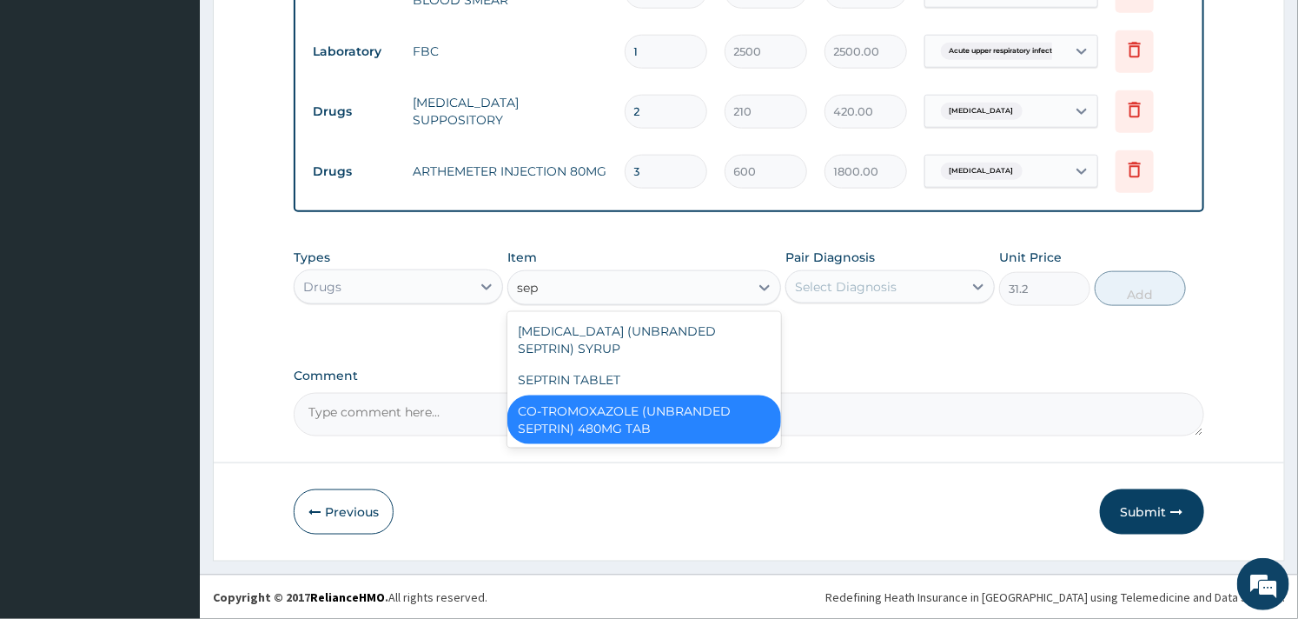
scroll to position [0, 0]
click at [612, 382] on div "SEPTRIN TABLET" at bounding box center [643, 379] width 273 height 31
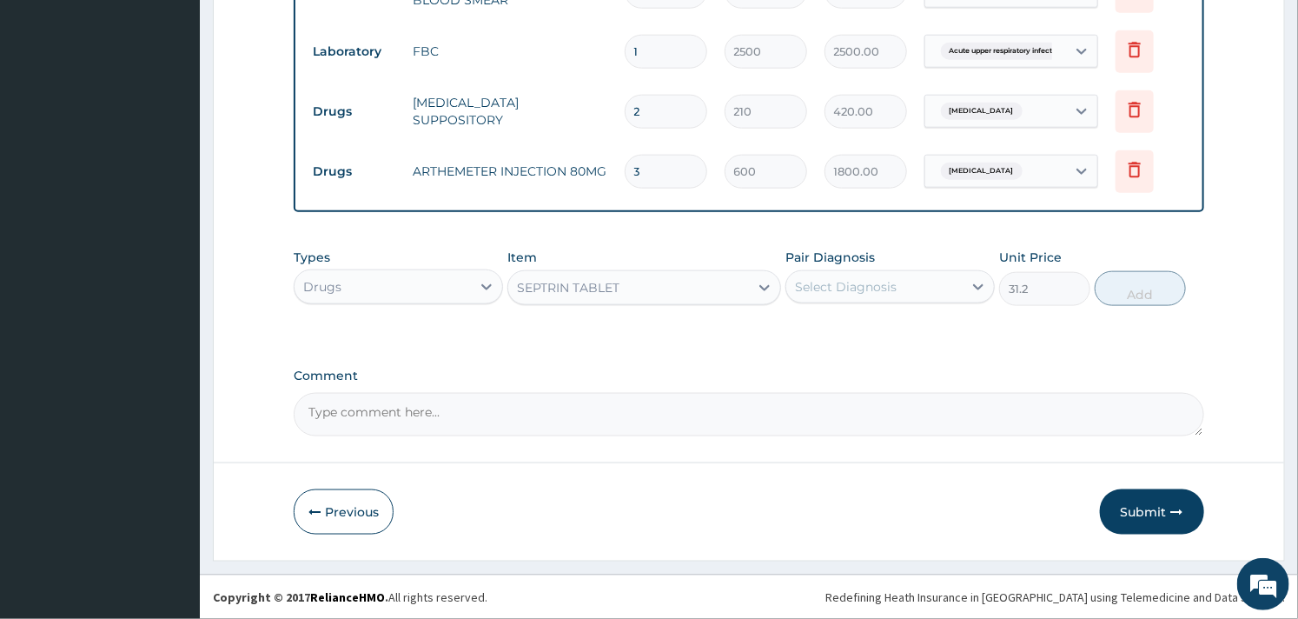
click at [896, 287] on div "Select Diagnosis" at bounding box center [874, 287] width 176 height 28
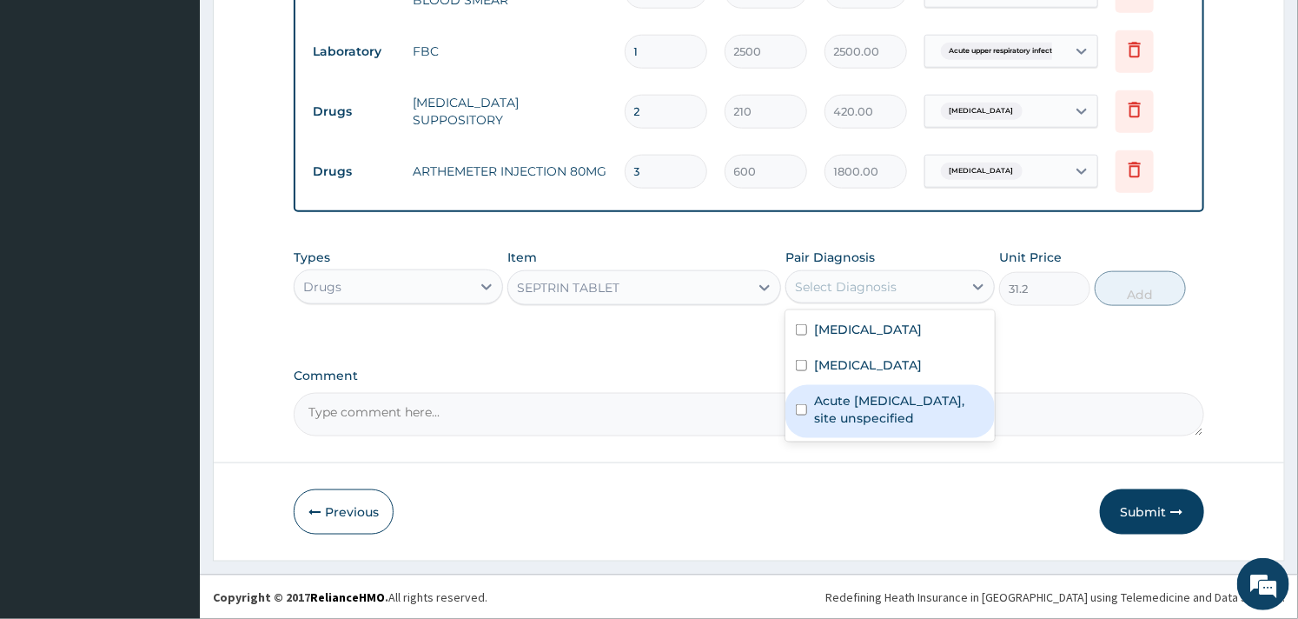
click at [845, 417] on label "Acute upper respiratory infection, site unspecified" at bounding box center [899, 409] width 170 height 35
checkbox input "true"
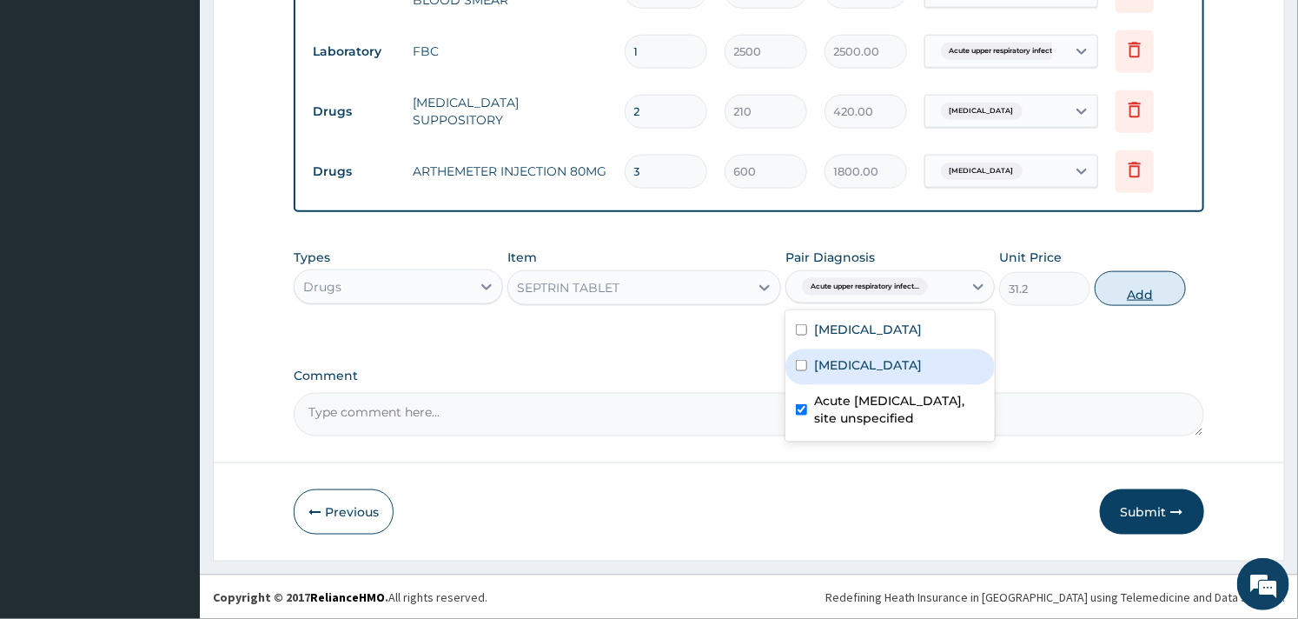
click at [1162, 288] on button "Add" at bounding box center [1140, 288] width 91 height 35
type input "0"
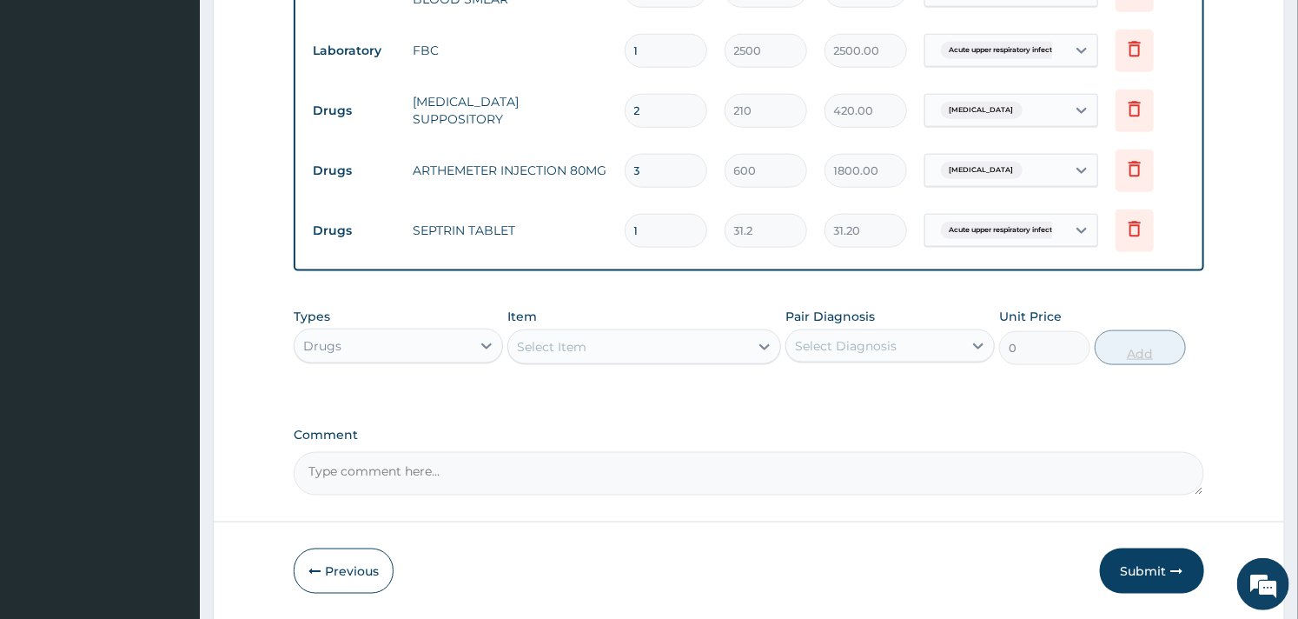
type input "10"
type input "312.00"
type input "10"
click at [588, 342] on div "Select Item" at bounding box center [628, 347] width 240 height 28
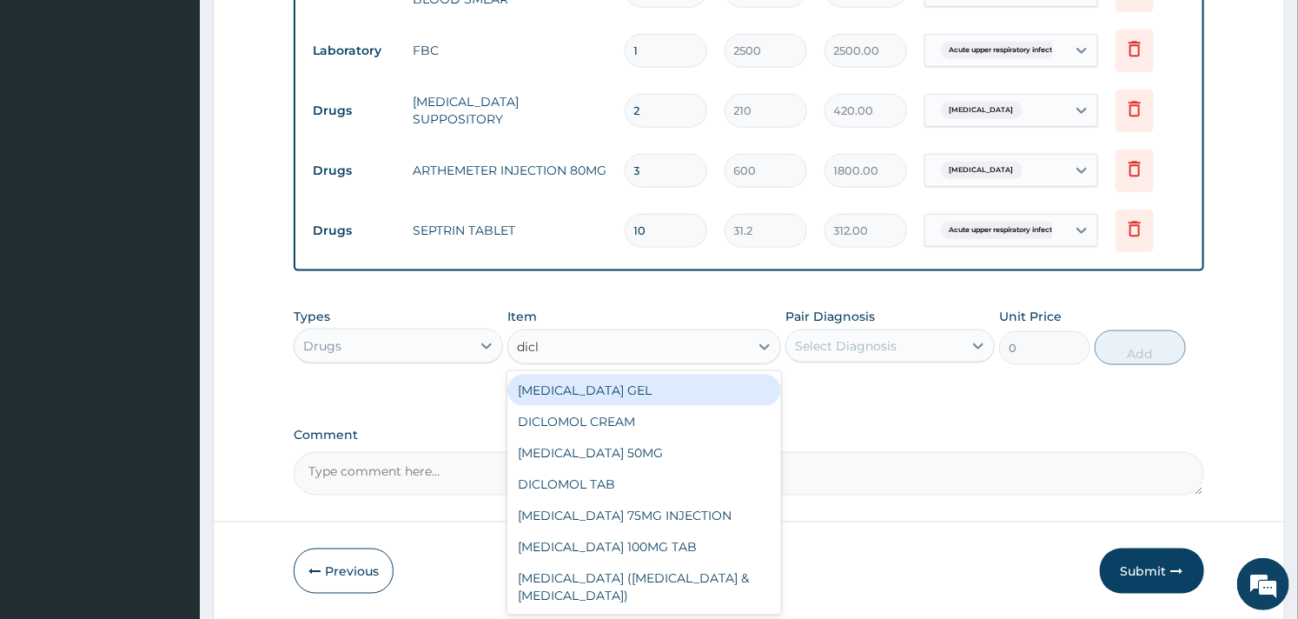
type input "diclo"
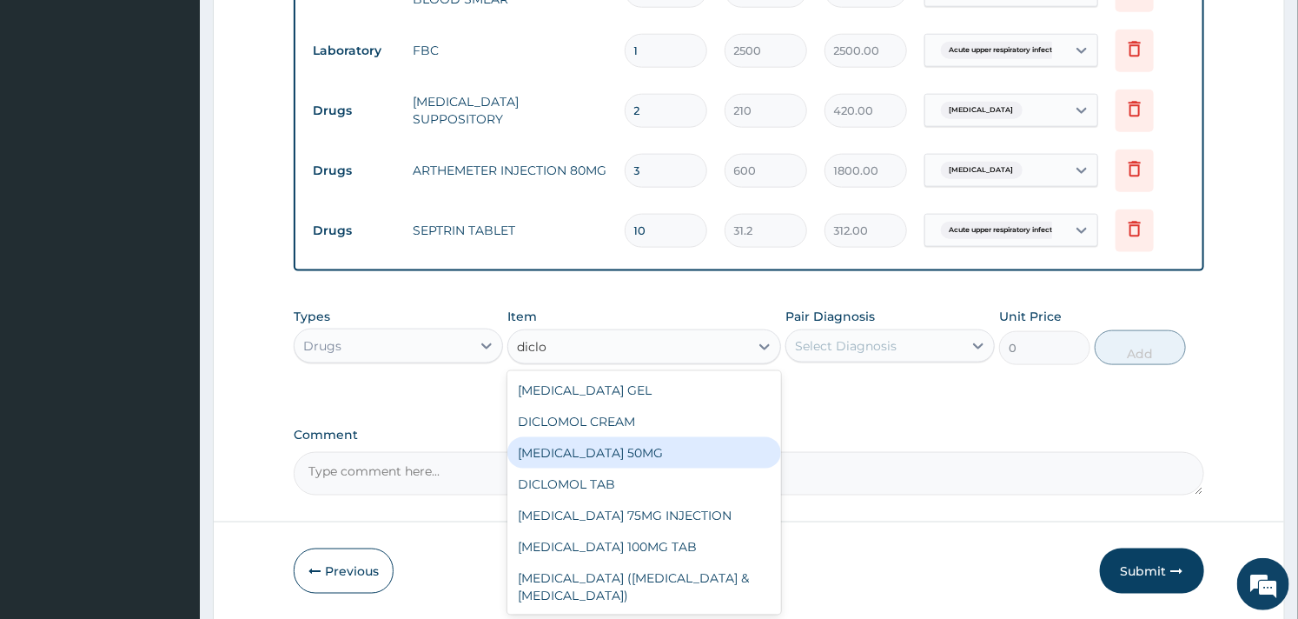
click at [613, 444] on div "DICLOFENAC SODIUM 50MG" at bounding box center [643, 452] width 273 height 31
type input "45"
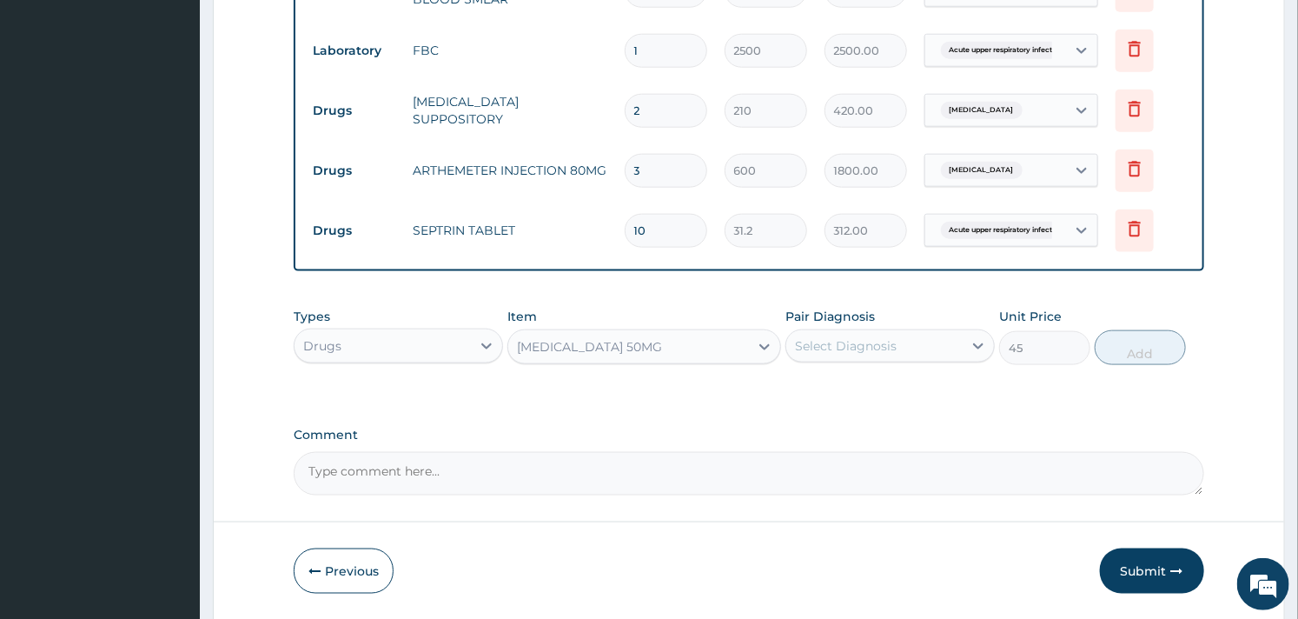
click at [902, 341] on div "Select Diagnosis" at bounding box center [874, 346] width 176 height 28
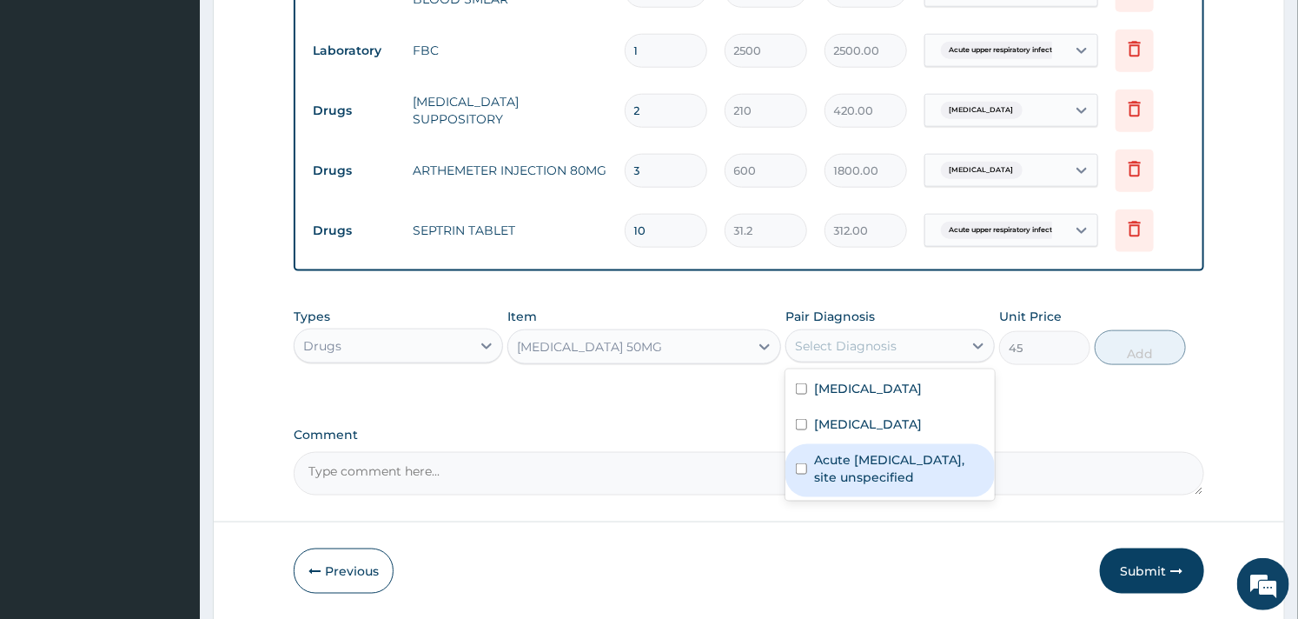
click at [871, 478] on label "Acute upper respiratory infection, site unspecified" at bounding box center [899, 468] width 170 height 35
checkbox input "true"
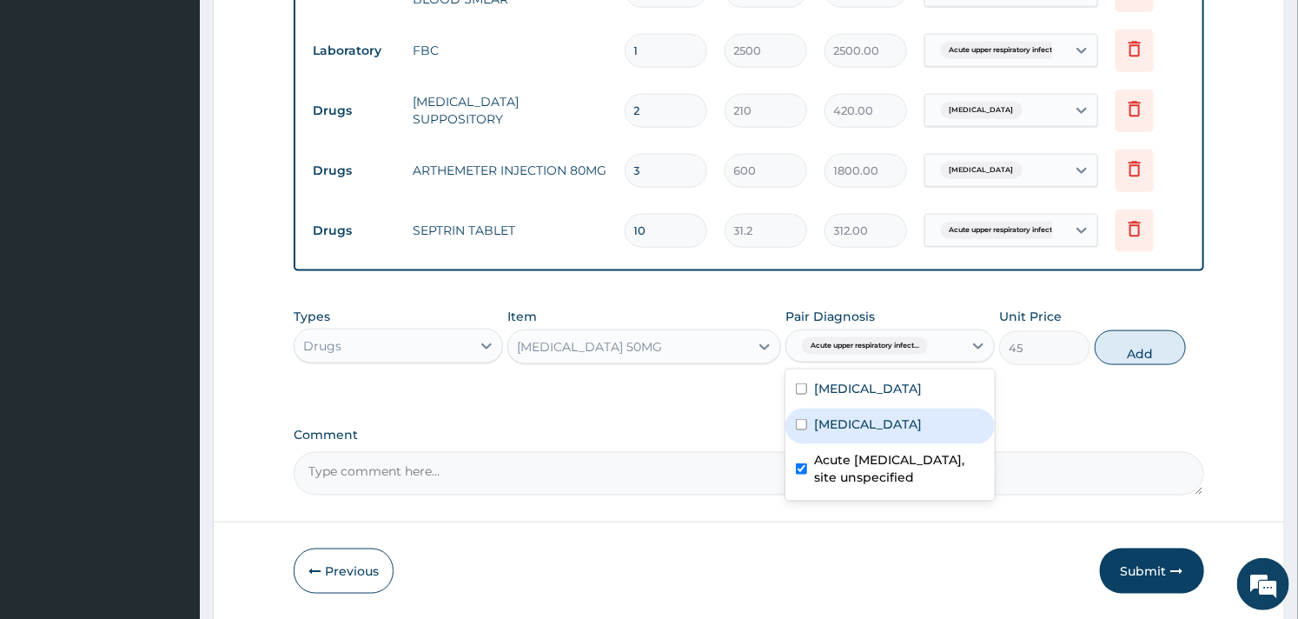
click at [887, 444] on div "Malaria, unspecified" at bounding box center [890, 426] width 209 height 36
checkbox input "true"
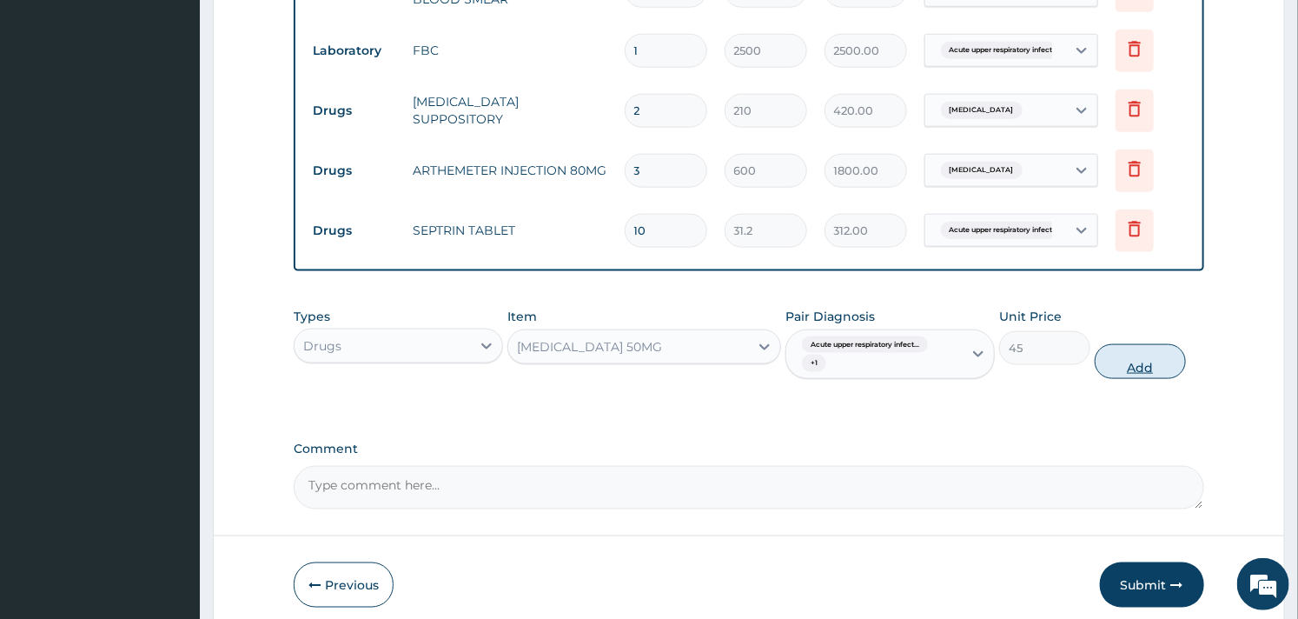
click at [1143, 350] on button "Add" at bounding box center [1140, 361] width 91 height 35
type input "0"
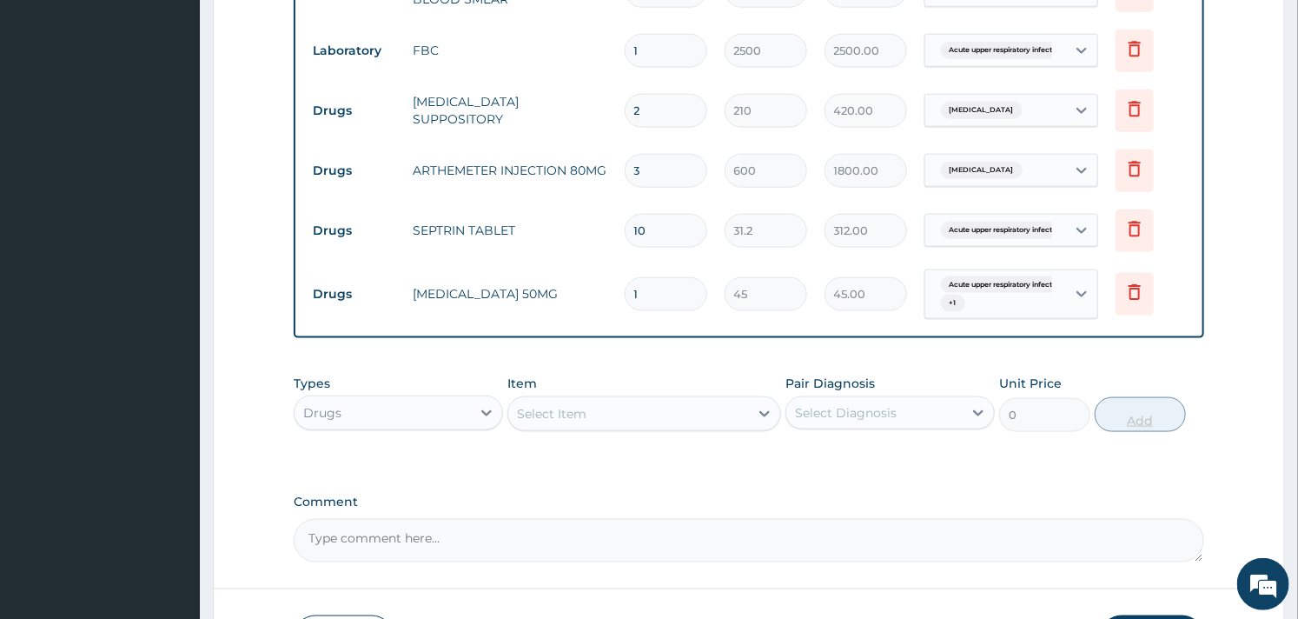
type input "10"
type input "450.00"
type input "10"
click at [711, 369] on div "Types Drugs Item Select Item Pair Diagnosis Select Diagnosis Unit Price 0 Add" at bounding box center [749, 403] width 910 height 75
click at [692, 417] on div "Select Item" at bounding box center [628, 414] width 240 height 28
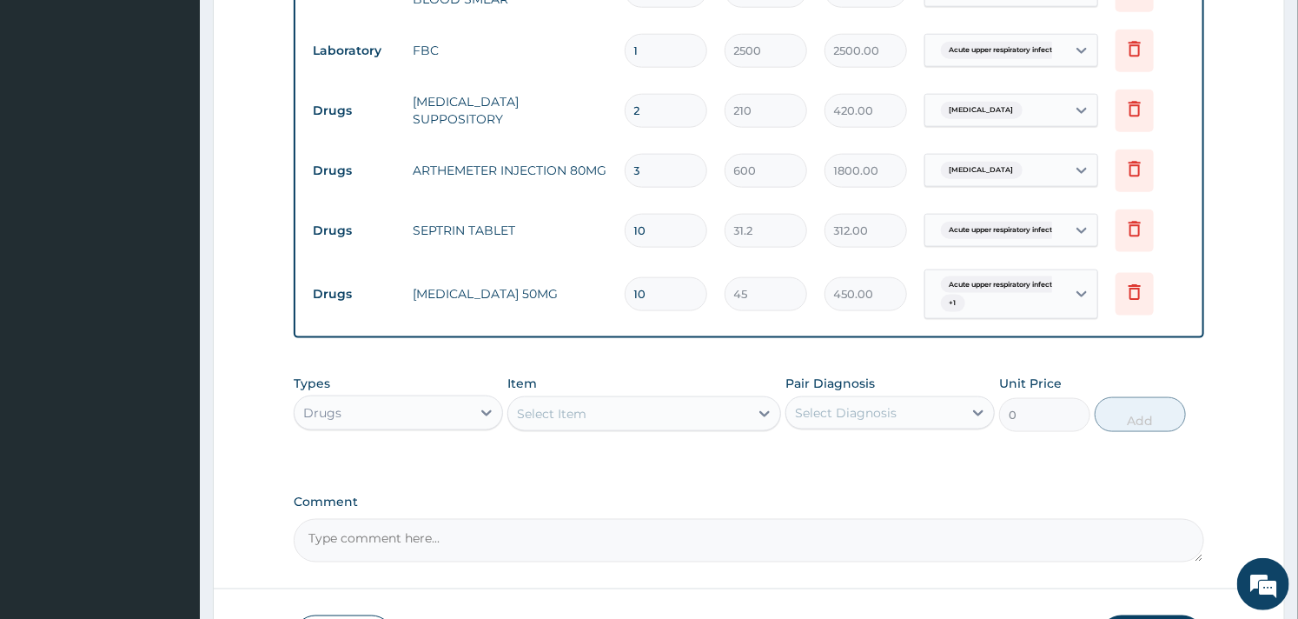
click at [566, 409] on div "Select Item" at bounding box center [552, 413] width 70 height 17
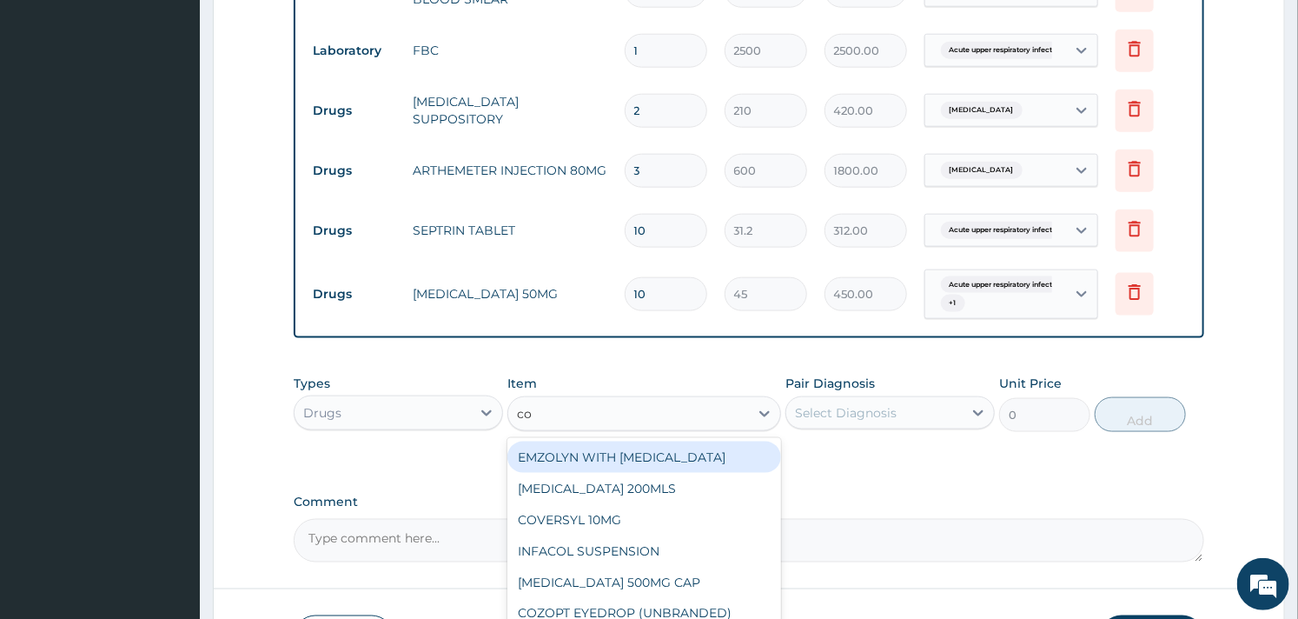
type input "coa"
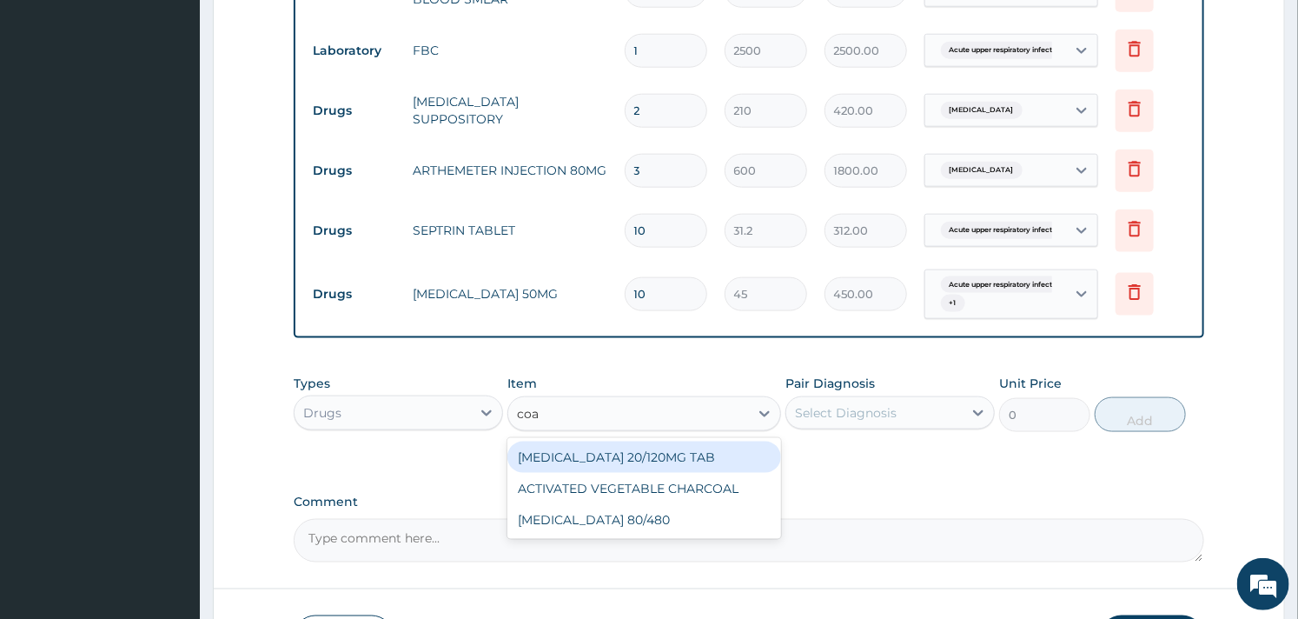
click at [571, 462] on div "COARTEM 20/120MG TAB" at bounding box center [643, 456] width 273 height 31
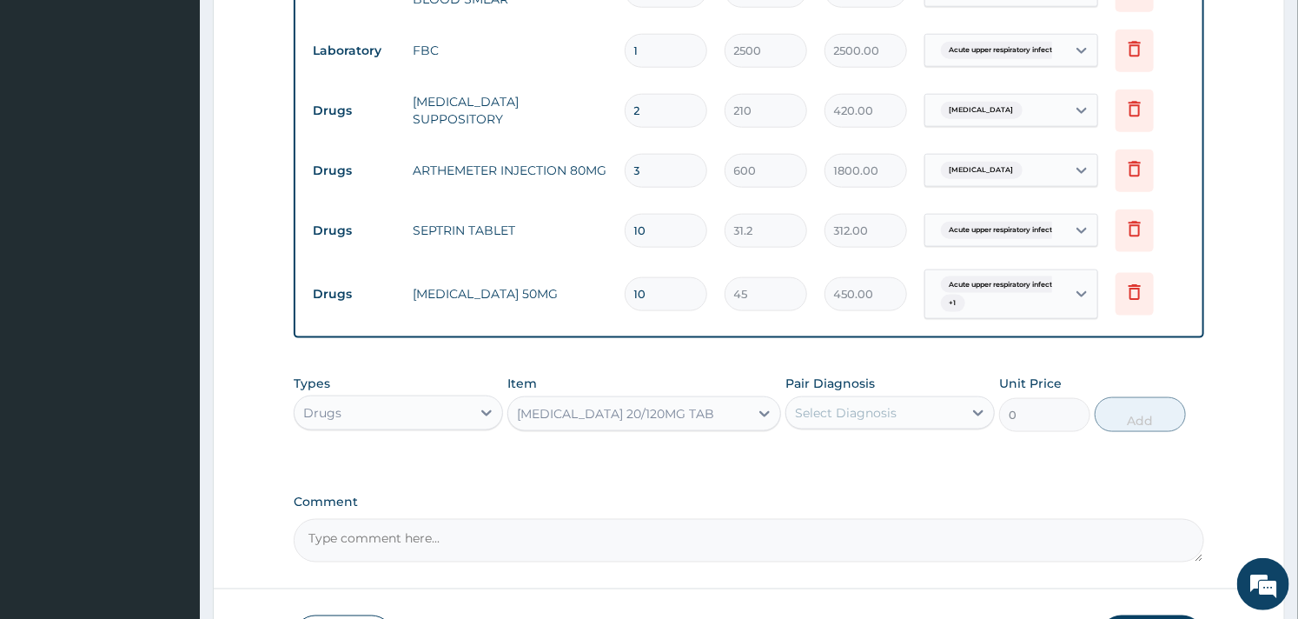
click at [881, 413] on div "Select Diagnosis" at bounding box center [846, 412] width 102 height 17
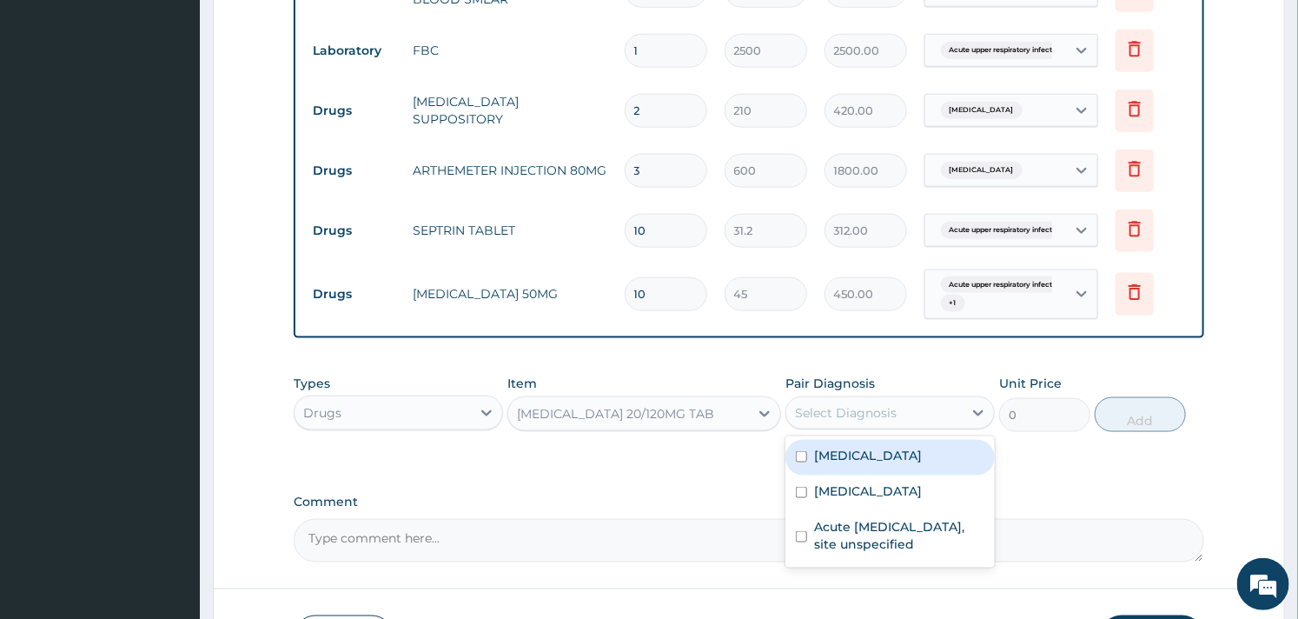
click at [657, 418] on div "COARTEM 20/120MG TAB" at bounding box center [615, 413] width 197 height 17
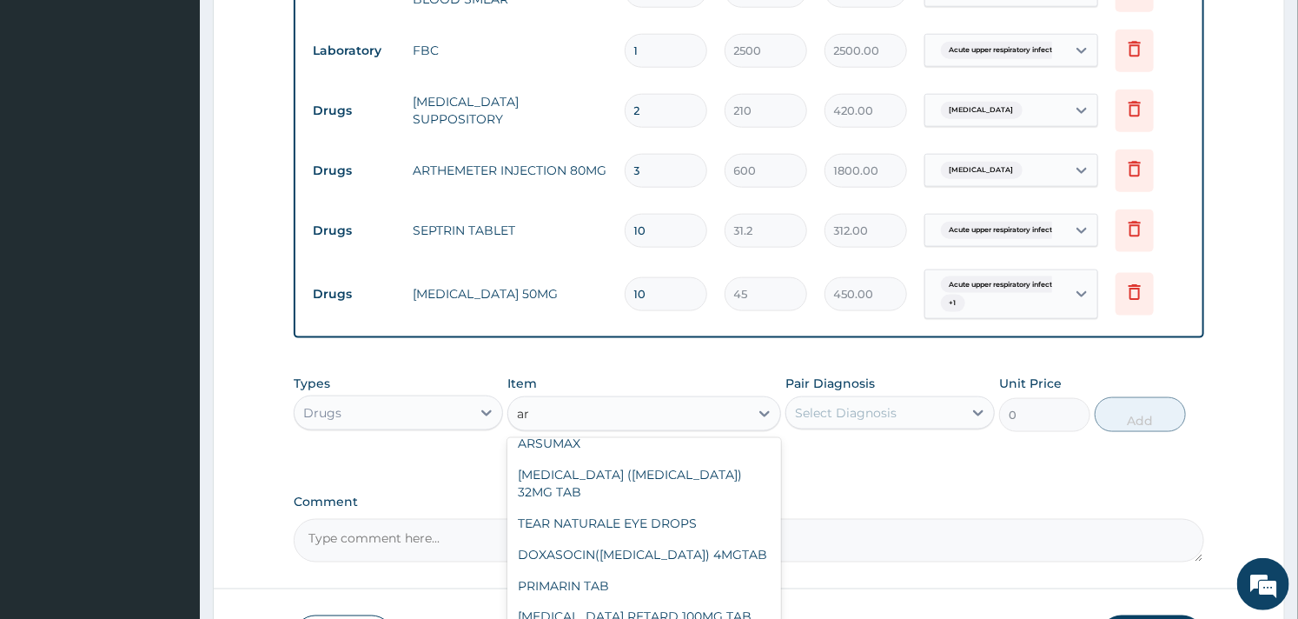
scroll to position [575, 0]
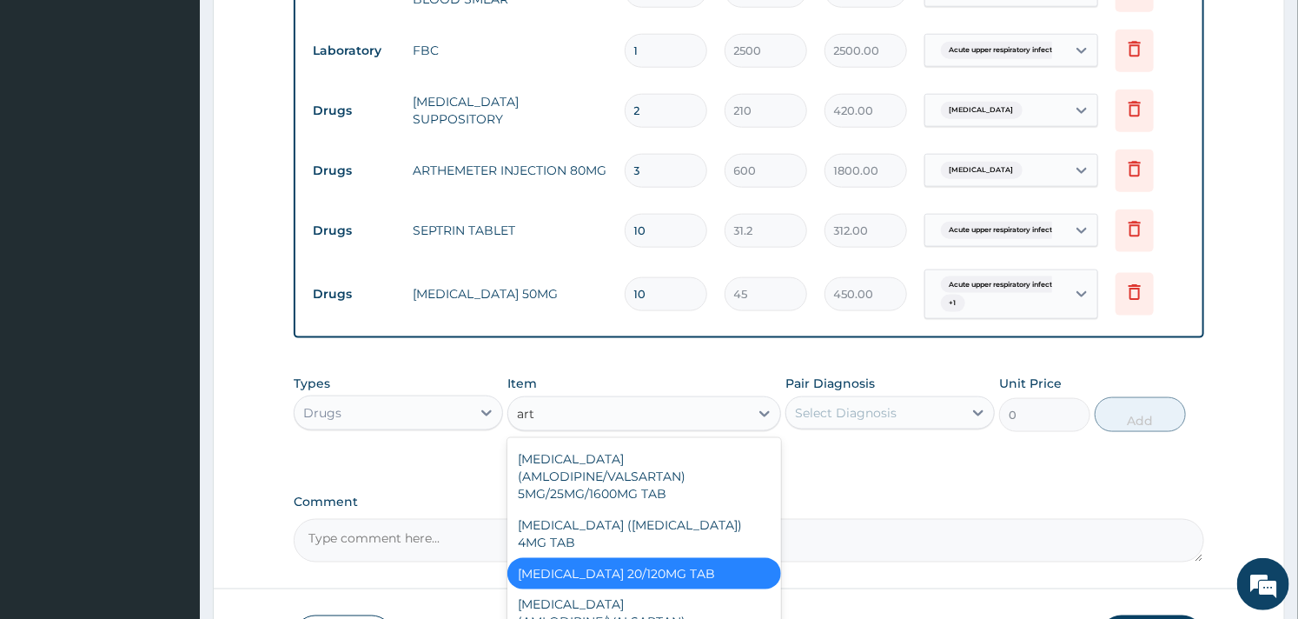
type input "arte"
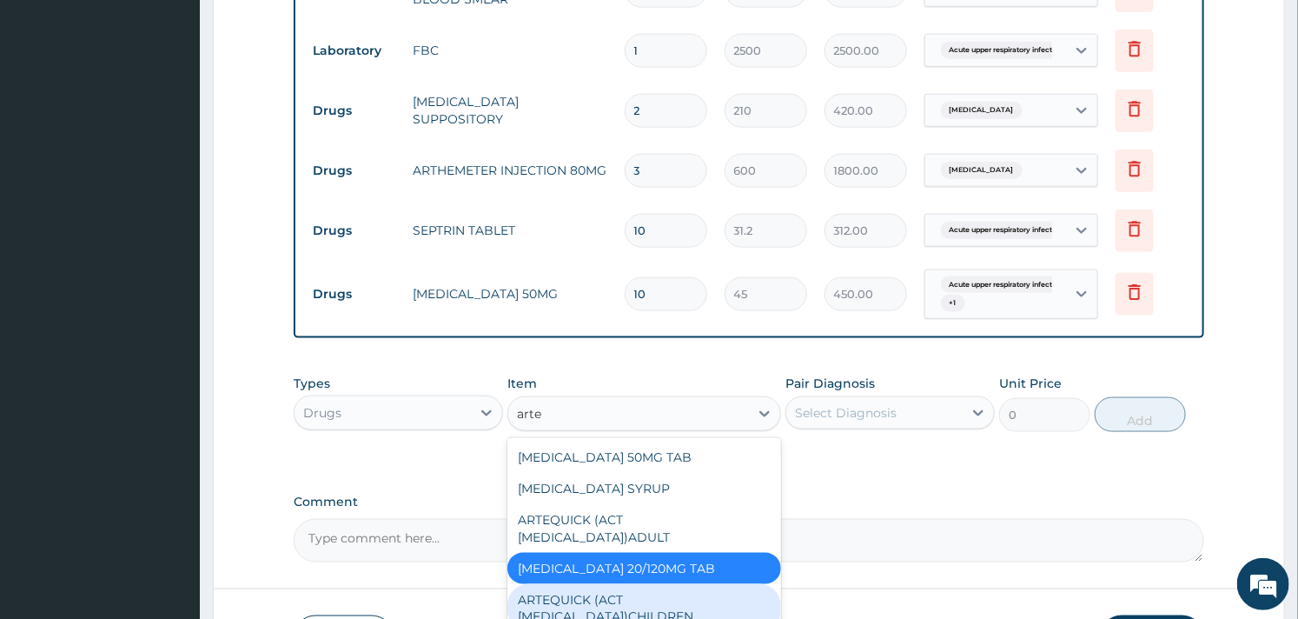
click at [608, 596] on div "ARTEQUICK (ACT ANTIMALARIAL)CHILDREN" at bounding box center [643, 608] width 273 height 49
type input "1750"
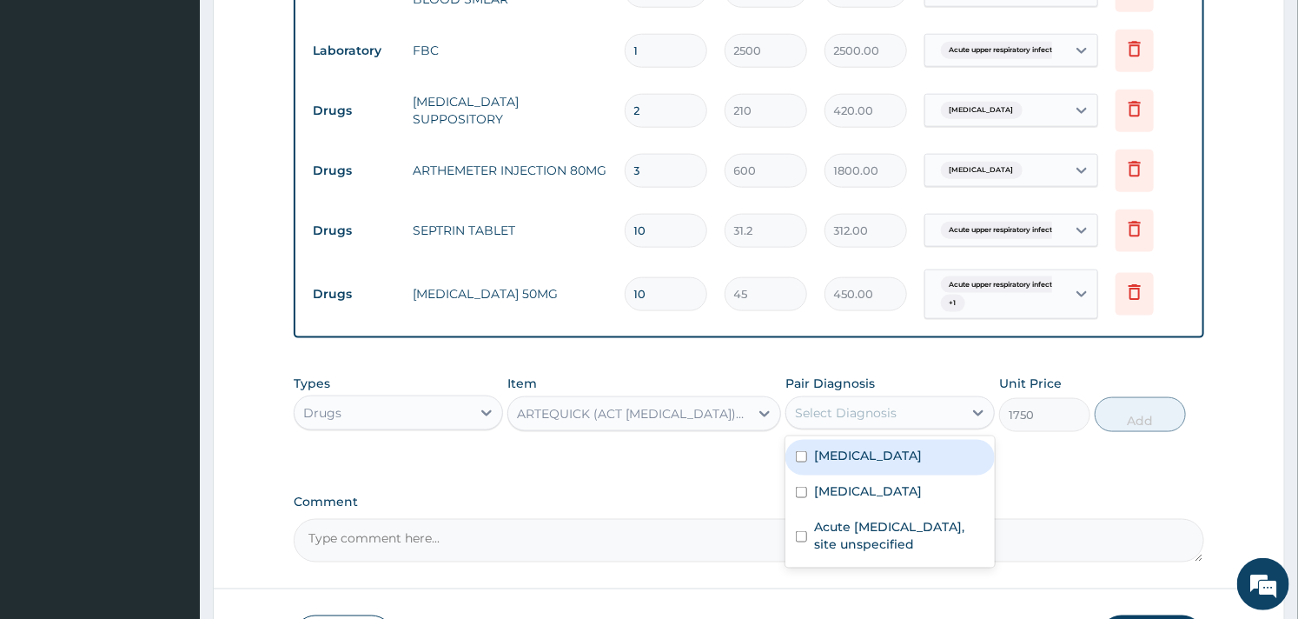
click at [861, 415] on div "Select Diagnosis" at bounding box center [846, 412] width 102 height 17
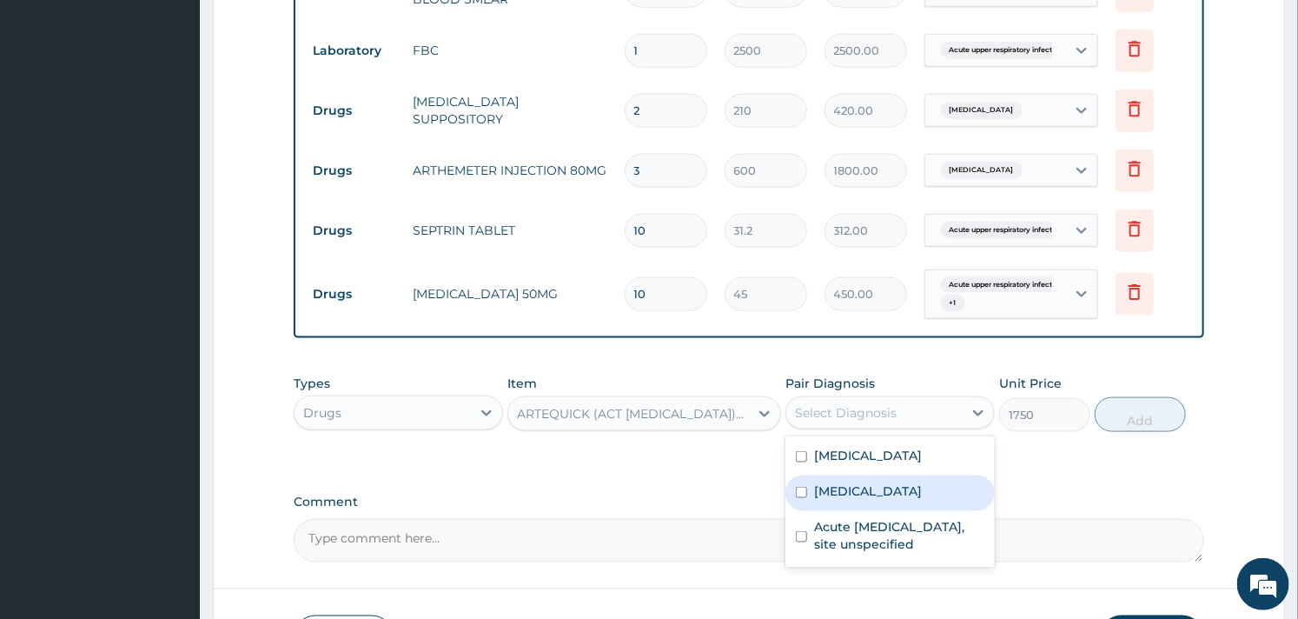
click at [853, 500] on label "Malaria, unspecified" at bounding box center [868, 490] width 108 height 17
checkbox input "true"
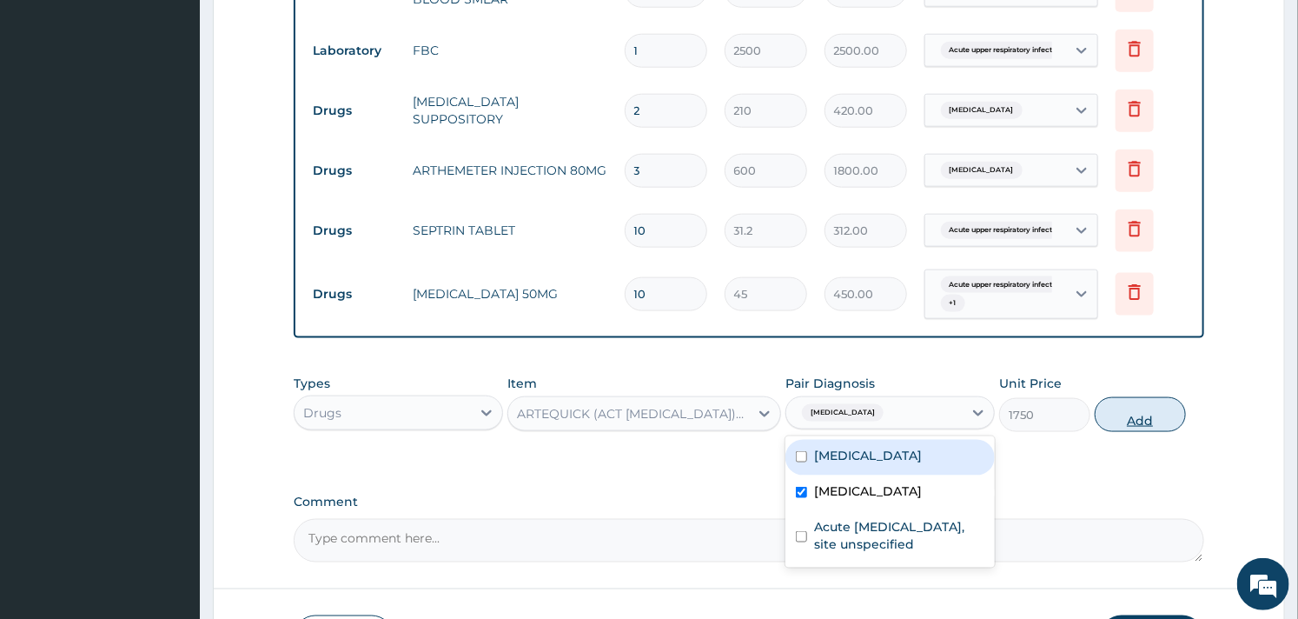
click at [1150, 421] on button "Add" at bounding box center [1140, 414] width 91 height 35
type input "0"
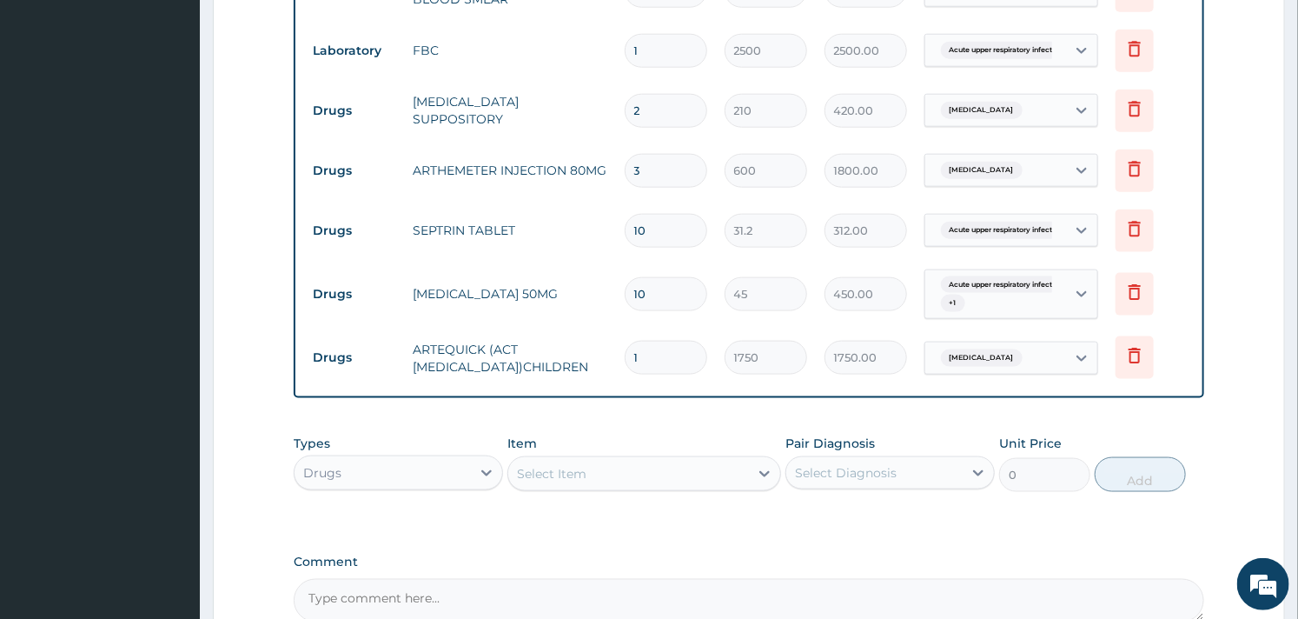
click at [603, 479] on div "Select Item" at bounding box center [628, 474] width 240 height 28
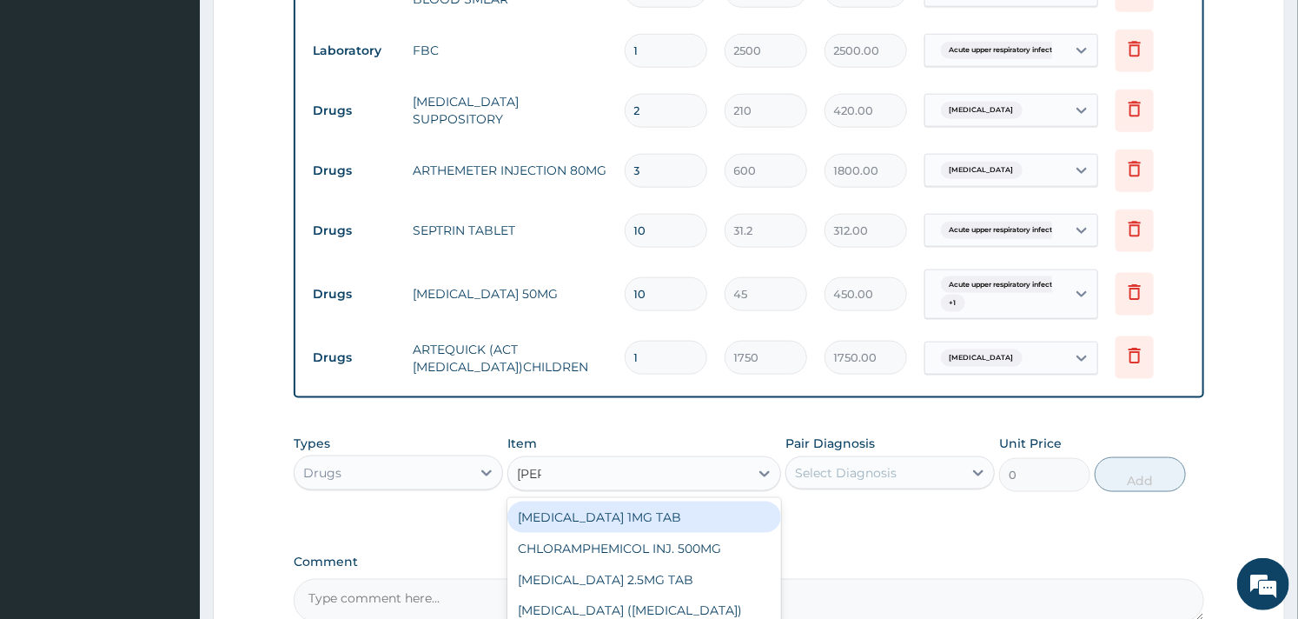
type input "lorat"
click at [598, 530] on div "LORATIDINE 10MG TAB" at bounding box center [643, 516] width 273 height 31
type input "45"
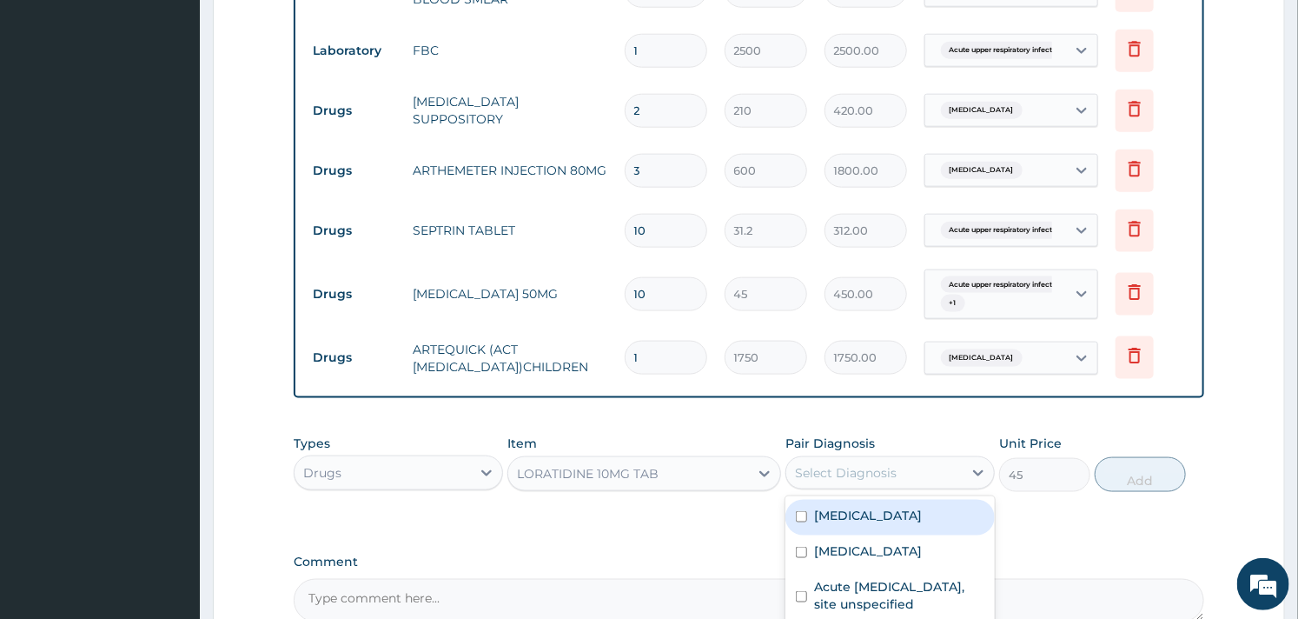
click at [864, 472] on div "Select Diagnosis" at bounding box center [846, 472] width 102 height 17
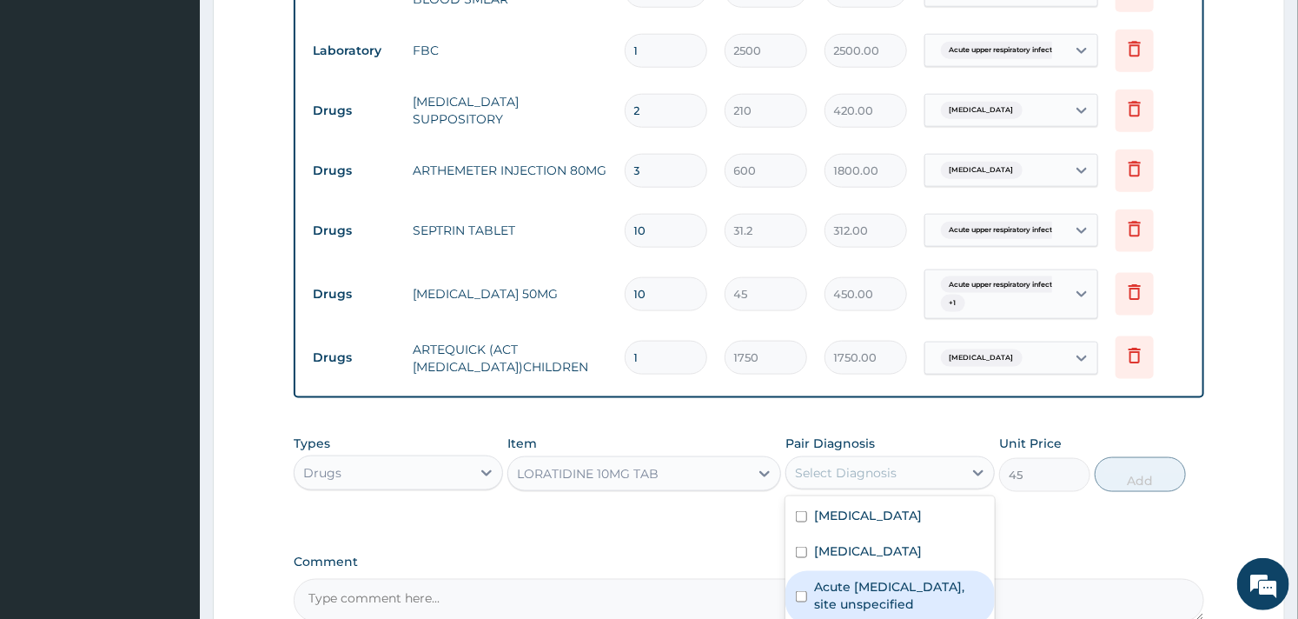
click at [861, 600] on label "Acute upper respiratory infection, site unspecified" at bounding box center [899, 595] width 170 height 35
checkbox input "true"
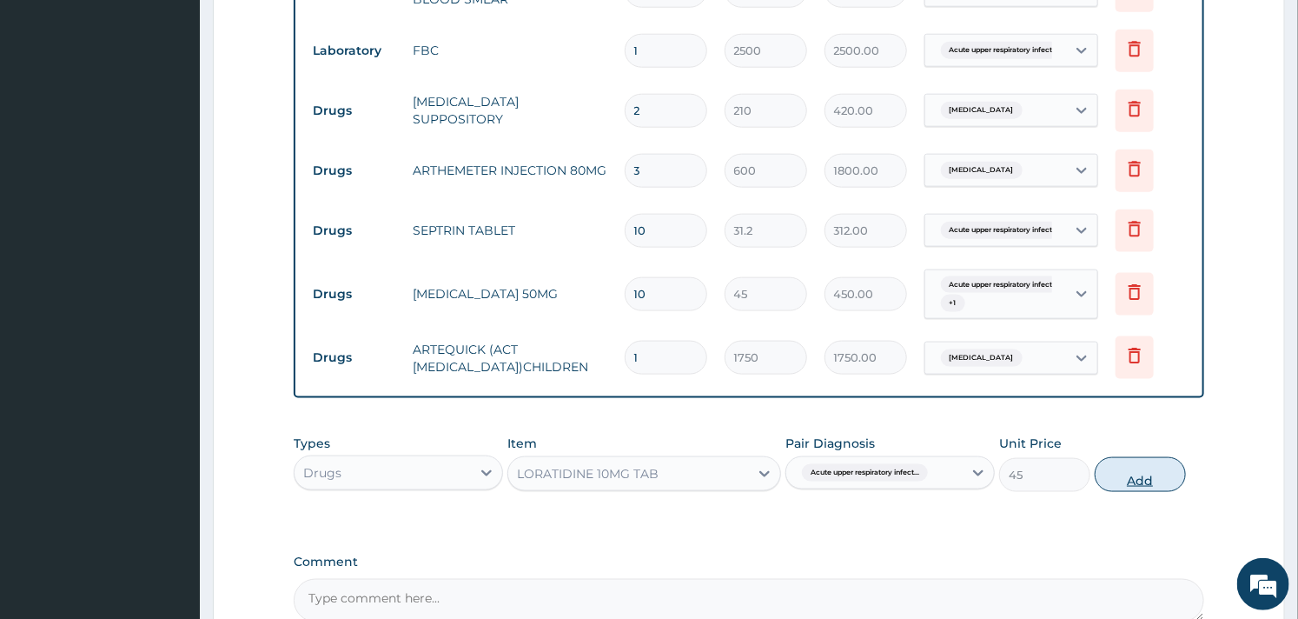
click at [1142, 481] on button "Add" at bounding box center [1140, 474] width 91 height 35
type input "0"
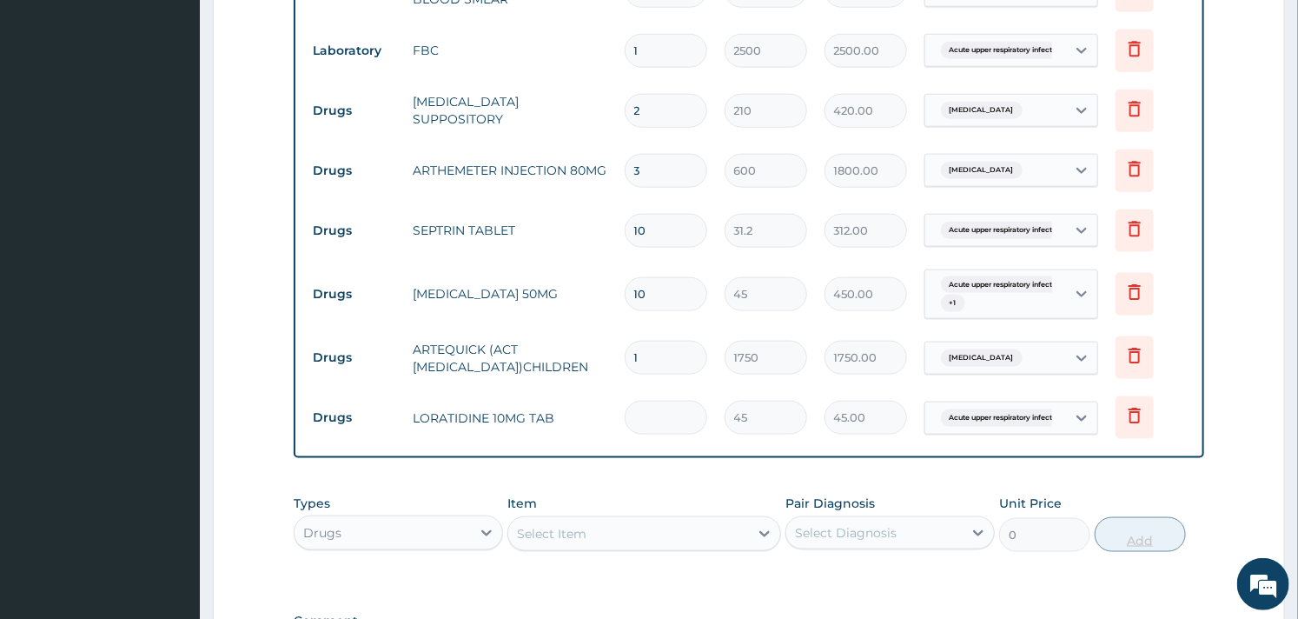
type input "0.00"
type input "5"
type input "225.00"
type input "5"
click at [926, 452] on div "Type Name Quantity Unit Price Total Price Pair Diagnosis Actions Procedures GP …" at bounding box center [749, 126] width 910 height 665
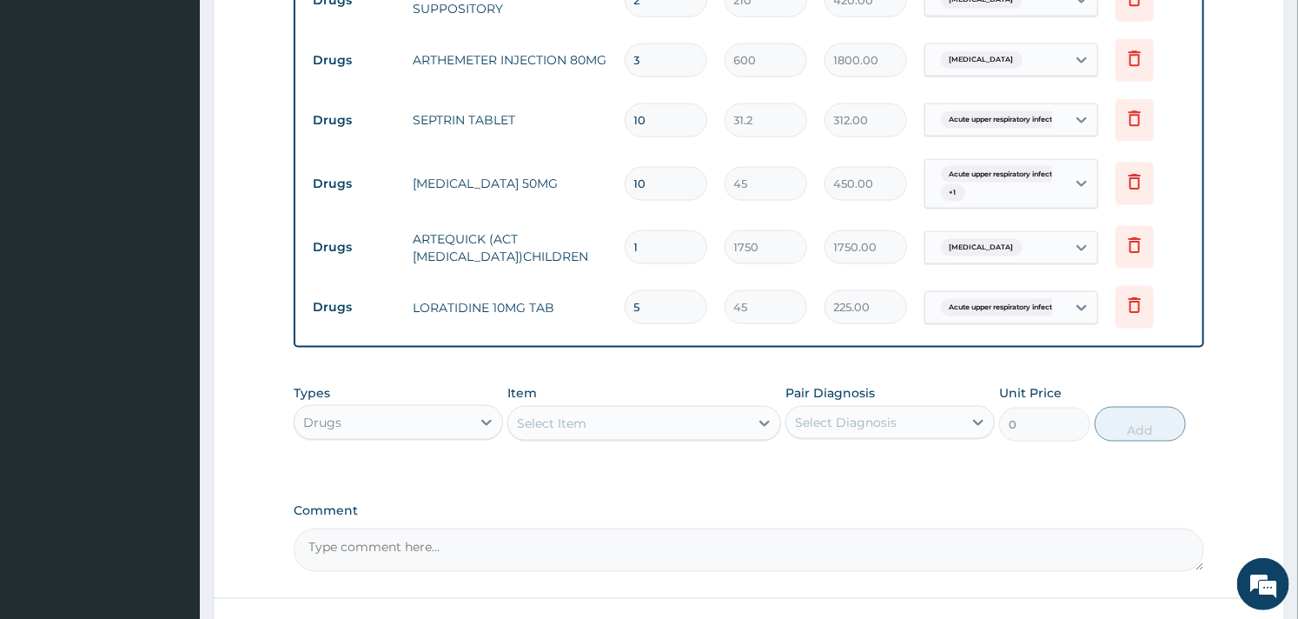
scroll to position [968, 0]
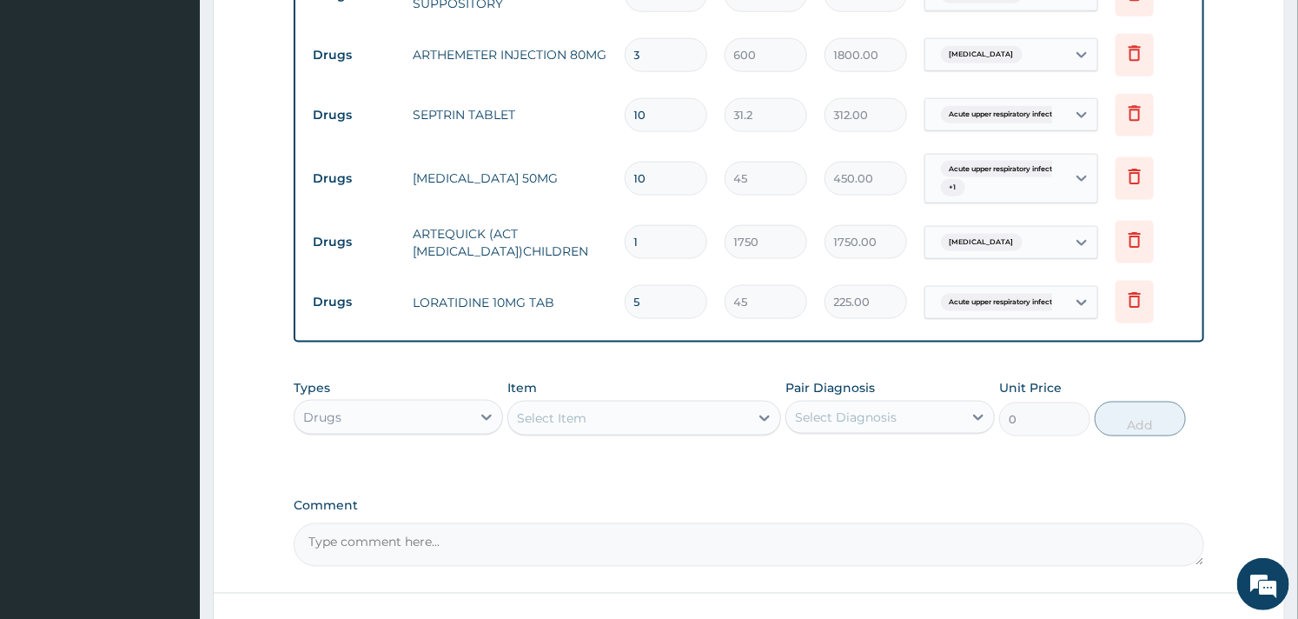
click at [620, 421] on div "Select Item" at bounding box center [628, 418] width 240 height 28
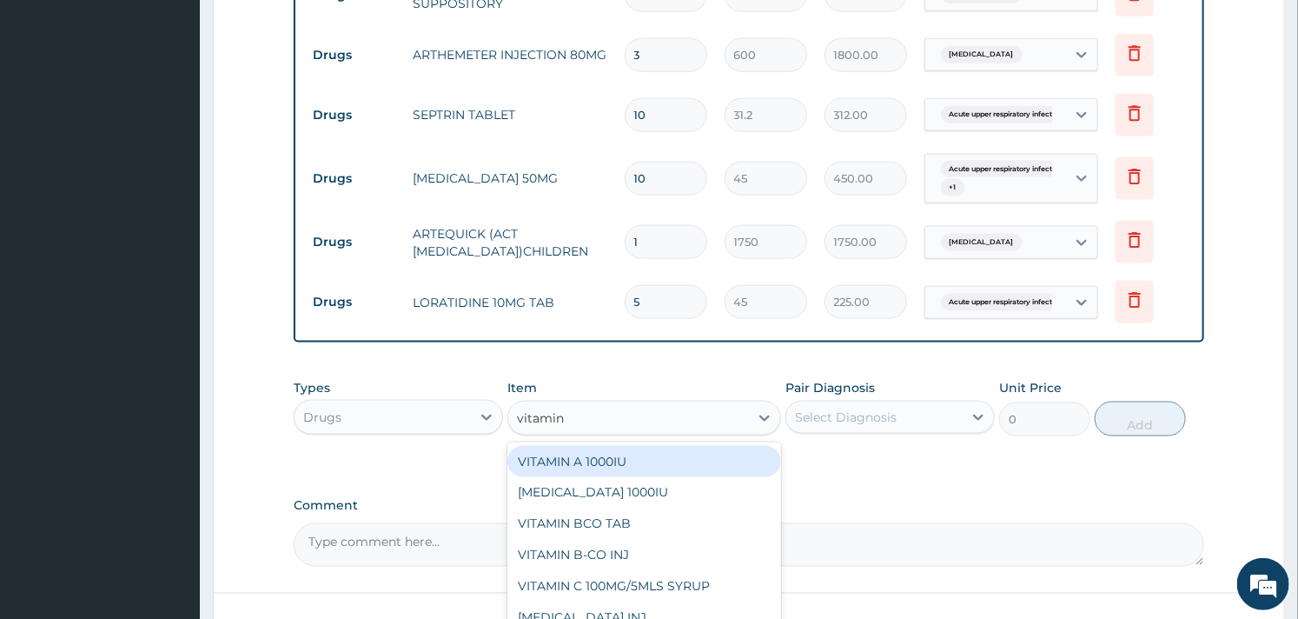
type input "vitamin c"
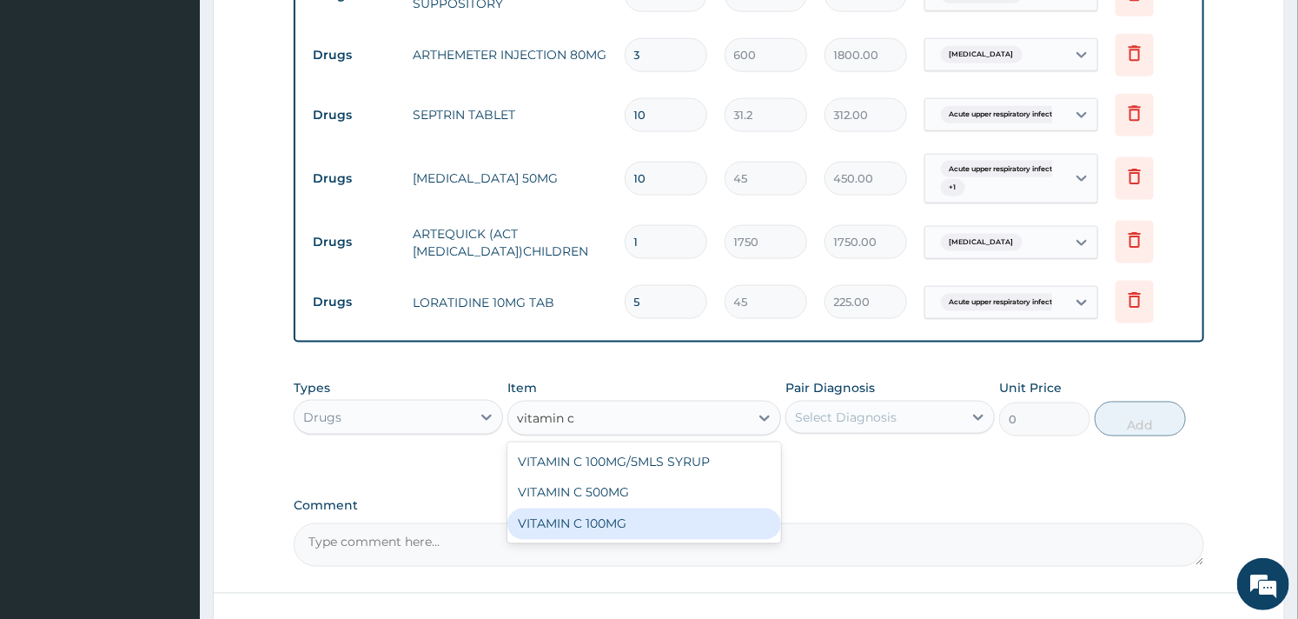
click at [615, 528] on div "VITAMIN C 100MG" at bounding box center [643, 523] width 273 height 31
type input "10.92"
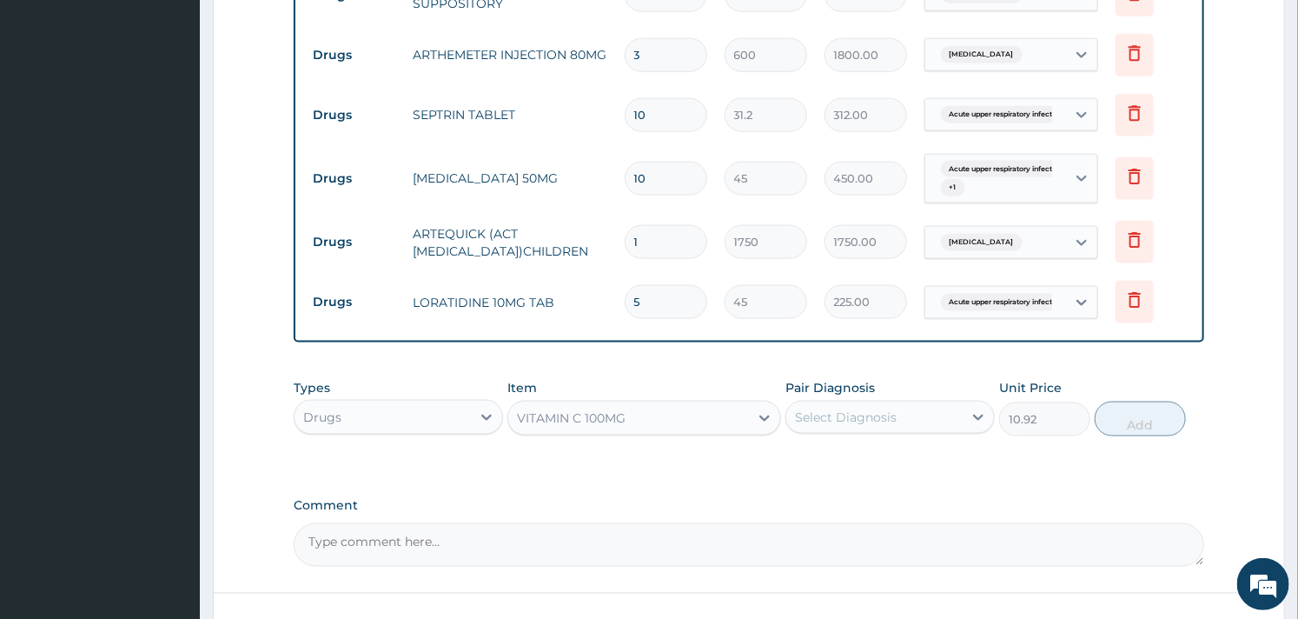
click at [844, 421] on div "Select Diagnosis" at bounding box center [846, 416] width 102 height 17
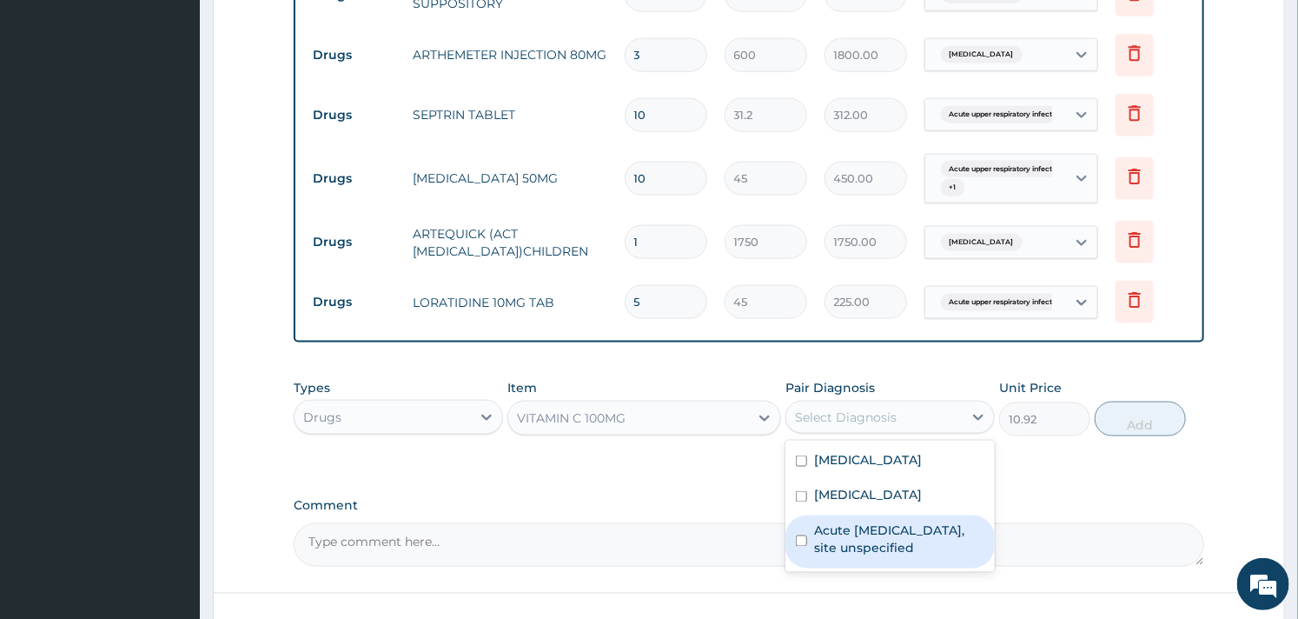
click at [850, 557] on label "Acute upper respiratory infection, site unspecified" at bounding box center [899, 539] width 170 height 35
checkbox input "true"
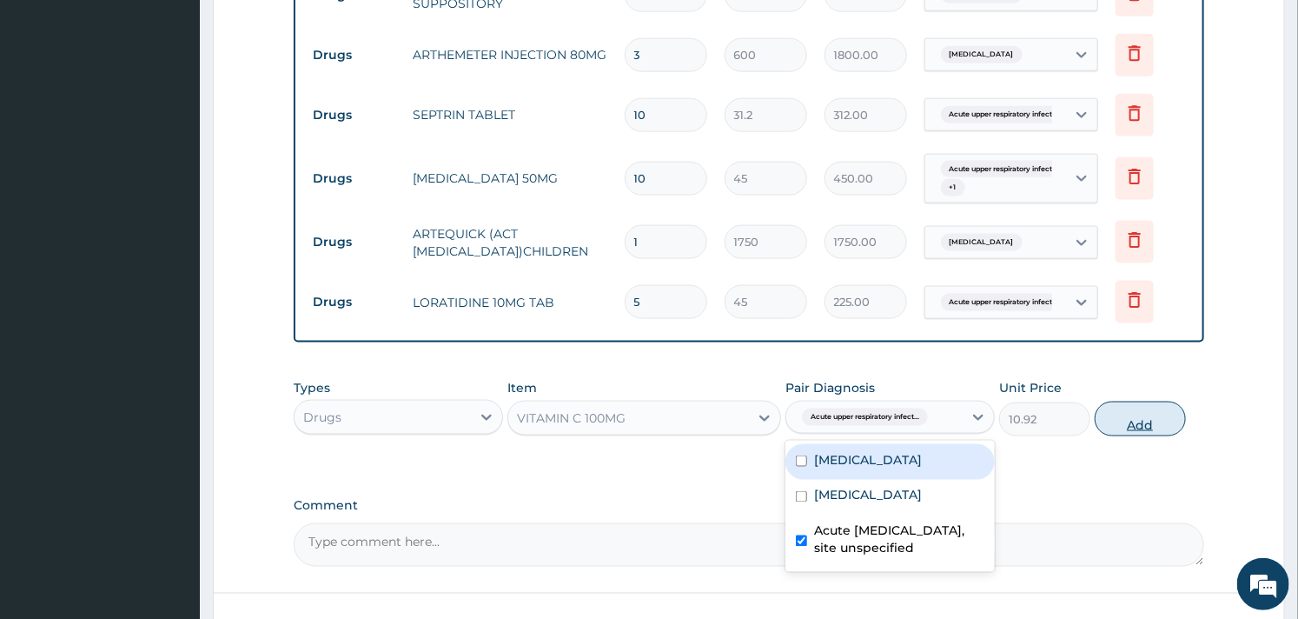
click at [1127, 427] on button "Add" at bounding box center [1140, 418] width 91 height 35
type input "0"
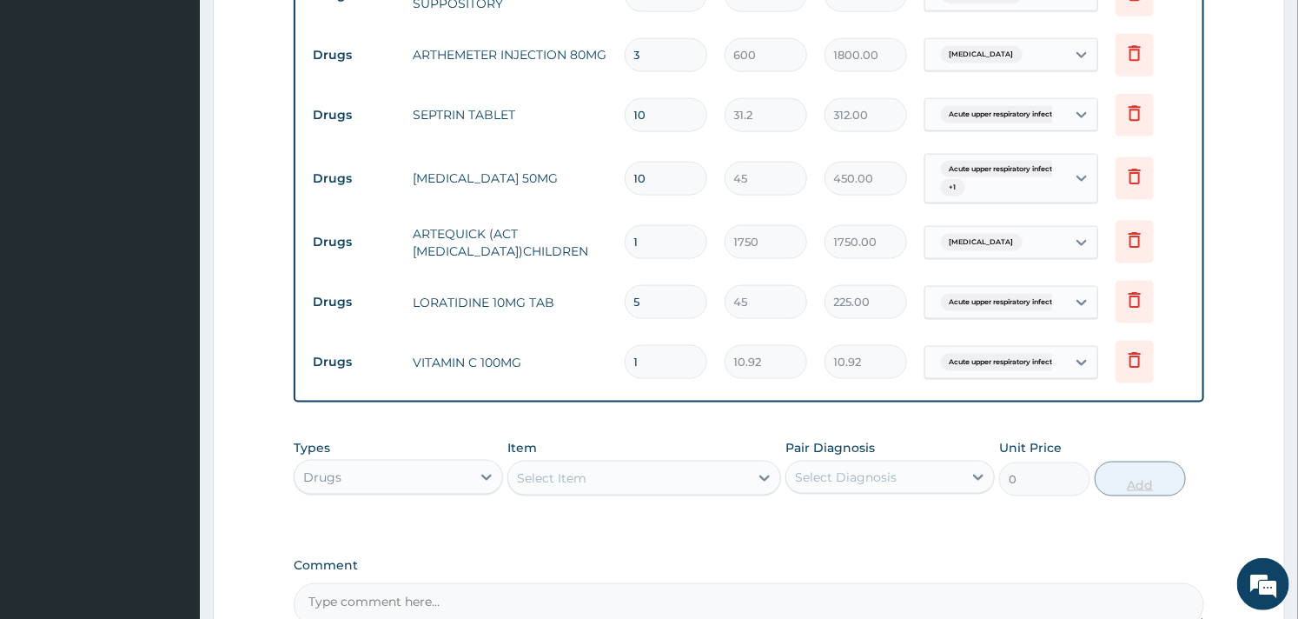
type input "0.00"
type input "2"
type input "21.84"
type input "28"
type input "305.76"
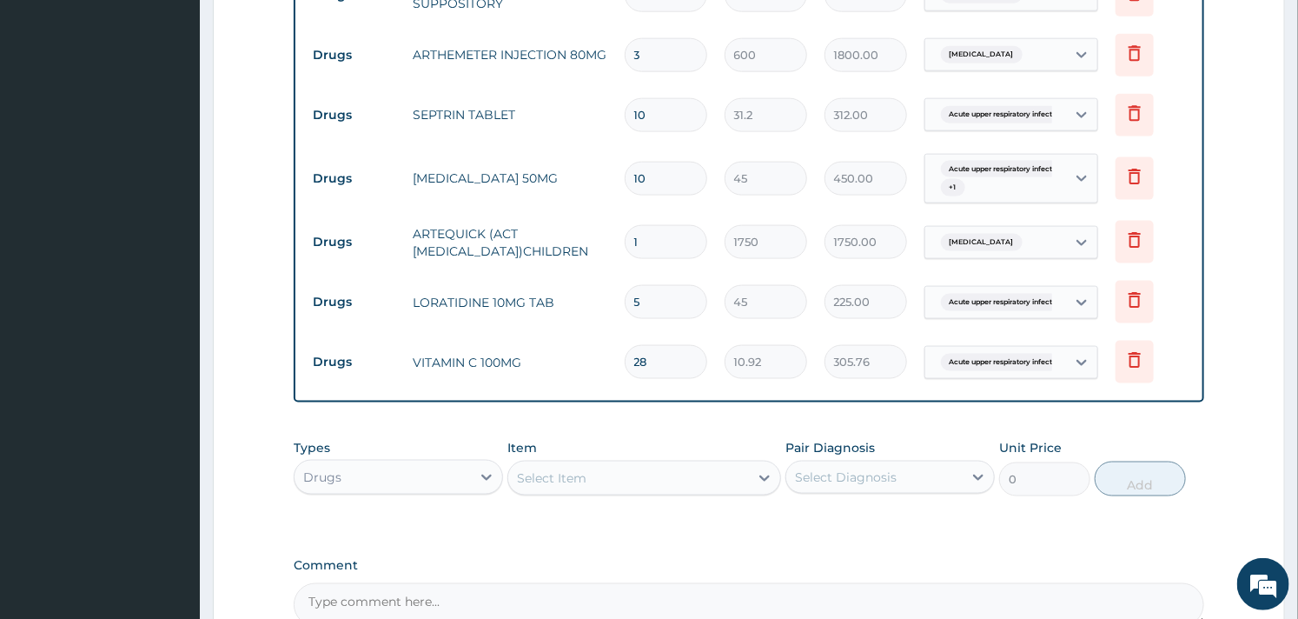
type input "28"
click at [1002, 531] on div "Types Drugs Item Select Item Pair Diagnosis Select Diagnosis Unit Price 0 Add" at bounding box center [749, 480] width 910 height 101
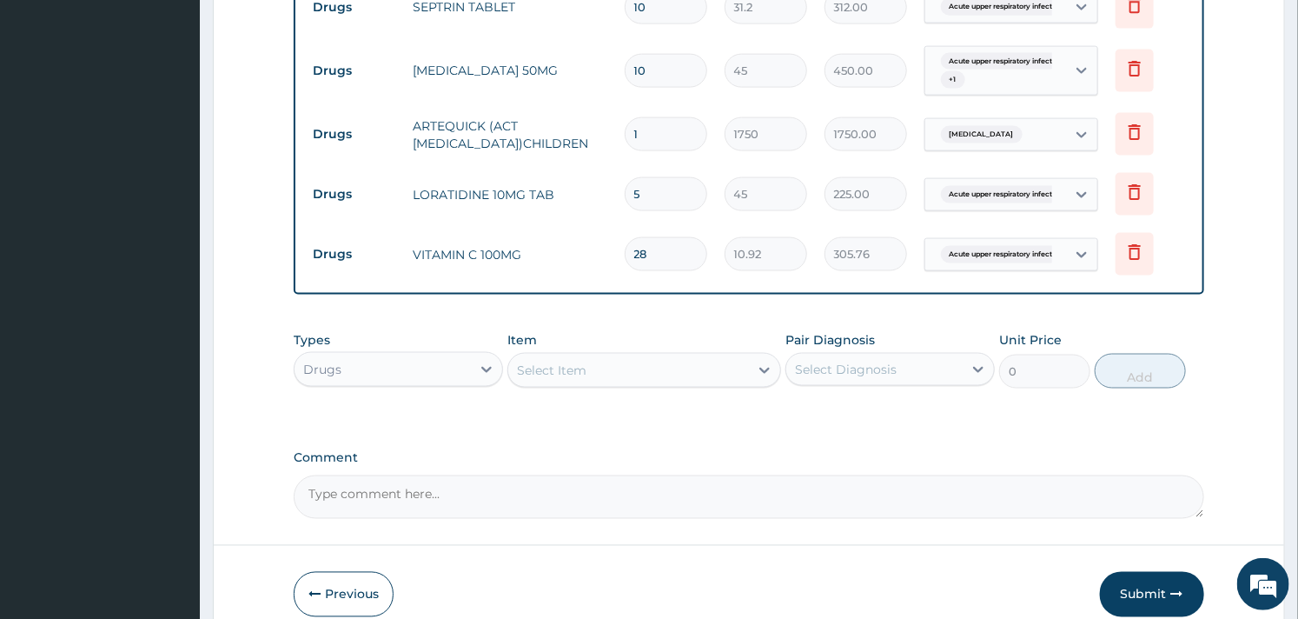
scroll to position [1161, 0]
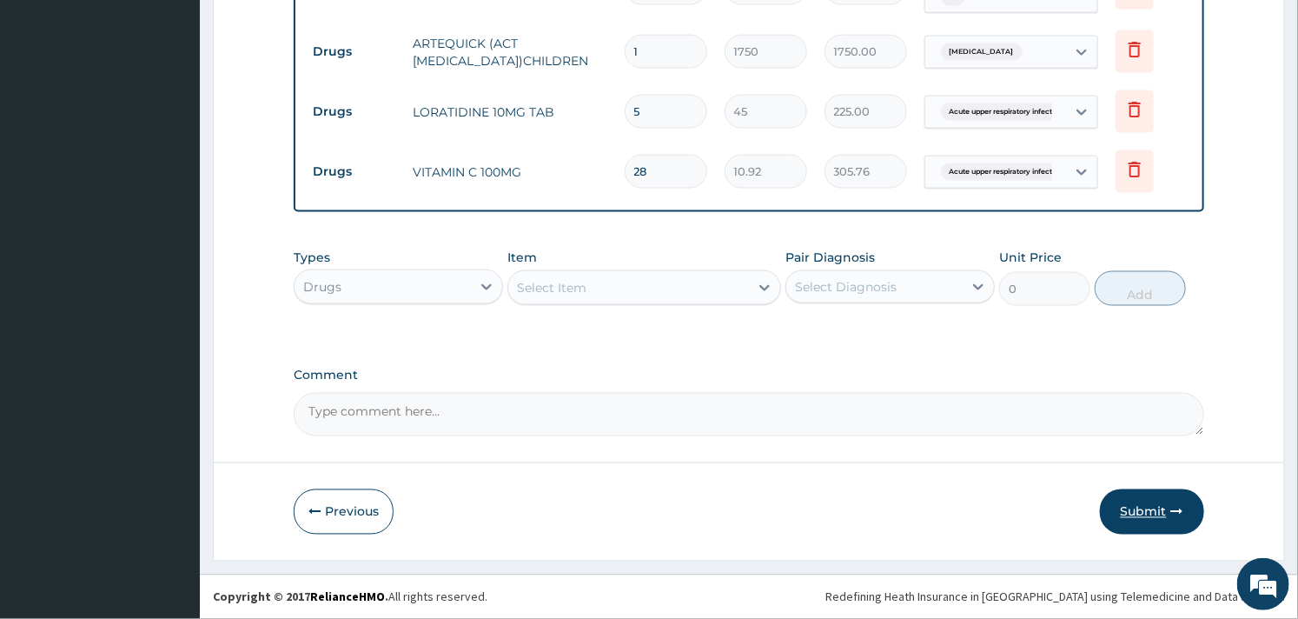
click at [1159, 508] on button "Submit" at bounding box center [1152, 511] width 104 height 45
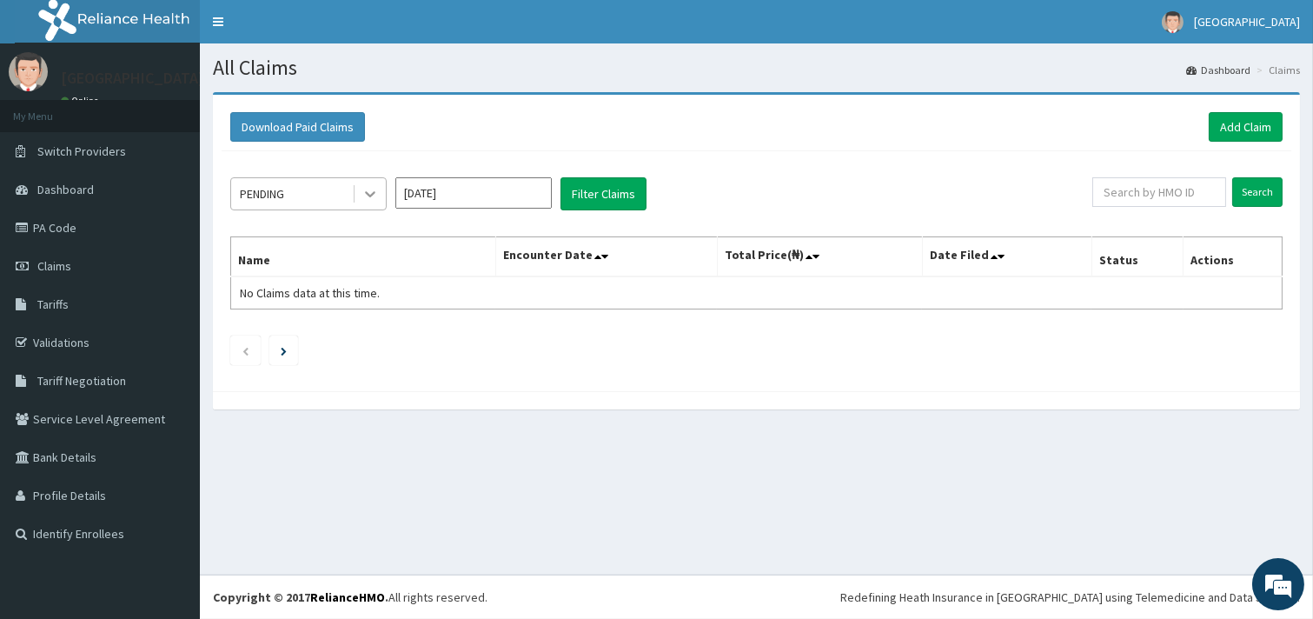
click at [366, 192] on icon at bounding box center [370, 195] width 10 height 6
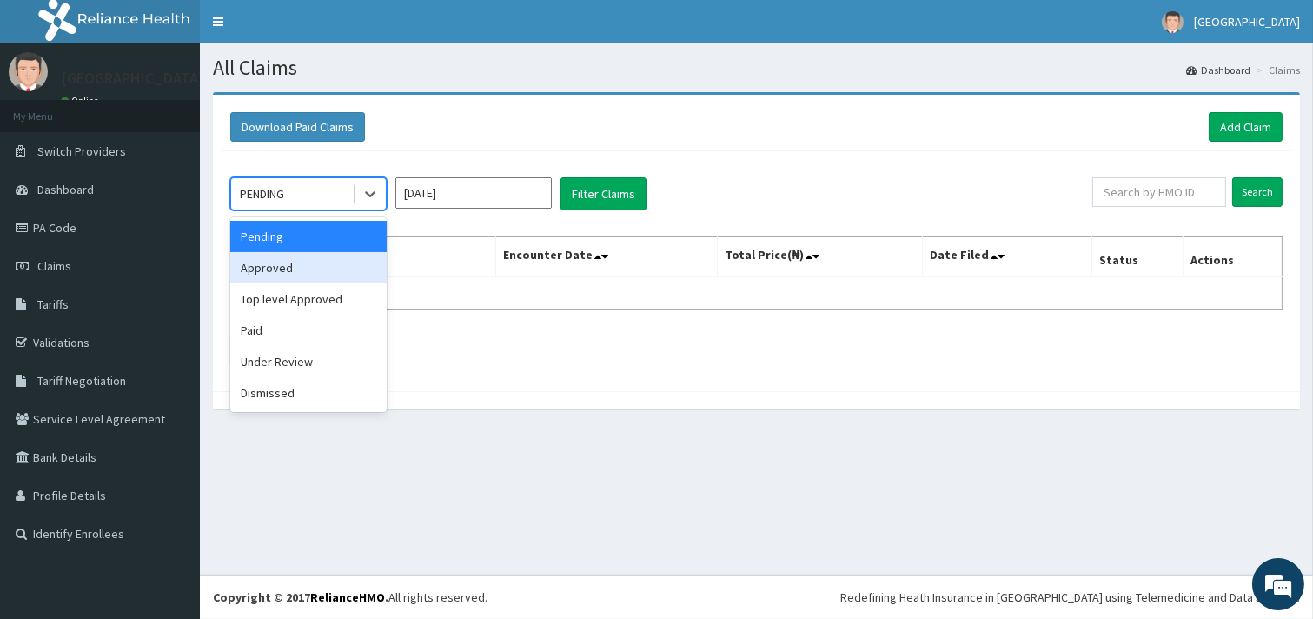
click at [332, 261] on div "Approved" at bounding box center [308, 267] width 156 height 31
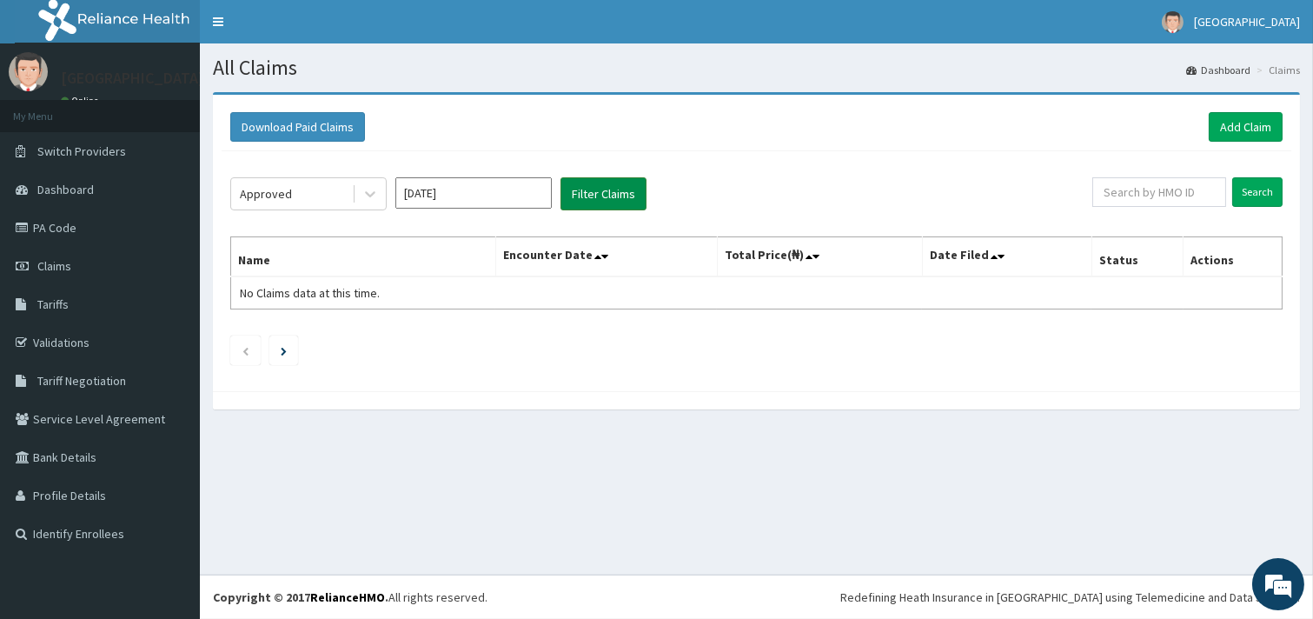
click at [610, 185] on button "Filter Claims" at bounding box center [603, 193] width 86 height 33
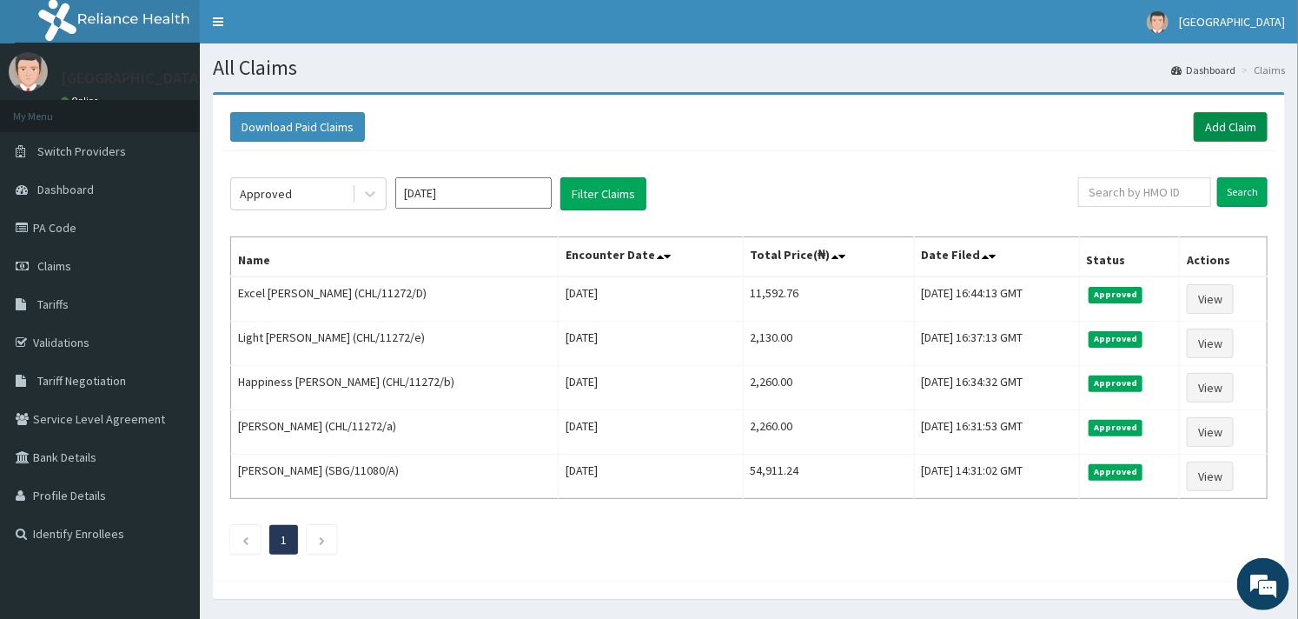
click at [1223, 116] on link "Add Claim" at bounding box center [1231, 127] width 74 height 30
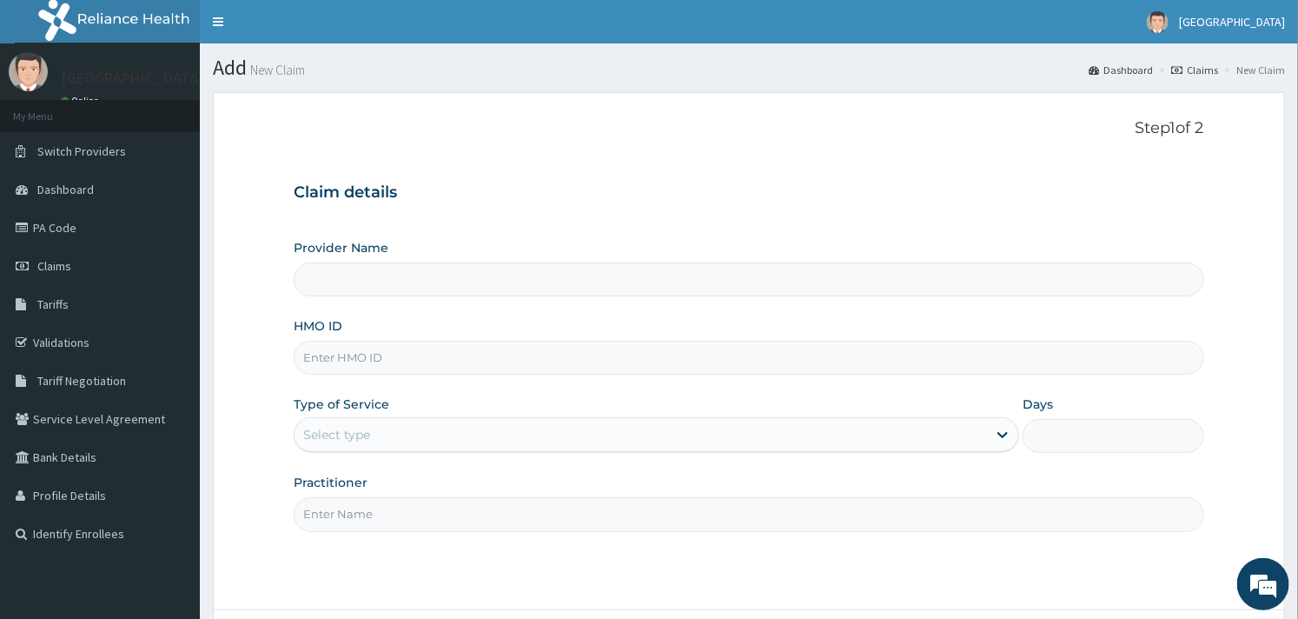
click at [424, 357] on input "HMO ID" at bounding box center [749, 358] width 910 height 34
type input "[GEOGRAPHIC_DATA]"
type input "CHL/11272/F"
click at [420, 440] on div "Select type" at bounding box center [641, 435] width 693 height 28
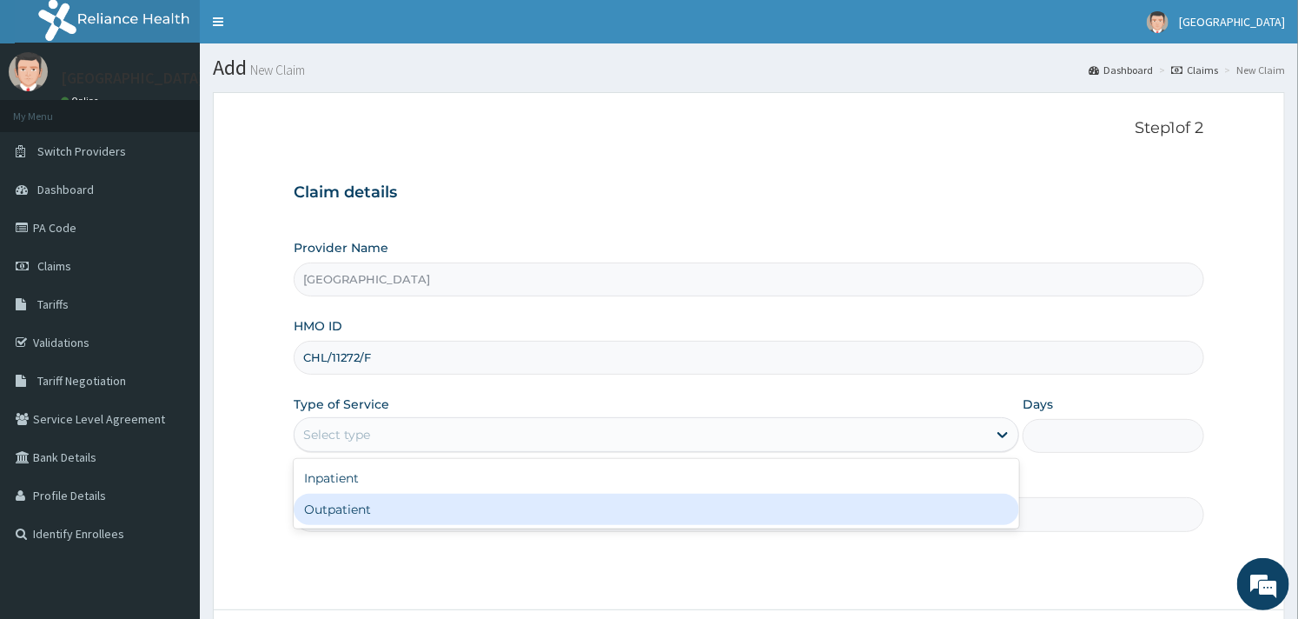
click at [393, 511] on div "Outpatient" at bounding box center [657, 509] width 726 height 31
type input "1"
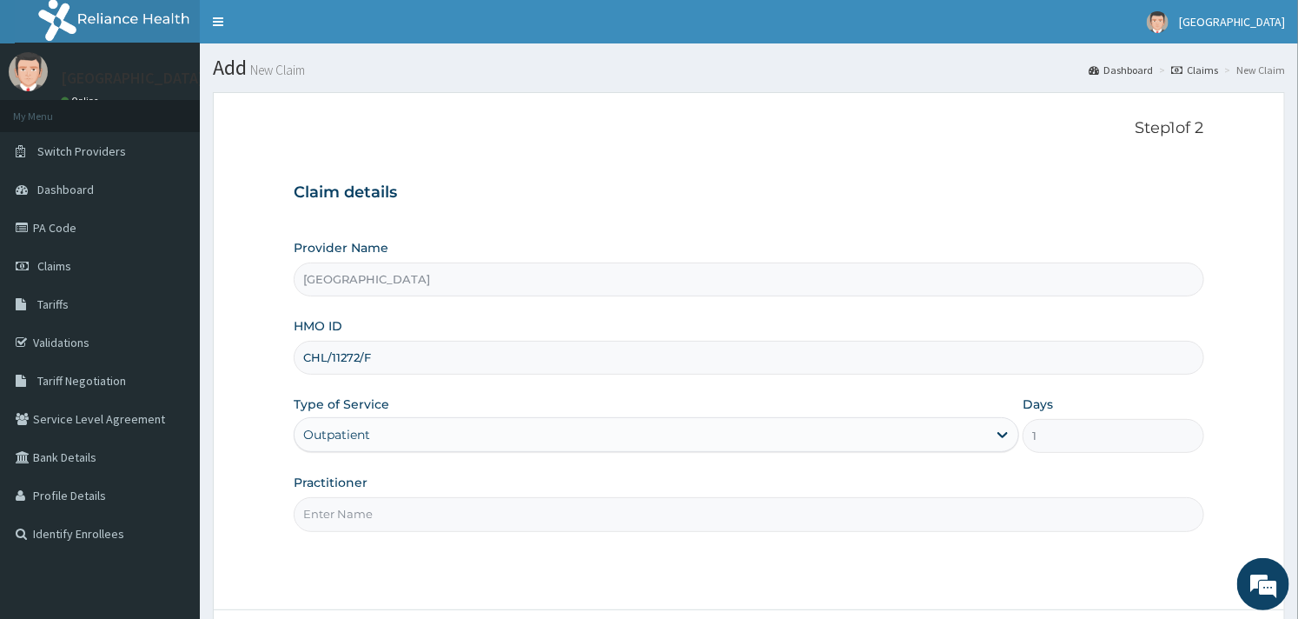
click at [393, 511] on input "Practitioner" at bounding box center [749, 514] width 910 height 34
type input "[PERSON_NAME]"
click at [439, 557] on div "Step 1 of 2 Claim details Provider Name Goodness Medical Centre HMO ID CHL/1127…" at bounding box center [749, 351] width 910 height 464
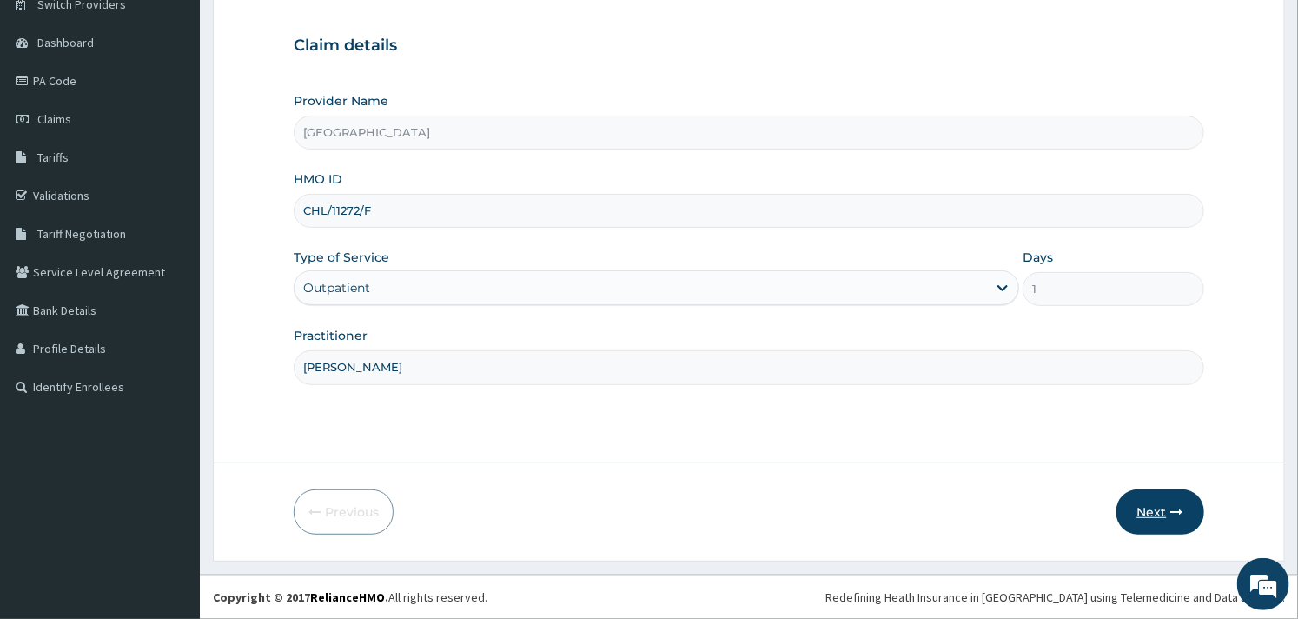
click at [1171, 517] on icon "button" at bounding box center [1177, 512] width 12 height 12
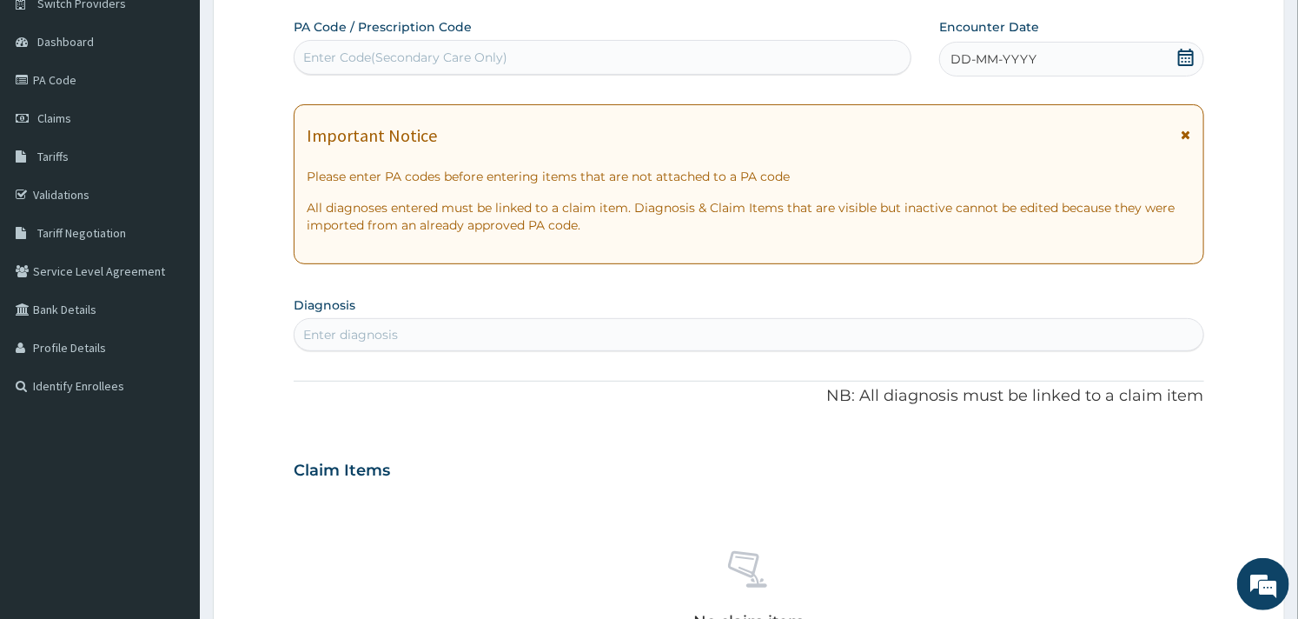
click at [958, 62] on span "DD-MM-YYYY" at bounding box center [994, 58] width 86 height 17
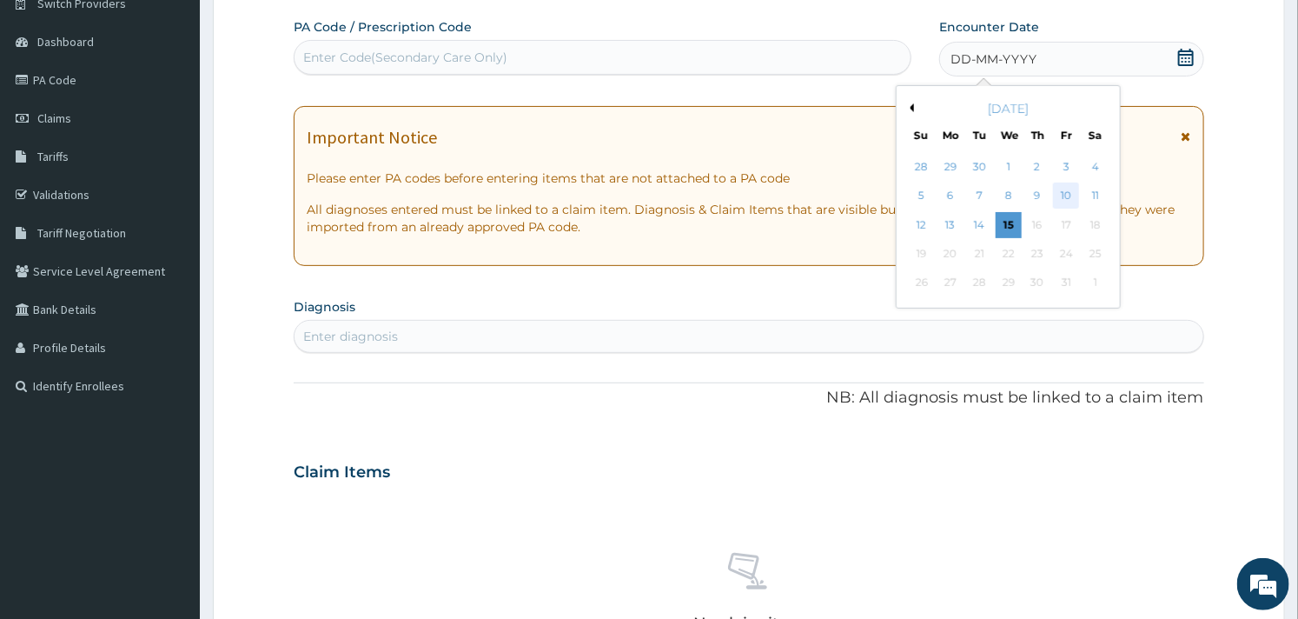
click at [1055, 189] on div "10" at bounding box center [1066, 196] width 26 height 26
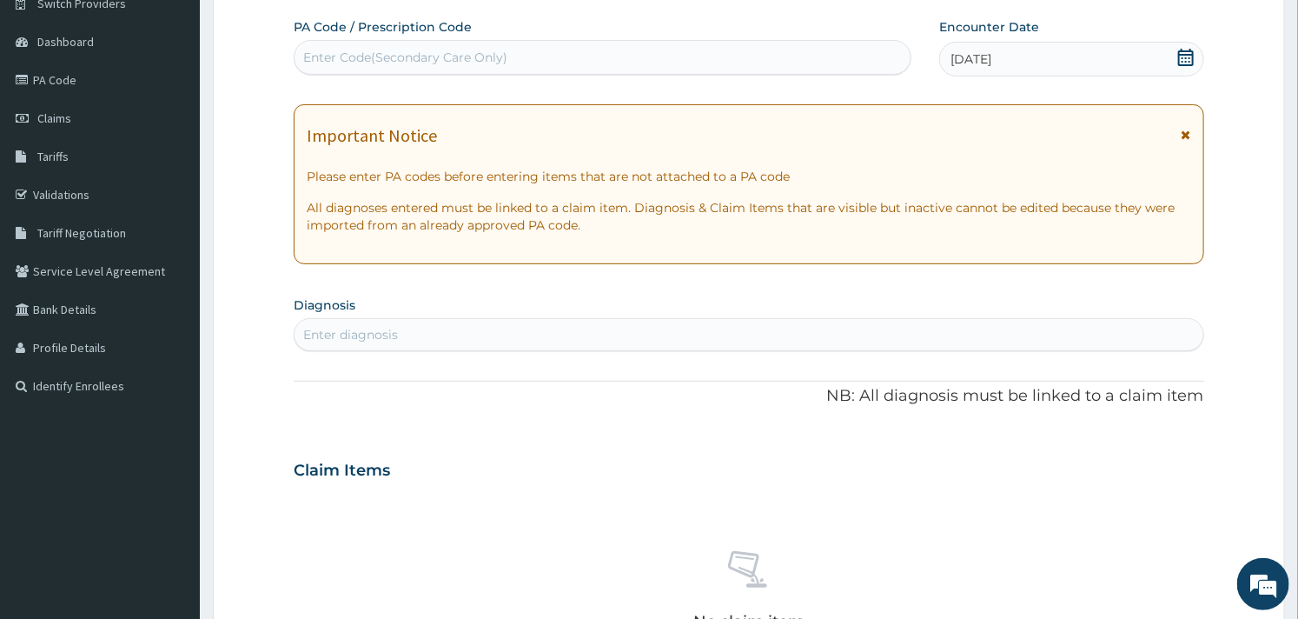
click at [739, 327] on div "Enter diagnosis" at bounding box center [749, 335] width 908 height 28
type input "worm"
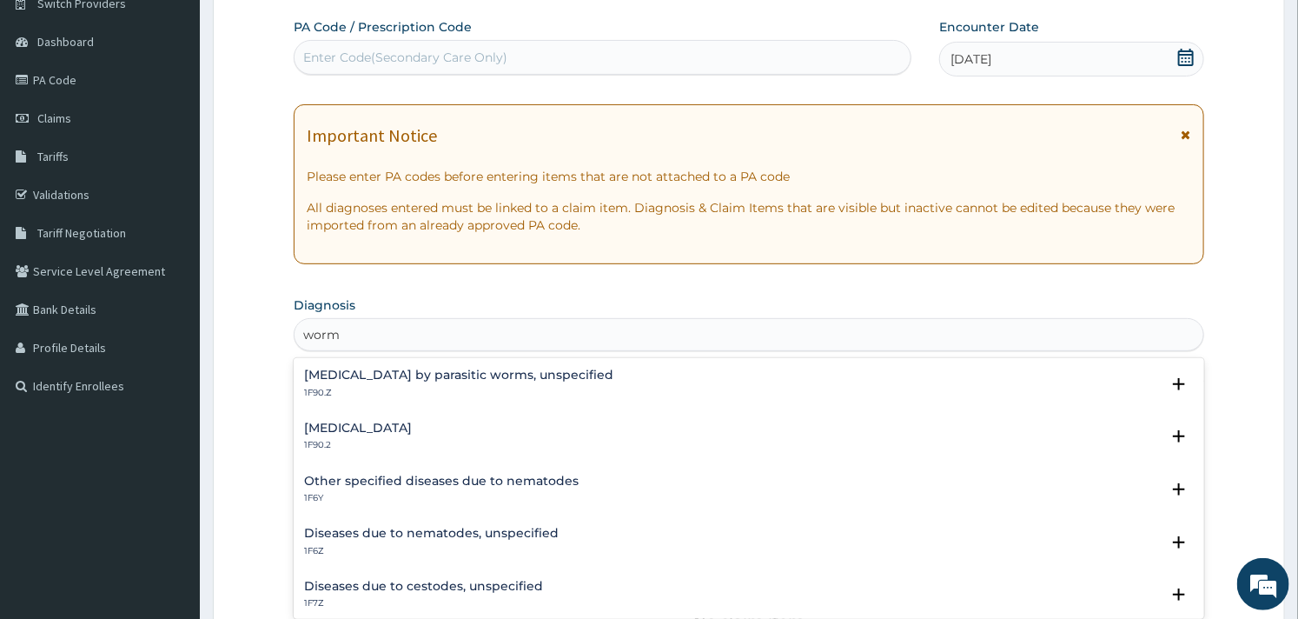
click at [412, 430] on h4 "[MEDICAL_DATA]" at bounding box center [358, 427] width 108 height 13
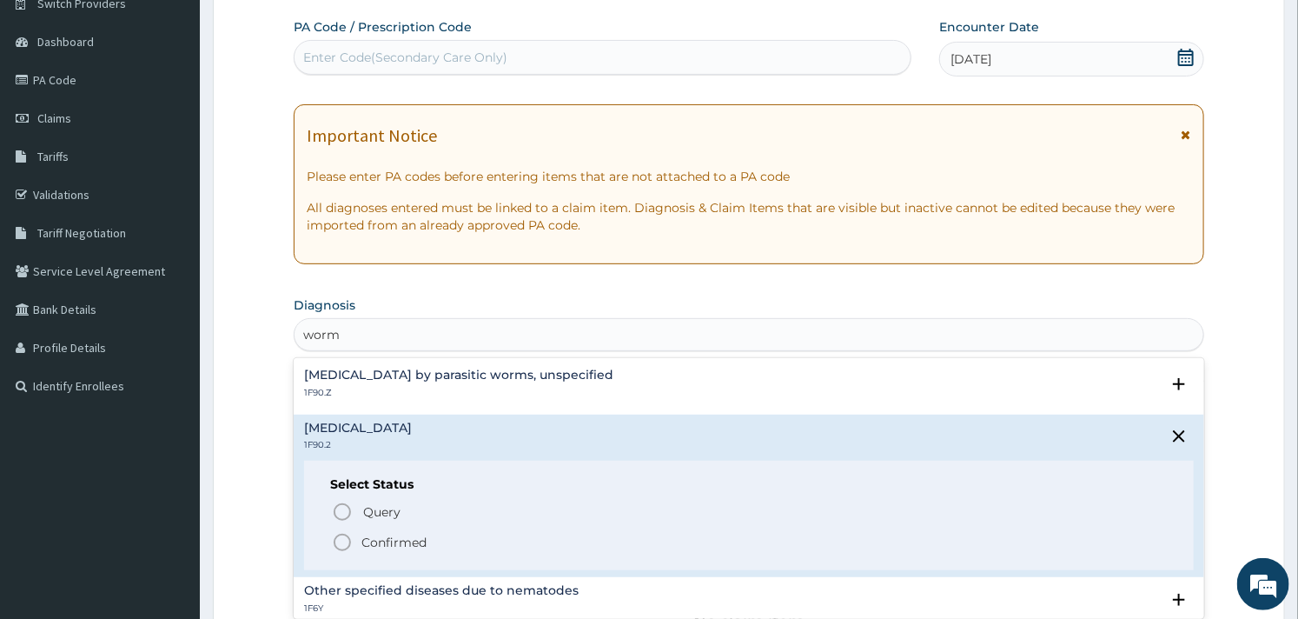
click at [357, 544] on span "Confirmed" at bounding box center [749, 542] width 835 height 21
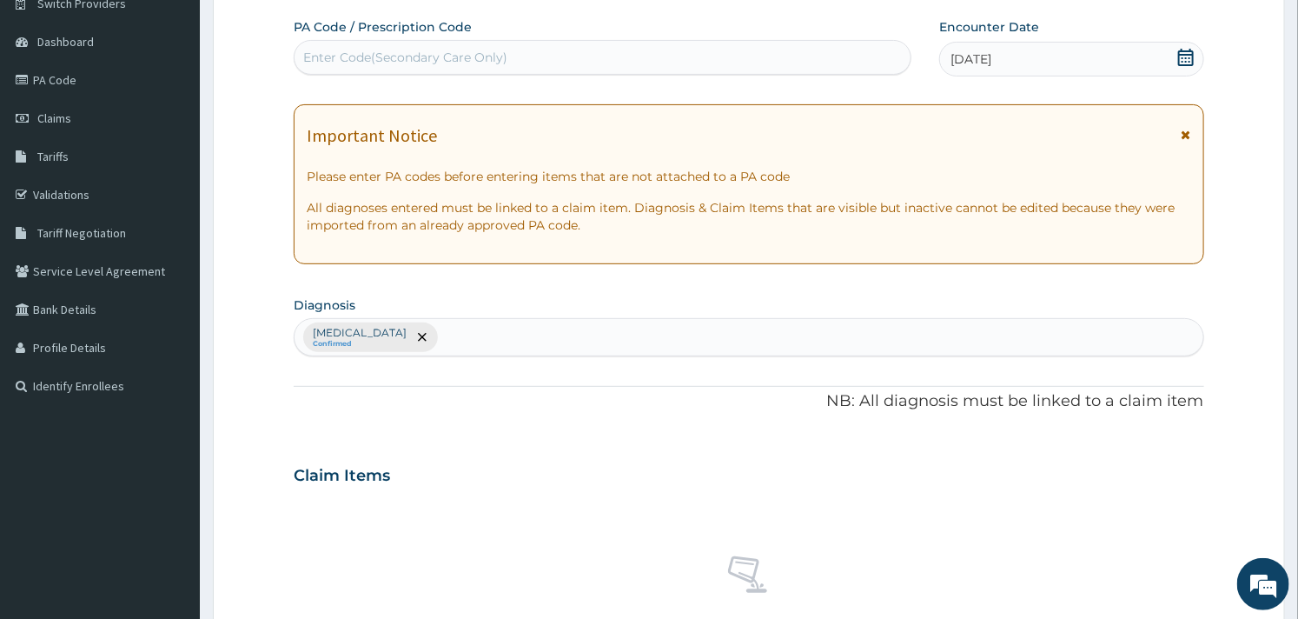
click at [490, 515] on div "No claim item" at bounding box center [749, 599] width 910 height 200
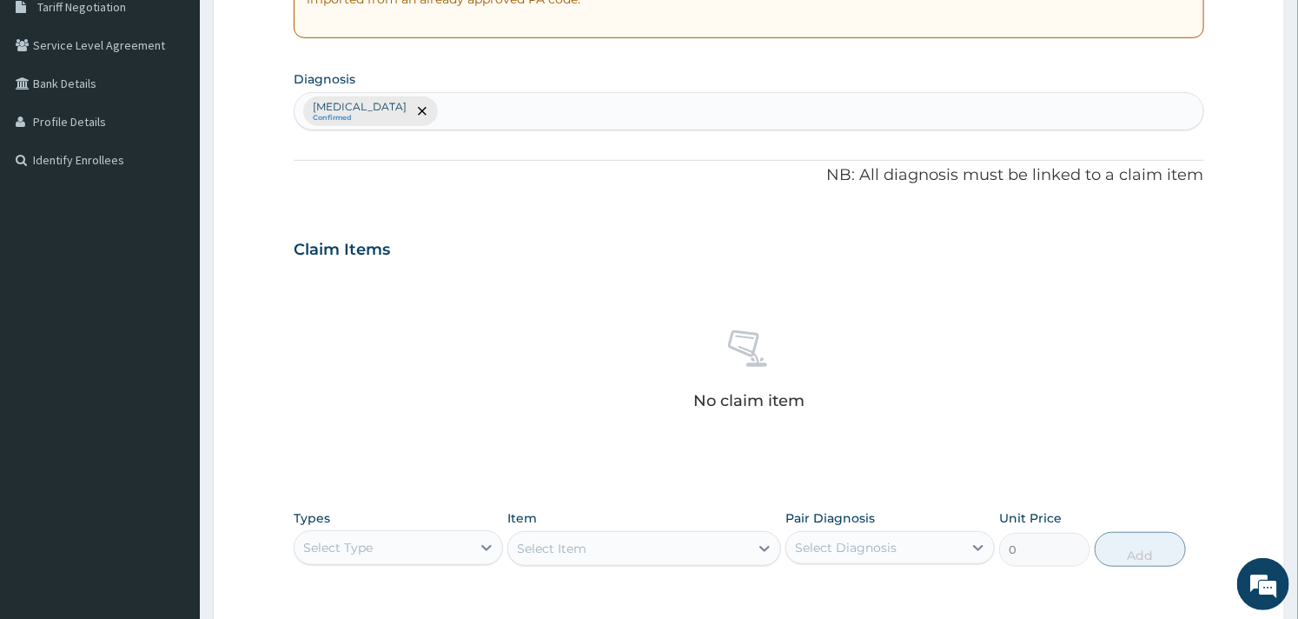
scroll to position [634, 0]
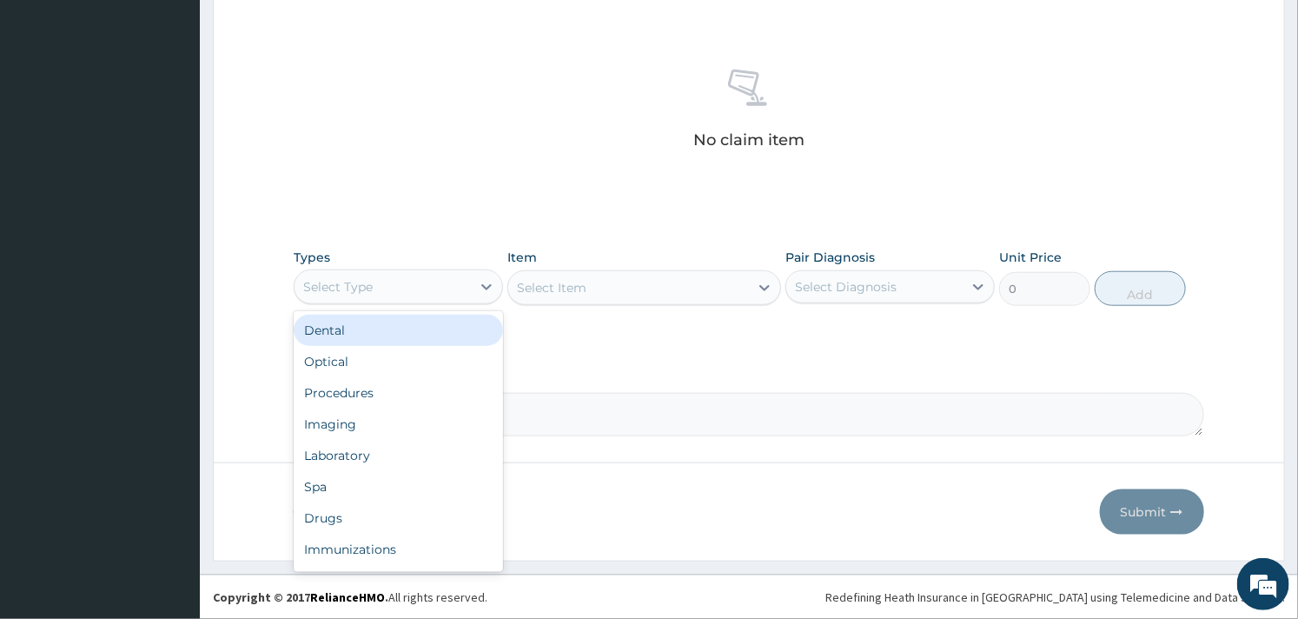
click at [466, 284] on div "Select Type" at bounding box center [383, 287] width 176 height 28
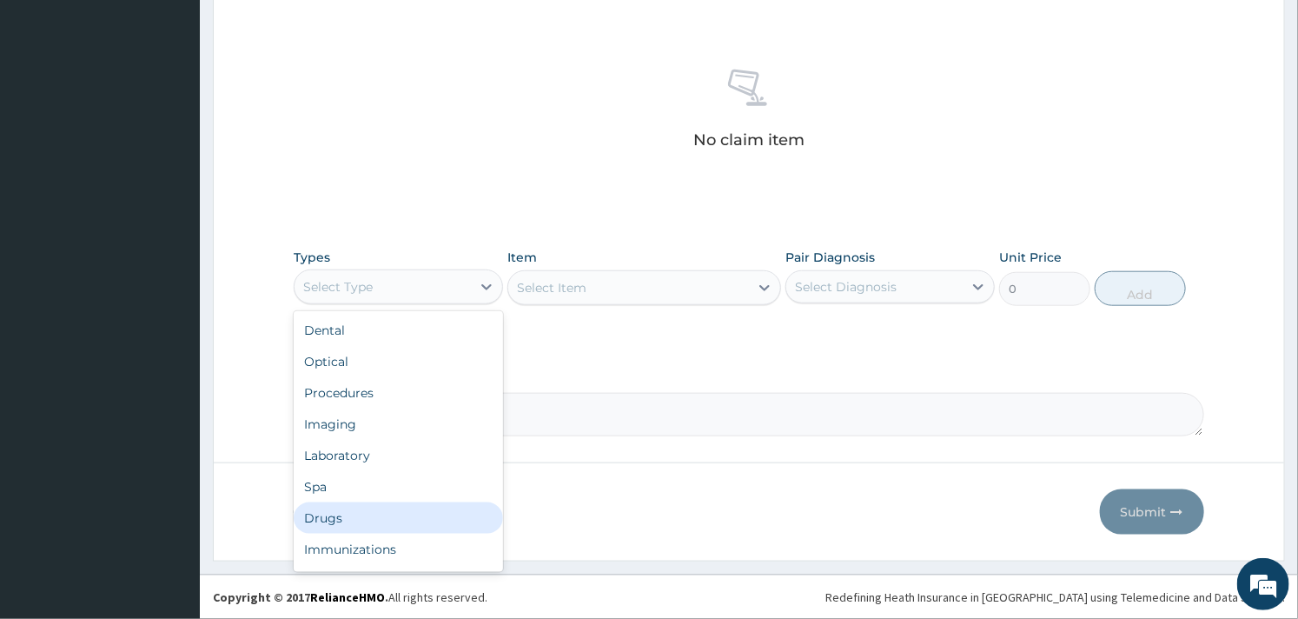
click at [368, 516] on div "Drugs" at bounding box center [398, 517] width 209 height 31
click at [437, 283] on div "Drugs" at bounding box center [383, 287] width 176 height 28
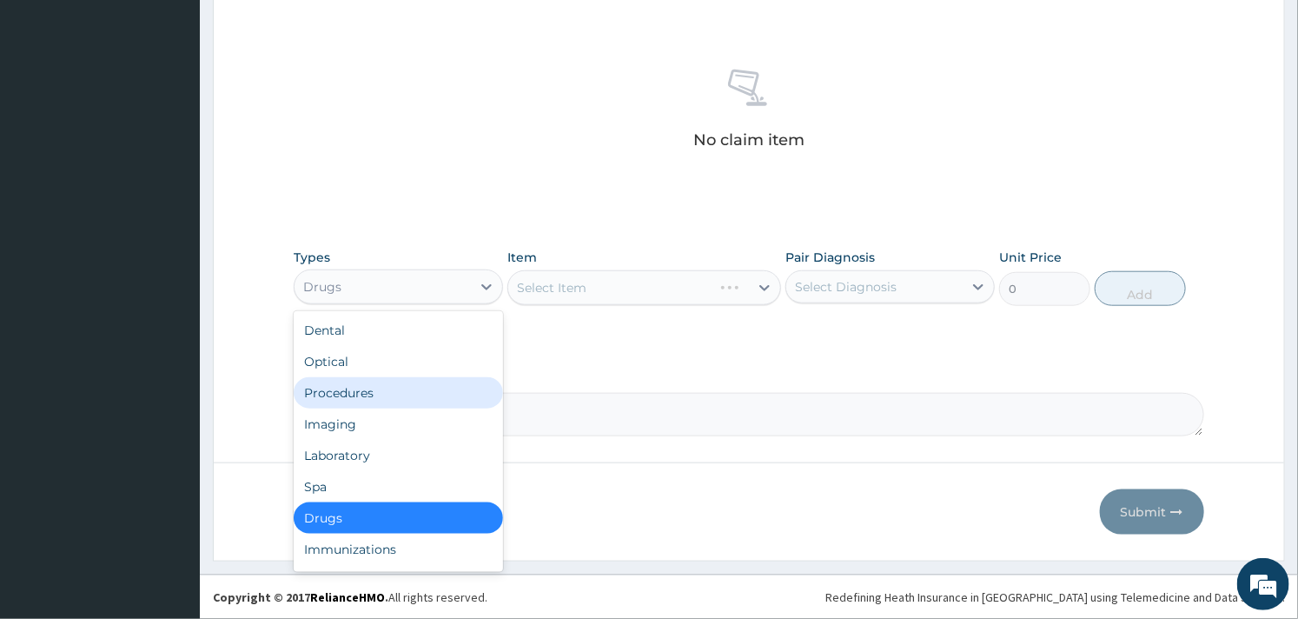
click at [361, 393] on div "Procedures" at bounding box center [398, 392] width 209 height 31
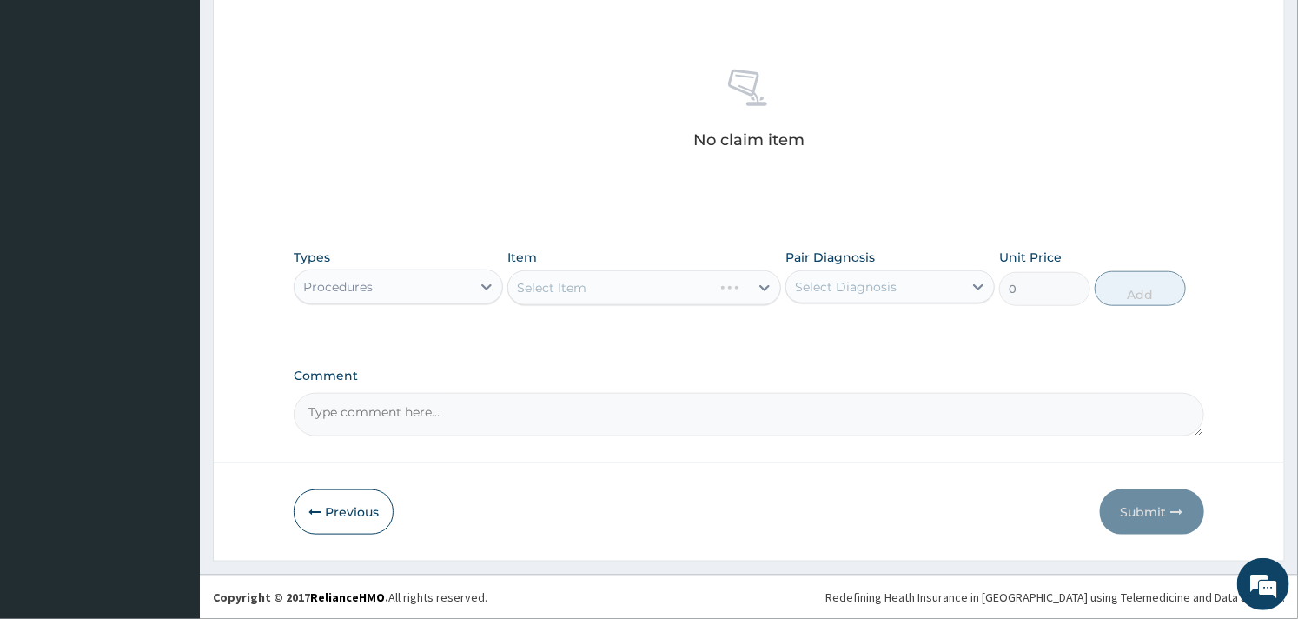
click at [626, 281] on div "Select Item" at bounding box center [643, 287] width 273 height 35
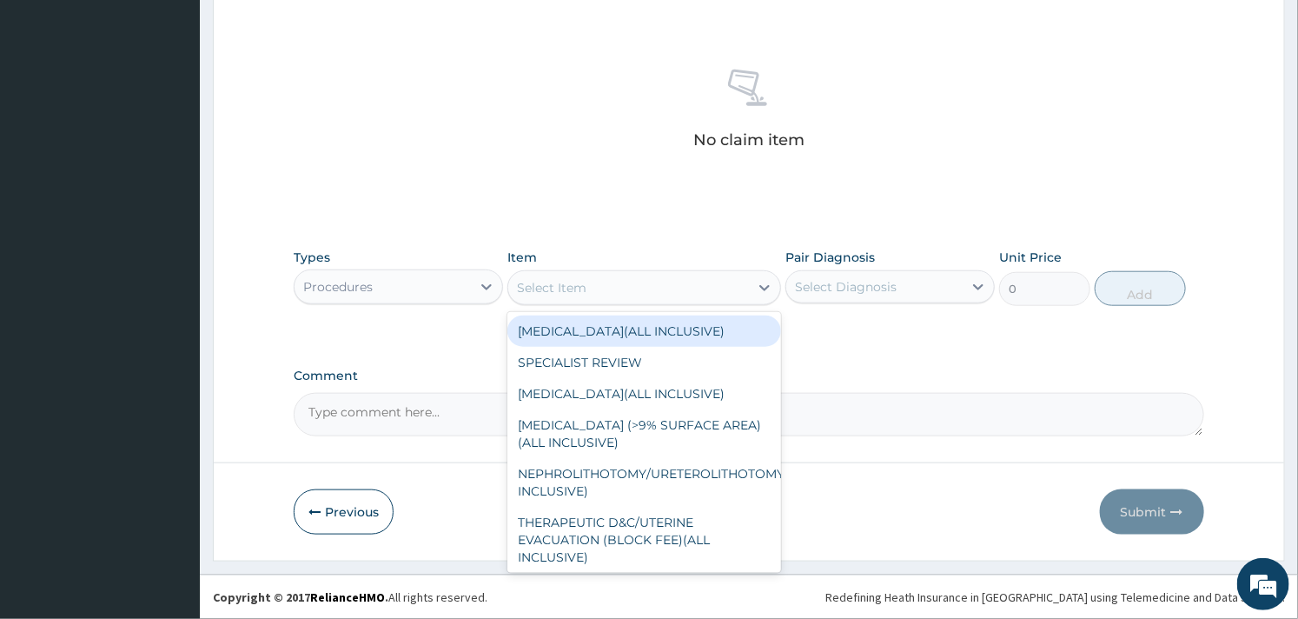
click at [626, 281] on div "Select Item" at bounding box center [628, 288] width 240 height 28
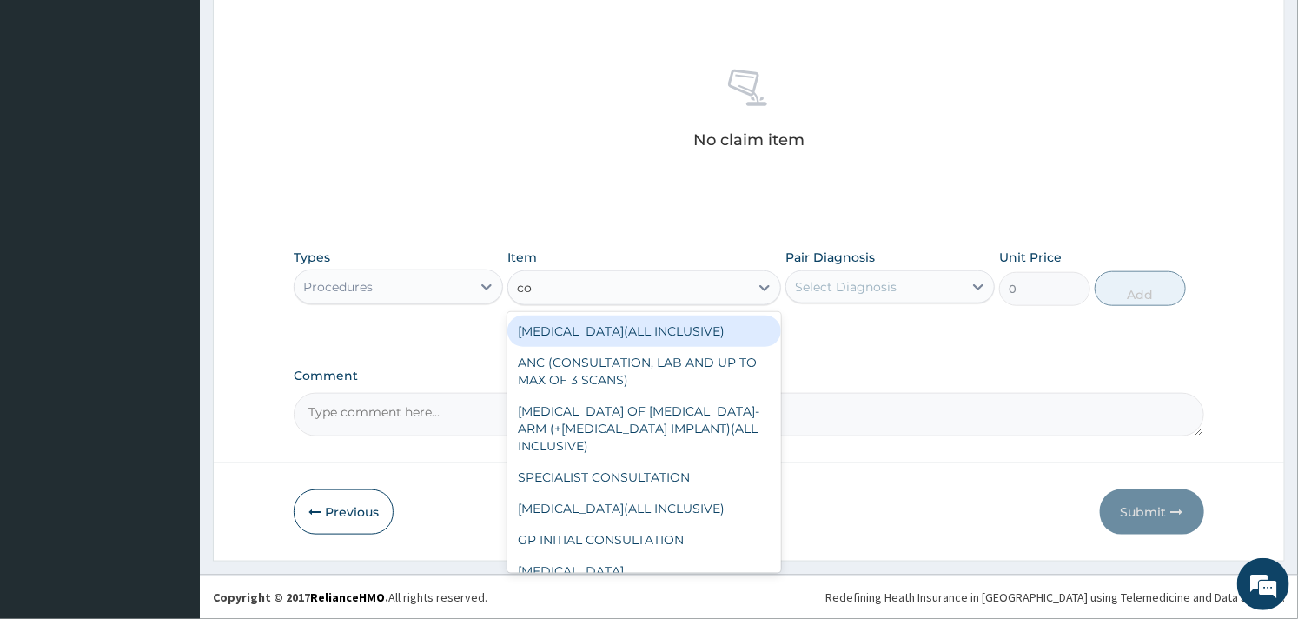
type input "con"
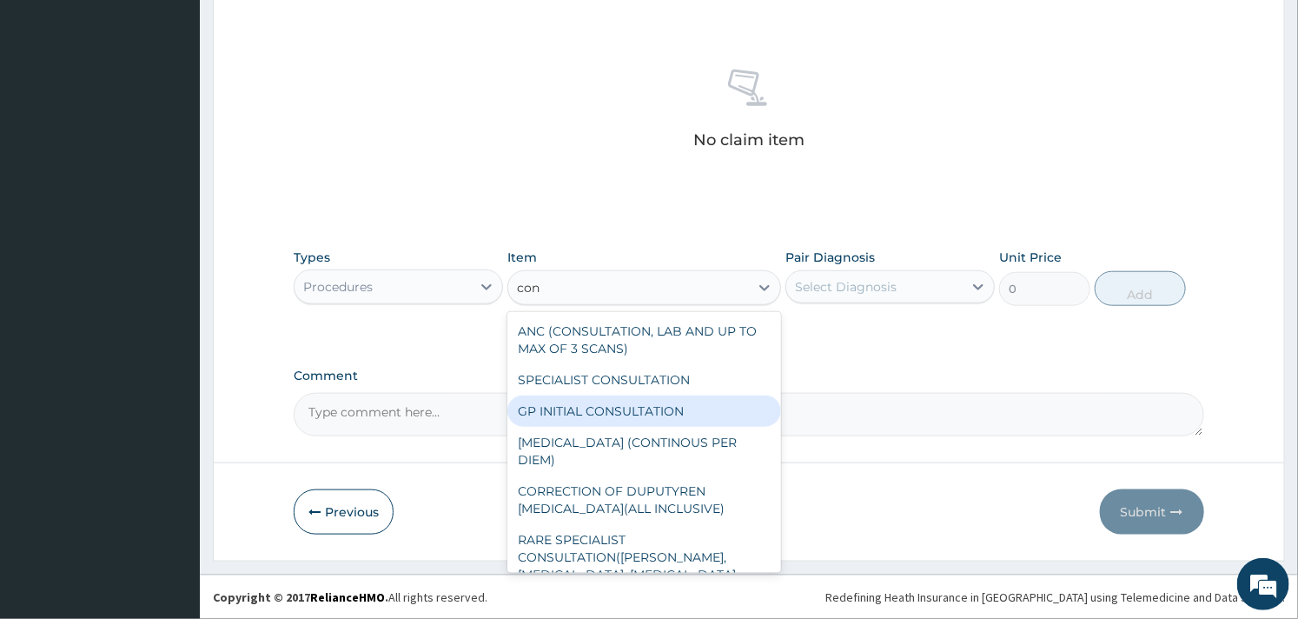
click at [611, 402] on div "GP INITIAL CONSULTATION" at bounding box center [643, 410] width 273 height 31
type input "2000"
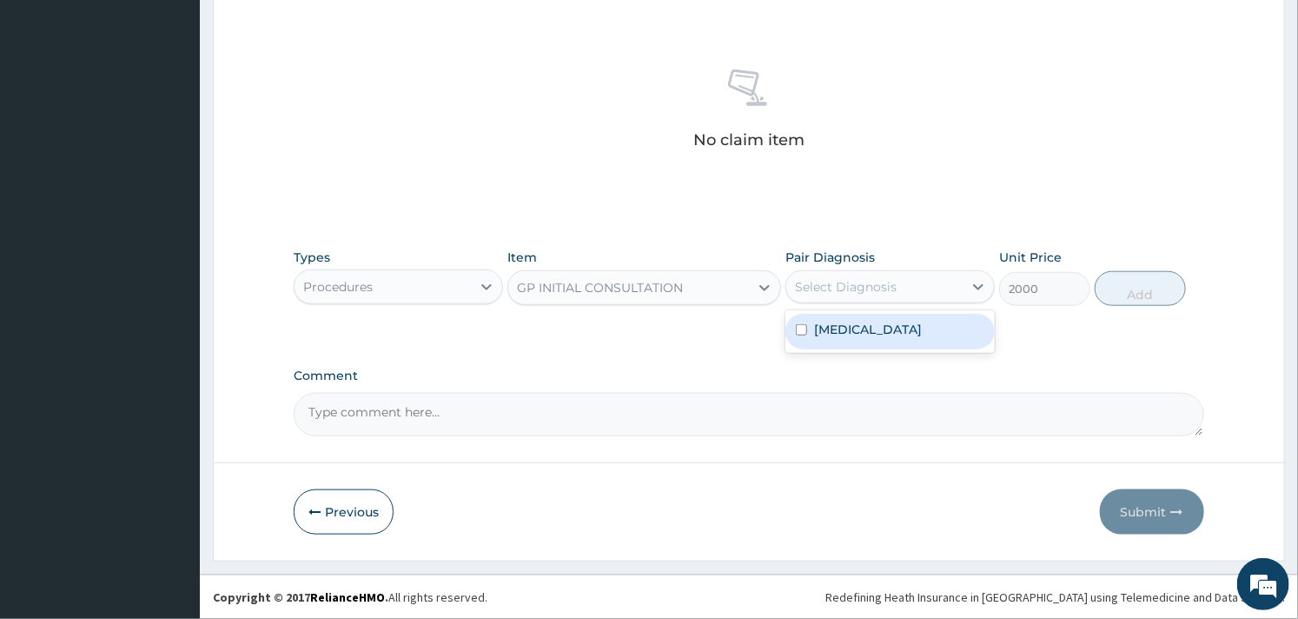
click at [897, 285] on div "Select Diagnosis" at bounding box center [874, 287] width 176 height 28
click at [866, 338] on label "Intestinal helminthiasis, unspecified" at bounding box center [868, 329] width 108 height 17
checkbox input "true"
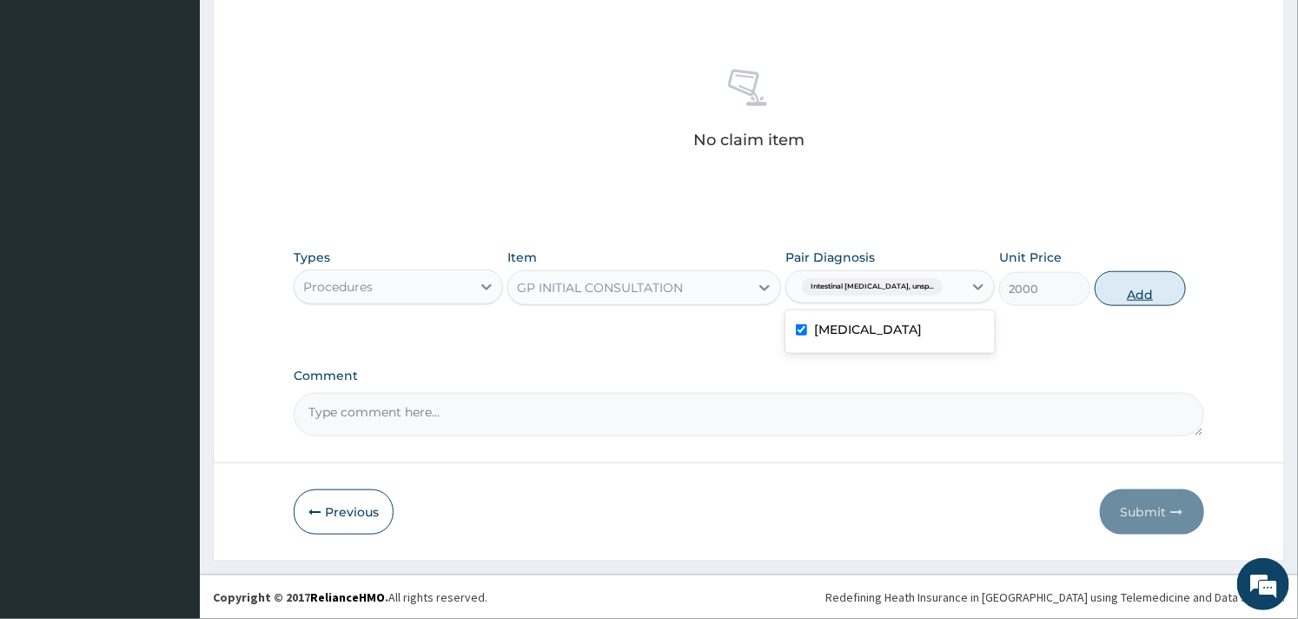
click at [1144, 295] on button "Add" at bounding box center [1140, 288] width 91 height 35
type input "0"
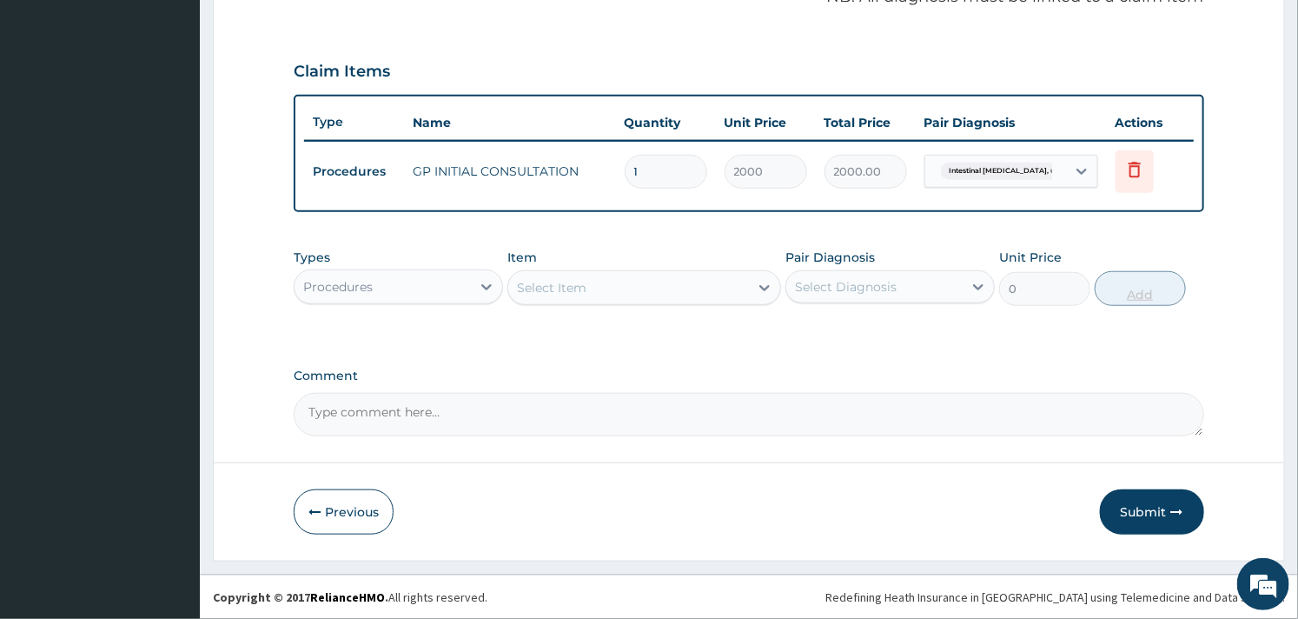
scroll to position [550, 0]
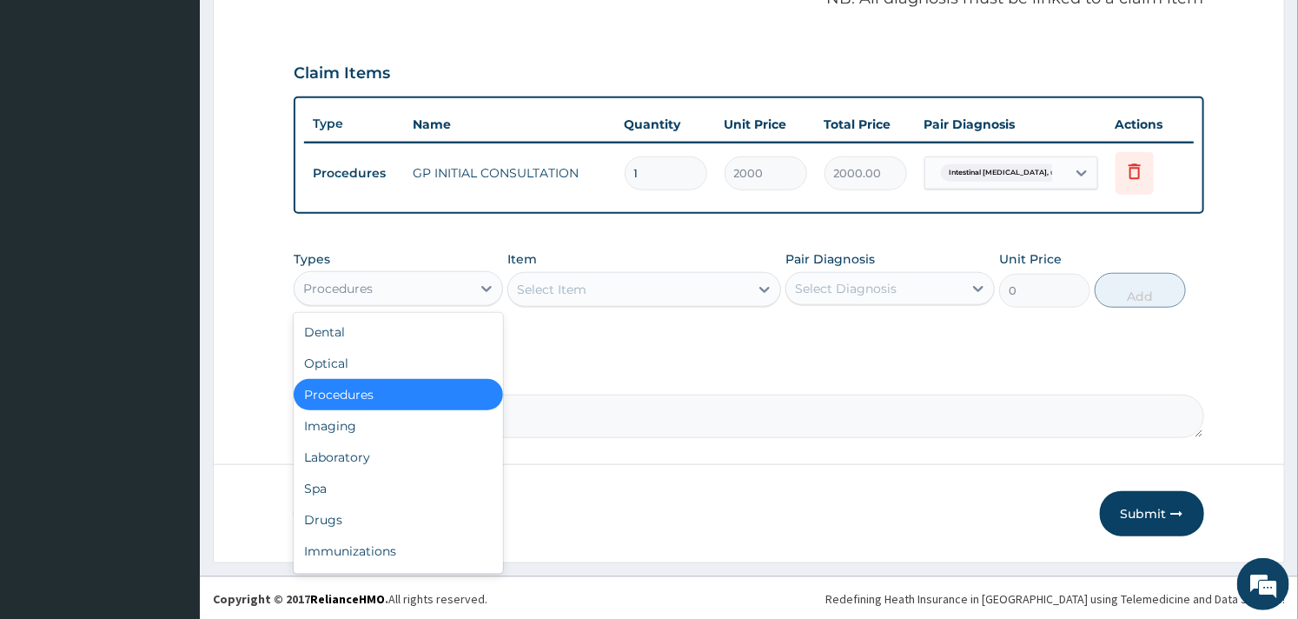
click at [393, 289] on div "Procedures" at bounding box center [383, 289] width 176 height 28
click at [324, 516] on div "Drugs" at bounding box center [398, 519] width 209 height 31
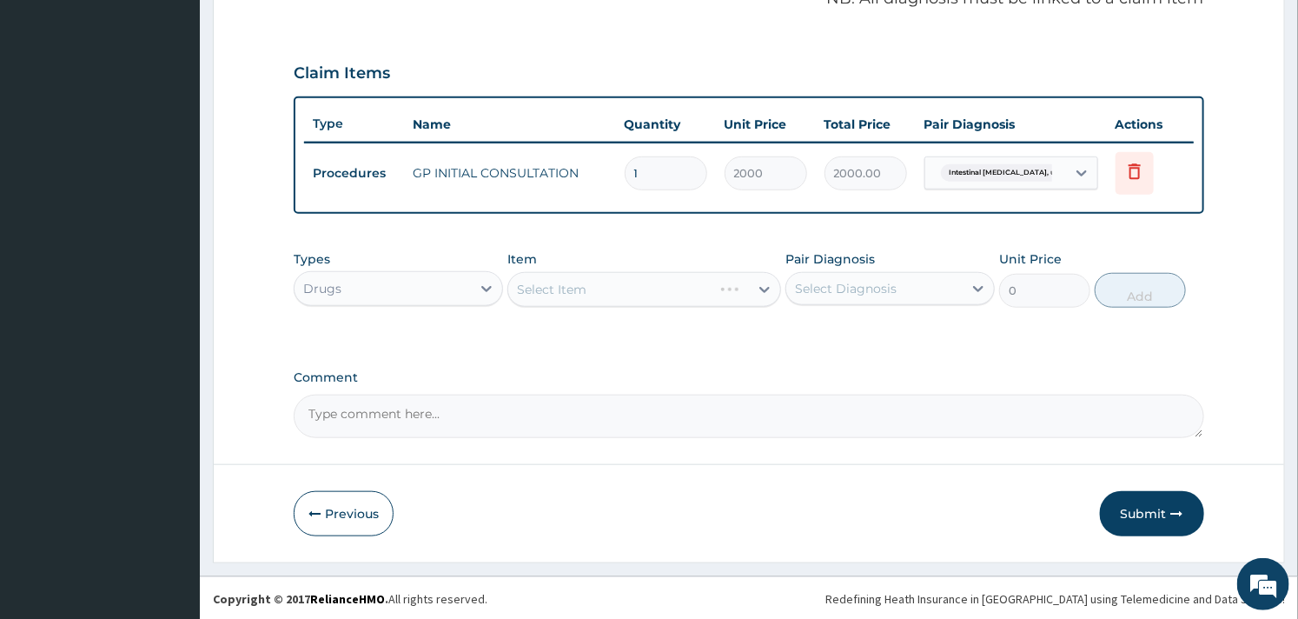
click at [657, 288] on div "Select Item" at bounding box center [643, 289] width 273 height 35
click at [678, 250] on div "Item Select Item" at bounding box center [643, 278] width 273 height 57
click at [664, 283] on div "Select Item" at bounding box center [643, 289] width 273 height 35
click at [663, 283] on div "Select Item" at bounding box center [643, 289] width 273 height 35
click at [663, 283] on div "Select Item" at bounding box center [628, 289] width 240 height 28
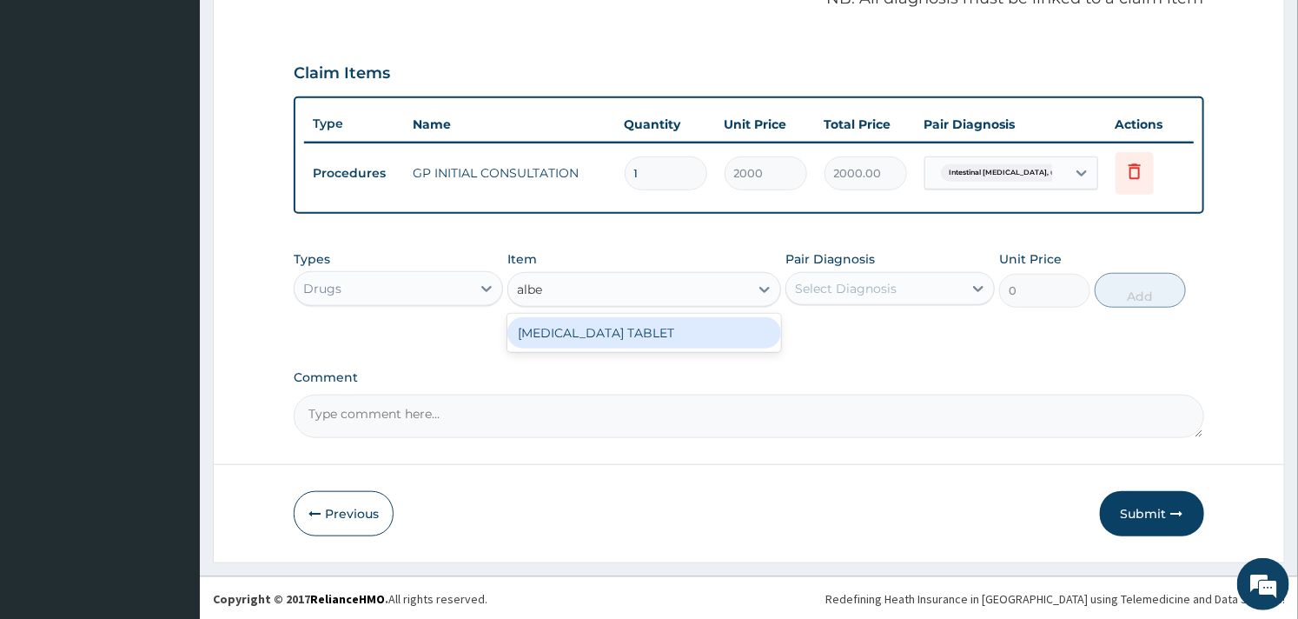
type input "alben"
click at [663, 332] on div "ALBENDAZOLE TABLET" at bounding box center [643, 332] width 273 height 31
type input "130"
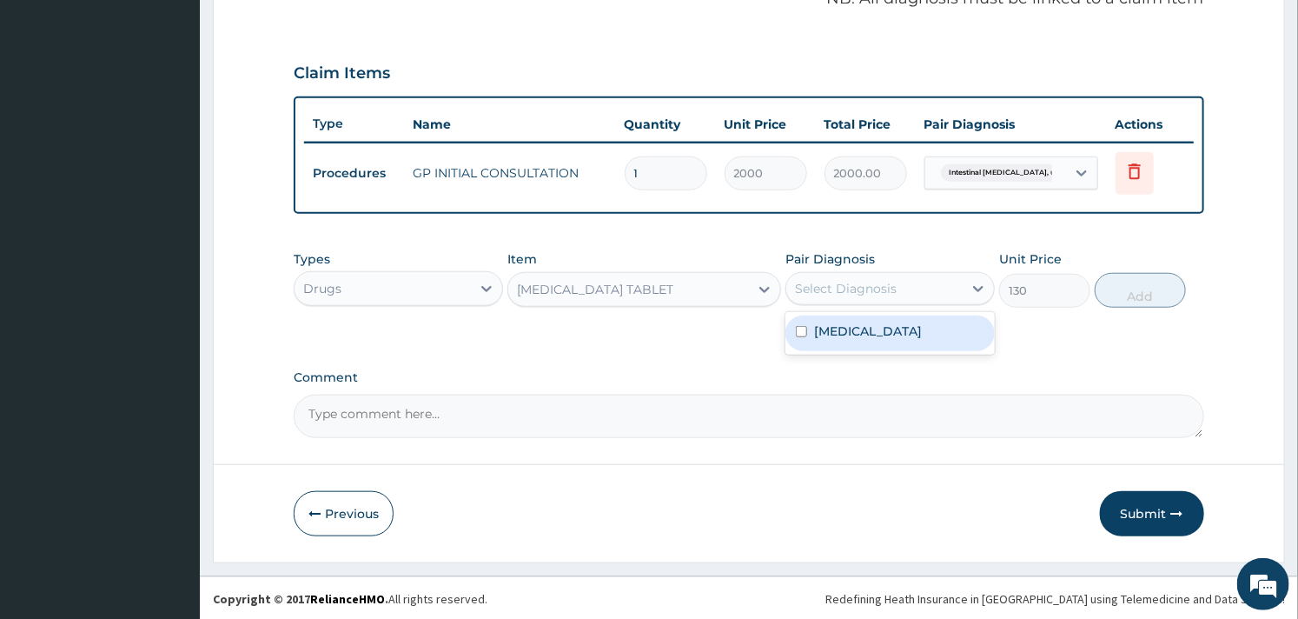
click at [824, 282] on div "Select Diagnosis" at bounding box center [846, 288] width 102 height 17
click at [817, 332] on label "Intestinal helminthiasis, unspecified" at bounding box center [868, 330] width 108 height 17
checkbox input "true"
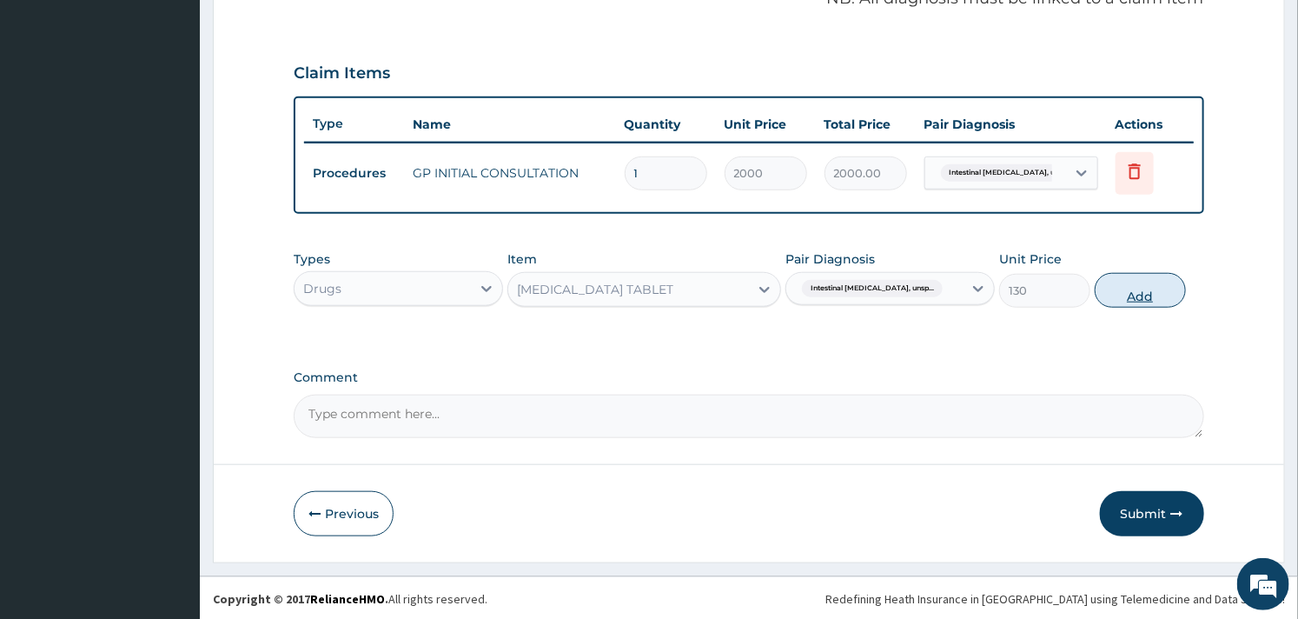
click at [1150, 293] on button "Add" at bounding box center [1140, 290] width 91 height 35
type input "0"
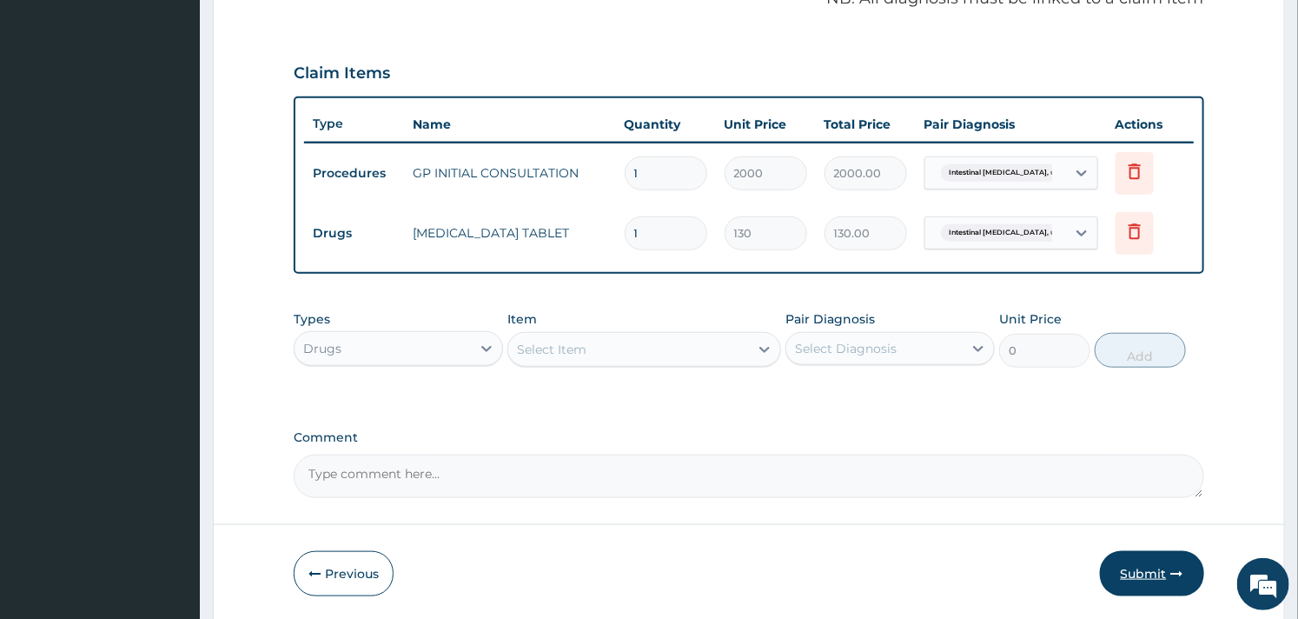
click at [1149, 587] on button "Submit" at bounding box center [1152, 573] width 104 height 45
